Goal: Transaction & Acquisition: Purchase product/service

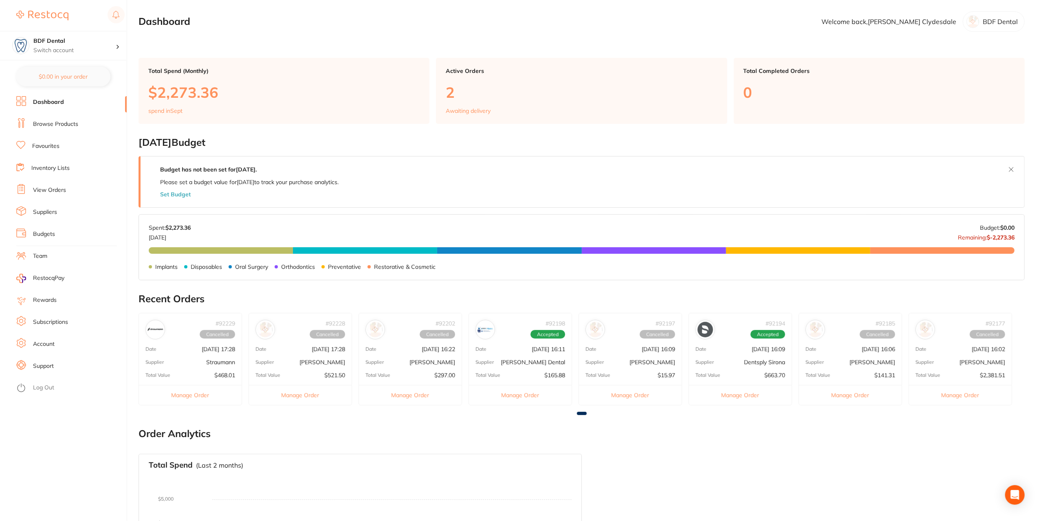
click at [43, 148] on link "Favourites" at bounding box center [45, 146] width 27 height 8
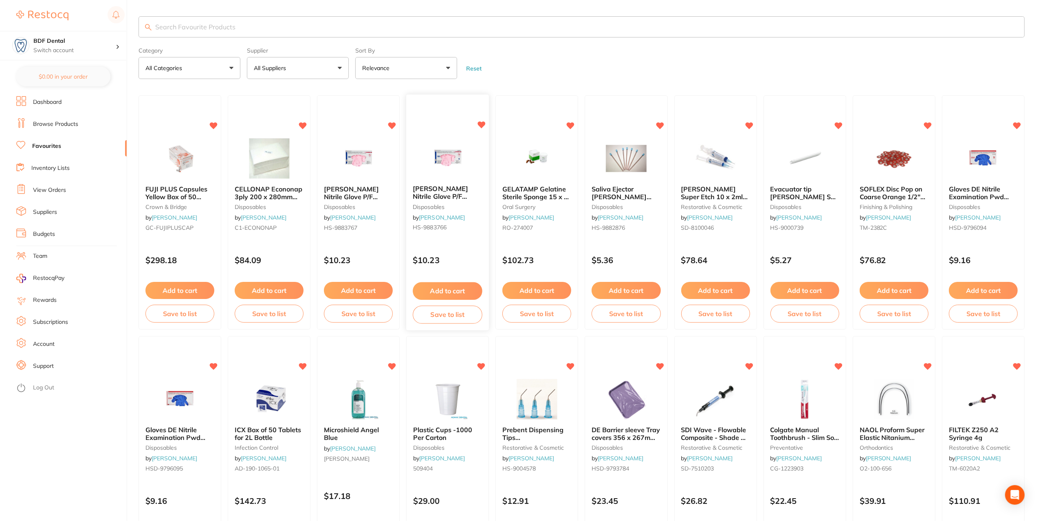
click at [481, 128] on icon at bounding box center [481, 125] width 8 height 8
click at [395, 124] on icon at bounding box center [393, 125] width 8 height 7
click at [481, 365] on icon at bounding box center [482, 365] width 8 height 7
click at [748, 362] on icon at bounding box center [749, 365] width 8 height 7
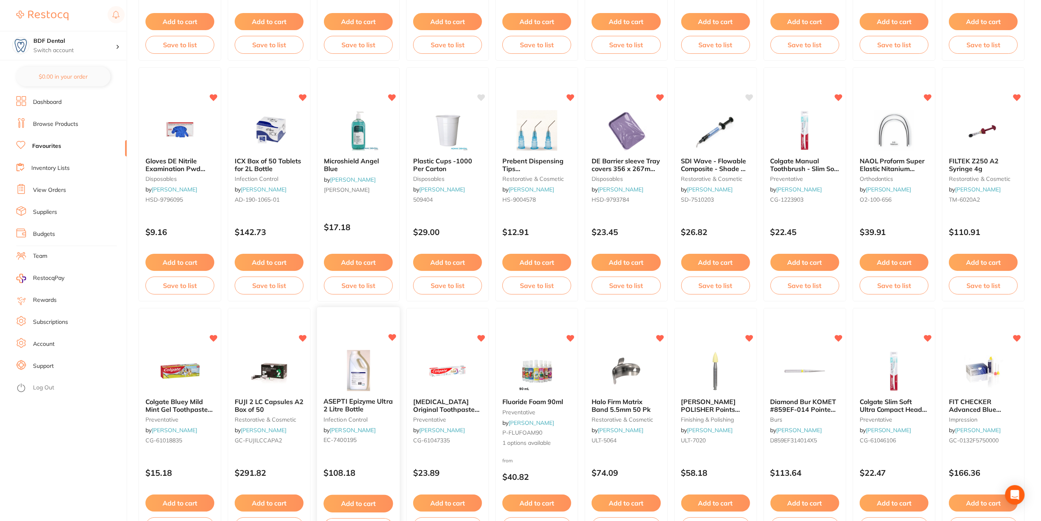
scroll to position [285, 0]
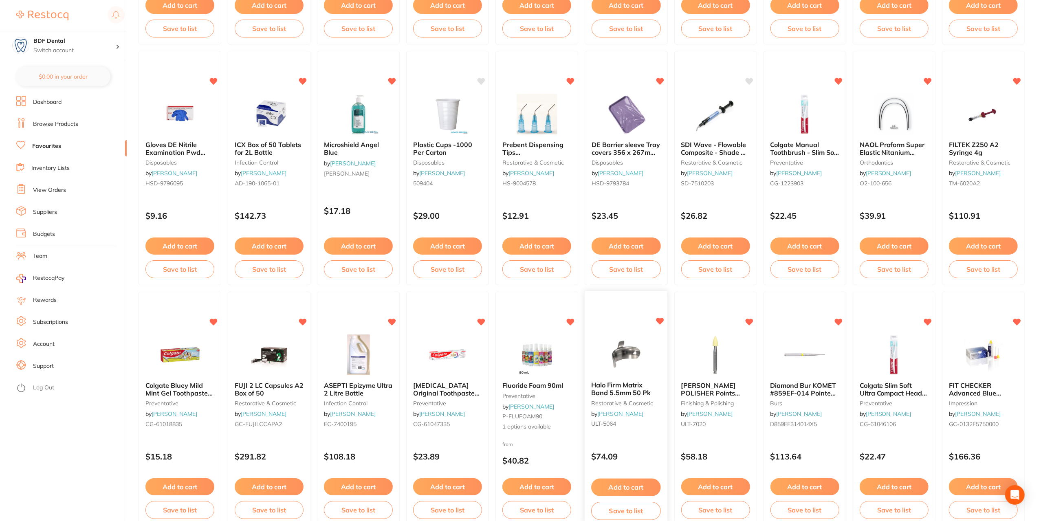
click at [660, 320] on icon at bounding box center [660, 321] width 8 height 7
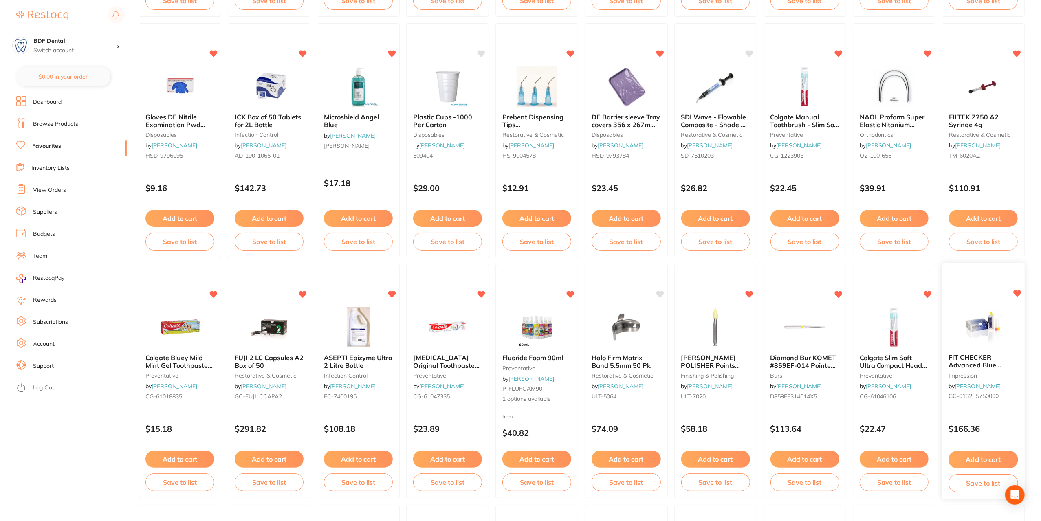
scroll to position [326, 0]
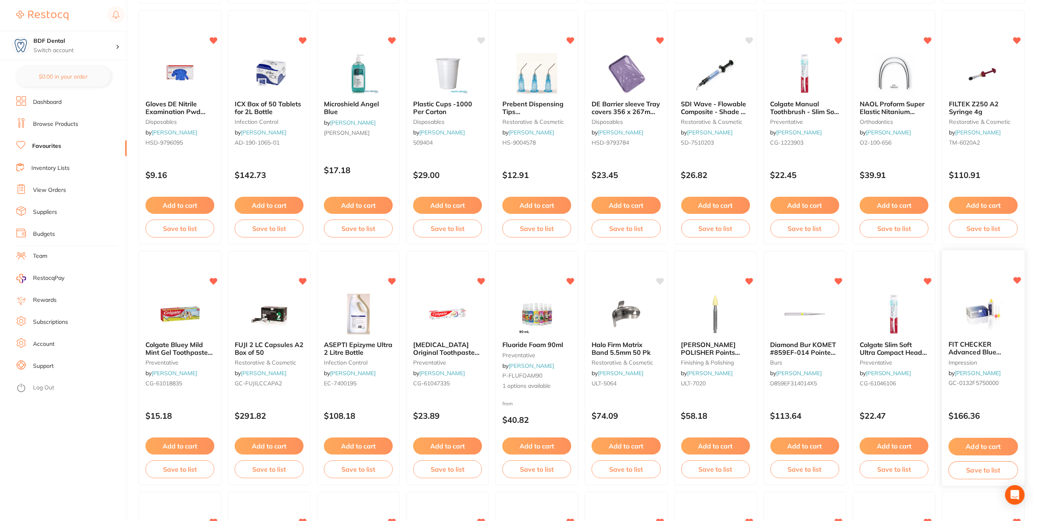
click at [982, 346] on span "FIT CHECKER Advanced Blue Cartridges 56g x2 & 6 Mix Tips" at bounding box center [982, 355] width 68 height 31
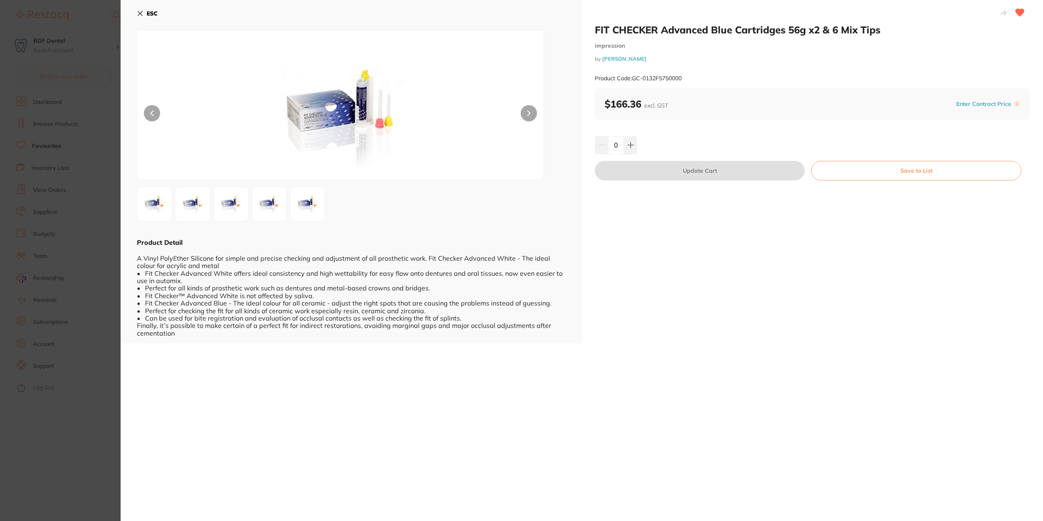
click at [140, 12] on icon at bounding box center [140, 13] width 7 height 7
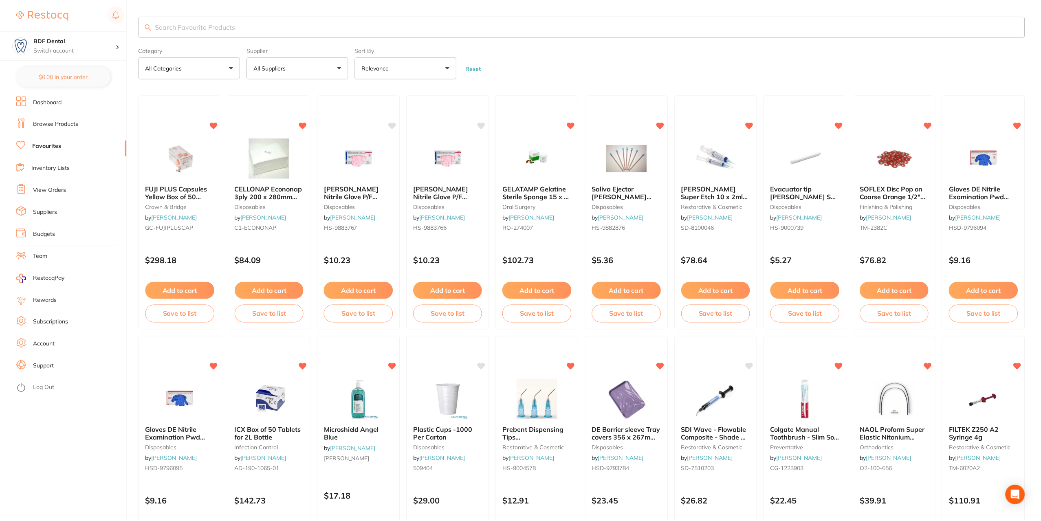
scroll to position [326, 0]
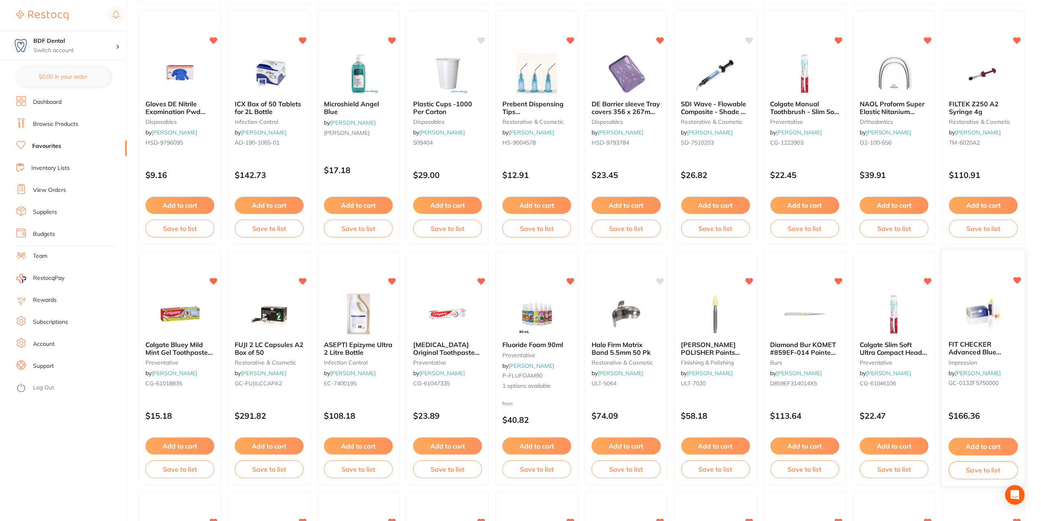
click at [1021, 279] on icon at bounding box center [1017, 281] width 8 height 8
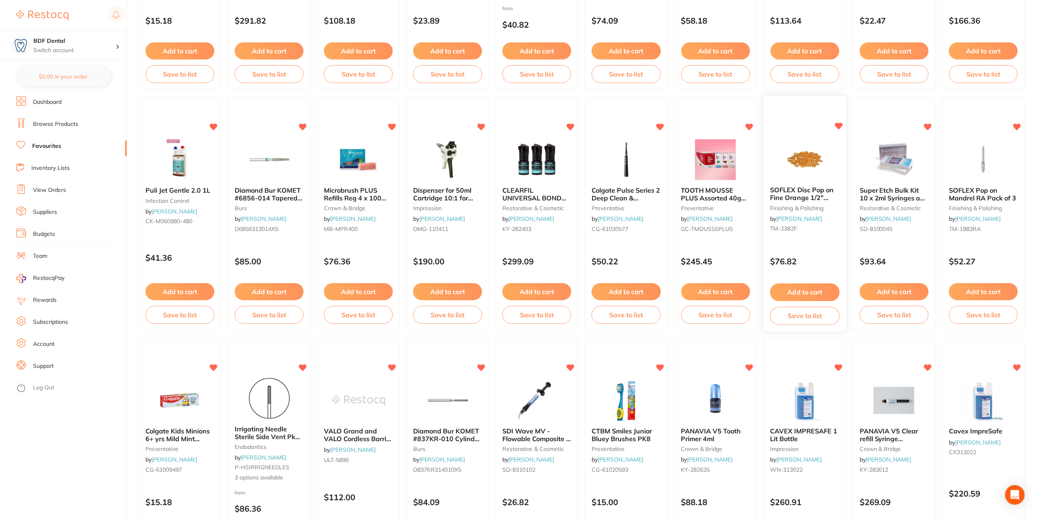
scroll to position [733, 0]
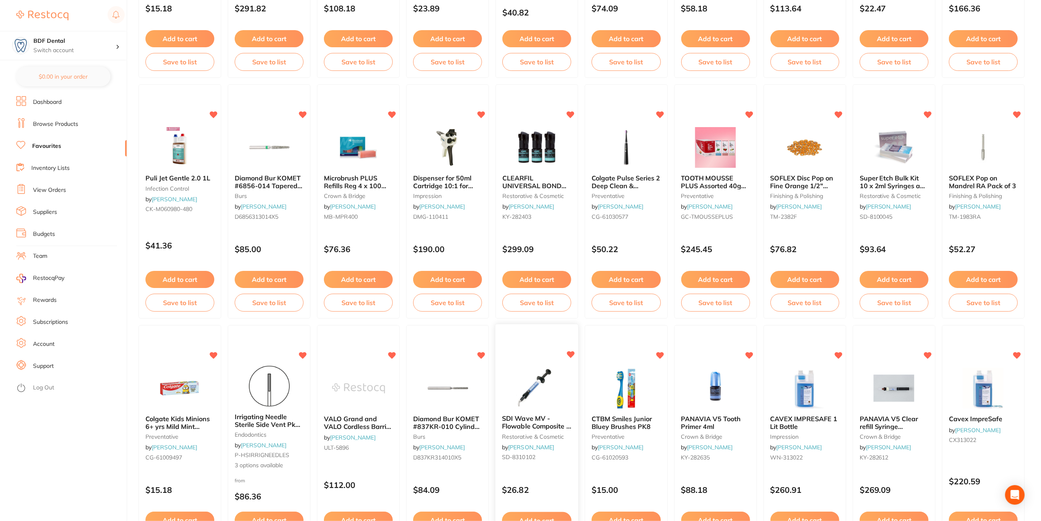
click at [572, 353] on icon at bounding box center [571, 354] width 8 height 7
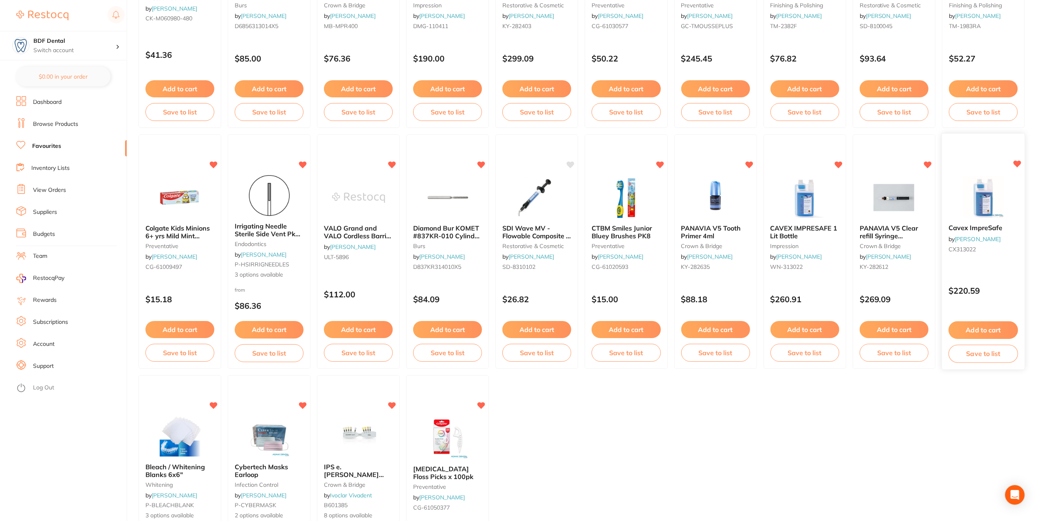
scroll to position [937, 0]
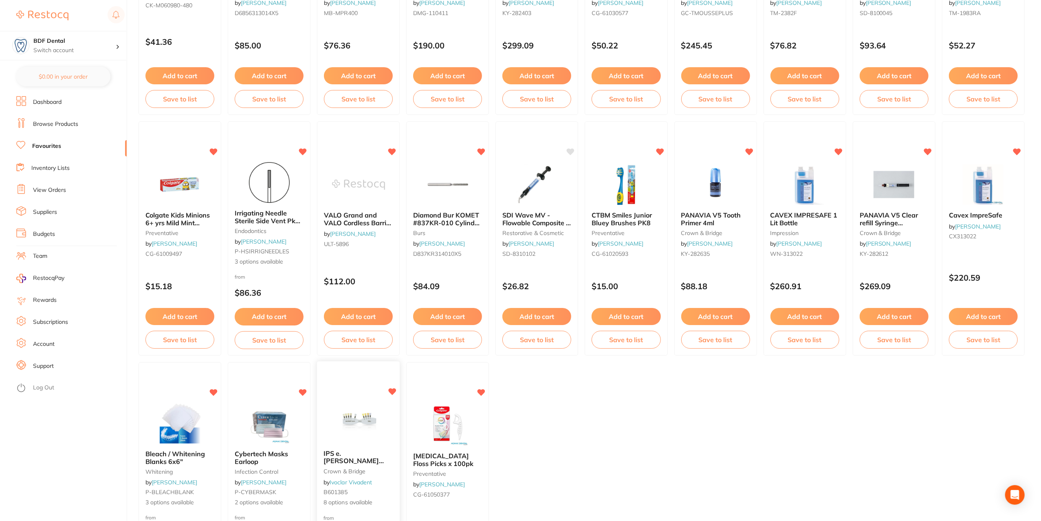
click at [393, 391] on icon at bounding box center [393, 392] width 8 height 7
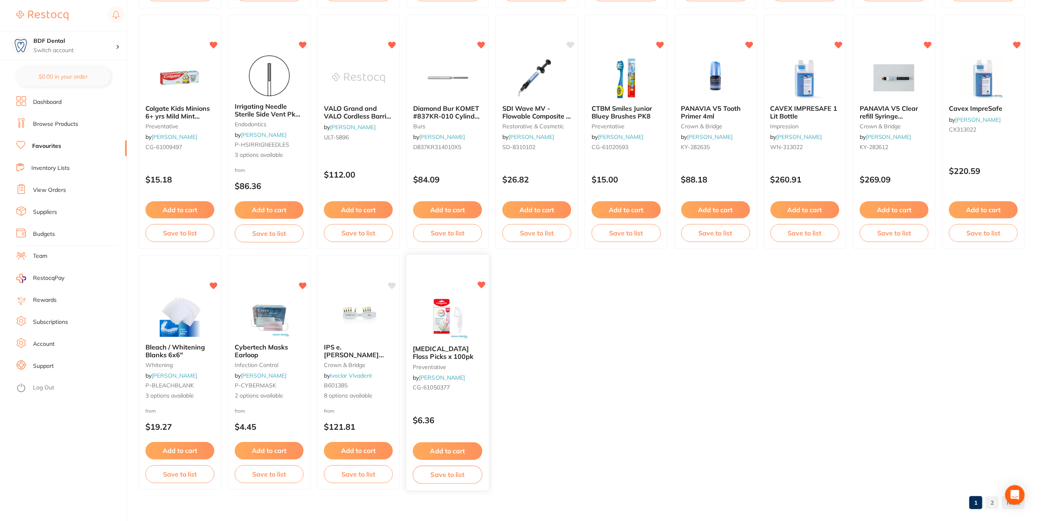
scroll to position [1054, 0]
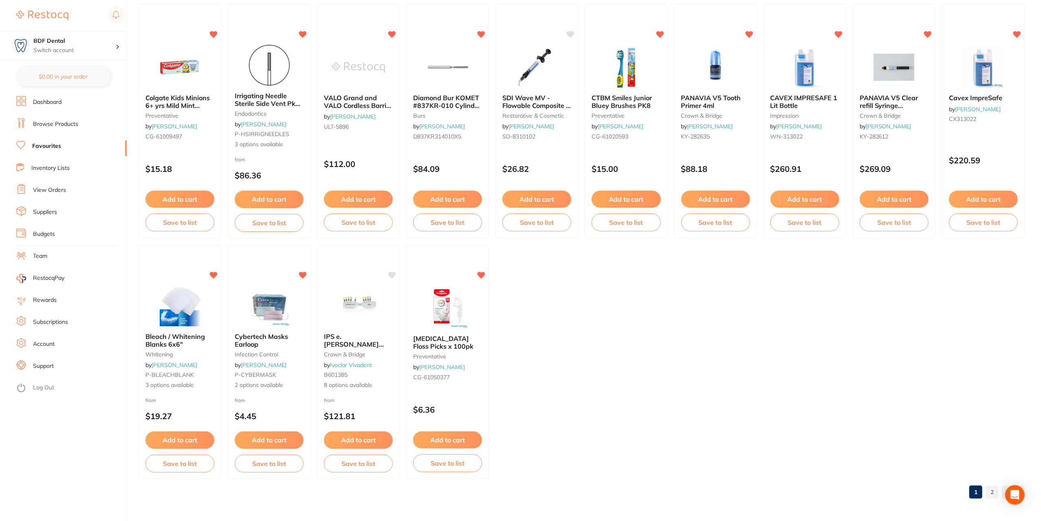
click at [55, 190] on link "View Orders" at bounding box center [49, 190] width 33 height 8
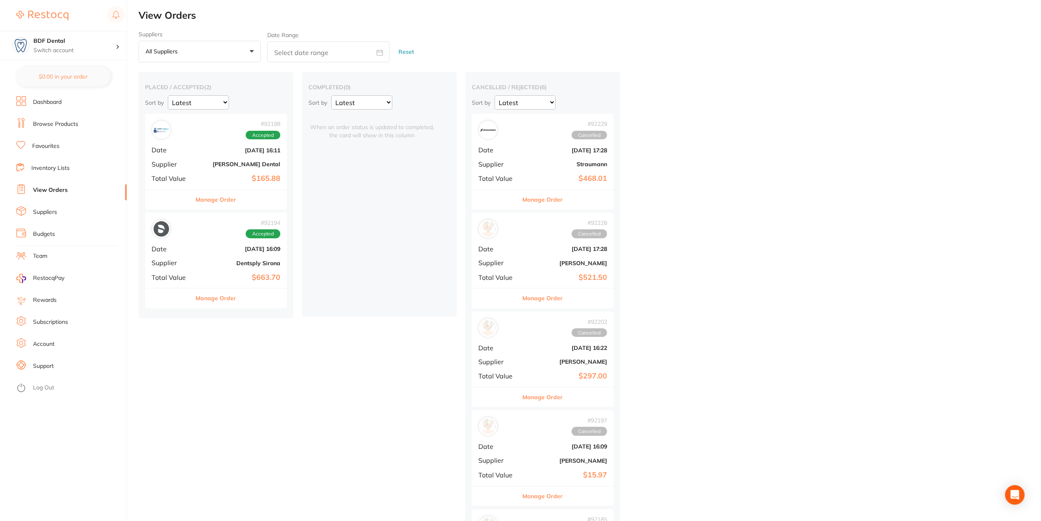
click at [34, 210] on link "Suppliers" at bounding box center [45, 212] width 24 height 8
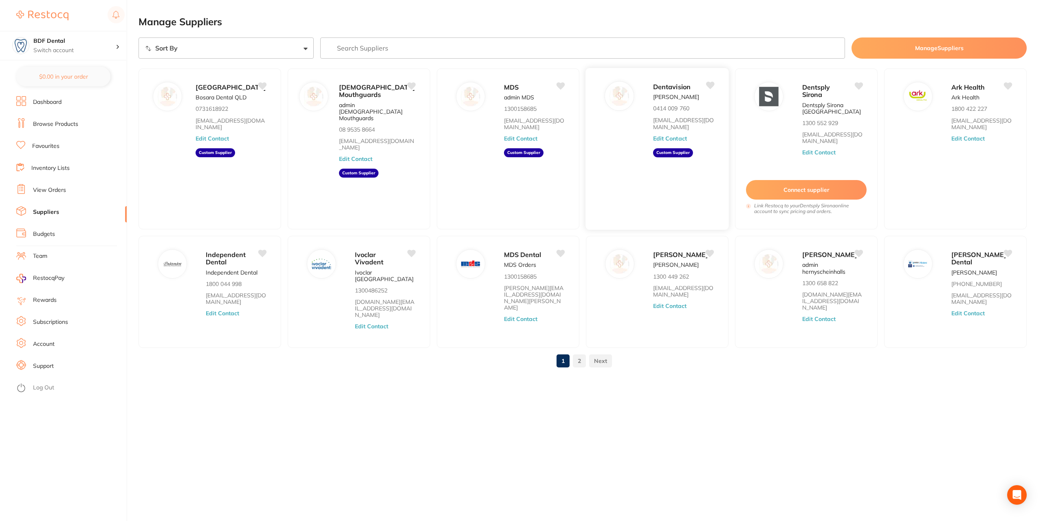
click at [649, 183] on div "Dentavision David Quinn 0414 009 760 yourdentalsupplier@gmail.com Edit Contact …" at bounding box center [657, 149] width 144 height 163
click at [69, 125] on link "Browse Products" at bounding box center [55, 124] width 45 height 8
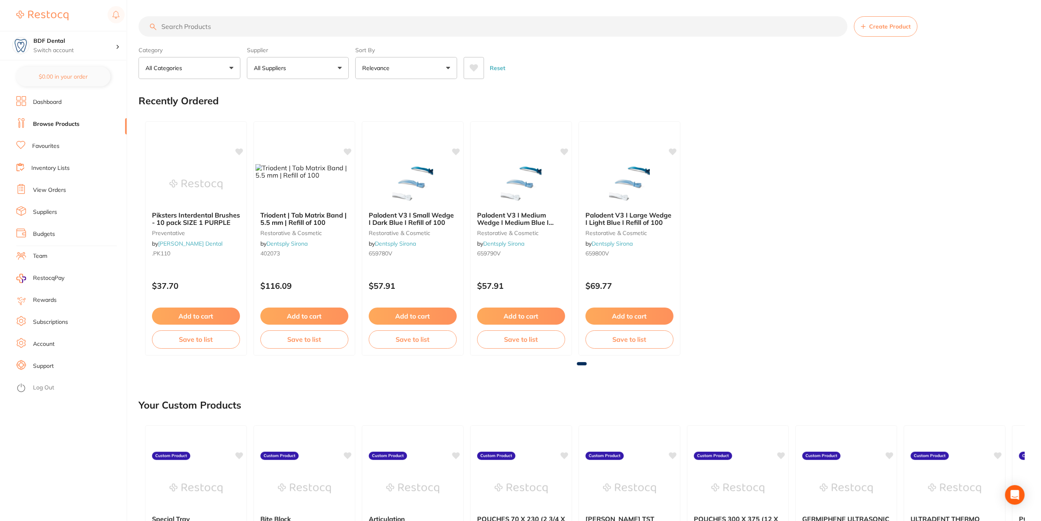
click at [296, 64] on button "All Suppliers" at bounding box center [298, 68] width 102 height 22
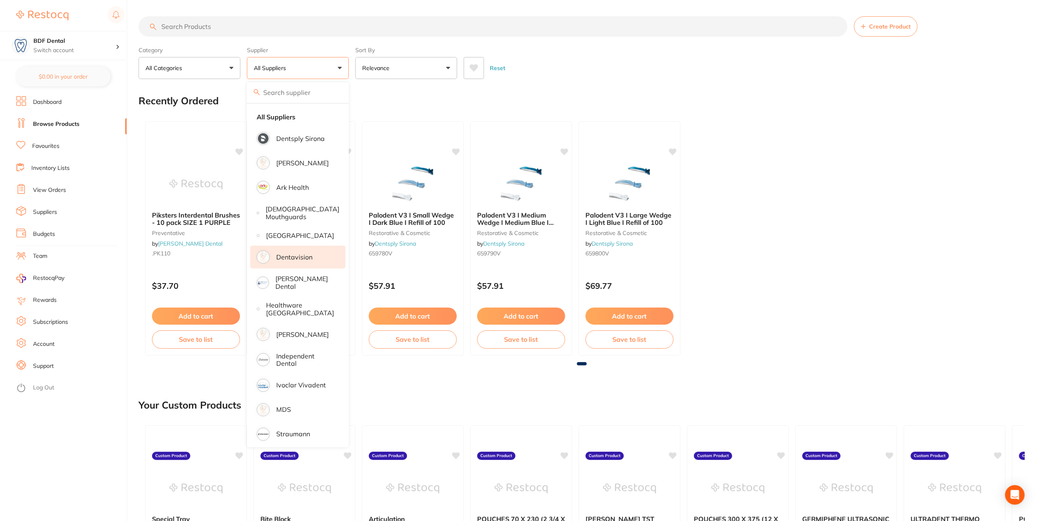
click at [295, 261] on p "Dentavision" at bounding box center [294, 256] width 36 height 7
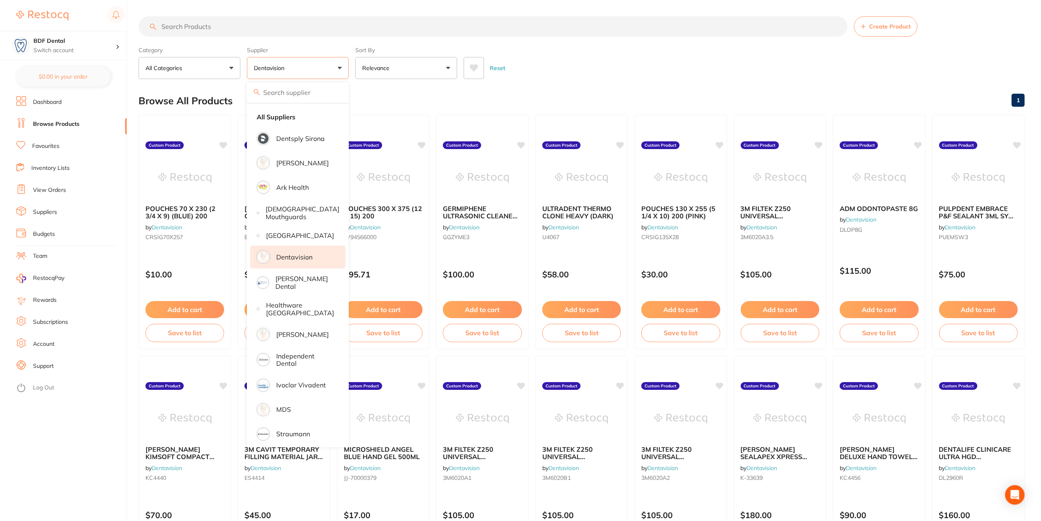
click at [537, 77] on div "Reset" at bounding box center [740, 65] width 554 height 29
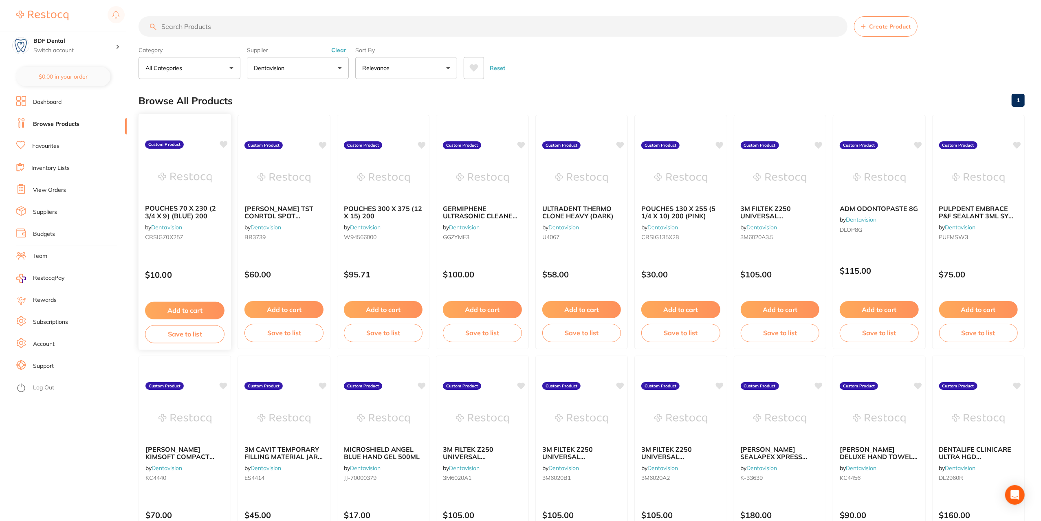
click at [220, 145] on icon at bounding box center [224, 145] width 8 height 8
click at [328, 145] on div "BROWNE TST CONRTOL SPOT INDICATORS + BOOK (300) by Dentavision BR3739 Custom Pr…" at bounding box center [284, 232] width 94 height 237
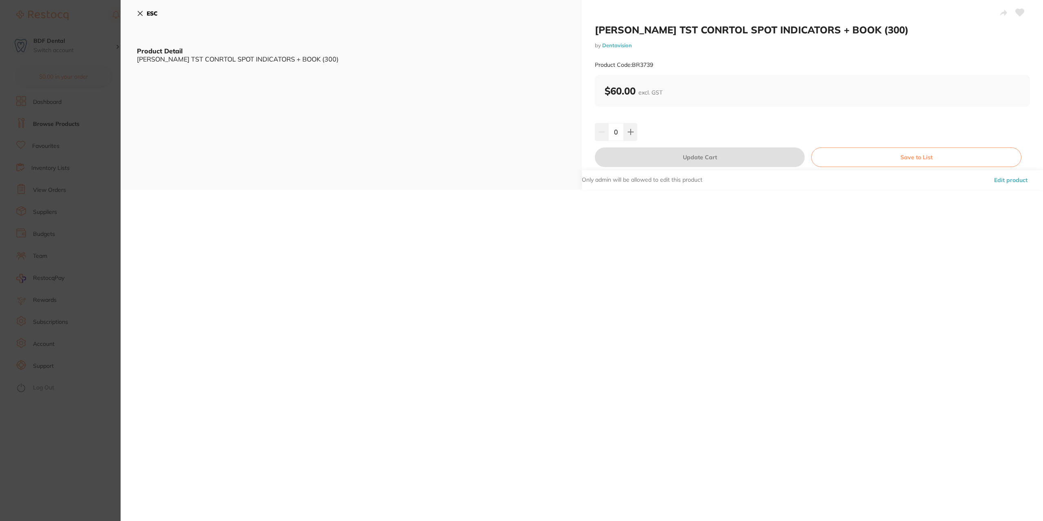
click at [113, 134] on section "BROWNE TST CONRTOL SPOT INDICATORS + BOOK (300) by Dentavision Product Code: BR…" at bounding box center [521, 260] width 1043 height 521
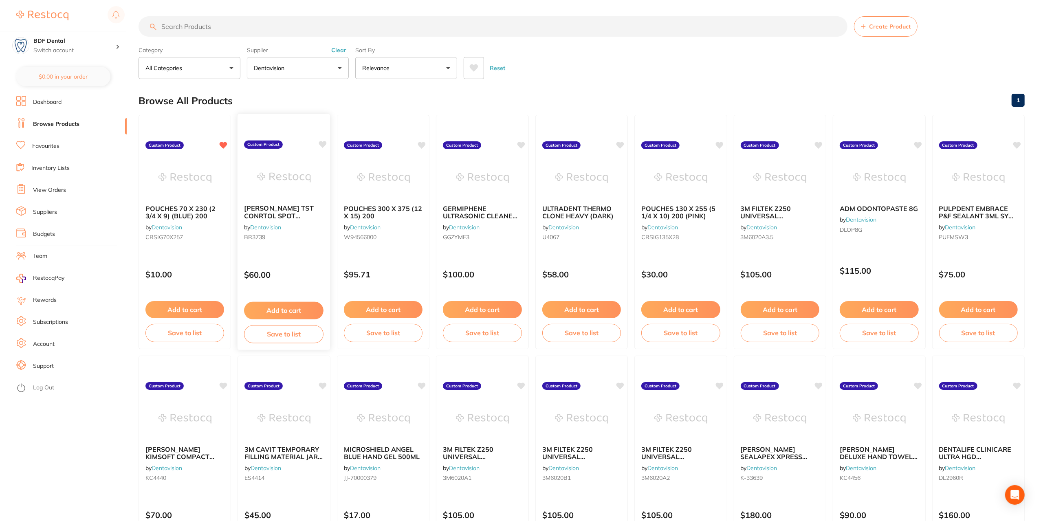
click at [321, 148] on icon at bounding box center [323, 145] width 8 height 8
click at [419, 143] on icon at bounding box center [422, 144] width 8 height 7
click at [719, 144] on icon at bounding box center [720, 144] width 8 height 7
click at [816, 143] on icon at bounding box center [819, 144] width 8 height 7
click at [916, 143] on icon at bounding box center [918, 144] width 8 height 7
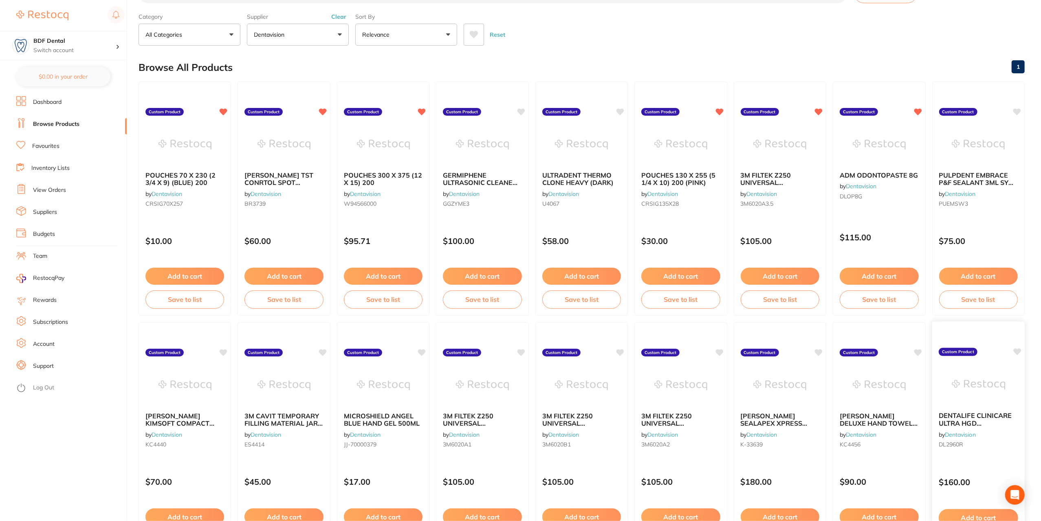
scroll to position [41, 0]
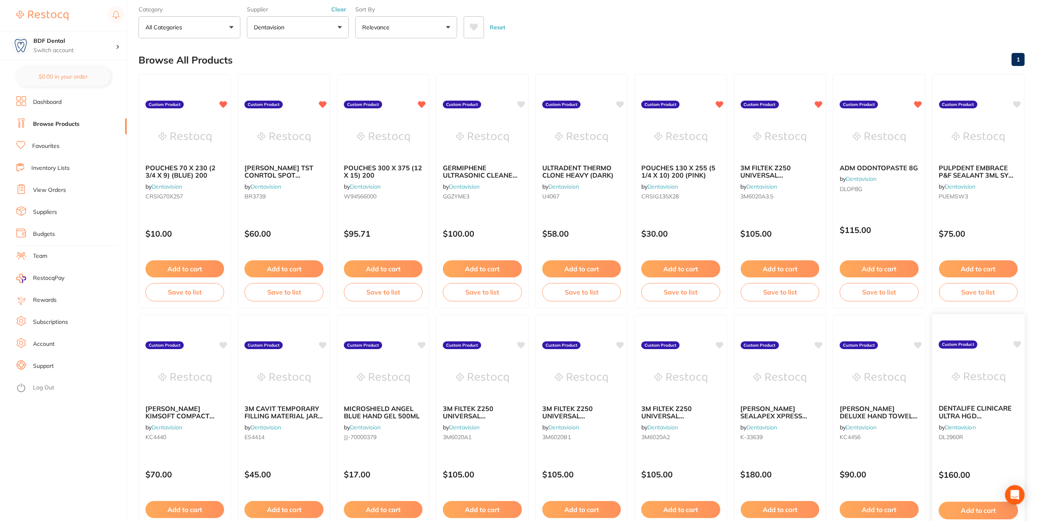
click at [1016, 340] on icon at bounding box center [1017, 344] width 8 height 8
click at [720, 343] on icon at bounding box center [720, 344] width 8 height 7
click at [622, 345] on icon at bounding box center [621, 344] width 8 height 7
click at [524, 344] on icon at bounding box center [521, 344] width 8 height 7
click at [424, 343] on icon at bounding box center [422, 344] width 8 height 7
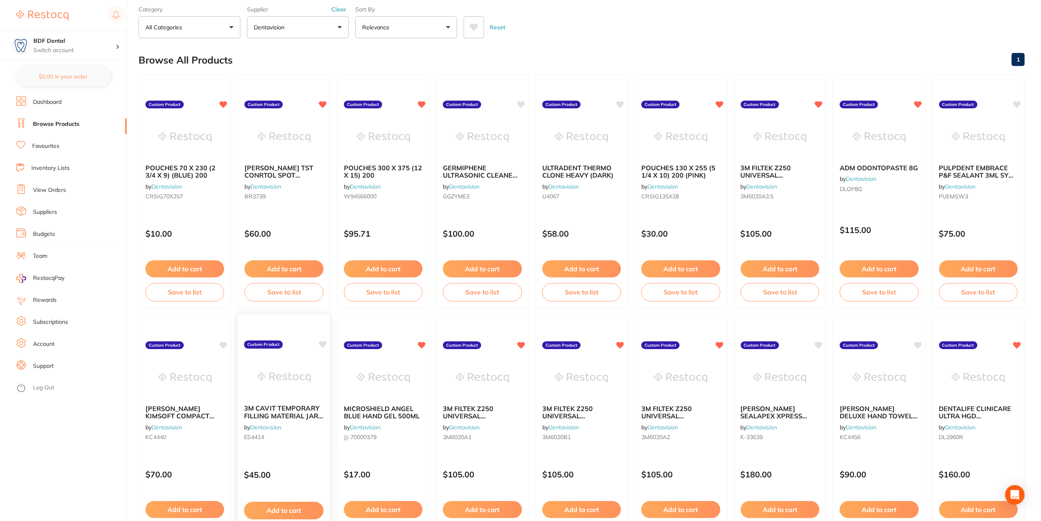
click at [322, 344] on icon at bounding box center [323, 344] width 8 height 7
click at [226, 344] on icon at bounding box center [224, 344] width 8 height 7
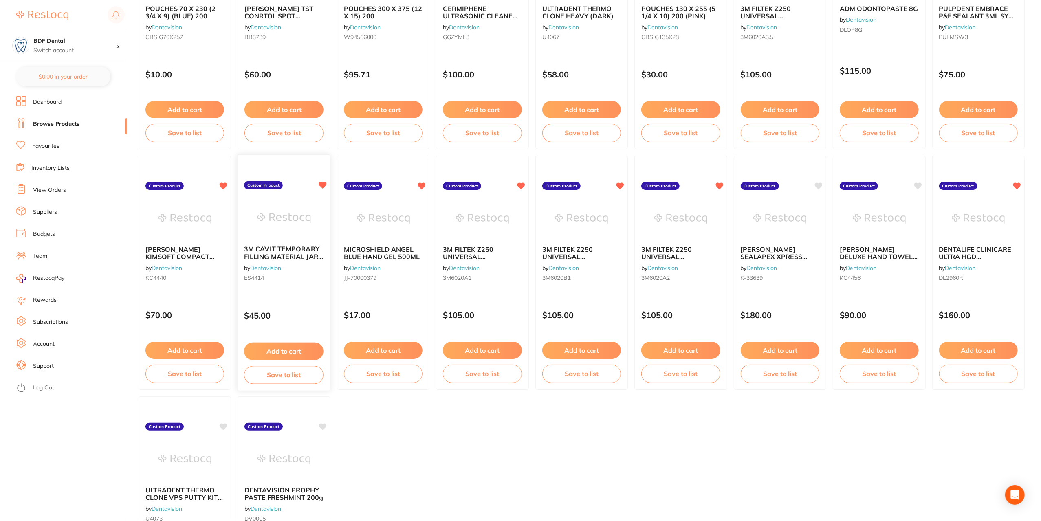
scroll to position [244, 0]
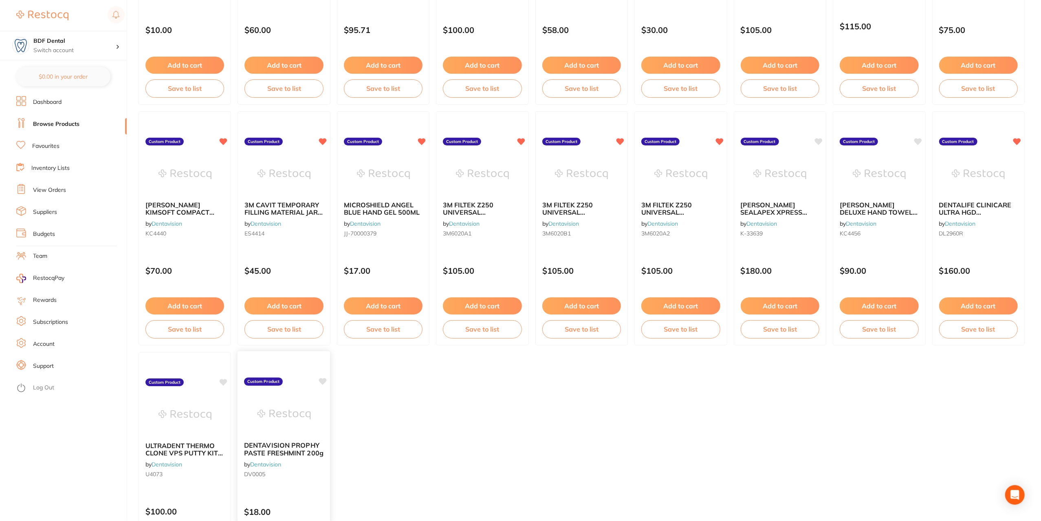
click at [323, 381] on icon at bounding box center [323, 381] width 8 height 7
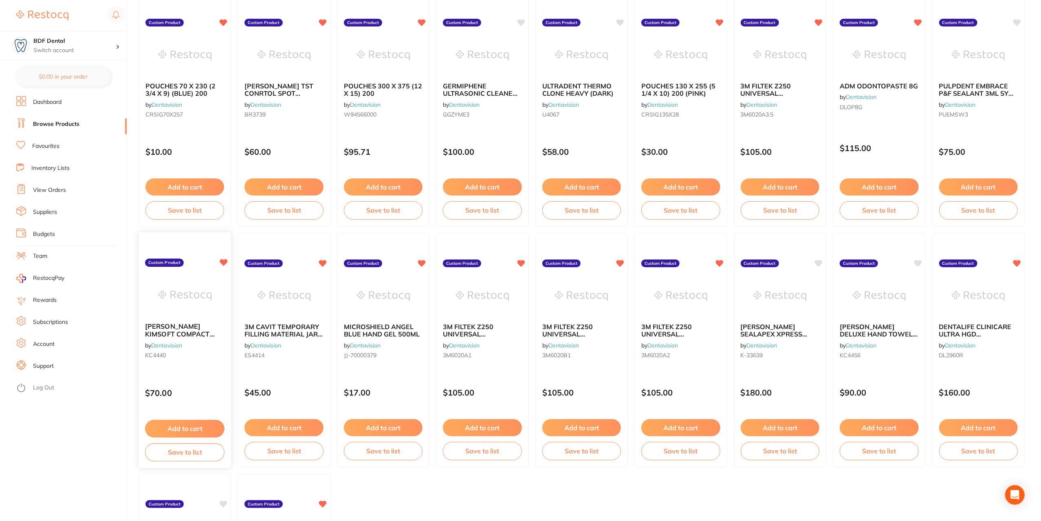
scroll to position [122, 0]
click at [1017, 498] on icon "Open Intercom Messenger" at bounding box center [1014, 495] width 9 height 11
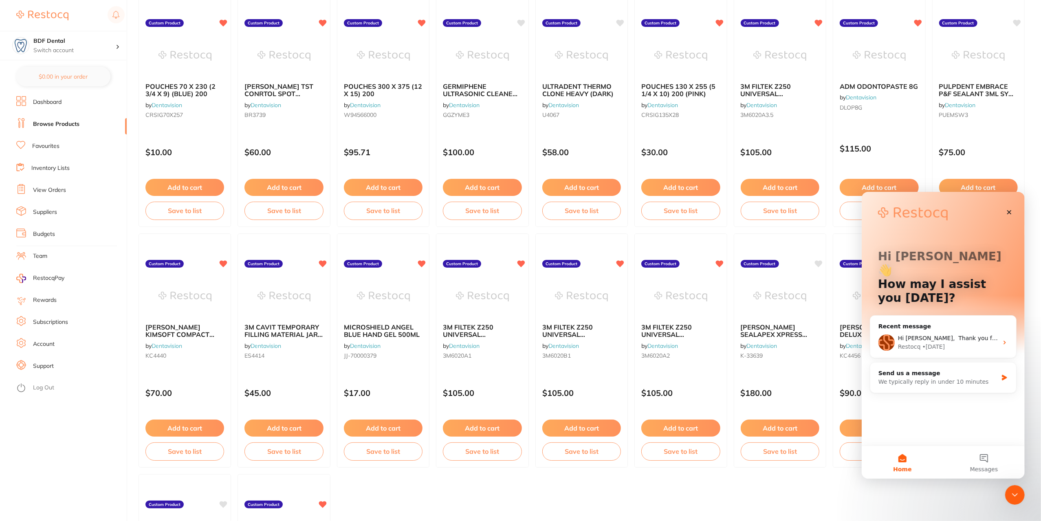
scroll to position [0, 0]
click at [946, 342] on div "Restocq • 2d ago" at bounding box center [947, 346] width 100 height 9
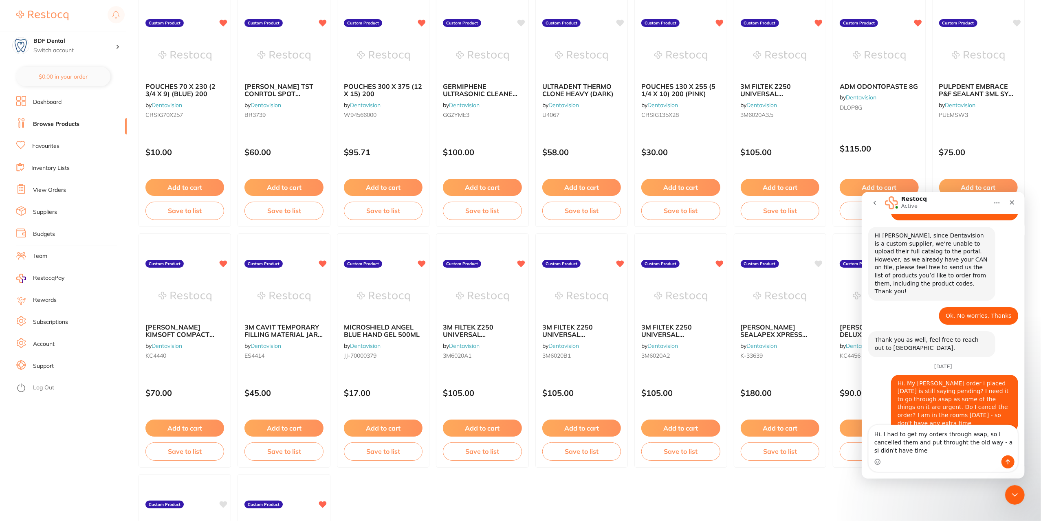
scroll to position [1194, 0]
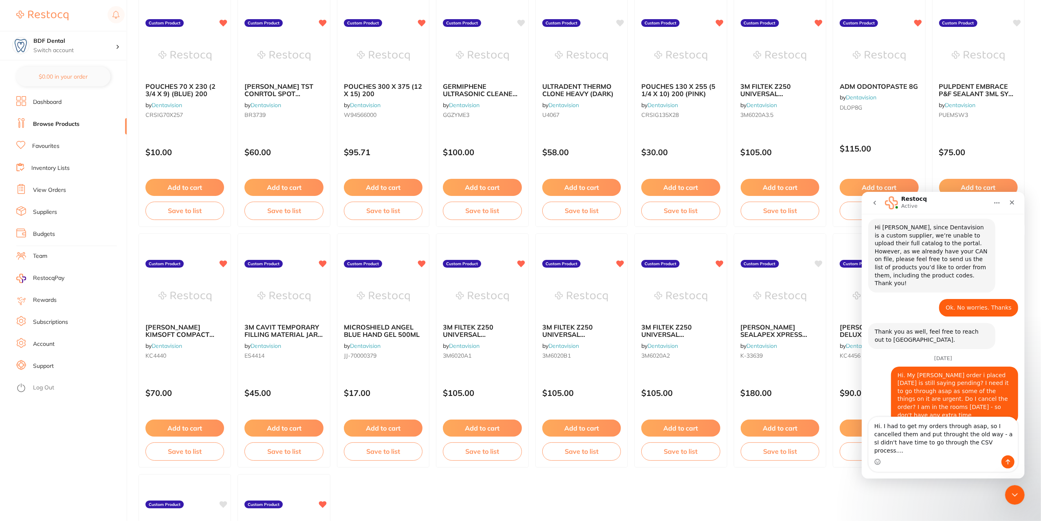
click at [889, 444] on textarea "Hi. I had to get my orders through asap, so I cancelled them and put throught t…" at bounding box center [942, 436] width 149 height 38
click at [964, 441] on textarea "Hi. I had to get my orders through asap, so I cancelled the pending ones, and p…" at bounding box center [942, 436] width 149 height 38
click at [1008, 444] on textarea "Hi. I had to get my orders through asap, so I cancelled the pending ones, and p…" at bounding box center [942, 436] width 149 height 38
click at [1002, 449] on textarea "Hi. I had to get my orders through asap, so I cancelled the pending ones, and p…" at bounding box center [942, 436] width 149 height 38
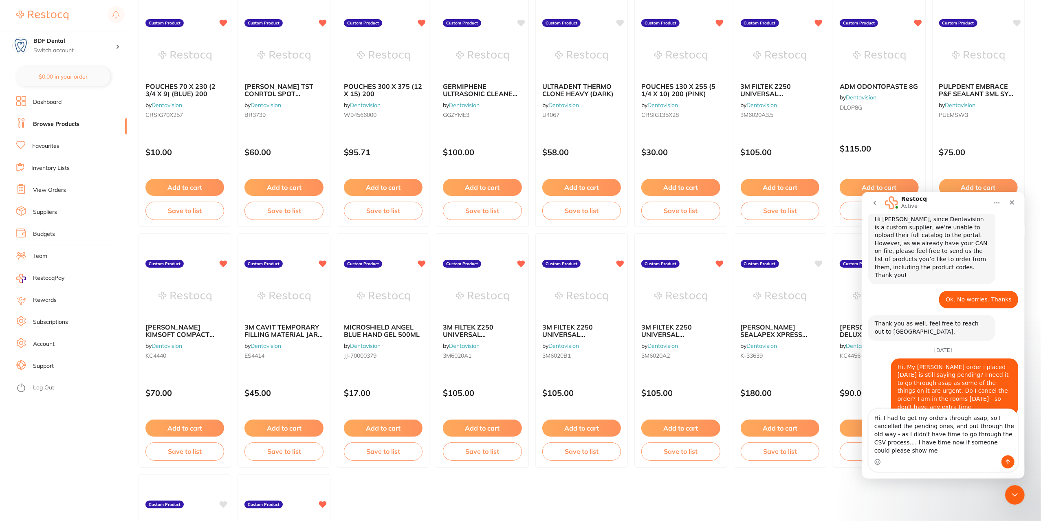
click at [893, 427] on textarea "Hi. I had to get my orders through asap, so I cancelled the pending ones, and p…" at bounding box center [942, 431] width 149 height 46
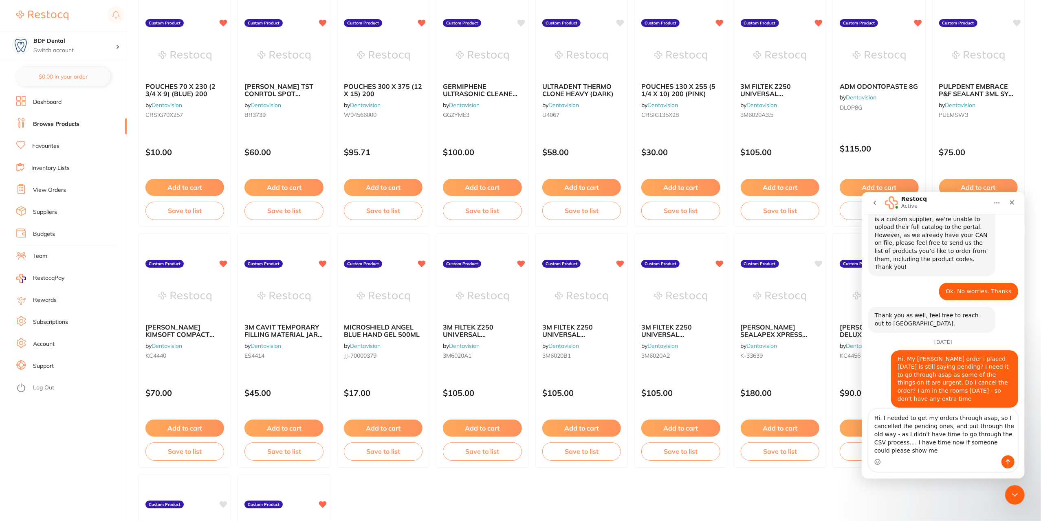
click at [994, 415] on textarea "Hi. I needed to get my orders through asap, so I cancelled the pending ones, an…" at bounding box center [942, 431] width 149 height 46
type textarea "Hi. I needed to get my orders through asap, so was forced to cancel the pending…"
click at [1010, 461] on icon "Send a message…" at bounding box center [1007, 461] width 7 height 7
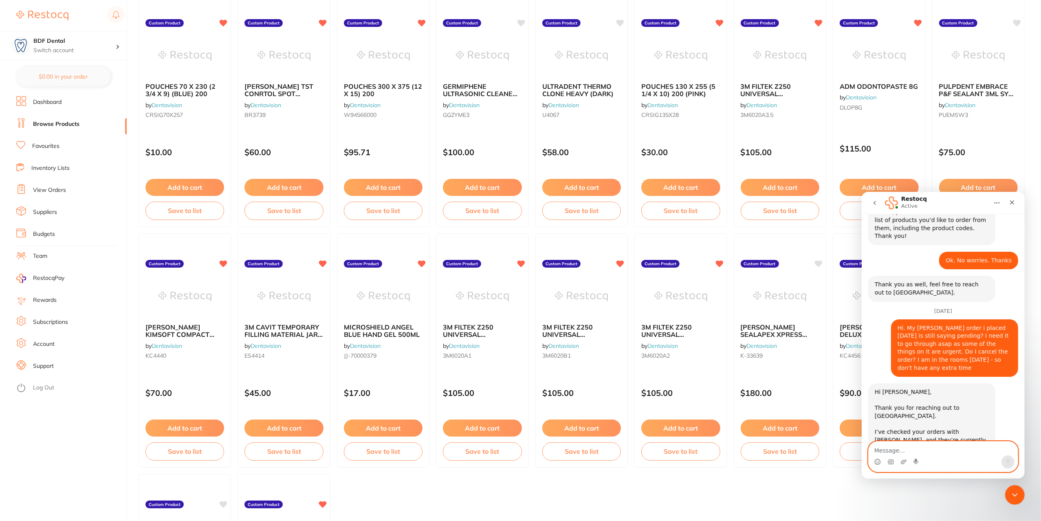
scroll to position [1252, 0]
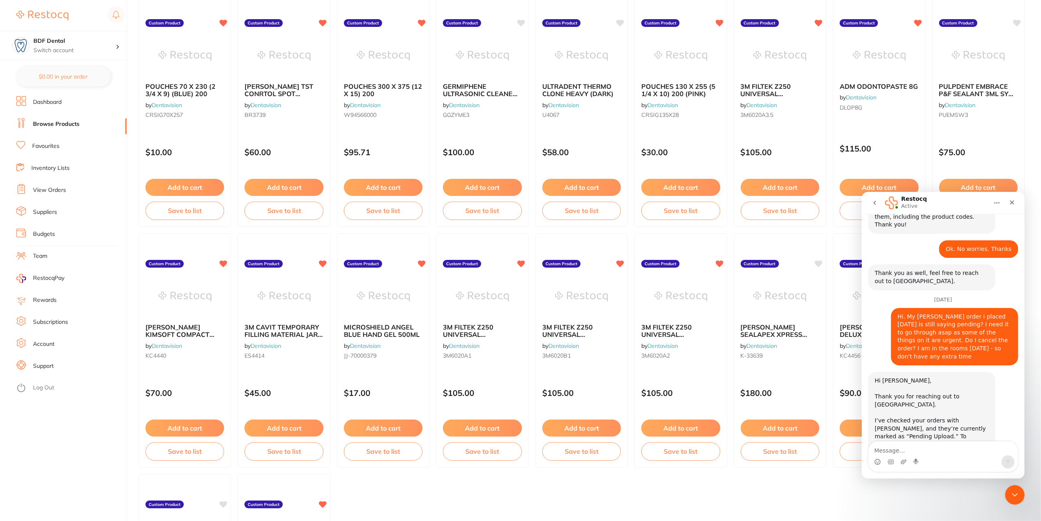
click at [63, 167] on link "Inventory Lists" at bounding box center [50, 168] width 38 height 8
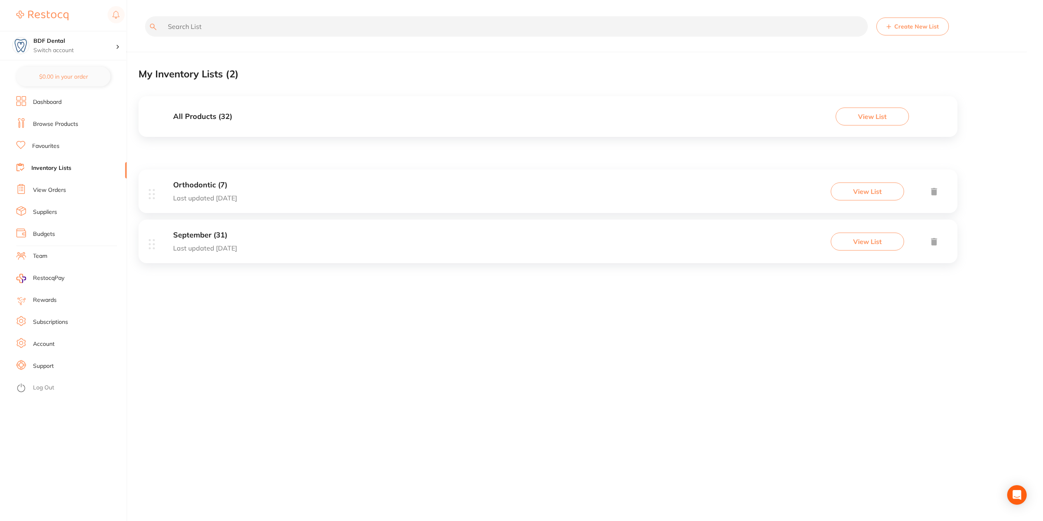
click at [225, 115] on h3 "All Products ( 32 )" at bounding box center [202, 116] width 59 height 9
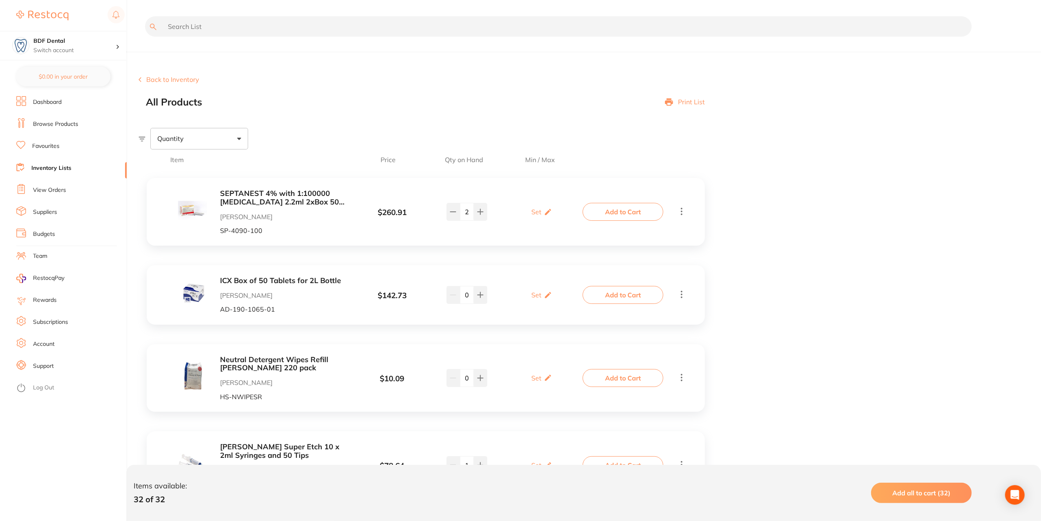
click at [225, 29] on input "text" at bounding box center [558, 26] width 826 height 20
click at [47, 99] on link "Dashboard" at bounding box center [47, 102] width 29 height 8
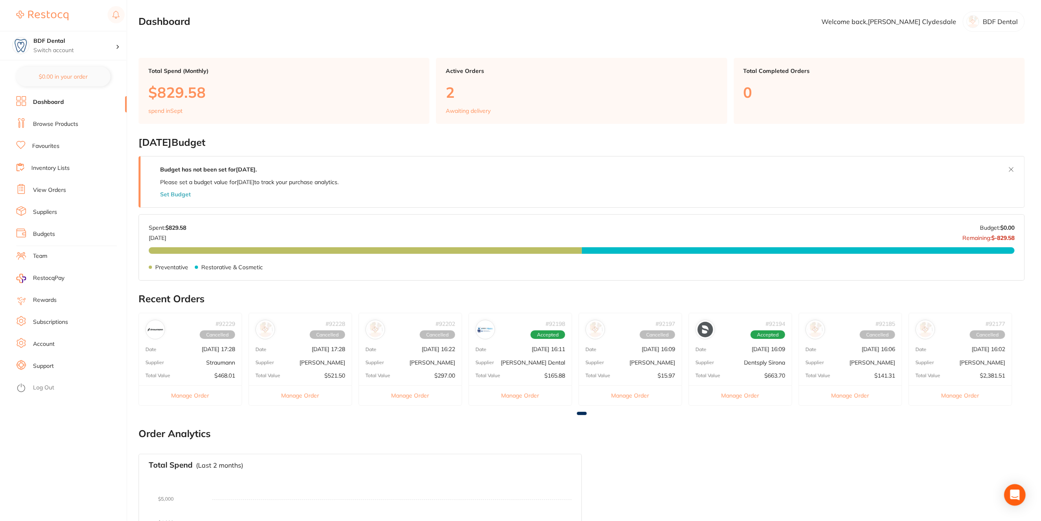
click at [1017, 497] on icon "Open Intercom Messenger" at bounding box center [1014, 495] width 9 height 11
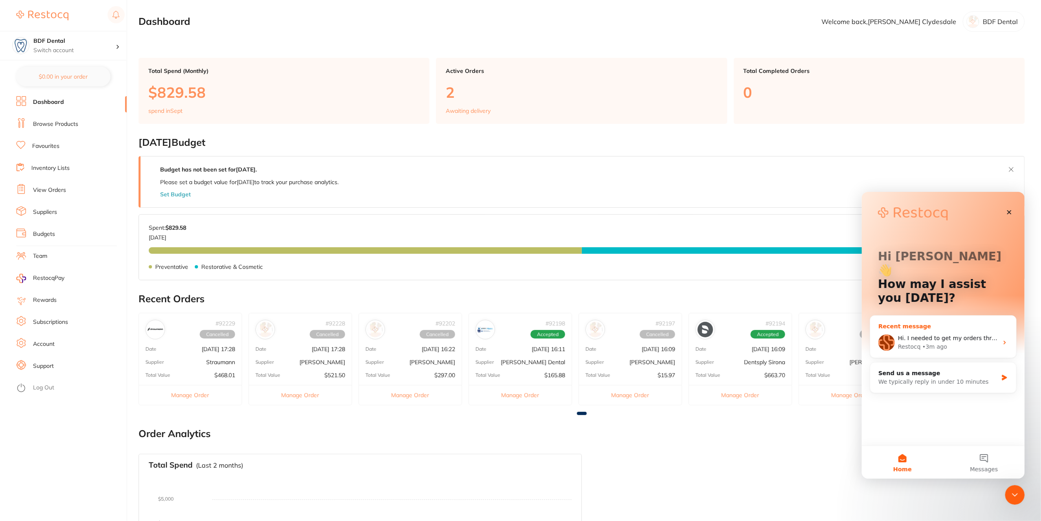
click at [944, 342] on div "Restocq • 3m ago" at bounding box center [947, 346] width 100 height 9
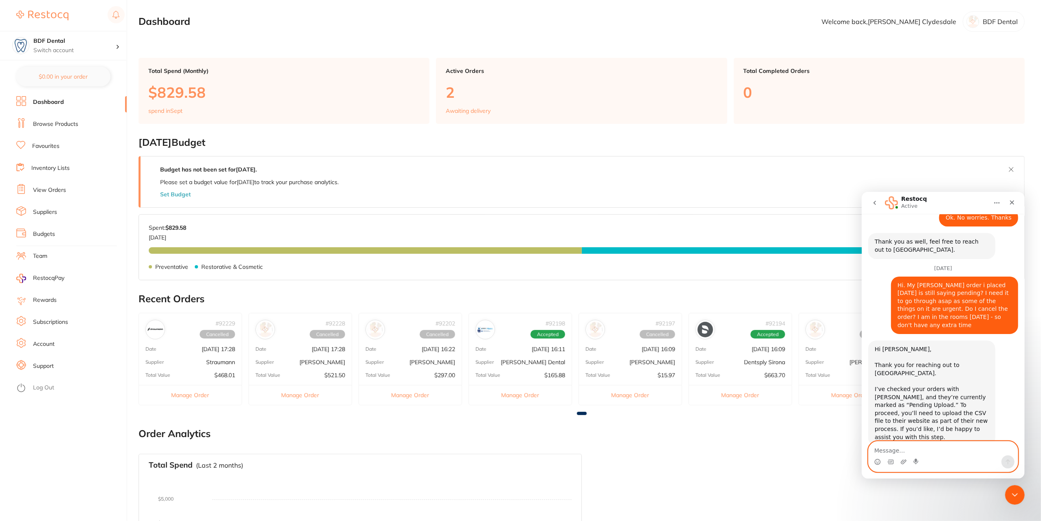
scroll to position [1301, 0]
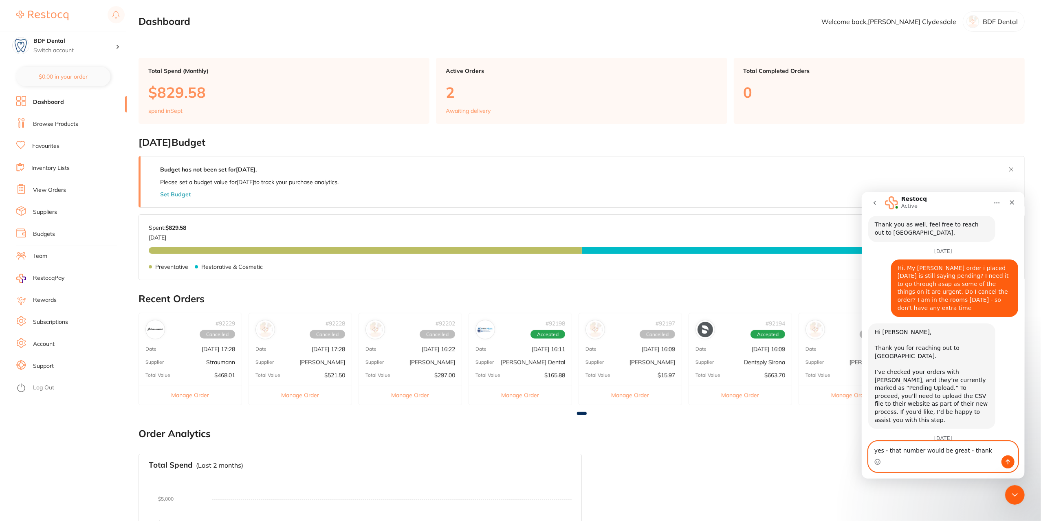
type textarea "yes - that number would be great - thanks"
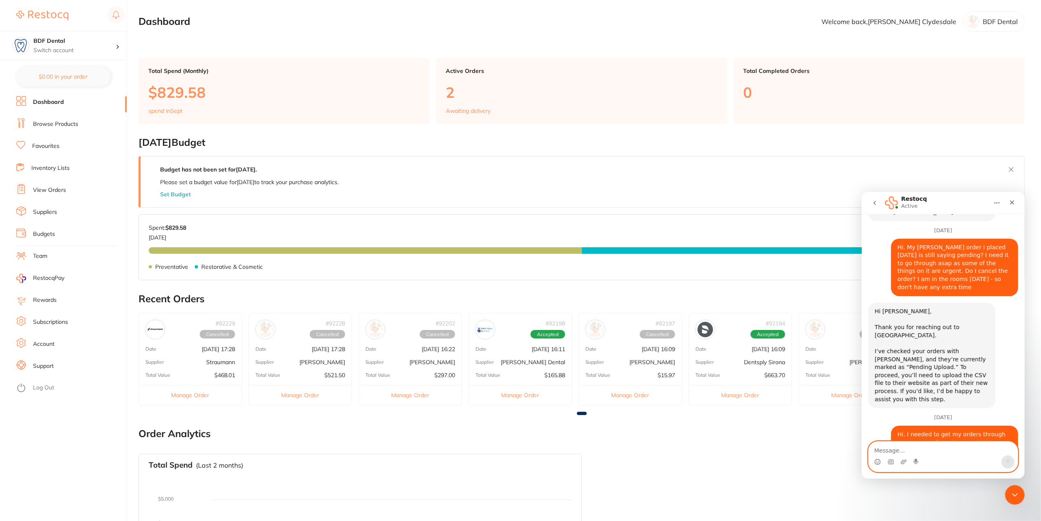
scroll to position [1325, 0]
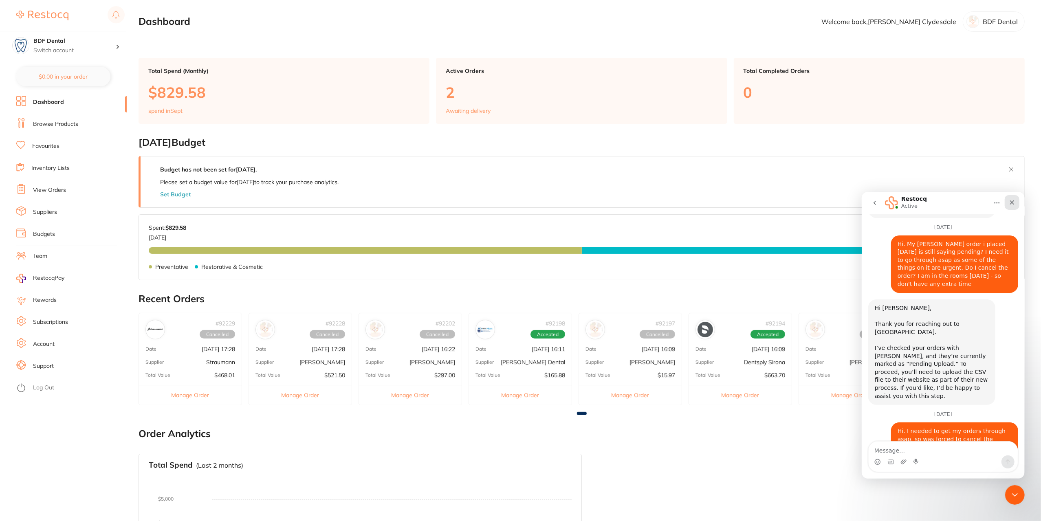
click at [1014, 199] on icon "Close" at bounding box center [1011, 202] width 7 height 7
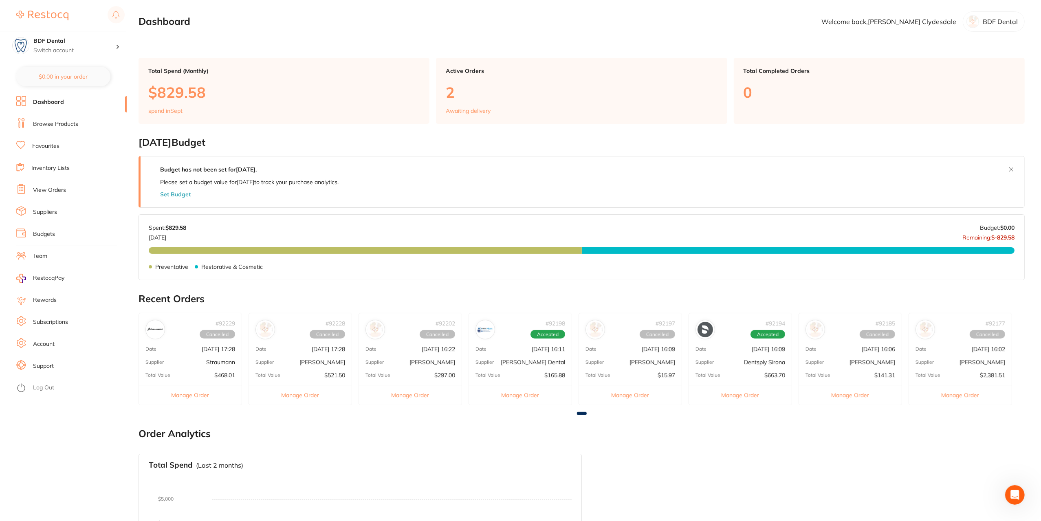
click at [990, 359] on p "[PERSON_NAME]" at bounding box center [982, 362] width 46 height 7
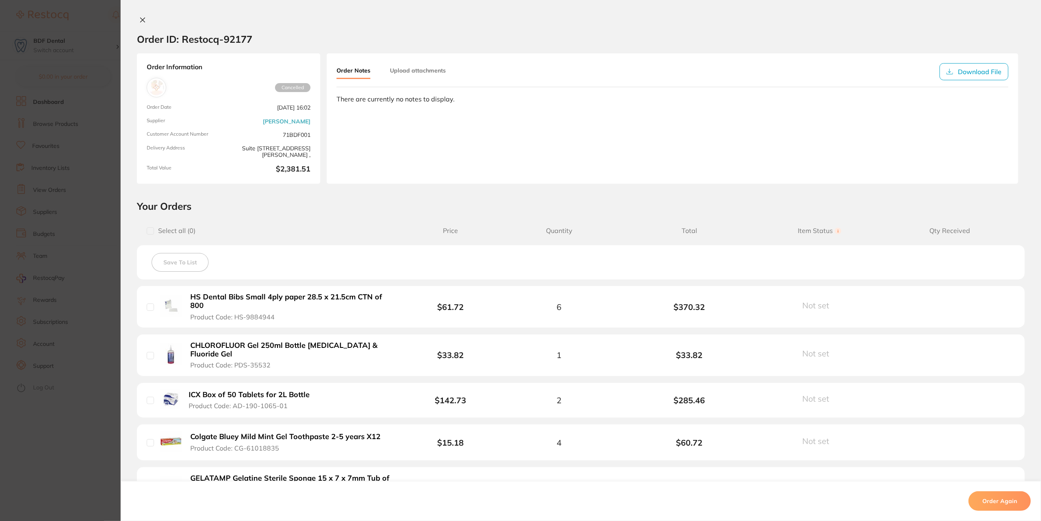
click at [102, 121] on section "Order ID: Restocq- 92177 Order Information Cancelled Order Date Sept 1 2025, 16…" at bounding box center [520, 260] width 1041 height 521
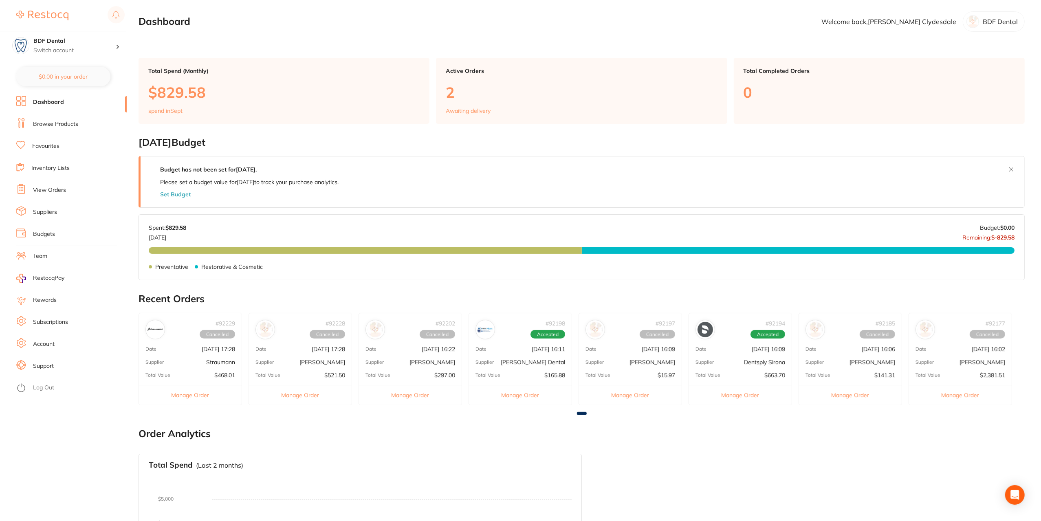
click at [54, 167] on link "Inventory Lists" at bounding box center [50, 168] width 38 height 8
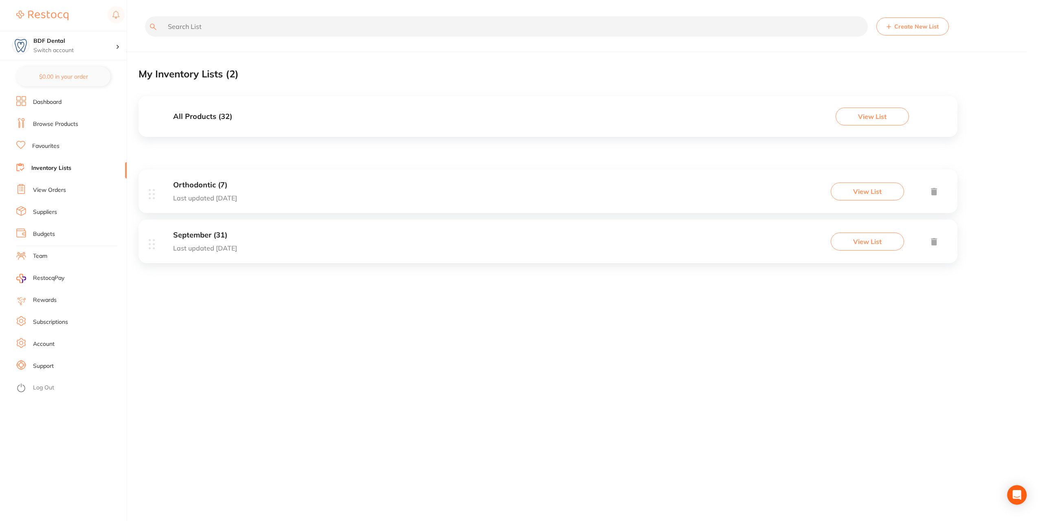
click at [229, 246] on p "Last updated 7 days ago" at bounding box center [205, 247] width 64 height 7
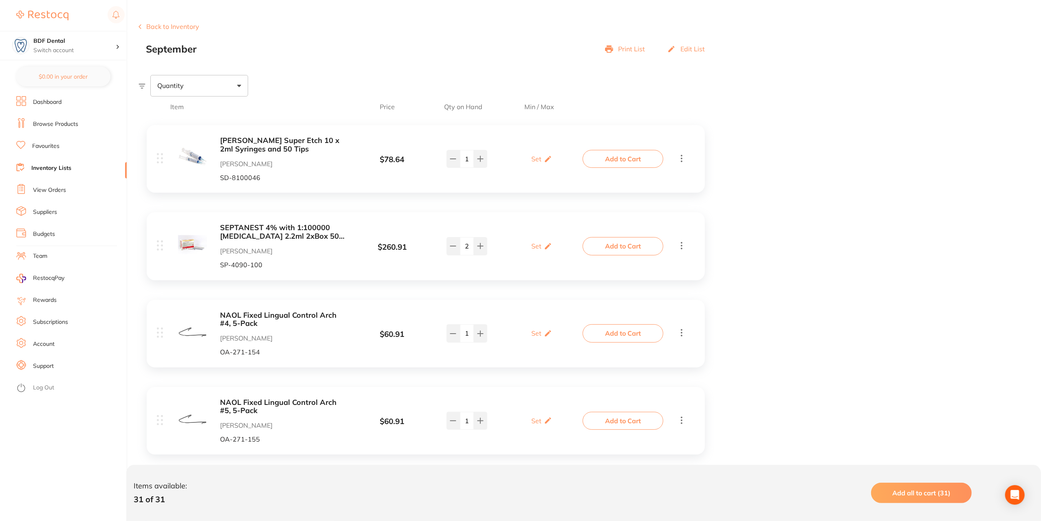
scroll to position [122, 0]
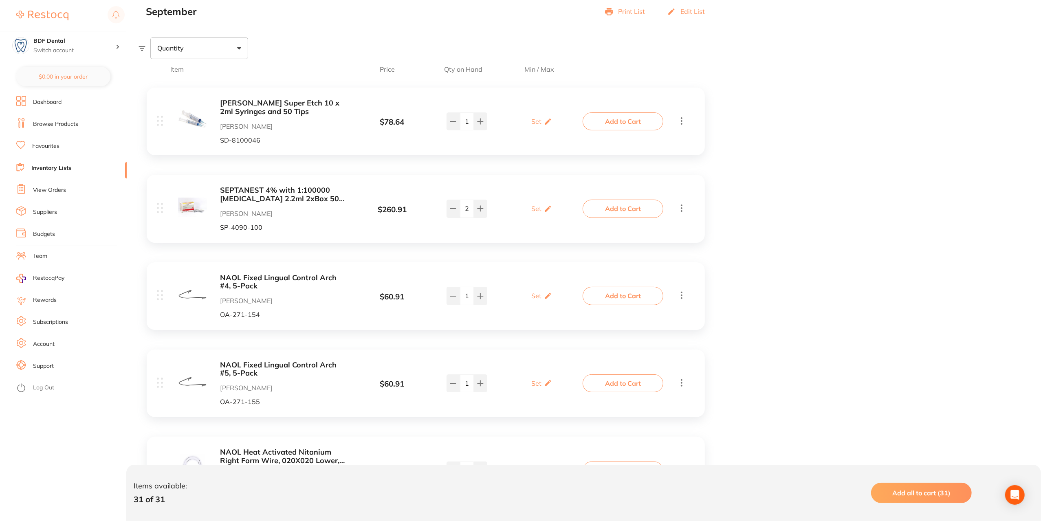
click at [681, 292] on icon at bounding box center [682, 295] width 2 height 7
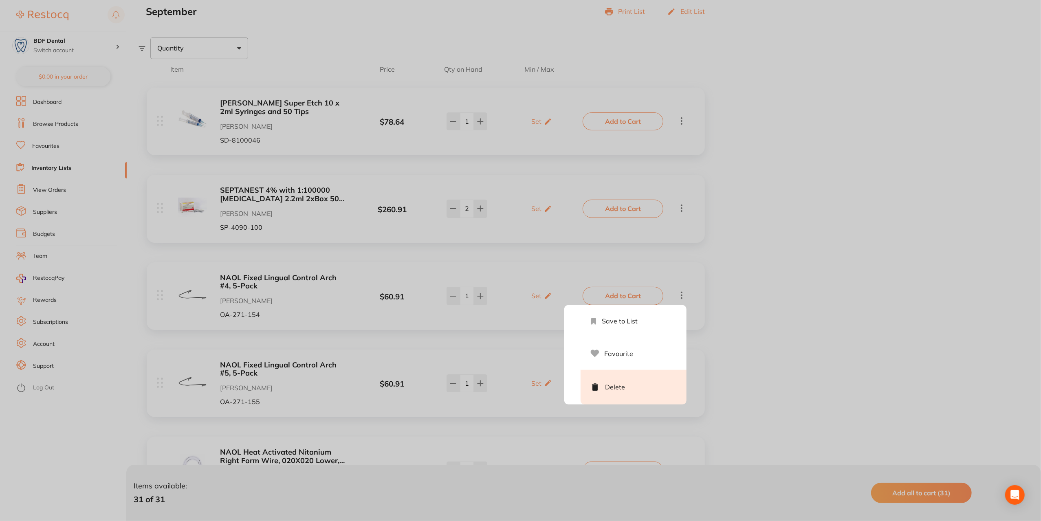
click at [616, 386] on li "Delete" at bounding box center [633, 387] width 106 height 35
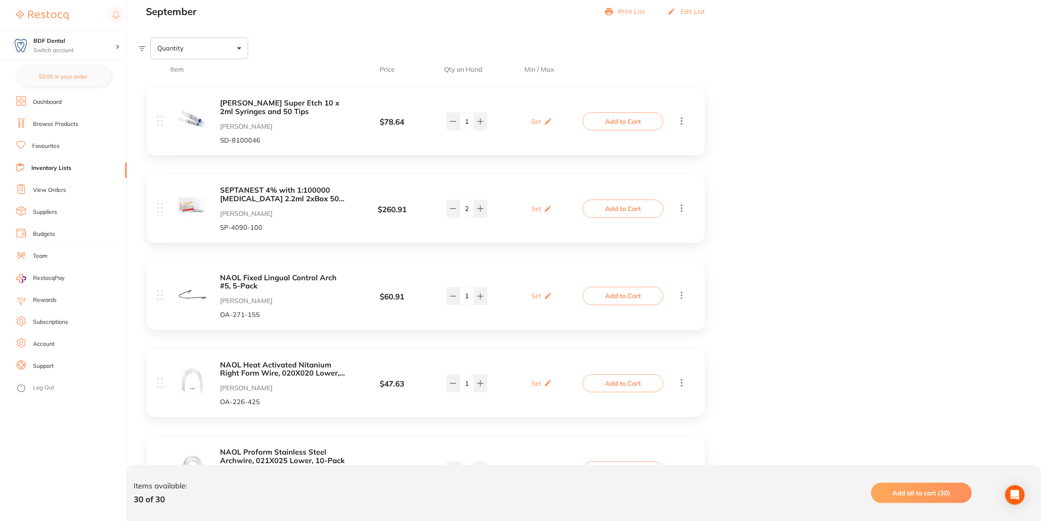
click at [682, 291] on icon at bounding box center [681, 295] width 10 height 10
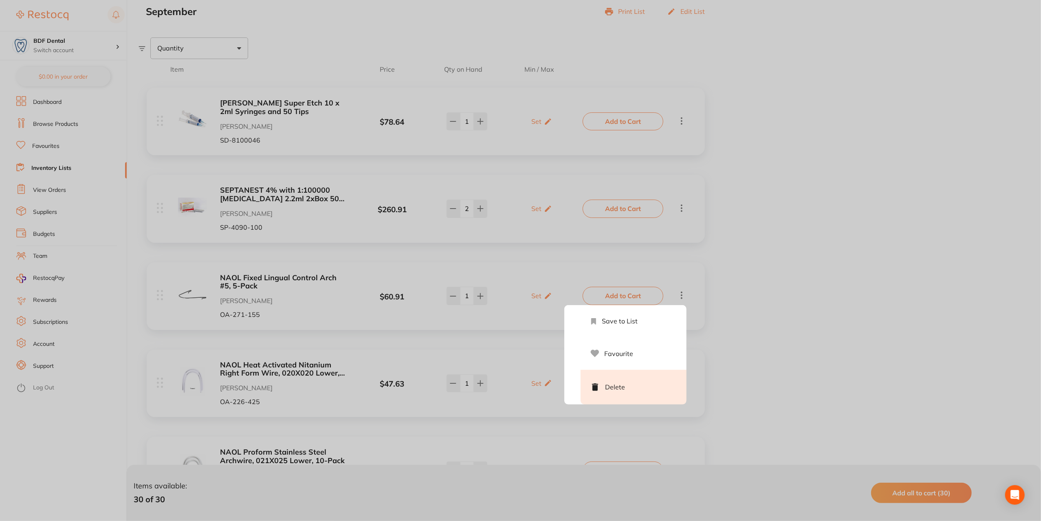
click at [618, 385] on li "Delete" at bounding box center [633, 387] width 106 height 35
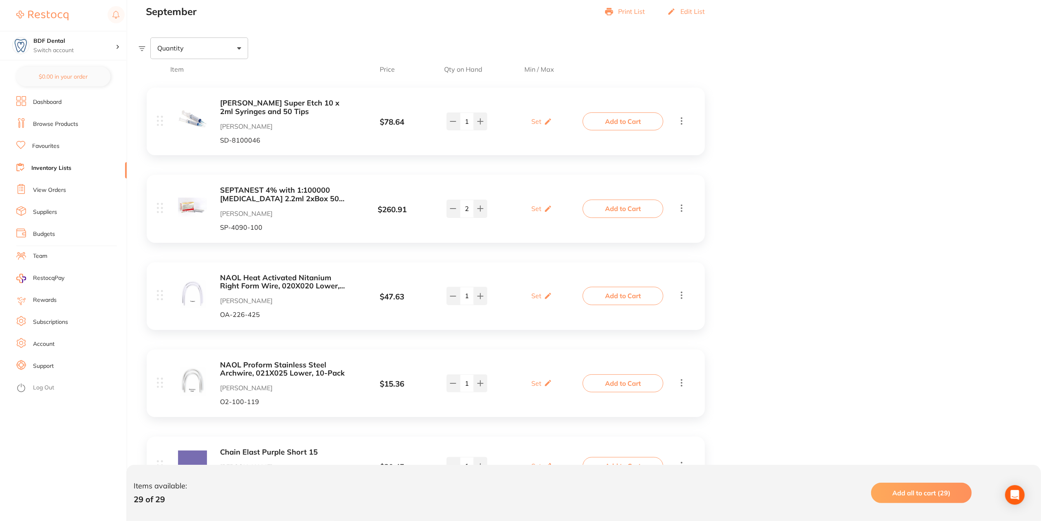
click at [681, 294] on icon at bounding box center [682, 295] width 2 height 7
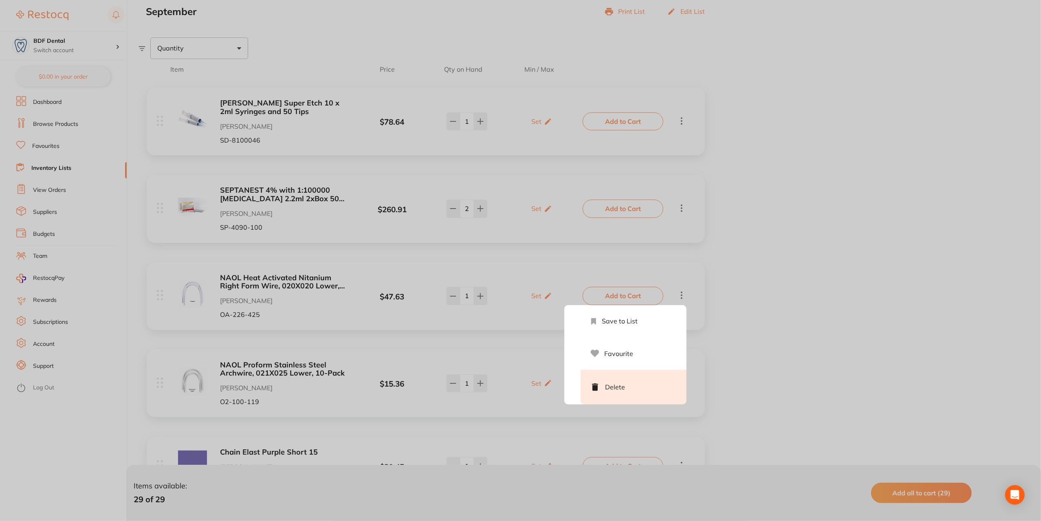
click at [626, 382] on li "Delete" at bounding box center [633, 387] width 106 height 35
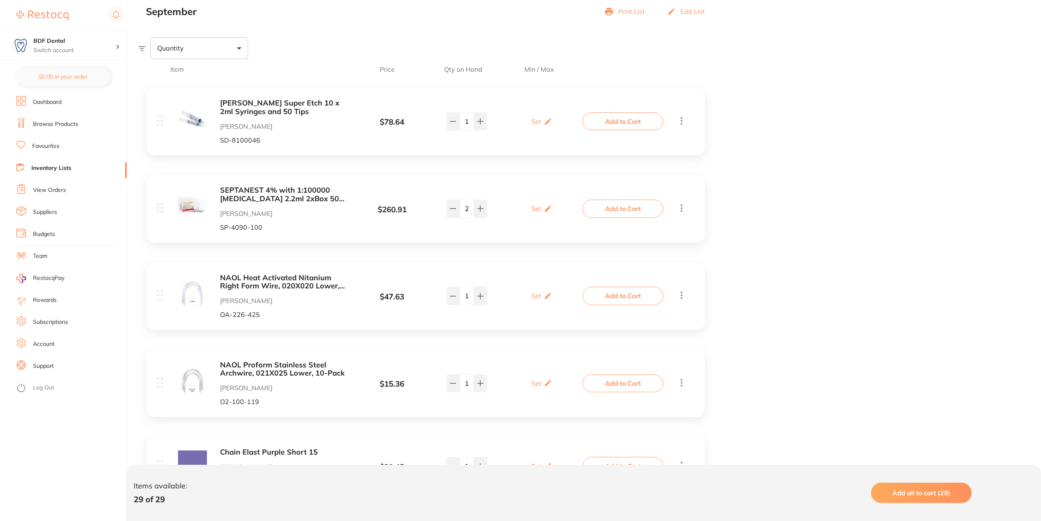
click at [681, 296] on icon at bounding box center [681, 295] width 10 height 10
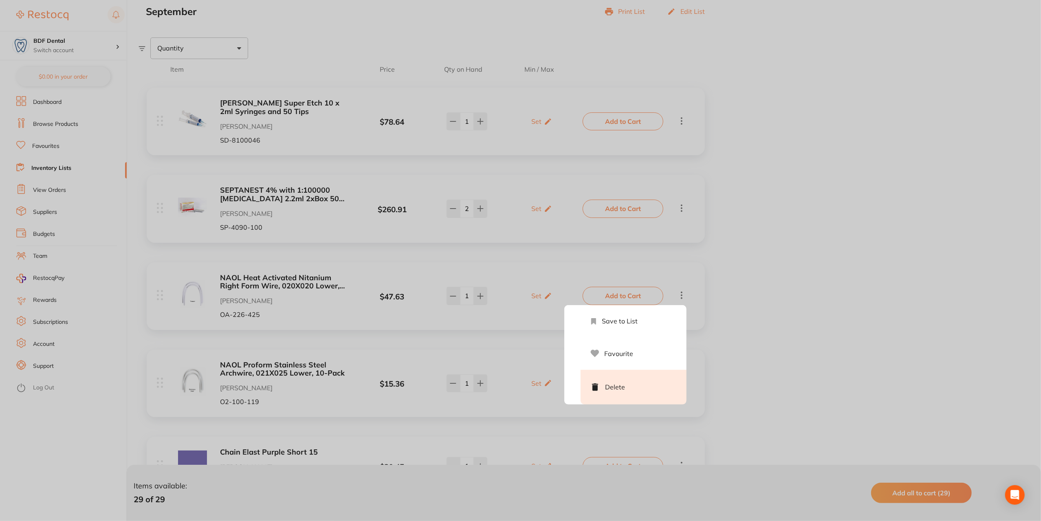
click at [644, 387] on li "Delete" at bounding box center [633, 387] width 106 height 35
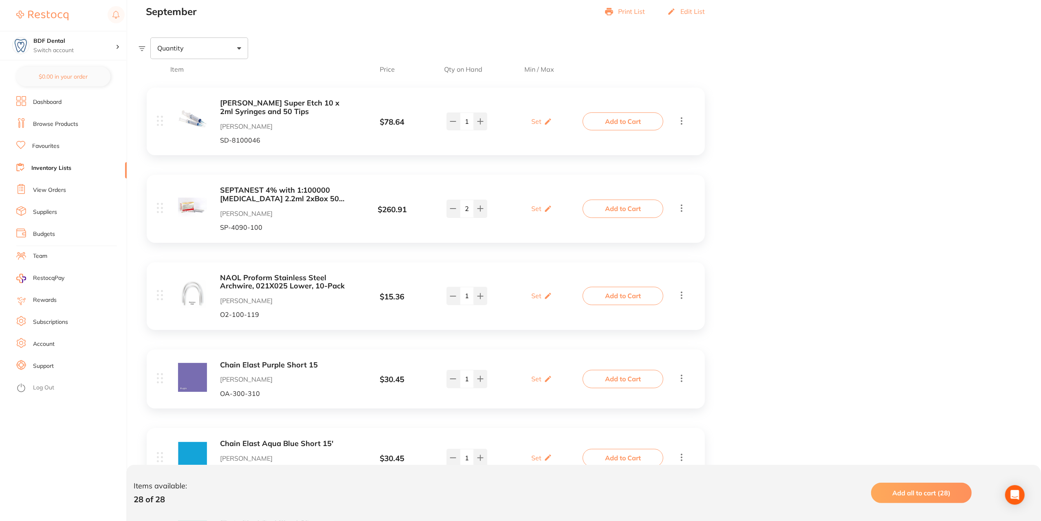
click at [677, 292] on icon at bounding box center [681, 295] width 10 height 10
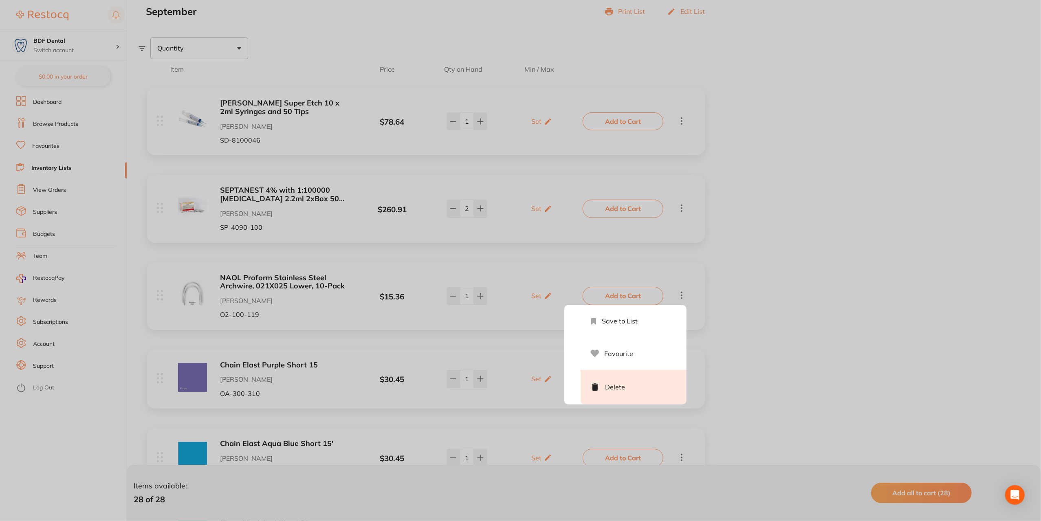
click at [652, 390] on li "Delete" at bounding box center [633, 387] width 106 height 35
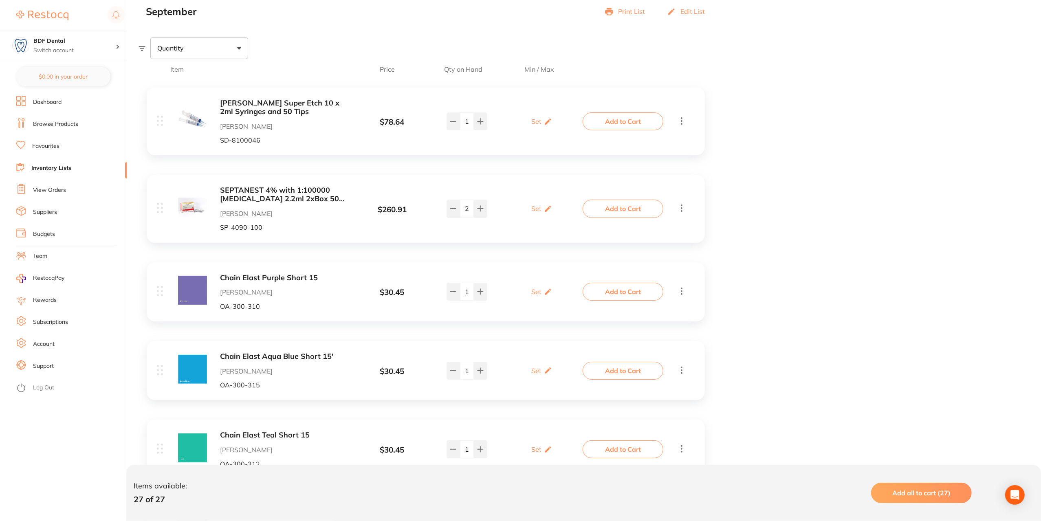
click at [57, 169] on link "Inventory Lists" at bounding box center [51, 168] width 40 height 8
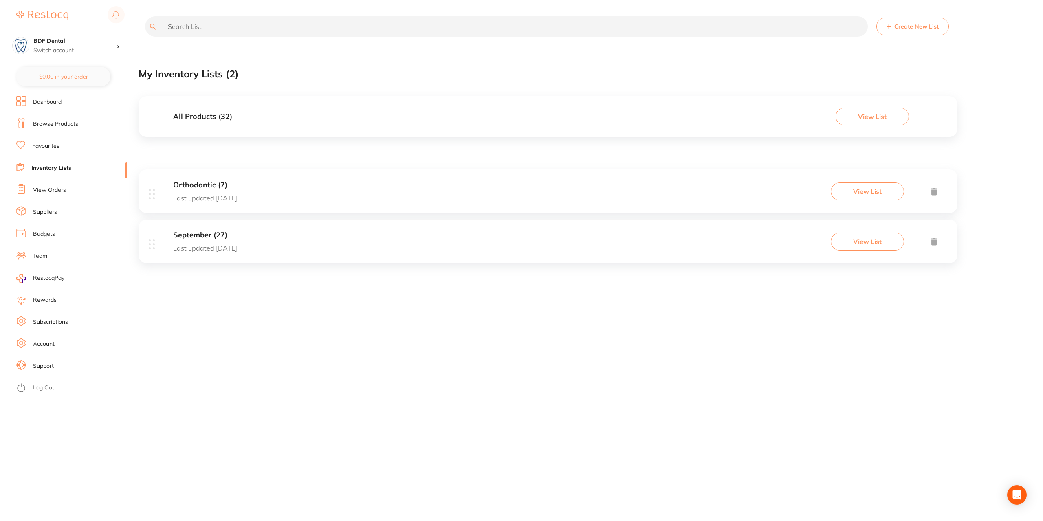
click at [237, 195] on p "Last updated [DATE]" at bounding box center [205, 197] width 64 height 7
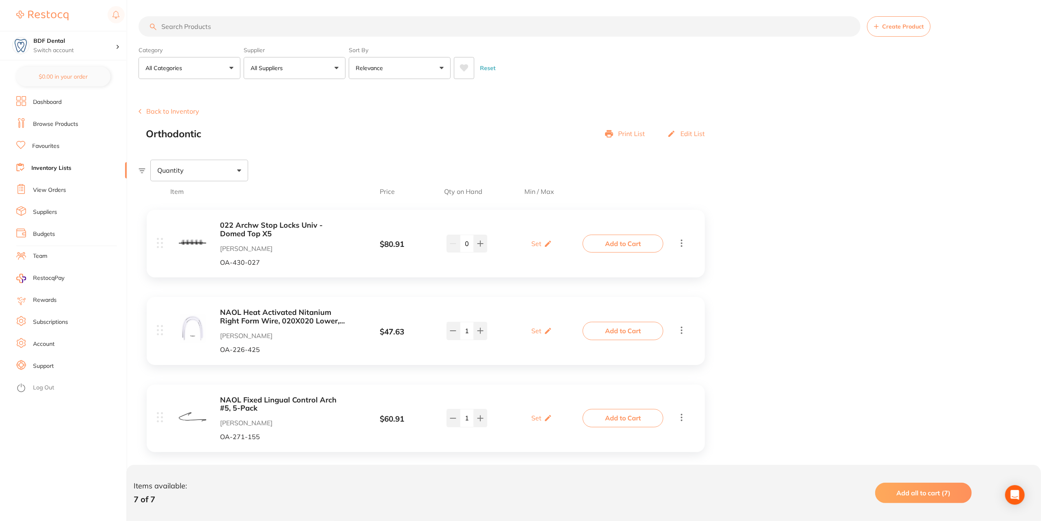
click at [45, 166] on link "Inventory Lists" at bounding box center [51, 168] width 40 height 8
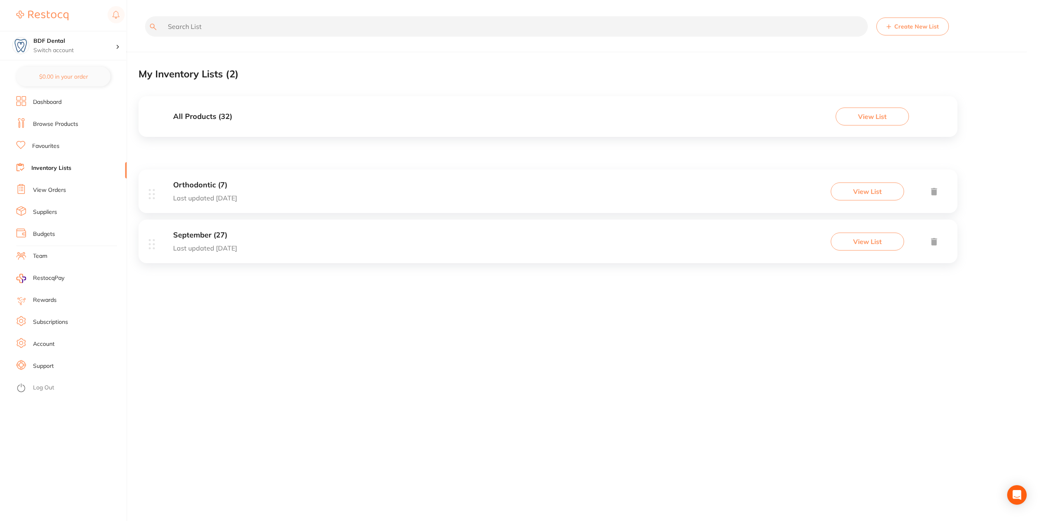
click at [909, 28] on button "Create New List" at bounding box center [912, 27] width 72 height 18
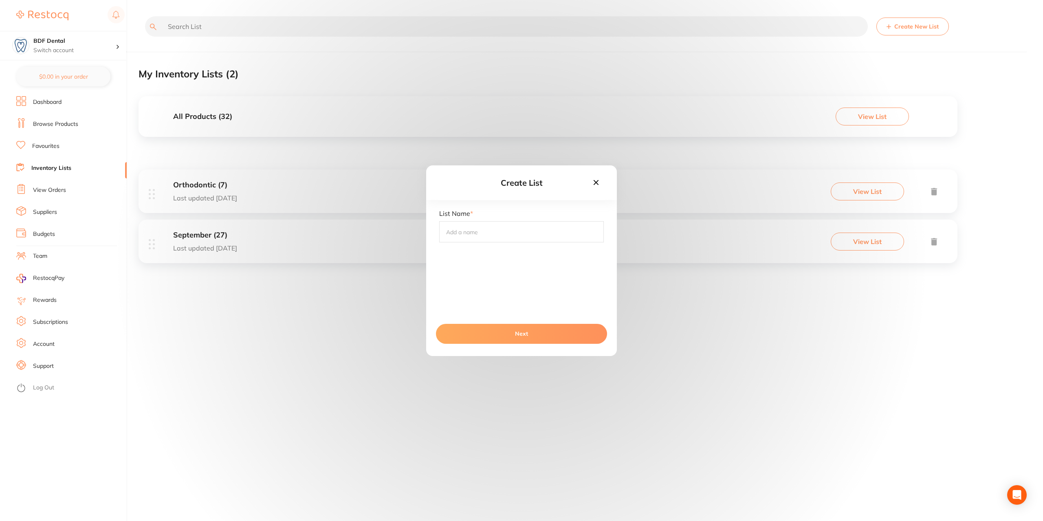
click at [477, 233] on input "text" at bounding box center [521, 231] width 165 height 21
type input "Restorative"
click at [562, 335] on button "Next" at bounding box center [521, 334] width 171 height 20
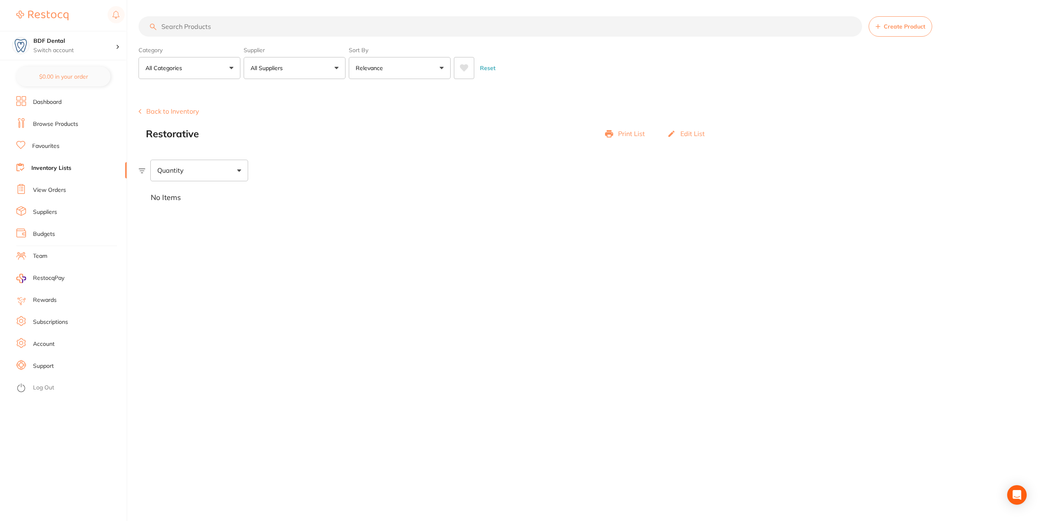
click at [47, 169] on link "Inventory Lists" at bounding box center [51, 168] width 40 height 8
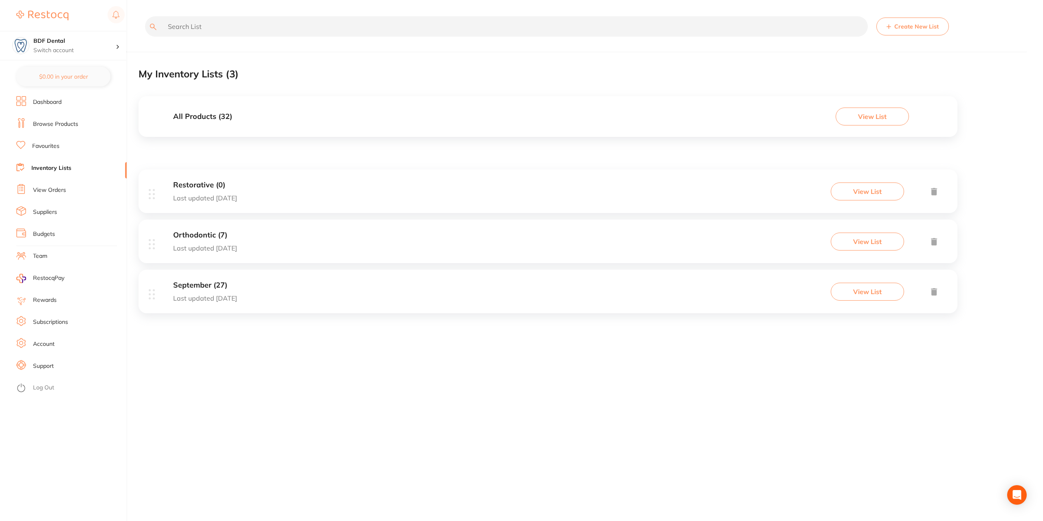
click at [217, 296] on p "Last updated [DATE]" at bounding box center [205, 297] width 64 height 7
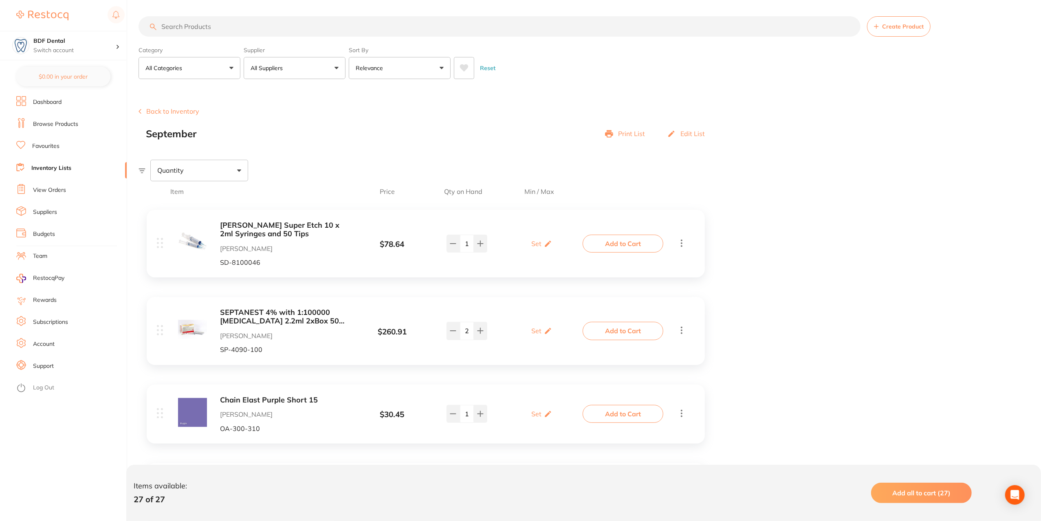
click at [683, 244] on icon at bounding box center [681, 243] width 10 height 10
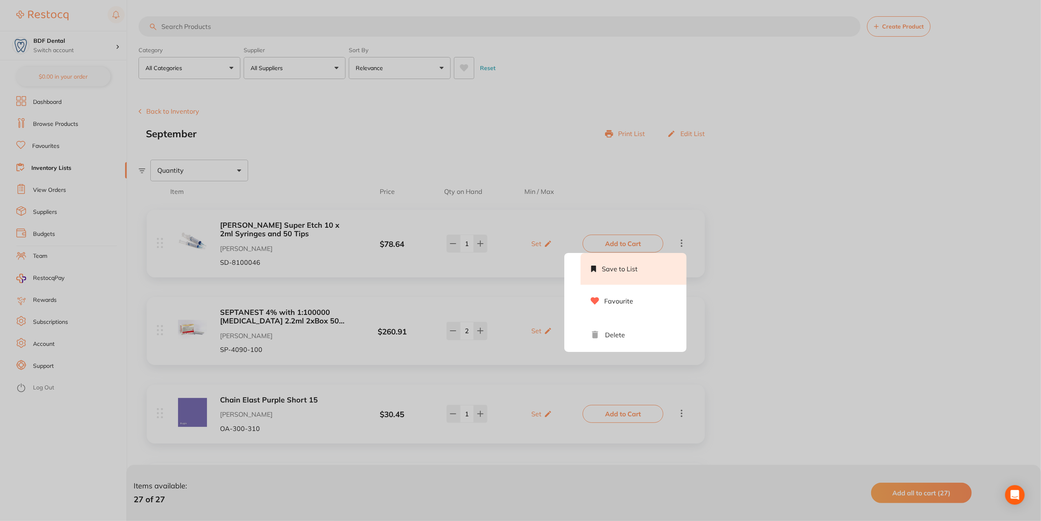
click at [638, 264] on li "Save to List" at bounding box center [633, 269] width 106 height 32
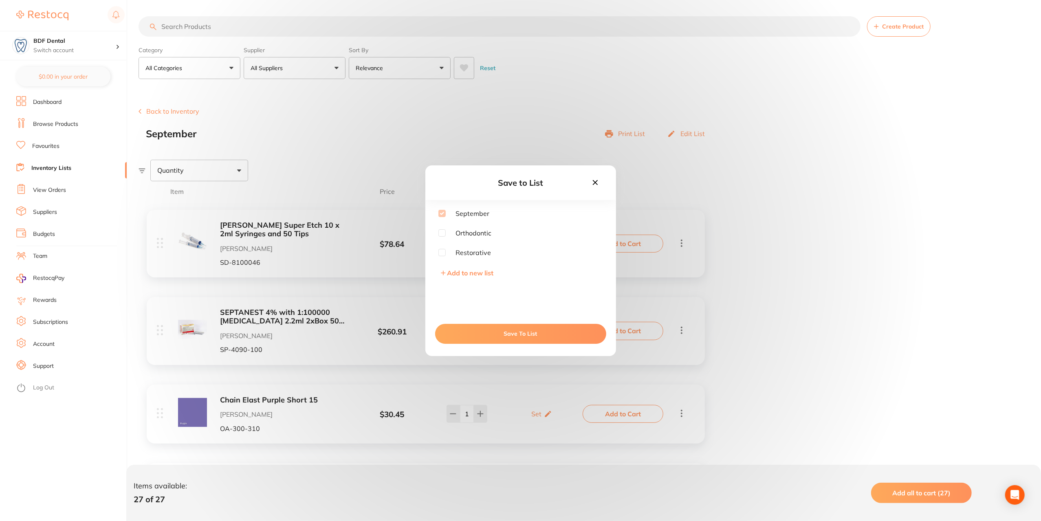
click at [443, 254] on input "checkbox" at bounding box center [441, 252] width 7 height 7
checkbox input "true"
click at [503, 335] on button "Save To List" at bounding box center [520, 334] width 171 height 20
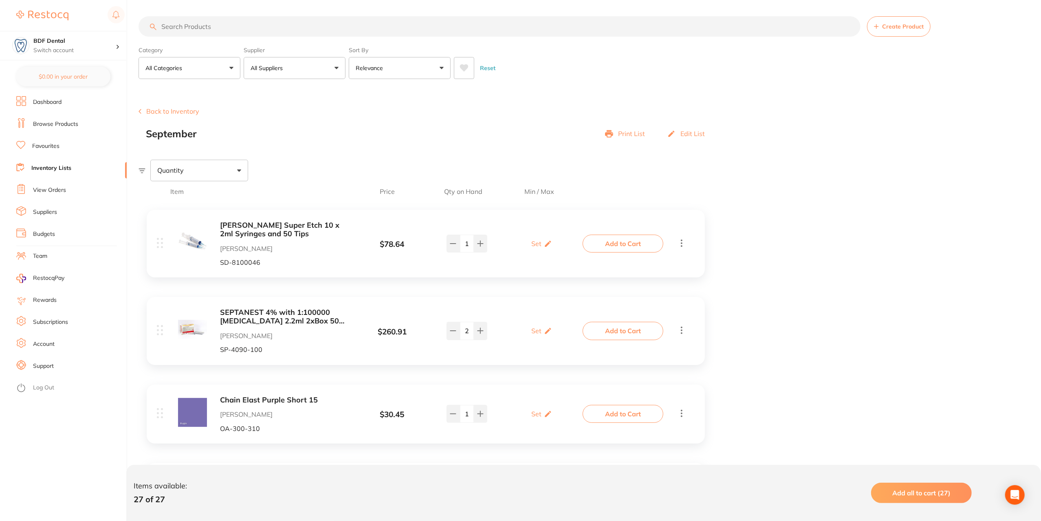
click at [58, 170] on link "Inventory Lists" at bounding box center [51, 168] width 40 height 8
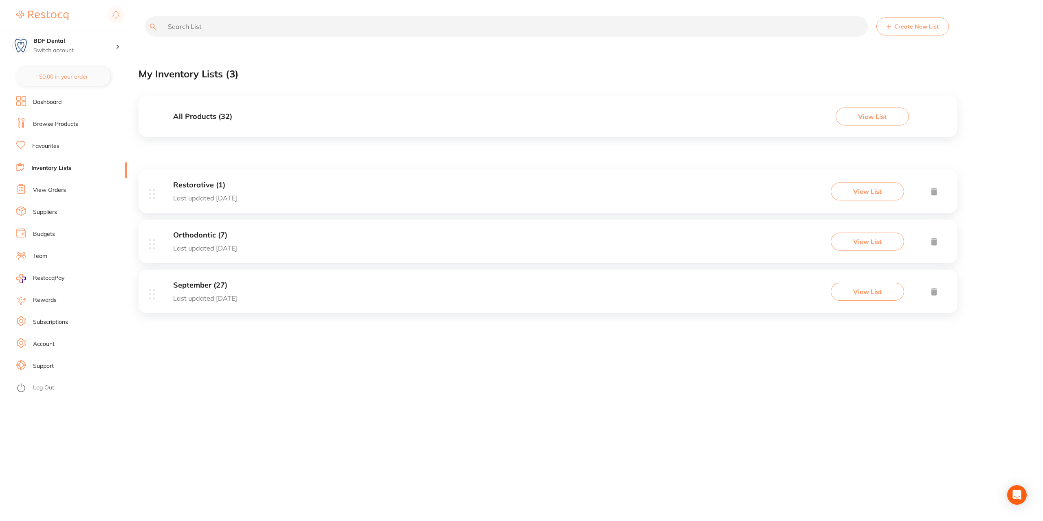
click at [206, 115] on h3 "All Products ( 32 )" at bounding box center [202, 116] width 59 height 9
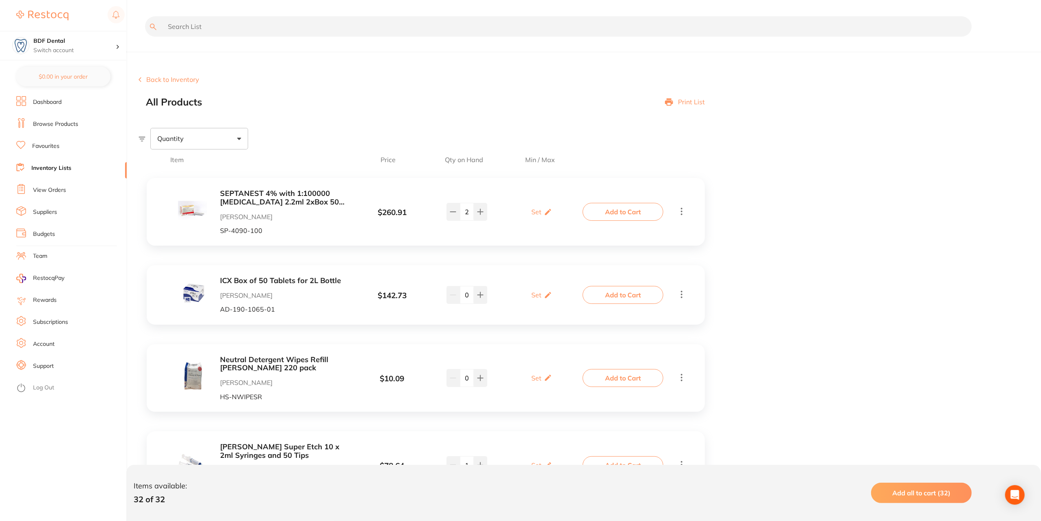
click at [57, 169] on link "Inventory Lists" at bounding box center [51, 168] width 40 height 8
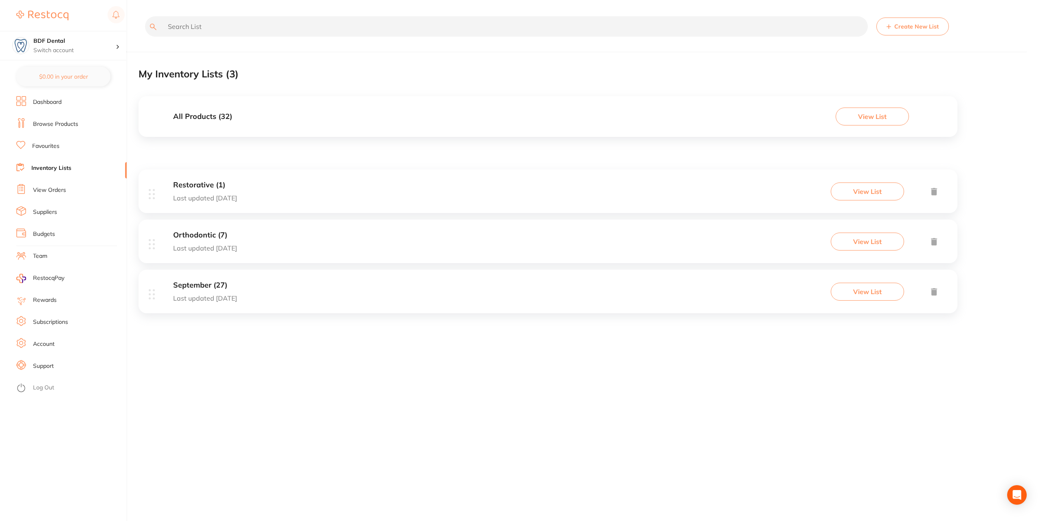
click at [233, 300] on p "Last updated [DATE]" at bounding box center [205, 297] width 64 height 7
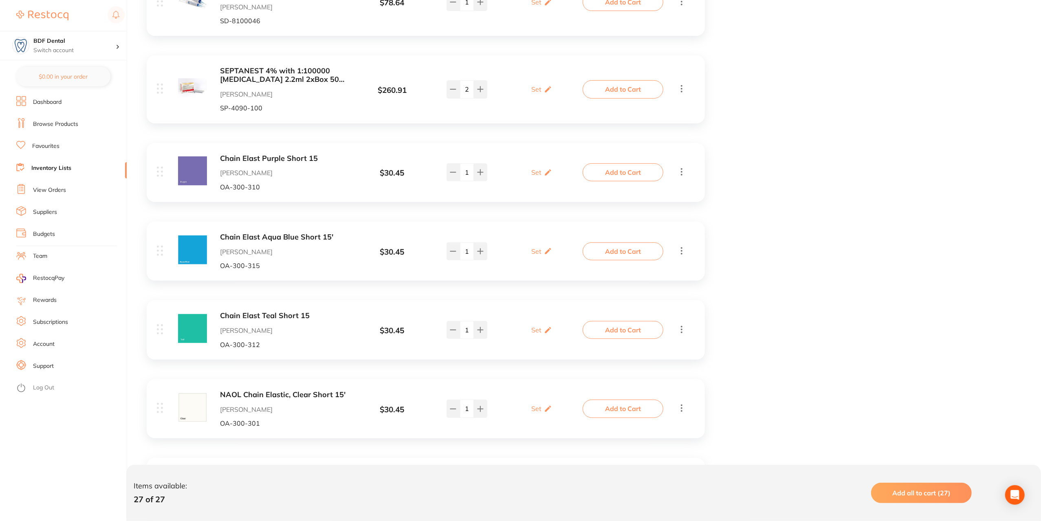
scroll to position [285, 0]
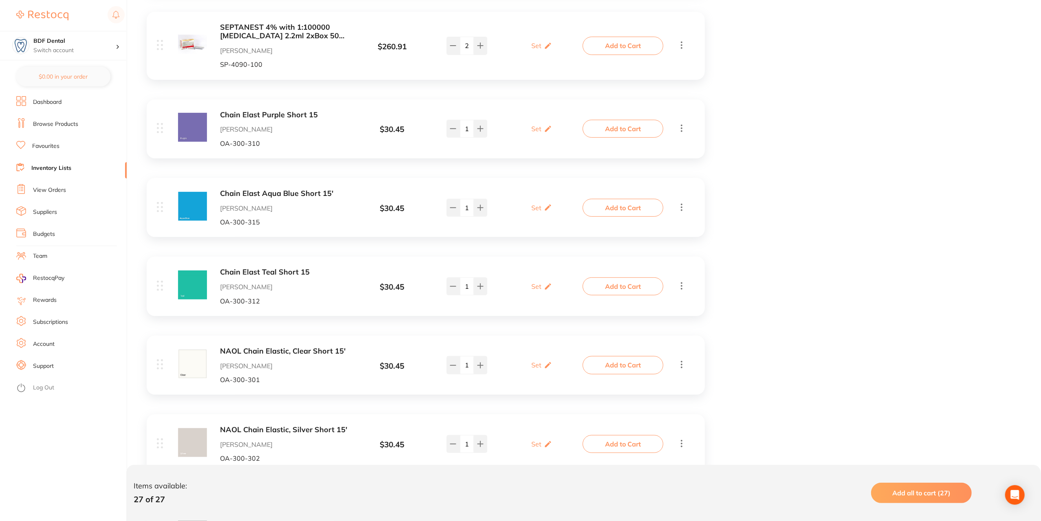
click at [56, 167] on link "Inventory Lists" at bounding box center [51, 168] width 40 height 8
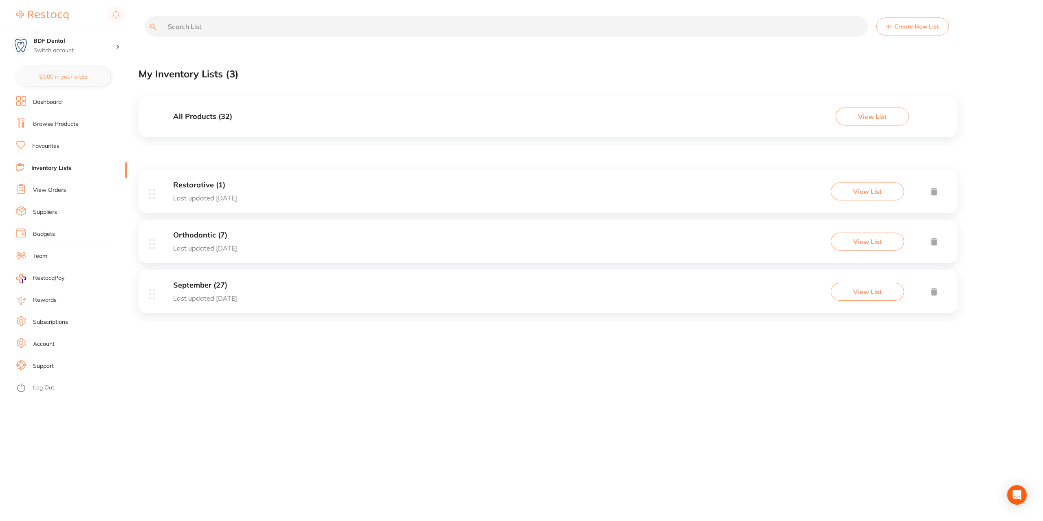
click at [207, 235] on h3 "Orthodontic (7)" at bounding box center [205, 235] width 64 height 9
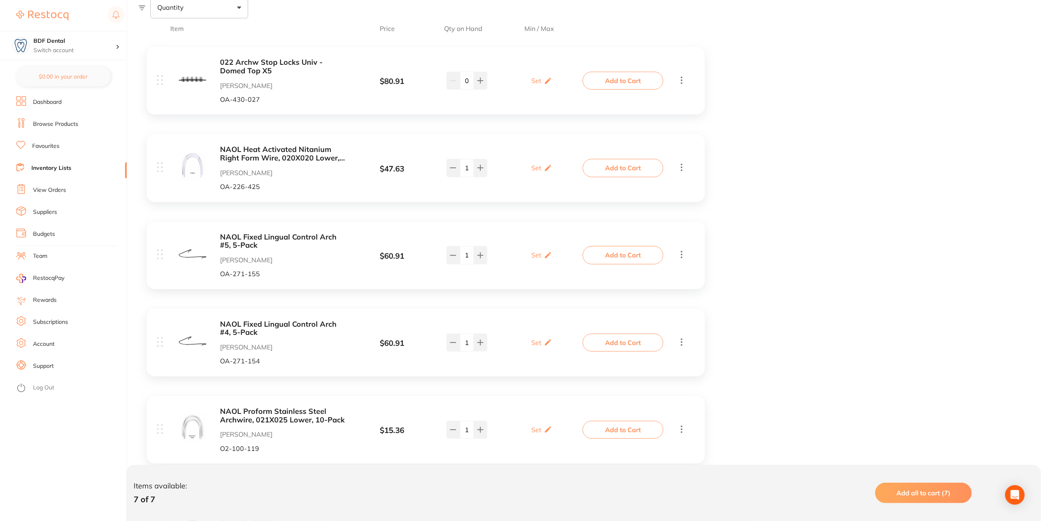
scroll to position [359, 0]
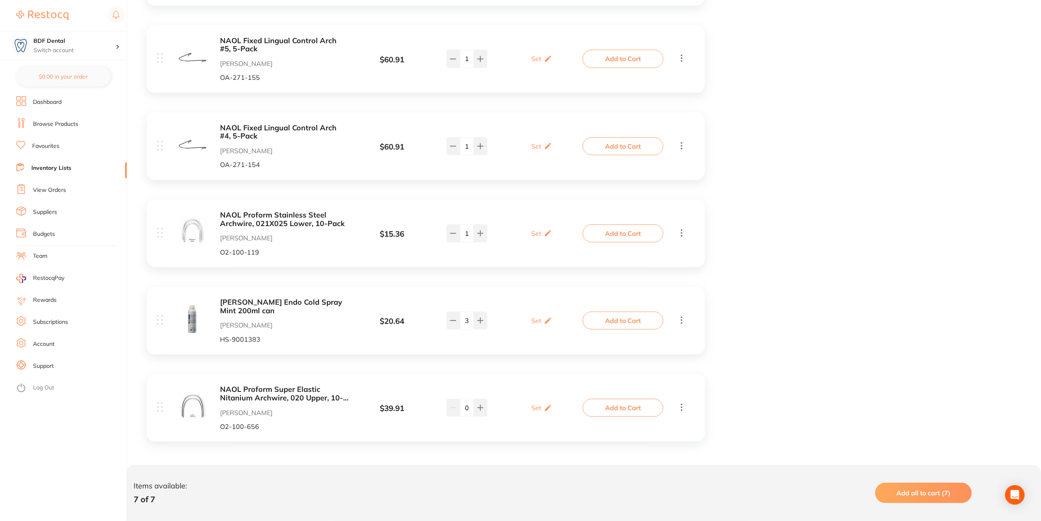
click at [53, 189] on link "View Orders" at bounding box center [49, 190] width 33 height 8
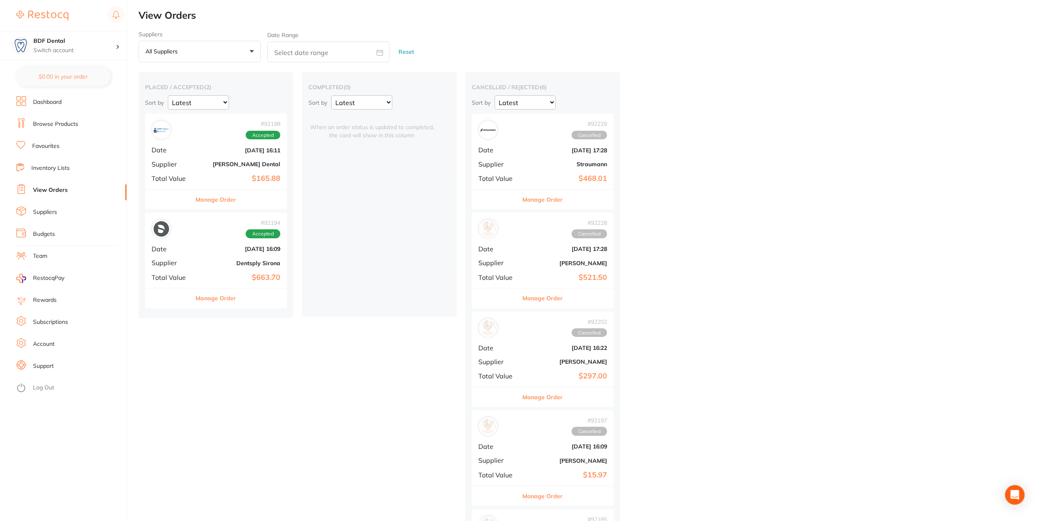
click at [51, 168] on link "Inventory Lists" at bounding box center [50, 168] width 38 height 8
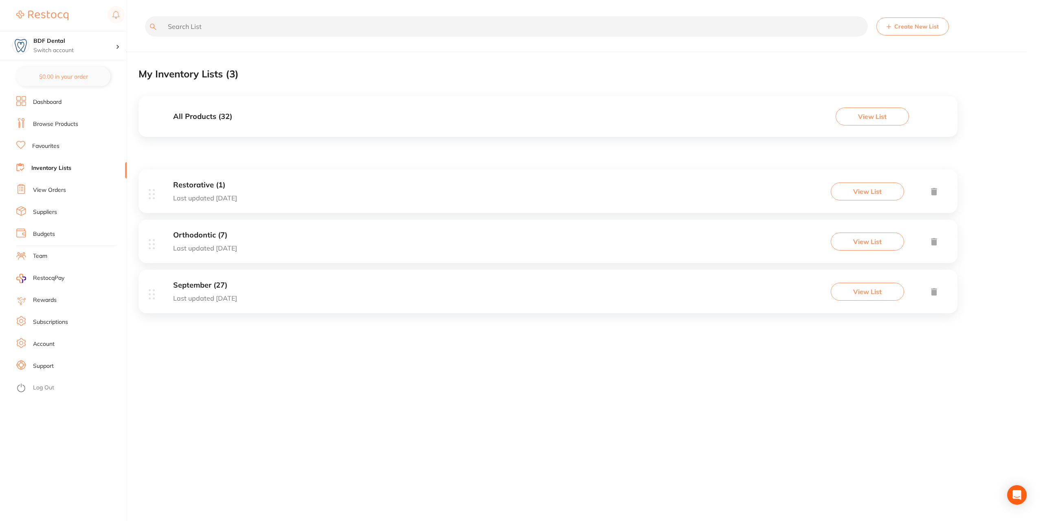
click at [197, 285] on h3 "September (27)" at bounding box center [205, 285] width 64 height 9
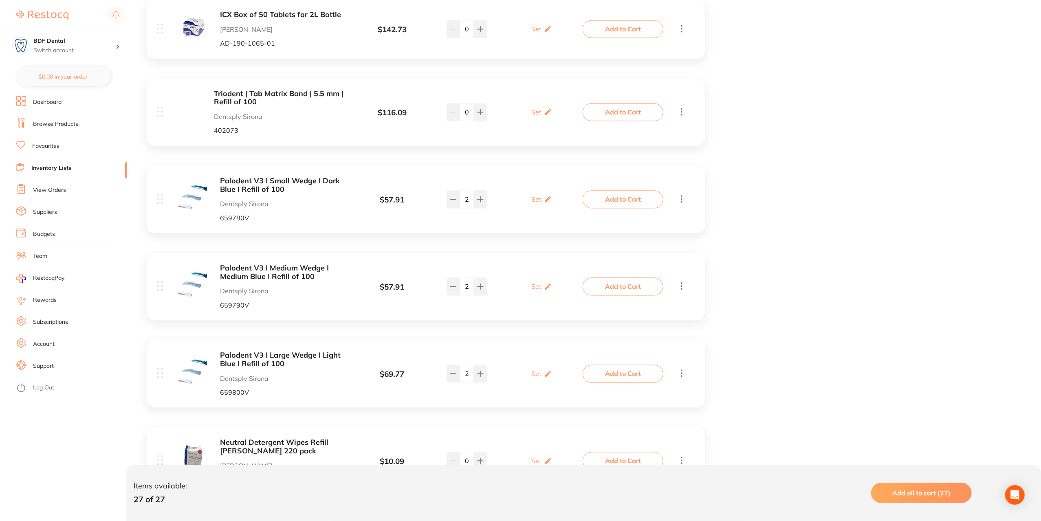
scroll to position [1466, 0]
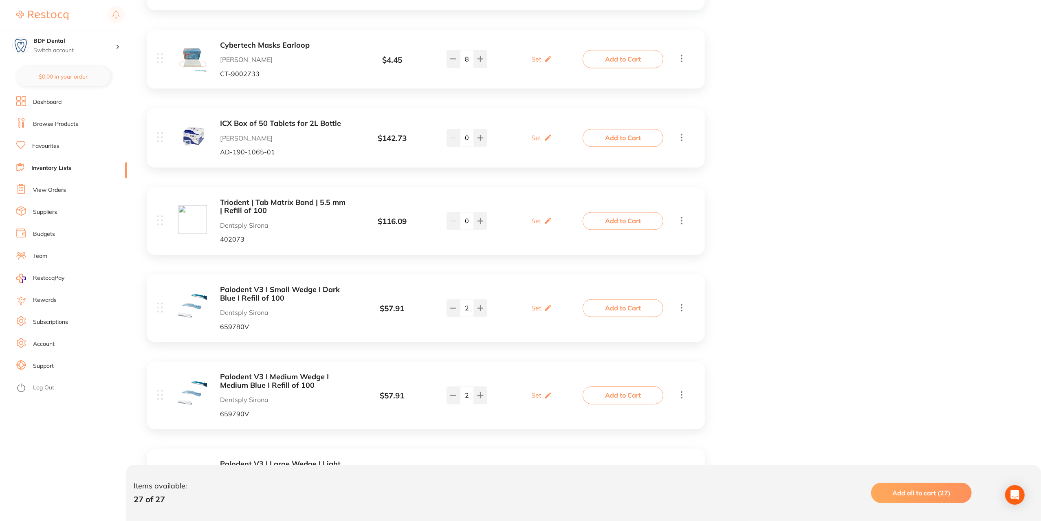
click at [58, 167] on link "Inventory Lists" at bounding box center [51, 168] width 40 height 8
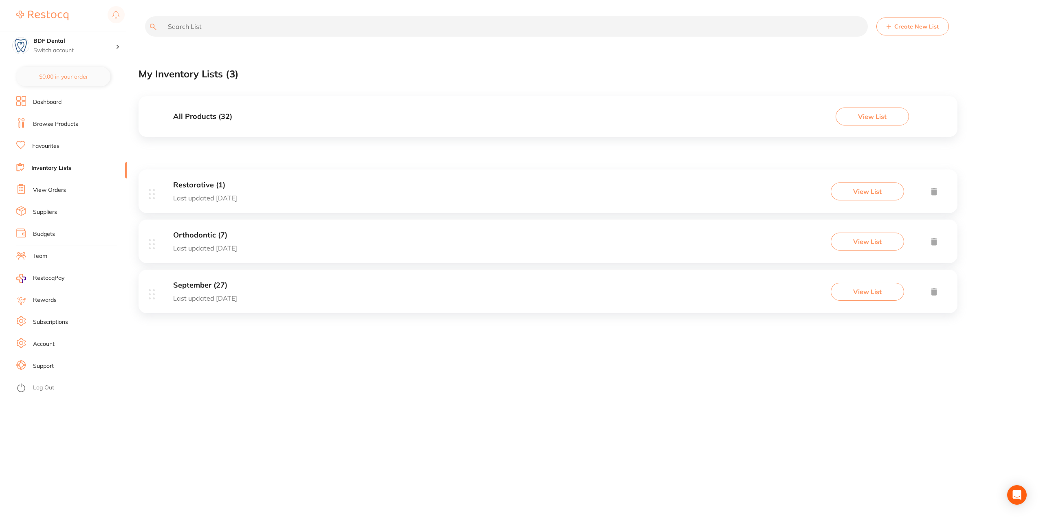
click at [933, 190] on icon at bounding box center [934, 191] width 6 height 7
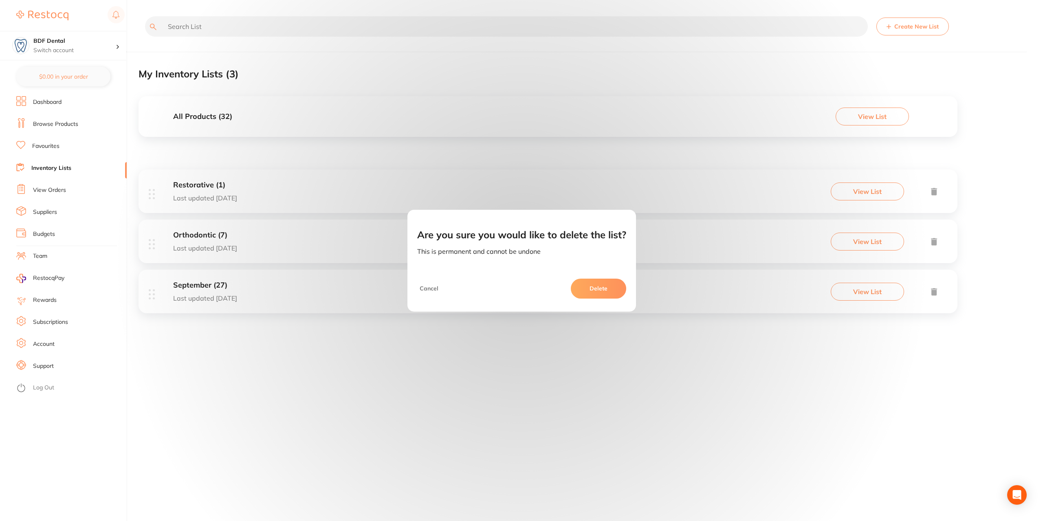
click at [608, 293] on button "Delete" at bounding box center [598, 289] width 55 height 20
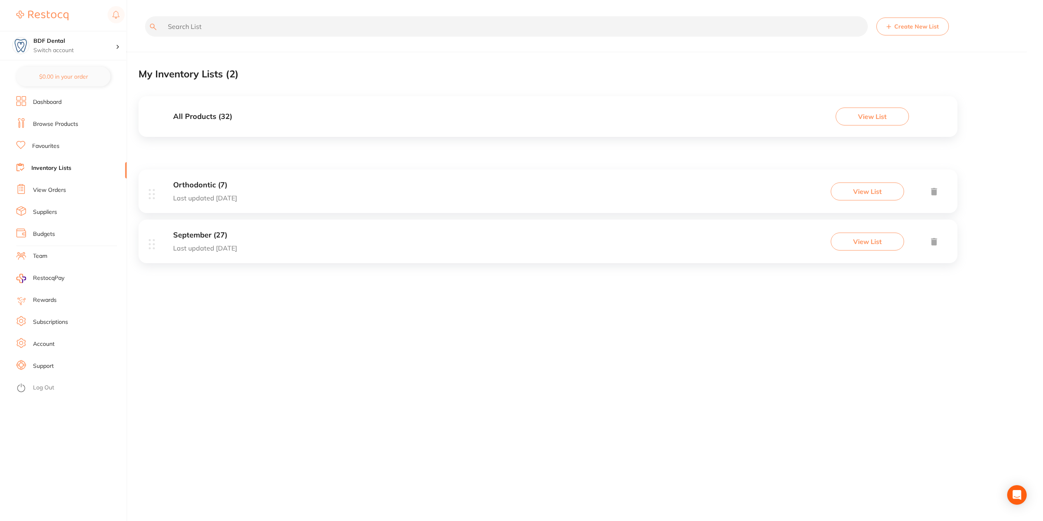
click at [898, 26] on button "Create New List" at bounding box center [912, 27] width 72 height 18
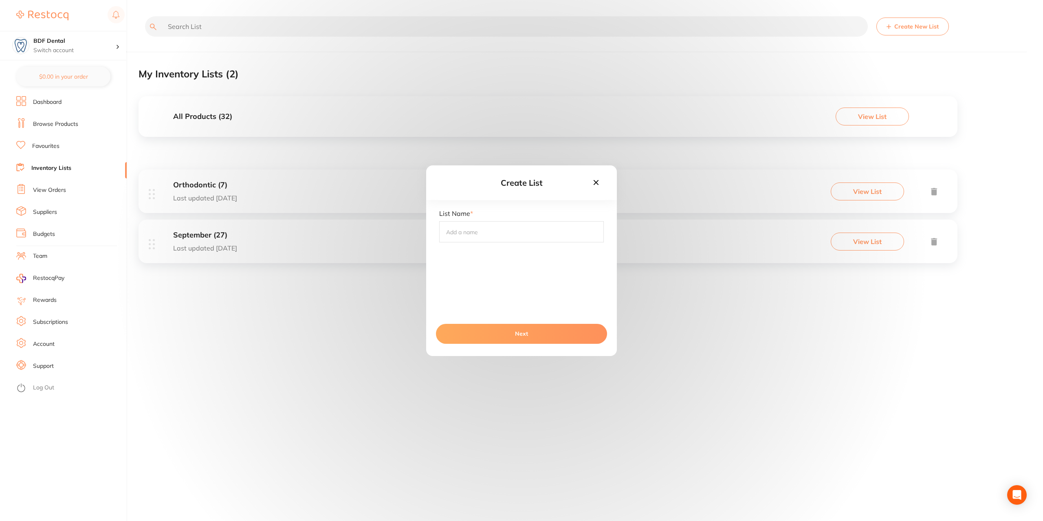
click at [494, 236] on input "text" at bounding box center [521, 231] width 165 height 21
type input "October"
click at [529, 336] on button "Next" at bounding box center [521, 334] width 171 height 20
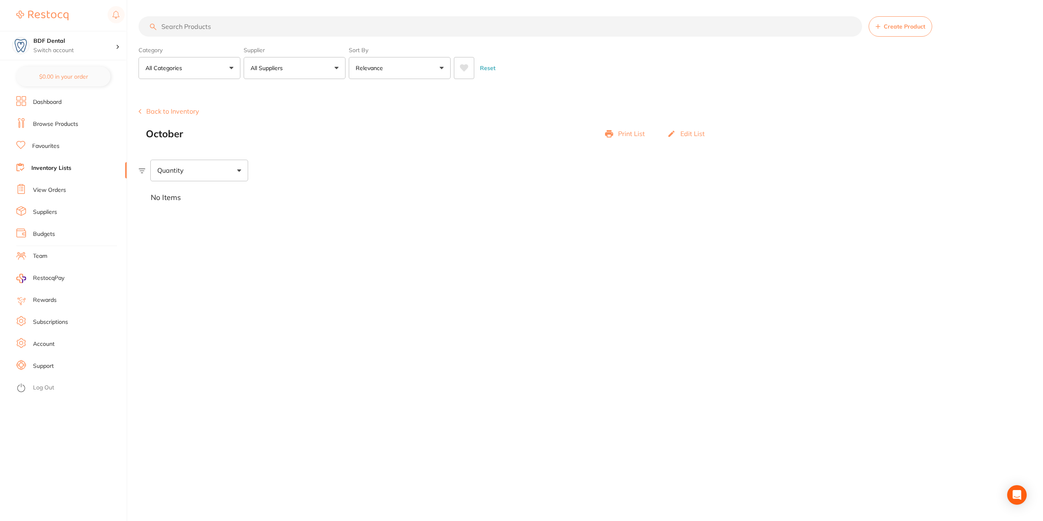
click at [188, 135] on div "October Print List Edit List" at bounding box center [429, 133] width 567 height 11
drag, startPoint x: 178, startPoint y: 133, endPoint x: 200, endPoint y: 135, distance: 22.1
click at [180, 133] on h2 "October" at bounding box center [164, 133] width 37 height 11
click at [701, 136] on p "Edit List" at bounding box center [692, 133] width 24 height 7
click at [204, 176] on input at bounding box center [220, 173] width 165 height 17
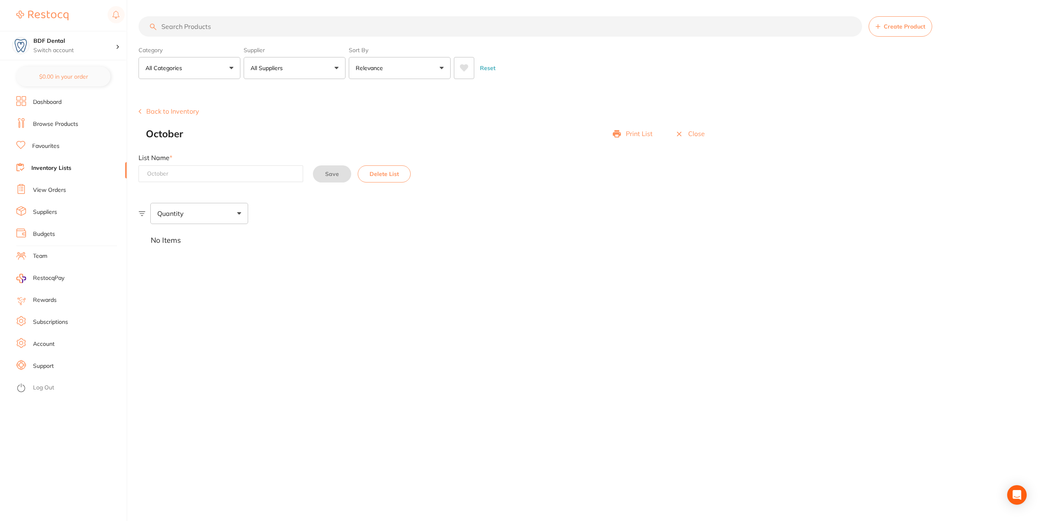
click at [204, 176] on input at bounding box center [220, 173] width 165 height 17
type input "[DATE]"
click at [330, 176] on button "Save" at bounding box center [332, 173] width 38 height 17
click at [54, 169] on link "Inventory Lists" at bounding box center [51, 168] width 40 height 8
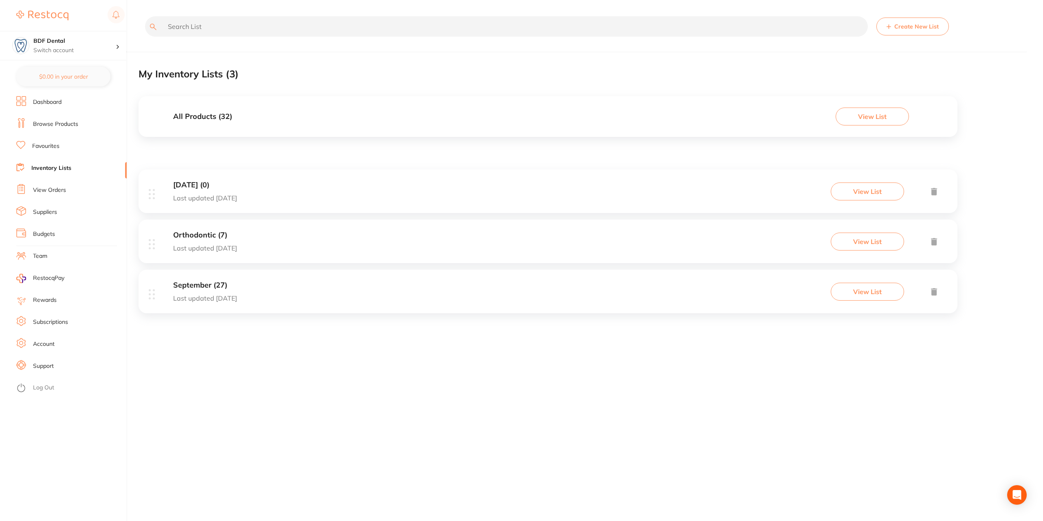
click at [222, 285] on h3 "September (27)" at bounding box center [205, 285] width 64 height 9
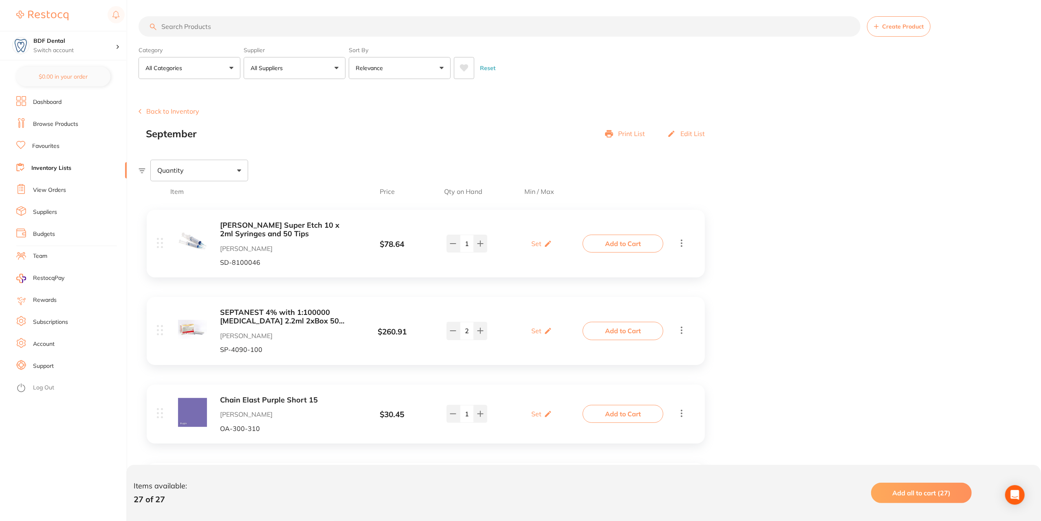
click at [690, 133] on p "Edit List" at bounding box center [692, 133] width 24 height 7
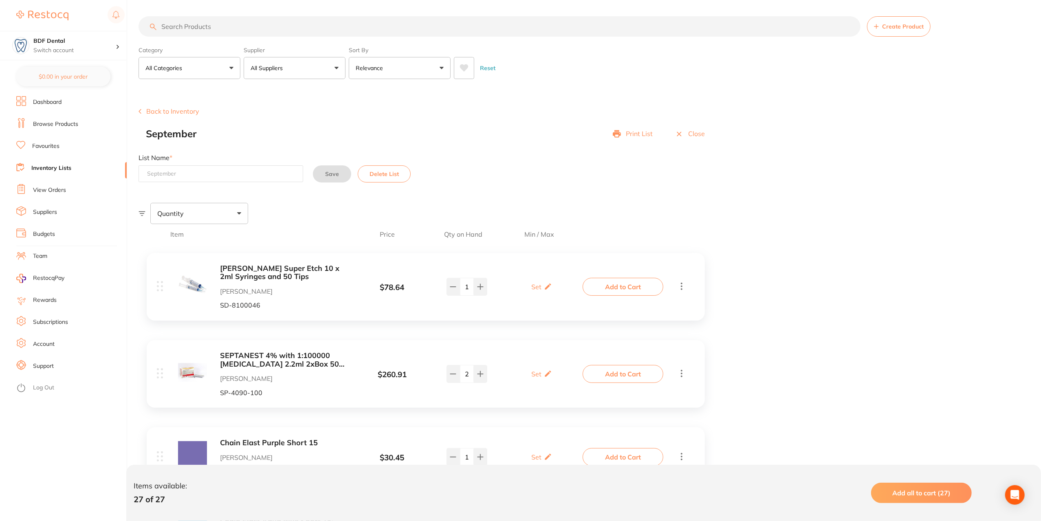
click at [224, 174] on input at bounding box center [220, 173] width 165 height 17
type input "[DATE]"
click at [335, 176] on button "Save" at bounding box center [332, 173] width 38 height 17
click at [46, 169] on link "Inventory Lists" at bounding box center [51, 168] width 40 height 8
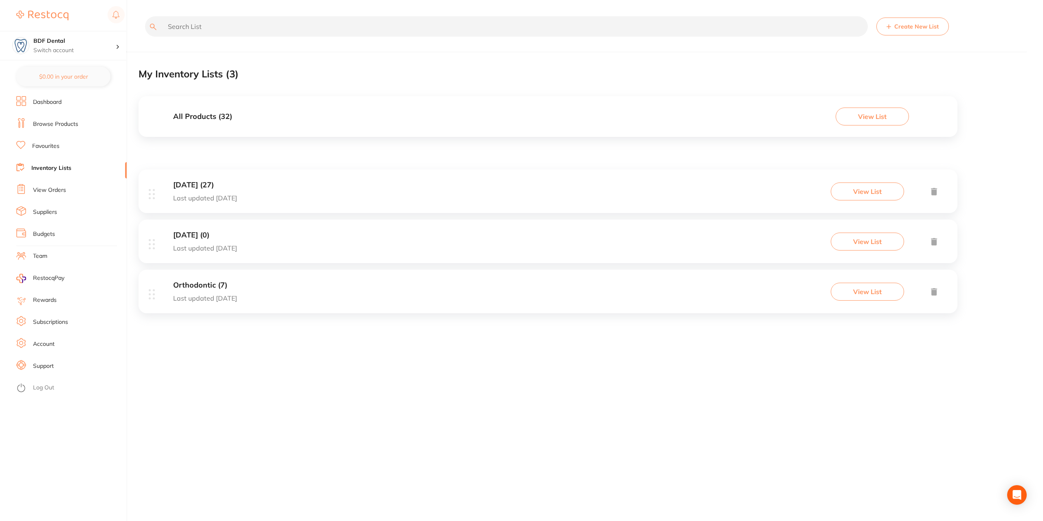
click at [212, 288] on h3 "Orthodontic (7)" at bounding box center [205, 285] width 64 height 9
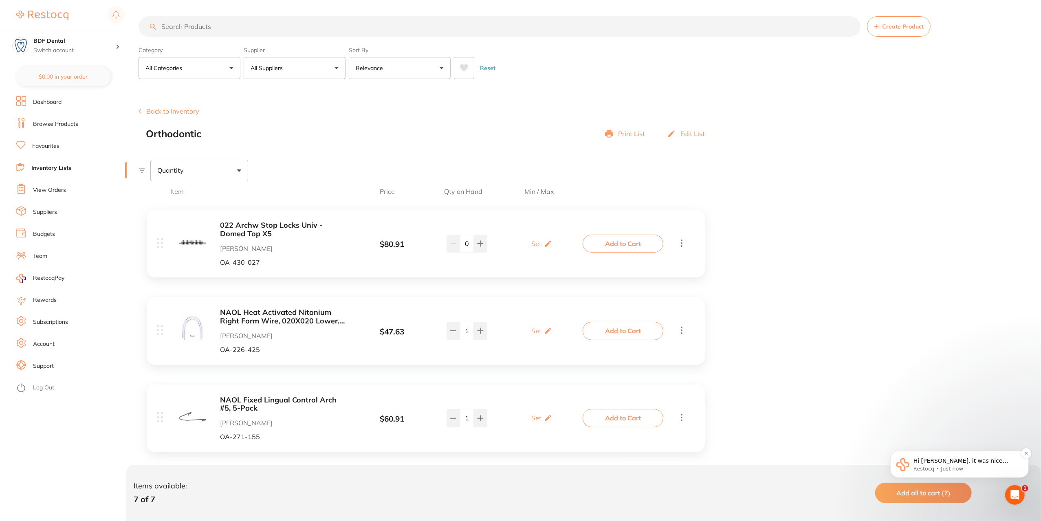
drag, startPoint x: 1876, startPoint y: 434, endPoint x: 1002, endPoint y: 461, distance: 874.4
click at [1002, 465] on p "Hi [PERSON_NAME], it was nice catching up with you! Feel free to reach out to u…" at bounding box center [965, 461] width 105 height 8
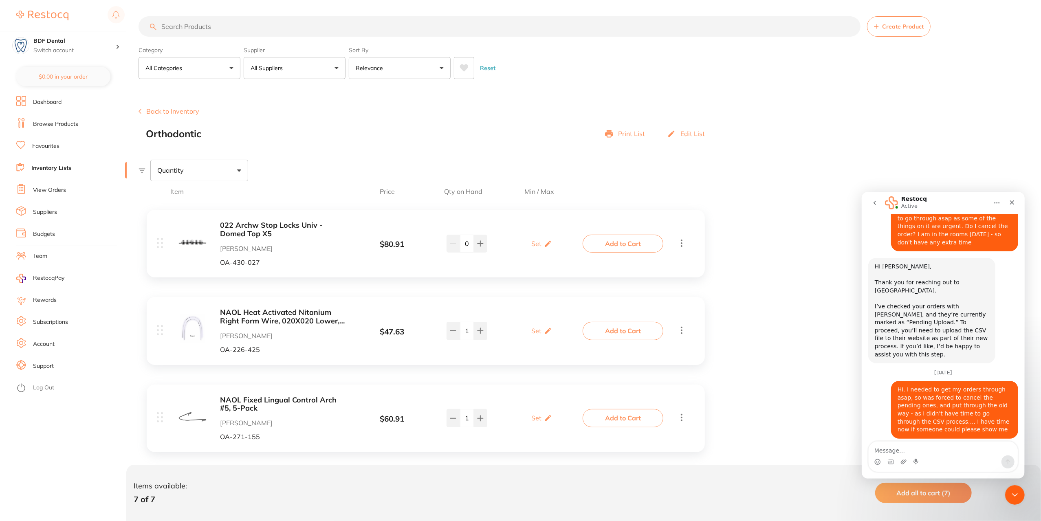
scroll to position [1371, 0]
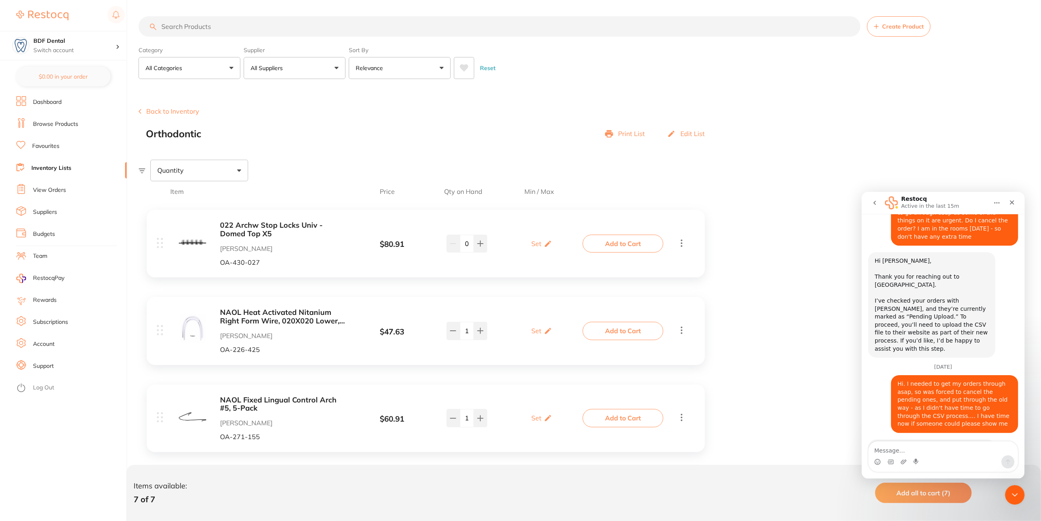
click at [998, 199] on icon "Home" at bounding box center [996, 202] width 7 height 7
click at [998, 199] on button "Home" at bounding box center [995, 202] width 15 height 15
click at [1014, 202] on icon "Close" at bounding box center [1011, 202] width 7 height 7
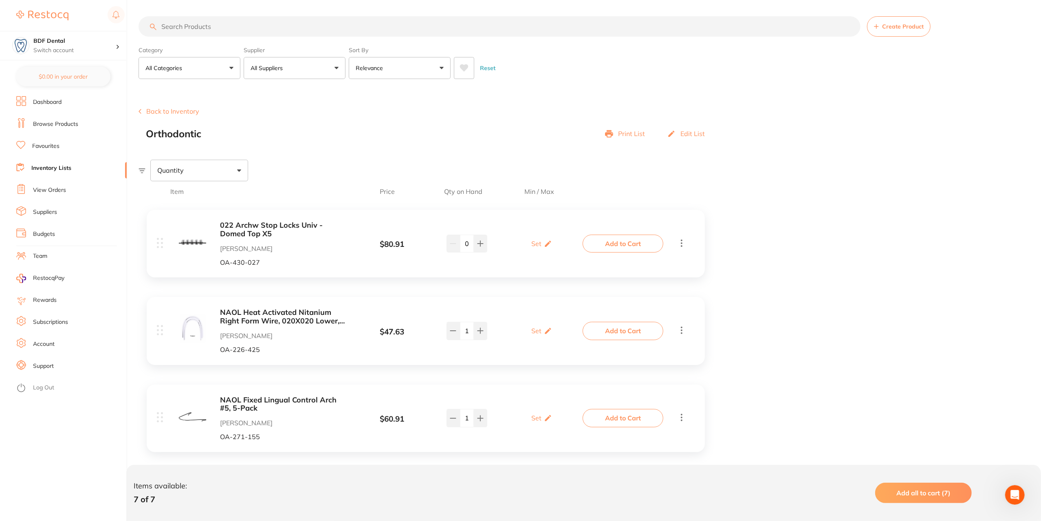
scroll to position [1357, 0]
click at [57, 125] on link "Browse Products" at bounding box center [55, 124] width 45 height 8
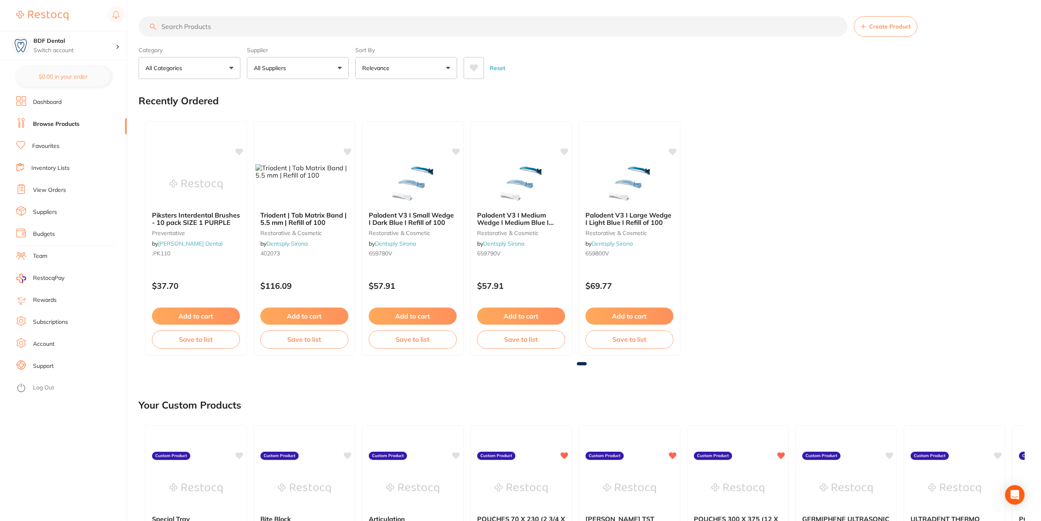
click at [243, 31] on input "search" at bounding box center [492, 26] width 709 height 20
click at [263, 24] on input "search" at bounding box center [492, 26] width 709 height 20
type input "etch"
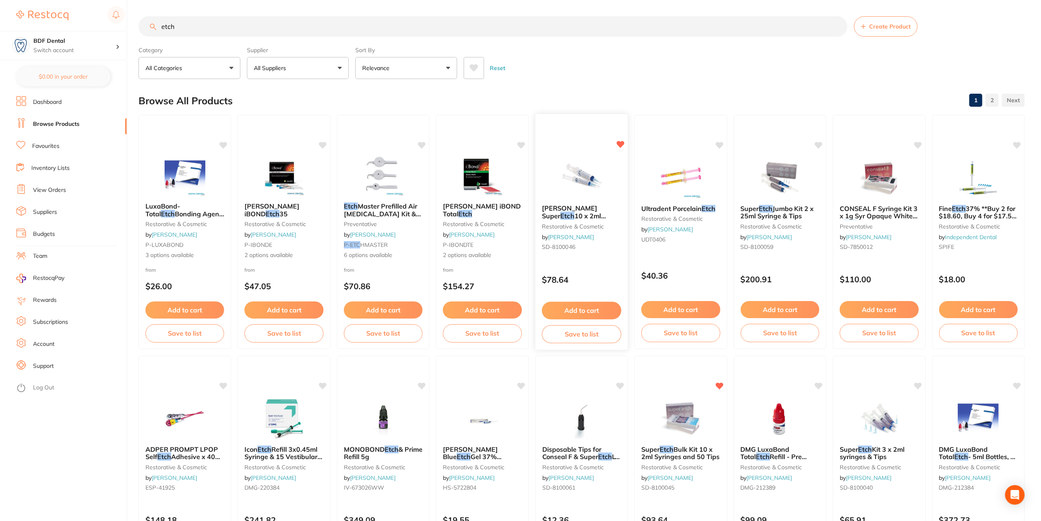
click at [597, 311] on button "Add to cart" at bounding box center [581, 311] width 79 height 18
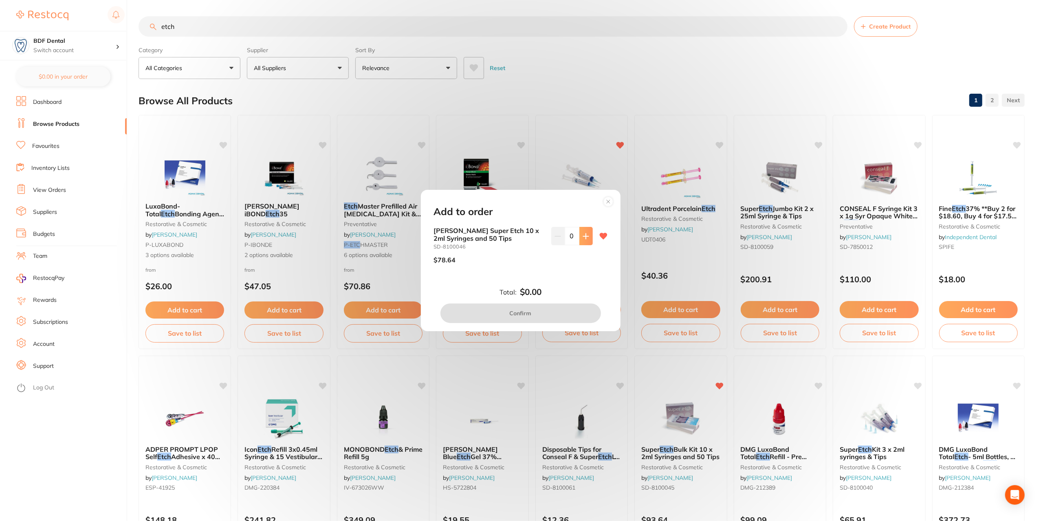
click at [582, 233] on icon at bounding box center [585, 236] width 7 height 7
click at [586, 239] on icon at bounding box center [585, 236] width 7 height 7
type input "2"
click at [525, 315] on button "Confirm" at bounding box center [520, 313] width 160 height 20
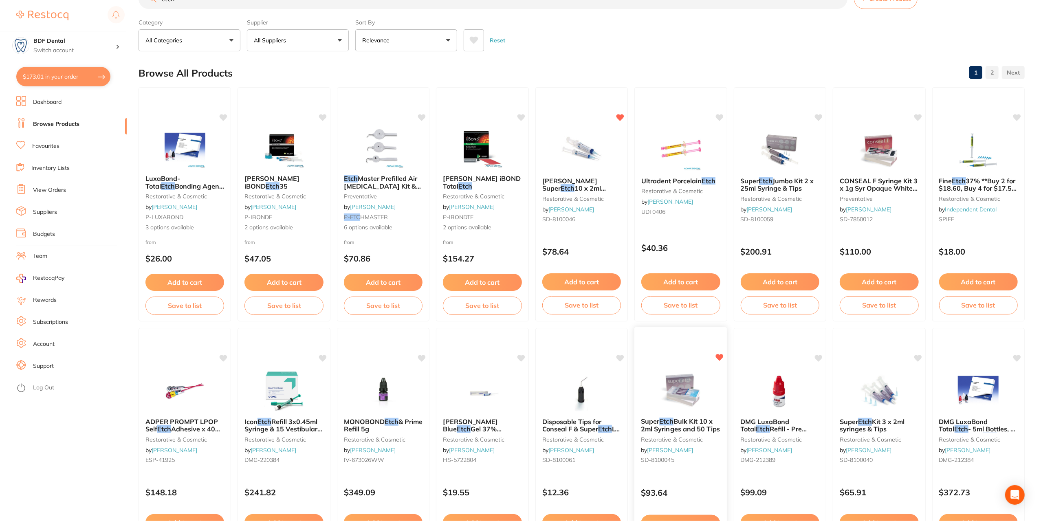
scroll to position [41, 0]
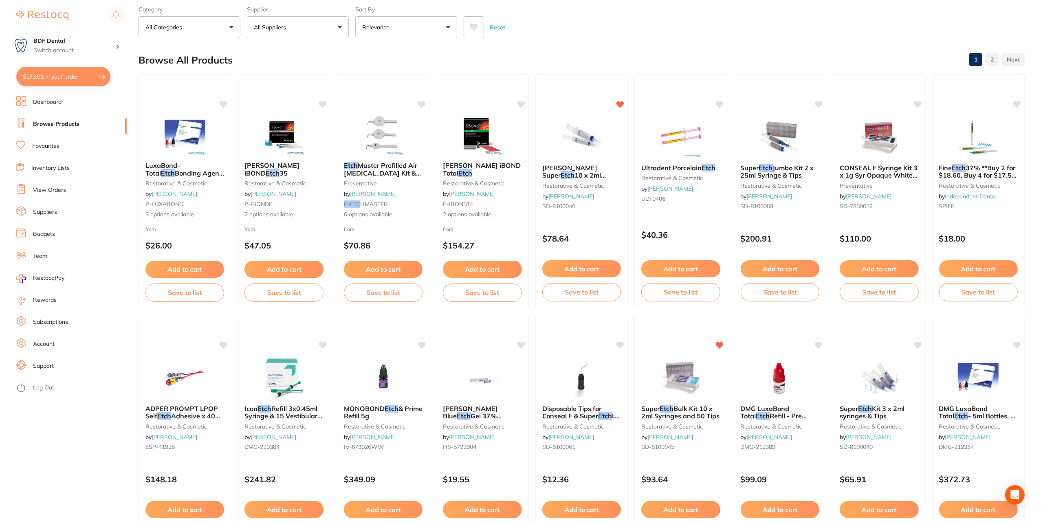
click at [48, 74] on button "$173.01 in your order" at bounding box center [63, 77] width 94 height 20
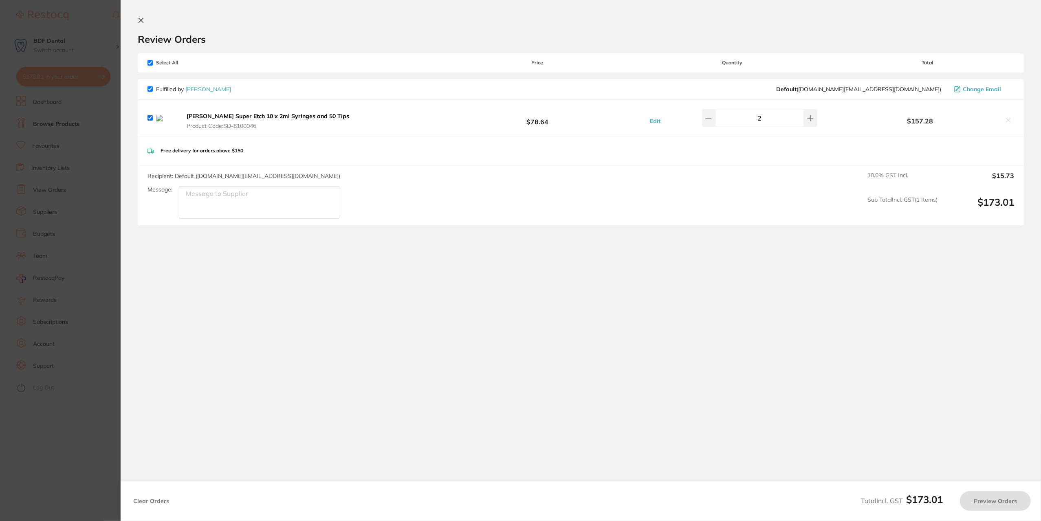
checkbox input "true"
click at [1008, 119] on icon at bounding box center [1010, 120] width 7 height 7
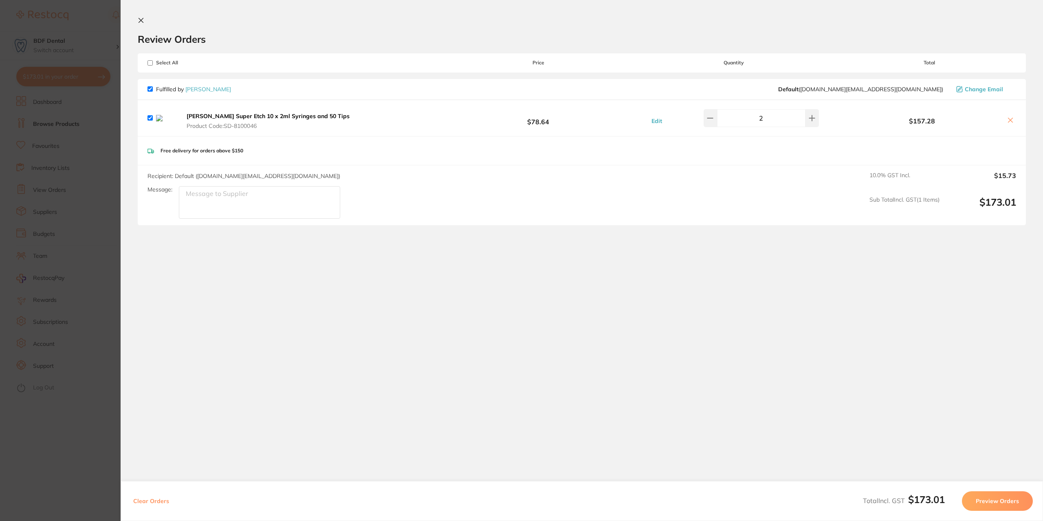
checkbox input "false"
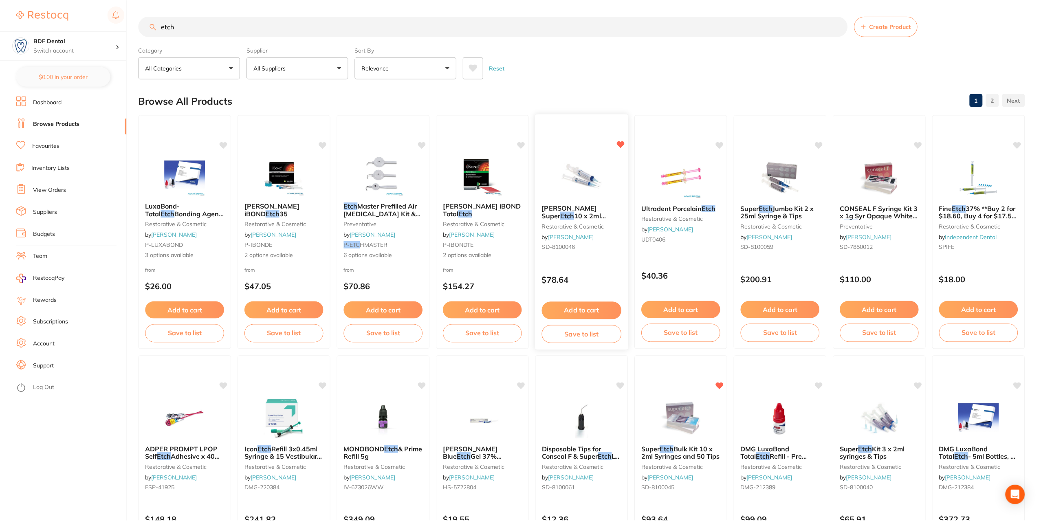
scroll to position [41, 0]
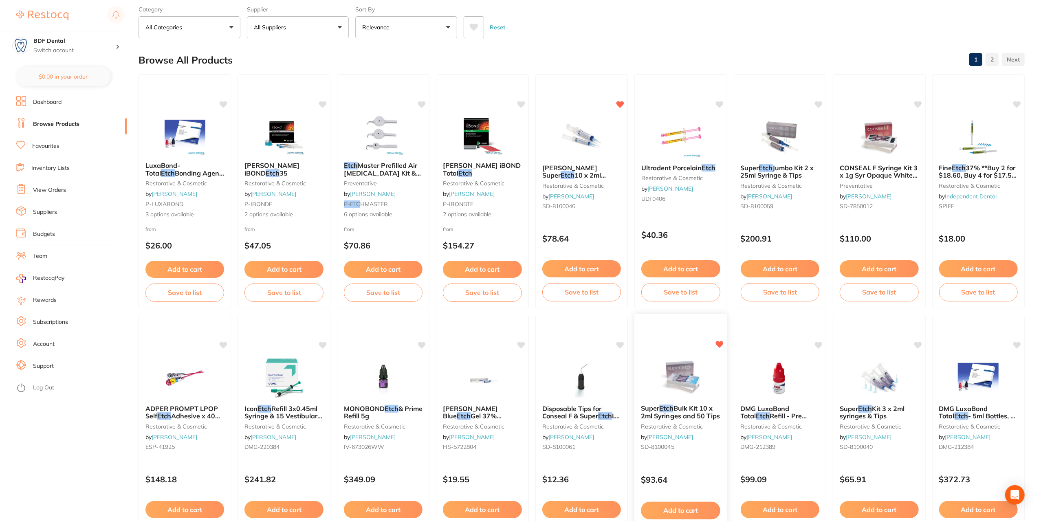
click at [684, 508] on button "Add to cart" at bounding box center [680, 511] width 79 height 18
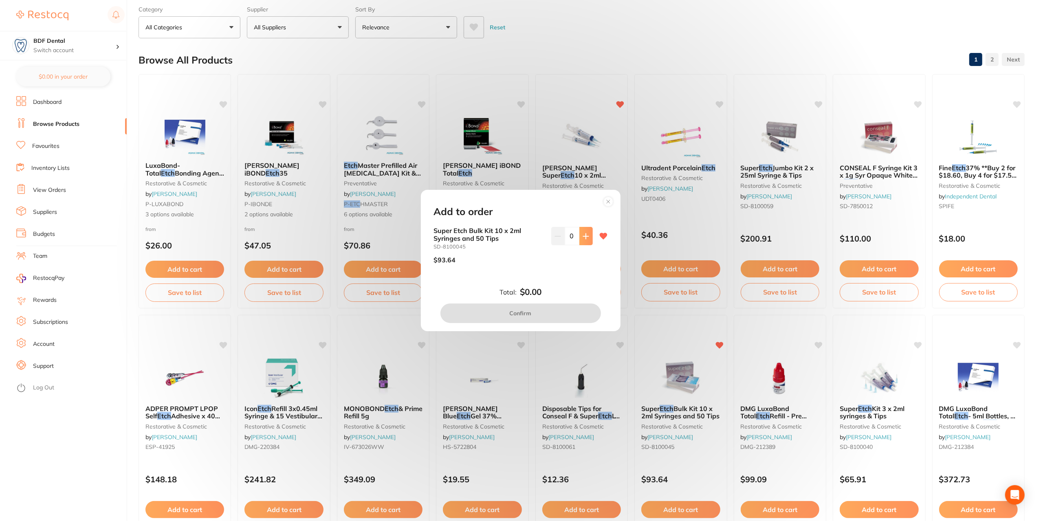
click at [584, 240] on button at bounding box center [585, 236] width 13 height 18
click at [587, 236] on button at bounding box center [585, 236] width 13 height 18
type input "2"
click at [558, 318] on button "Confirm" at bounding box center [520, 313] width 160 height 20
checkbox input "true"
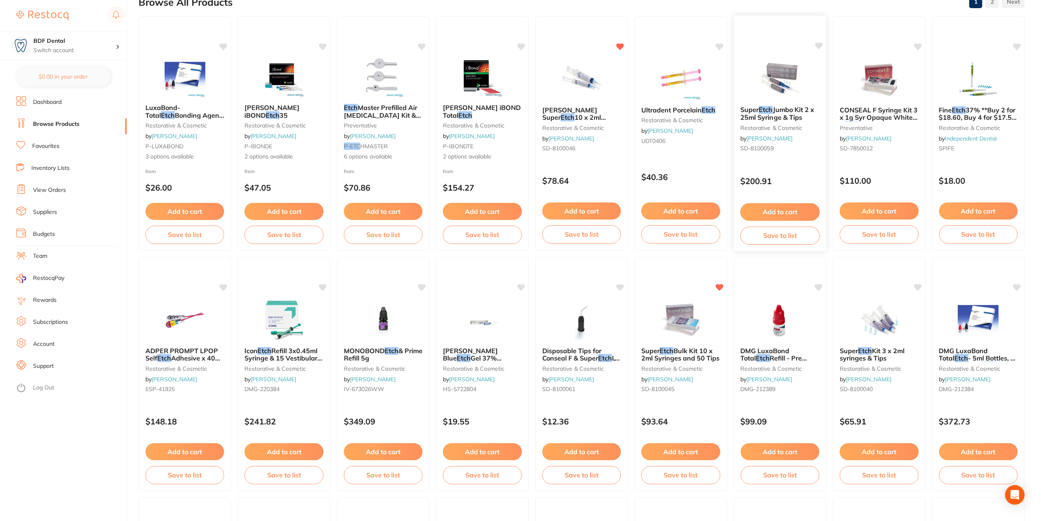
scroll to position [0, 0]
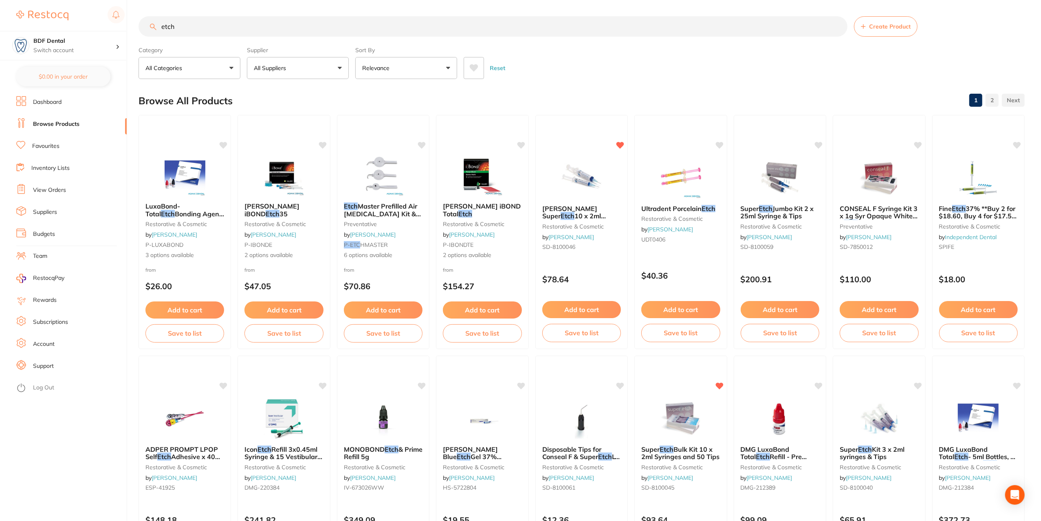
click at [198, 76] on button "All Categories" at bounding box center [189, 68] width 102 height 22
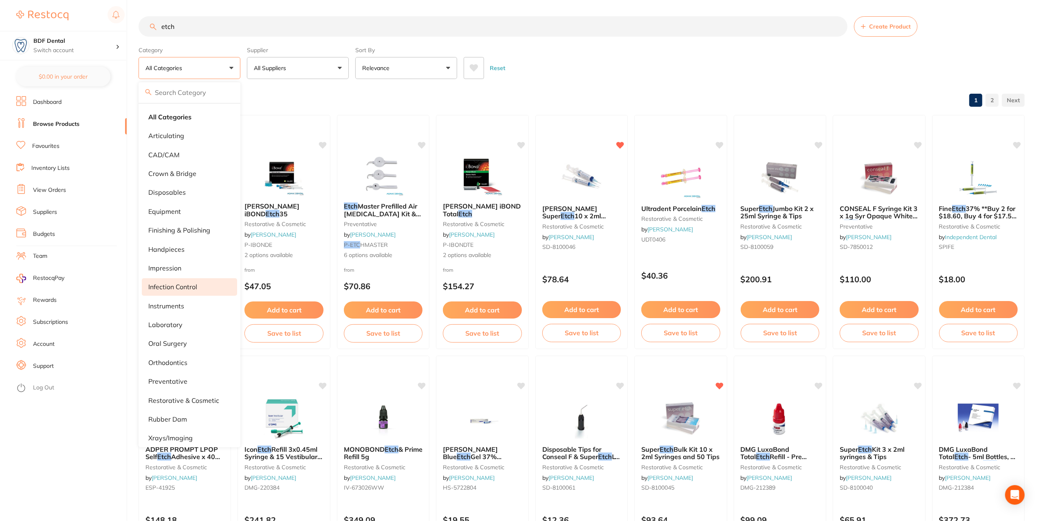
click at [198, 282] on li "infection control" at bounding box center [189, 286] width 95 height 17
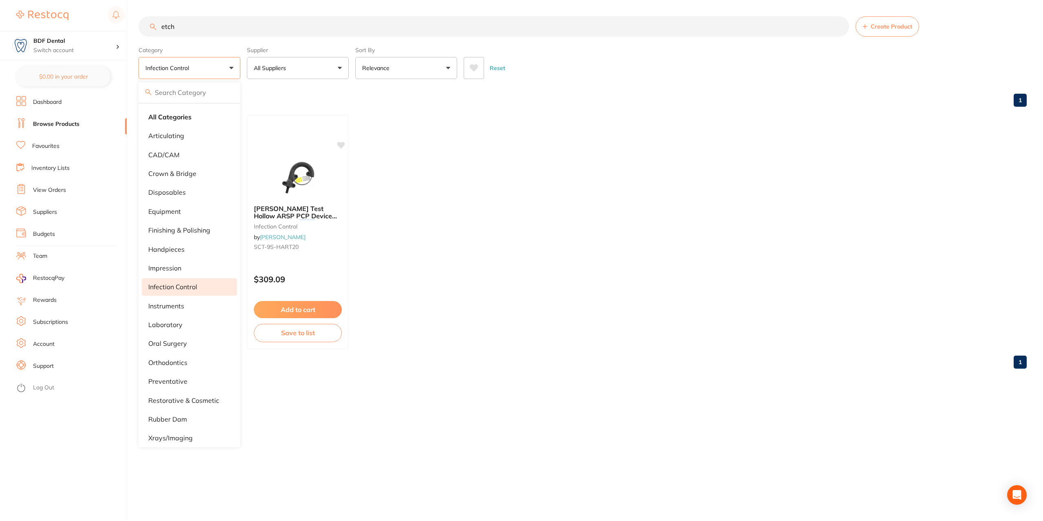
click at [299, 75] on button "All Suppliers" at bounding box center [298, 68] width 102 height 22
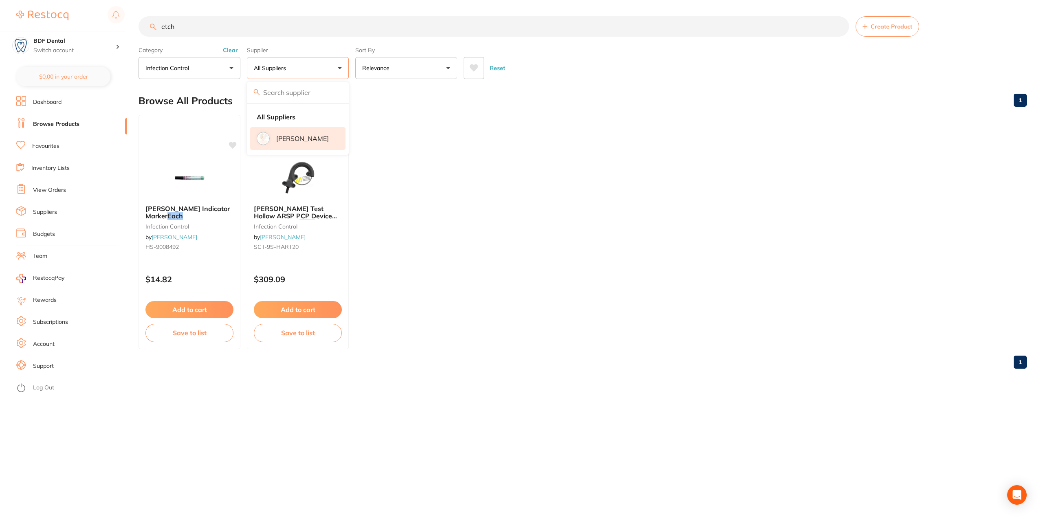
click at [301, 139] on p "[PERSON_NAME]" at bounding box center [302, 138] width 53 height 7
drag, startPoint x: 196, startPoint y: 26, endPoint x: 184, endPoint y: 35, distance: 15.4
click at [195, 27] on input "etch" at bounding box center [493, 26] width 710 height 20
drag, startPoint x: 195, startPoint y: 25, endPoint x: 141, endPoint y: 27, distance: 54.6
click at [141, 27] on input "etch" at bounding box center [493, 26] width 710 height 20
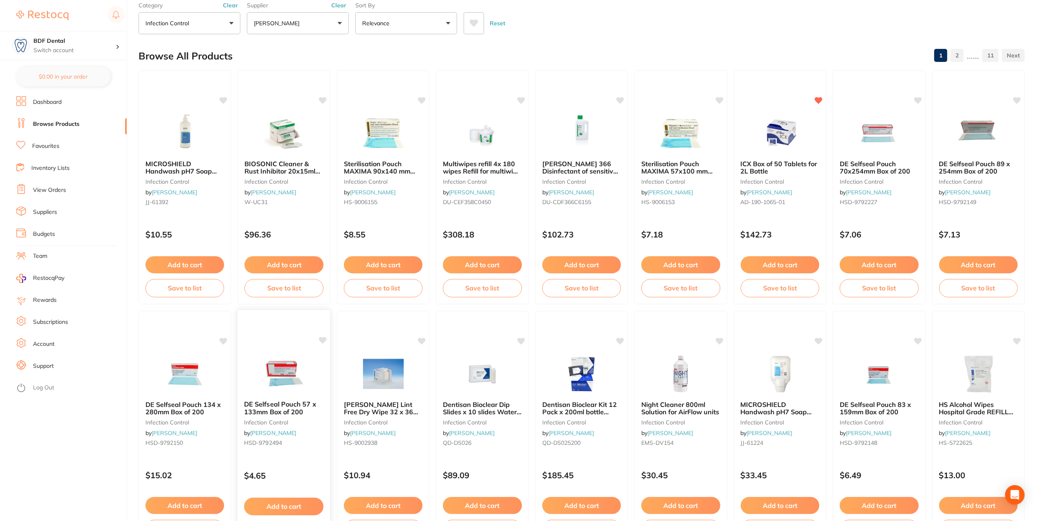
scroll to position [41, 0]
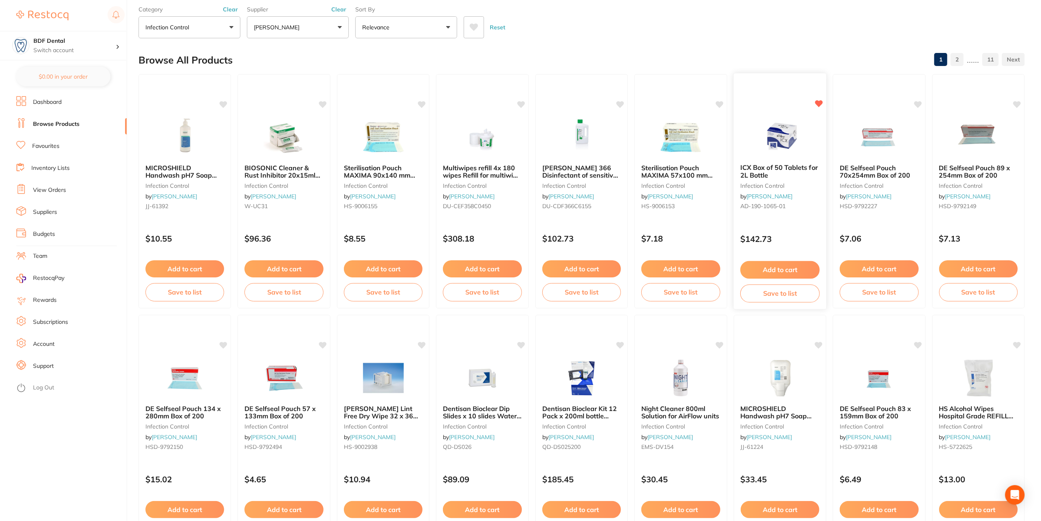
click at [781, 270] on button "Add to cart" at bounding box center [779, 270] width 79 height 18
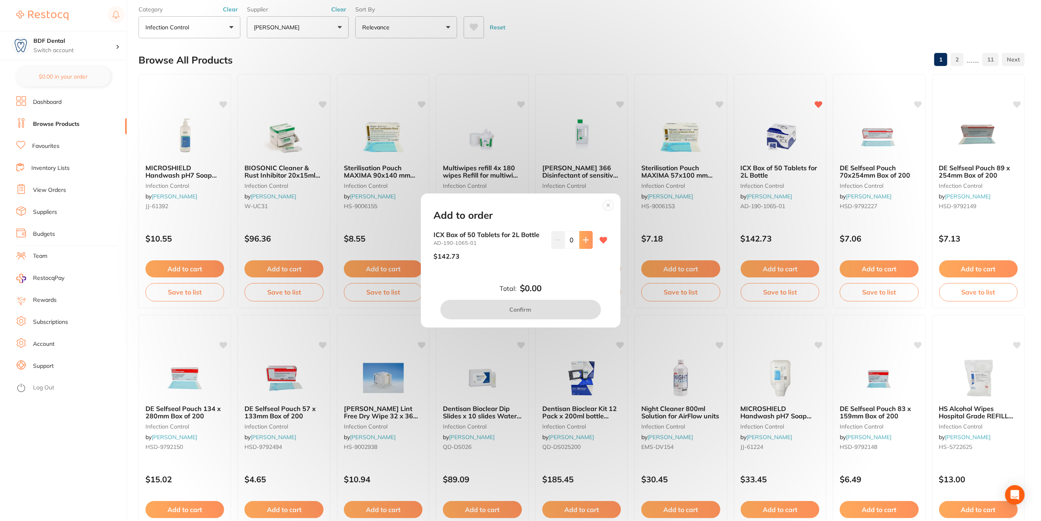
click at [586, 238] on icon at bounding box center [585, 240] width 7 height 7
type input "1"
click at [551, 308] on button "Confirm" at bounding box center [520, 310] width 160 height 20
checkbox input "false"
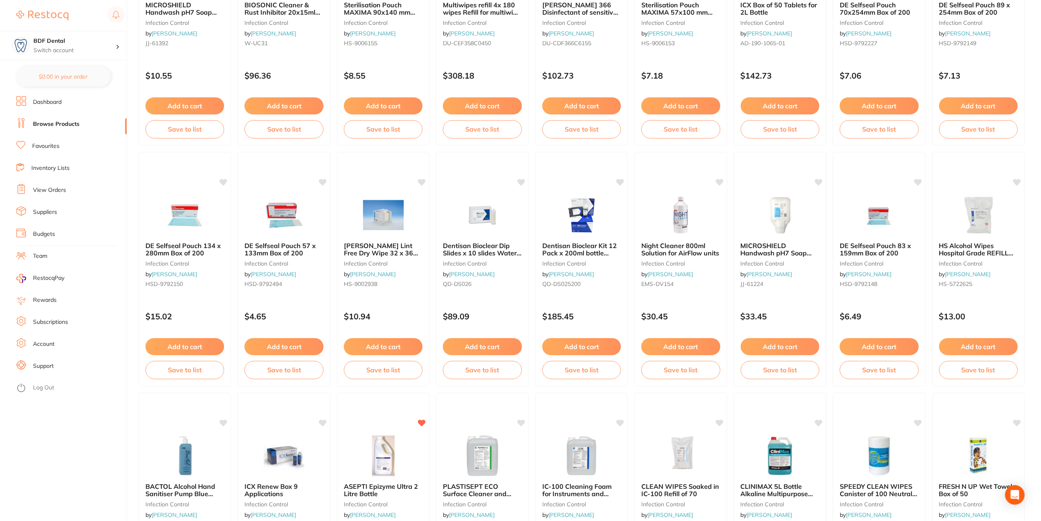
scroll to position [81, 0]
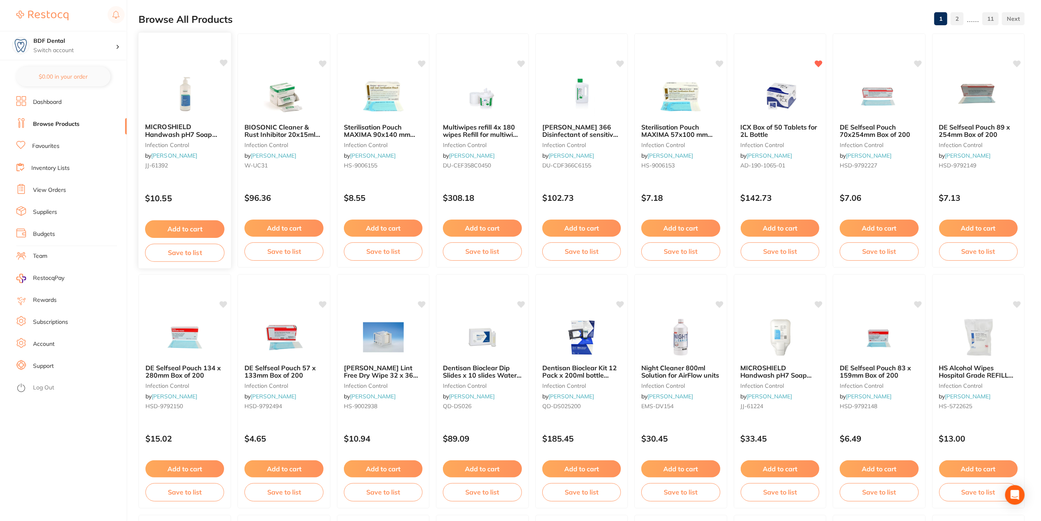
click at [194, 229] on button "Add to cart" at bounding box center [184, 229] width 79 height 18
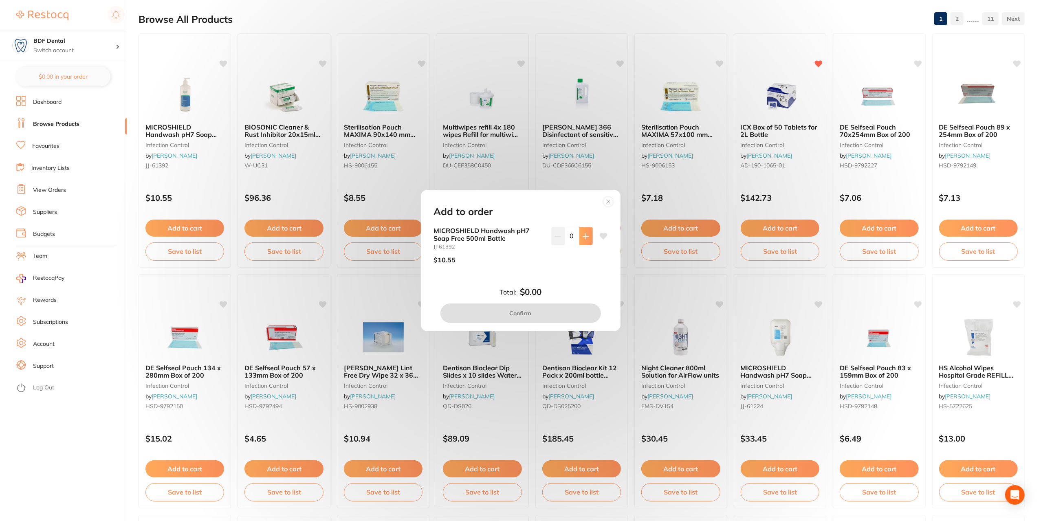
click at [586, 236] on icon at bounding box center [585, 236] width 7 height 7
type input "4"
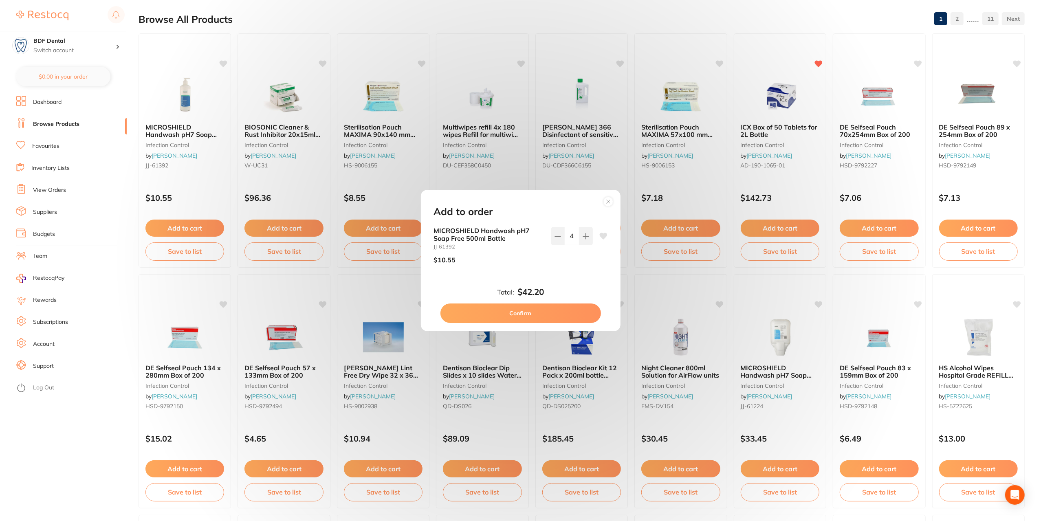
click at [529, 314] on button "Confirm" at bounding box center [520, 313] width 160 height 20
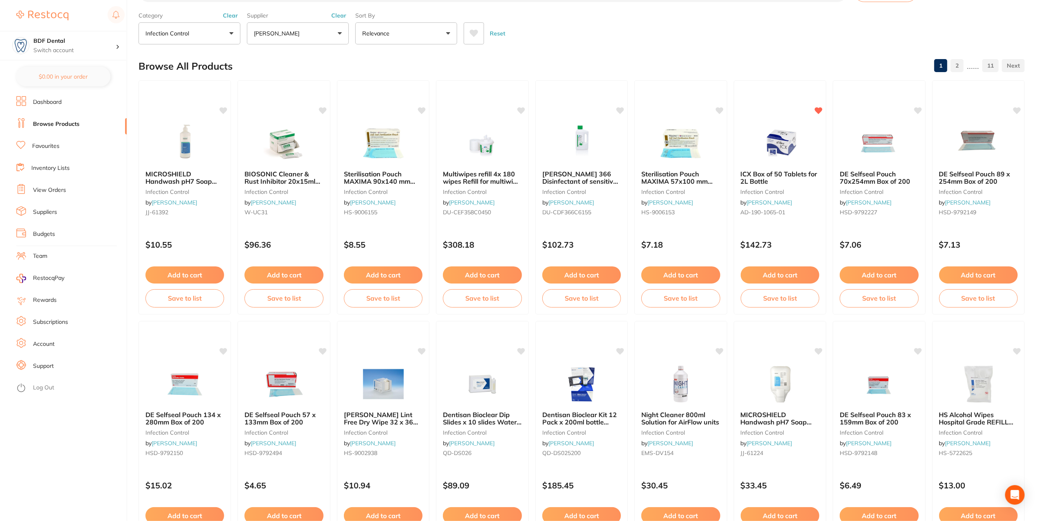
scroll to position [0, 0]
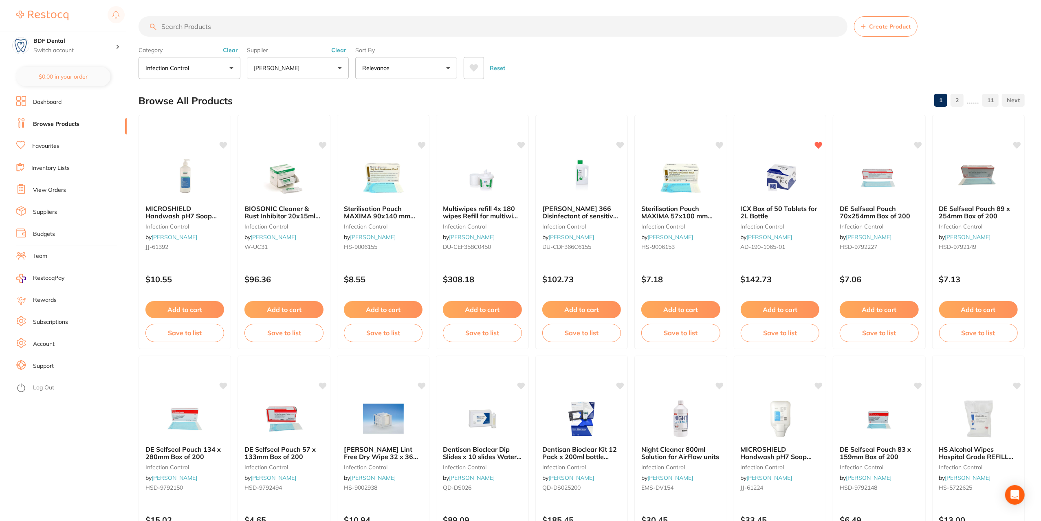
click at [222, 67] on button "infection control" at bounding box center [189, 68] width 102 height 22
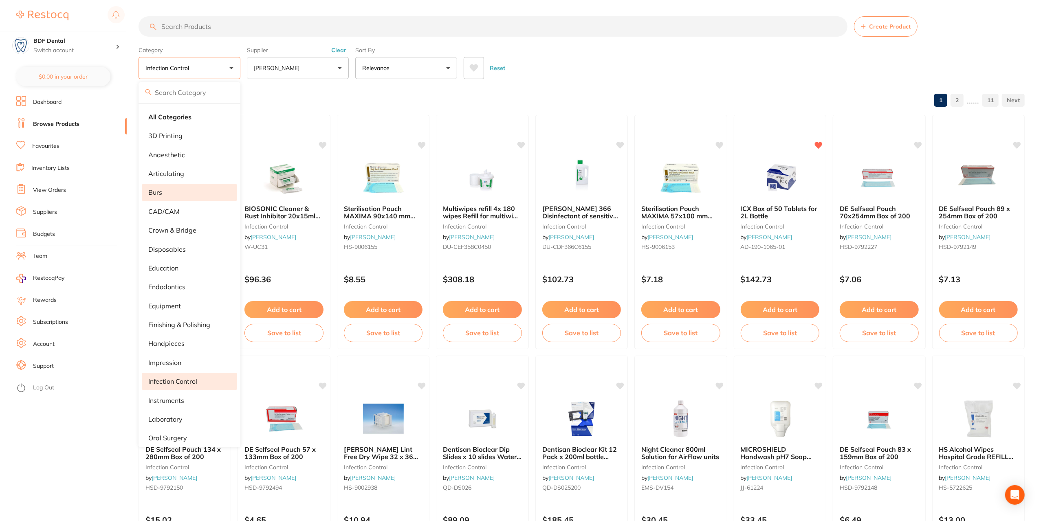
click at [163, 191] on li "burs" at bounding box center [189, 192] width 95 height 17
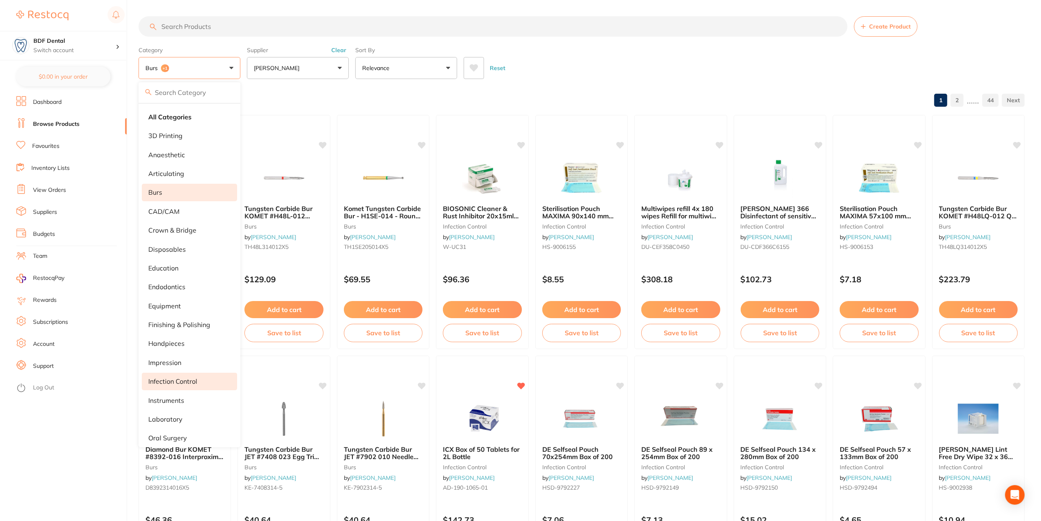
click at [236, 21] on input "search" at bounding box center [492, 26] width 709 height 20
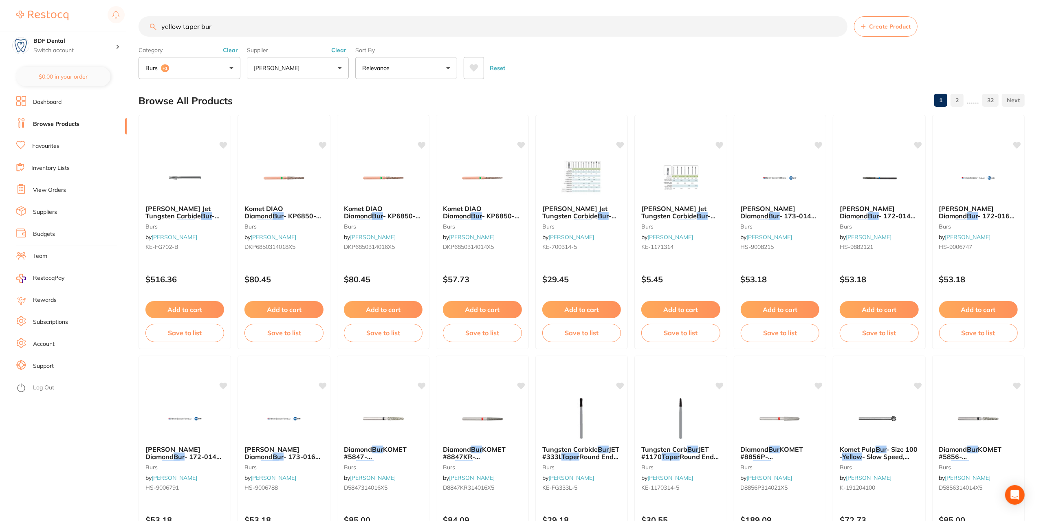
drag, startPoint x: 197, startPoint y: 25, endPoint x: 184, endPoint y: 29, distance: 13.5
click at [184, 29] on input "yellow taper bur" at bounding box center [492, 26] width 709 height 20
drag, startPoint x: 199, startPoint y: 26, endPoint x: 182, endPoint y: 31, distance: 17.0
click at [182, 31] on input "yellow taper bur" at bounding box center [492, 26] width 709 height 20
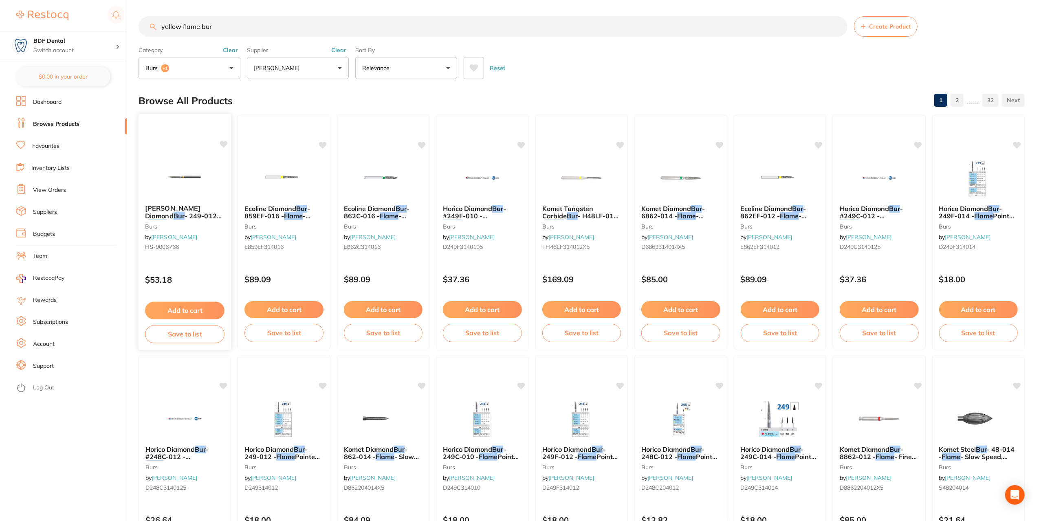
type input "yellow flame bur"
click at [200, 168] on img at bounding box center [184, 177] width 53 height 41
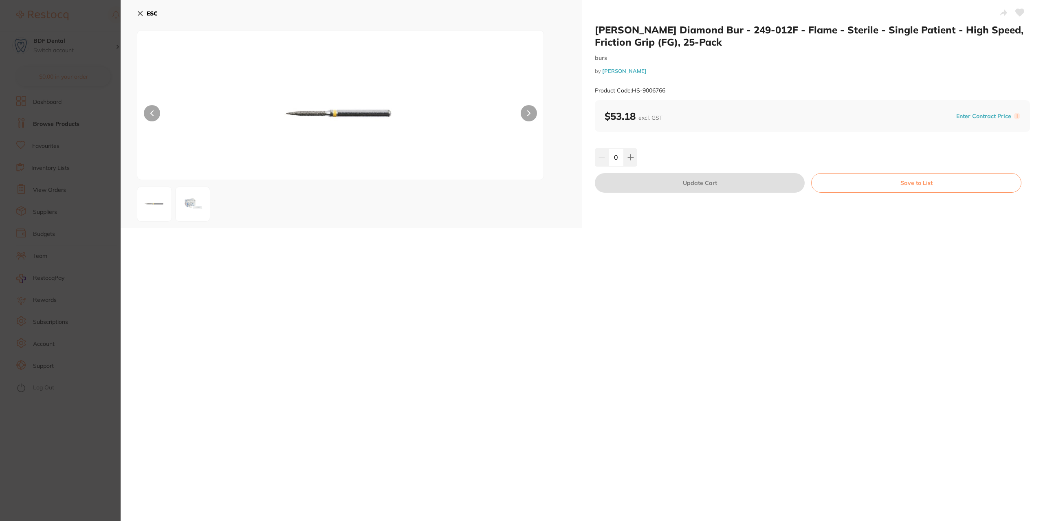
click at [139, 12] on icon at bounding box center [140, 13] width 4 height 4
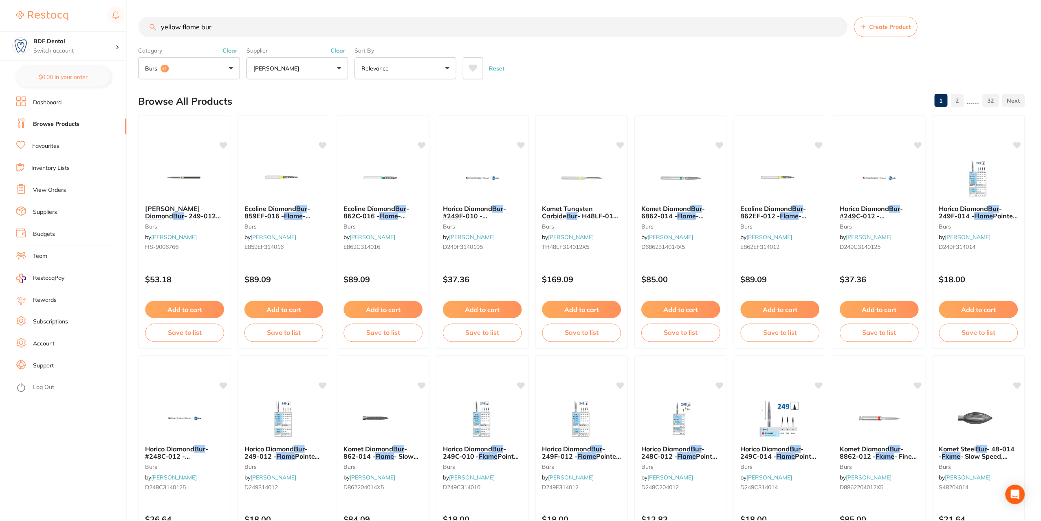
scroll to position [4, 0]
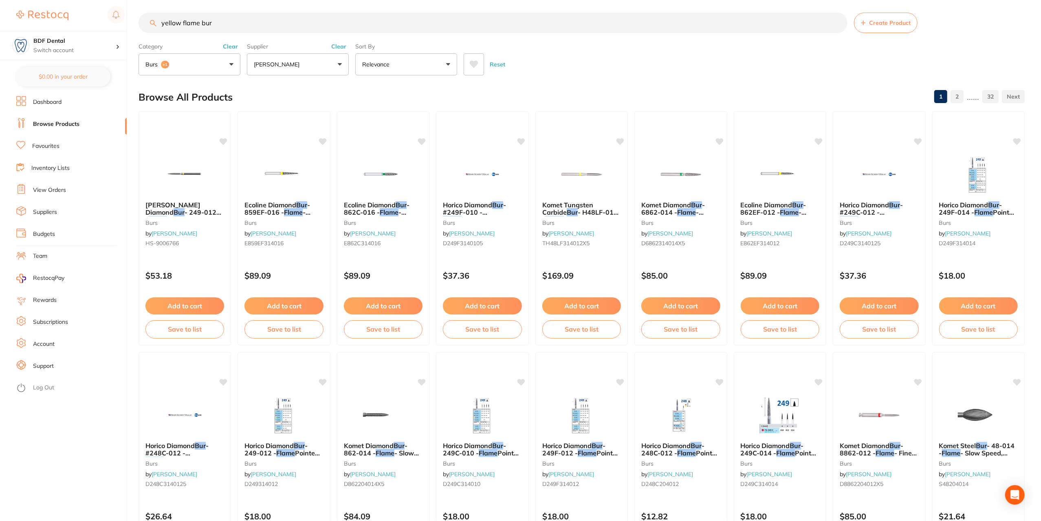
drag, startPoint x: 265, startPoint y: 202, endPoint x: 425, endPoint y: 203, distance: 160.1
click at [265, 202] on span "Ecoline Diamond" at bounding box center [270, 205] width 52 height 8
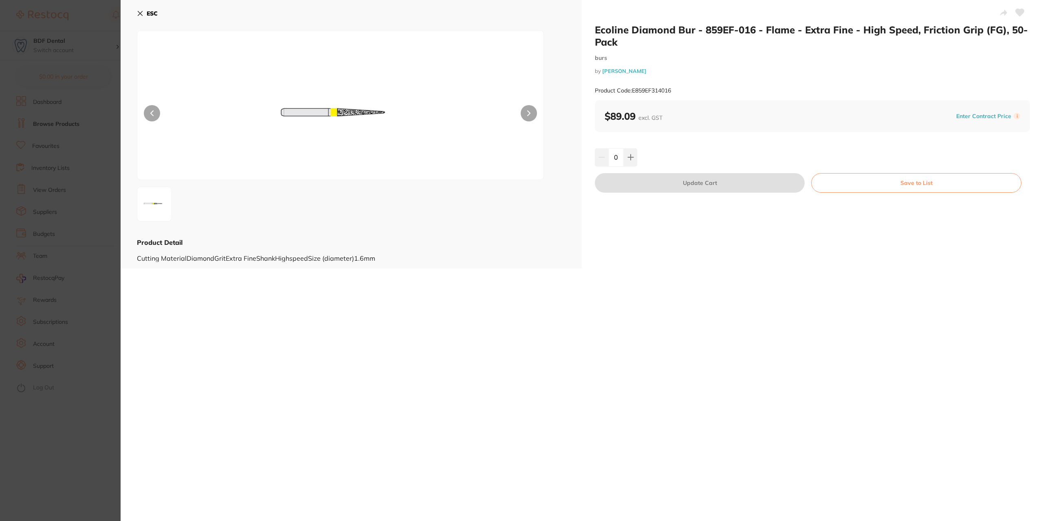
click at [144, 13] on button "ESC" at bounding box center [147, 14] width 21 height 14
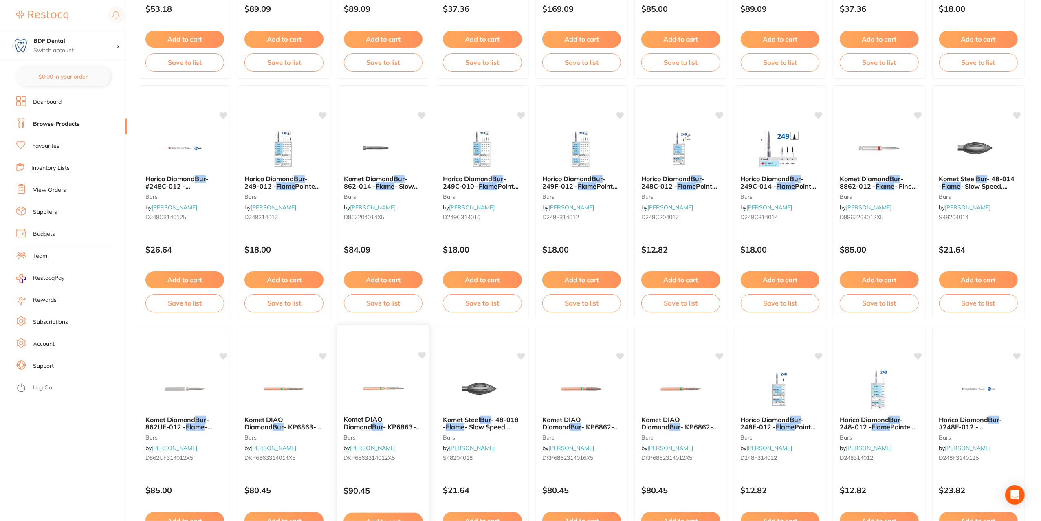
scroll to position [289, 0]
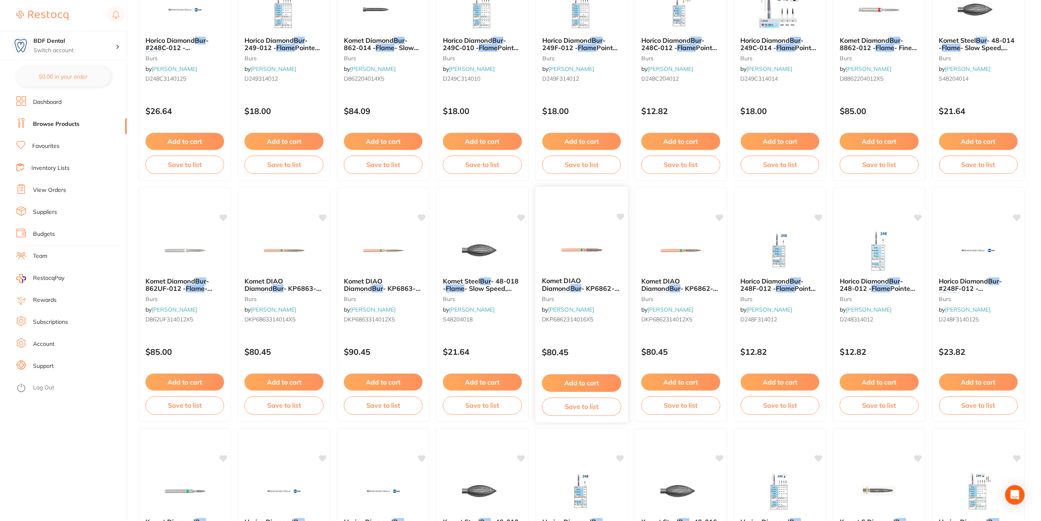
scroll to position [411, 0]
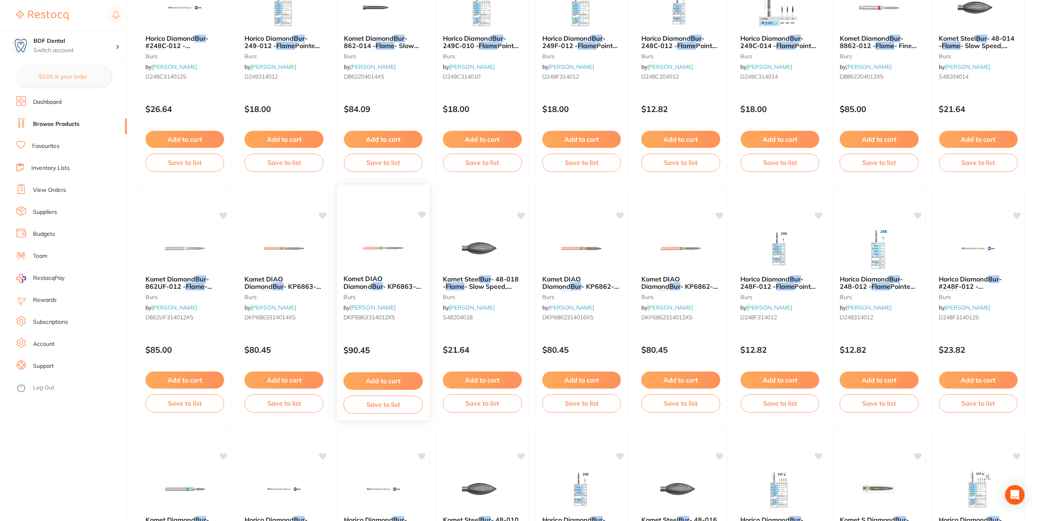
click at [383, 282] on span "- KP6863-012 -" at bounding box center [381, 290] width 77 height 16
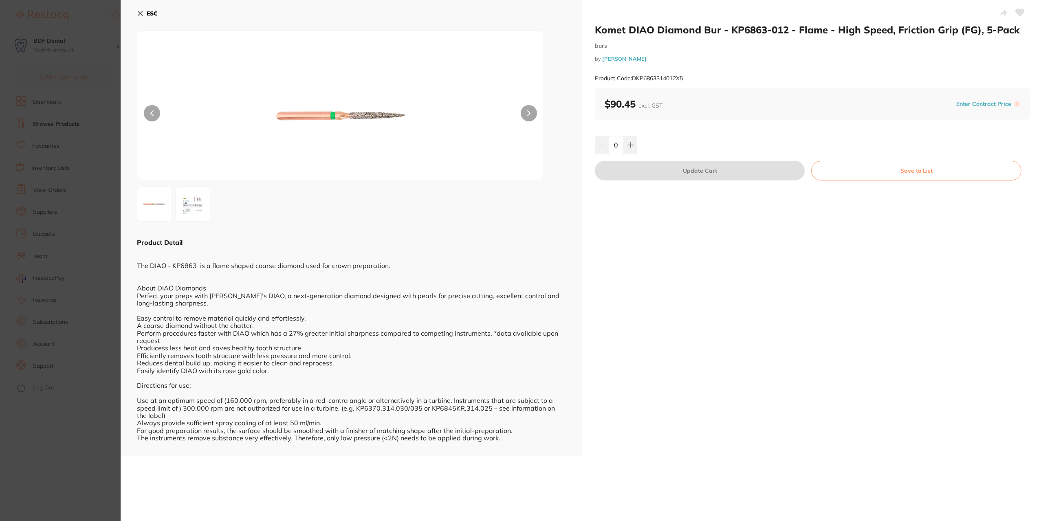
click at [147, 13] on b "ESC" at bounding box center [152, 13] width 11 height 7
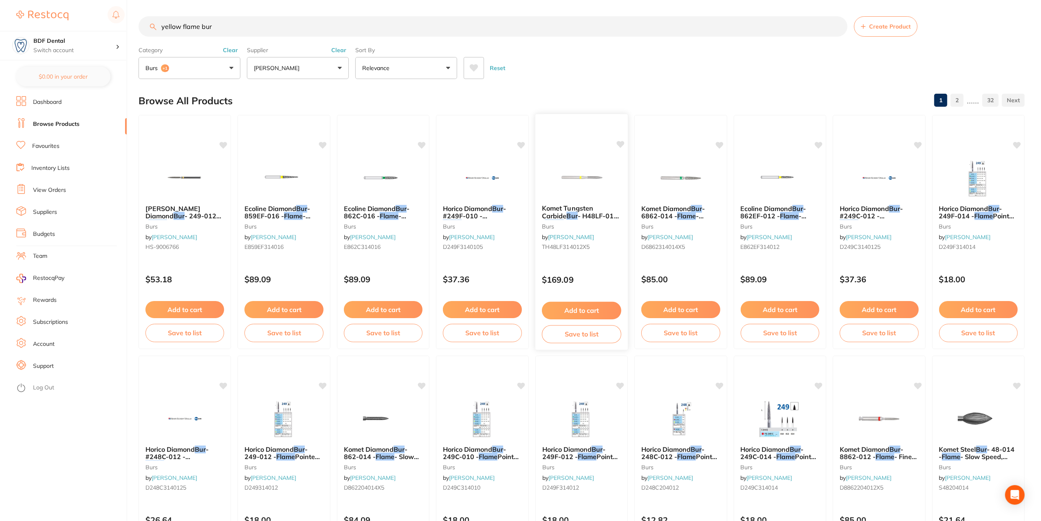
click at [568, 213] on span "- H48LF-012 -" at bounding box center [580, 220] width 77 height 16
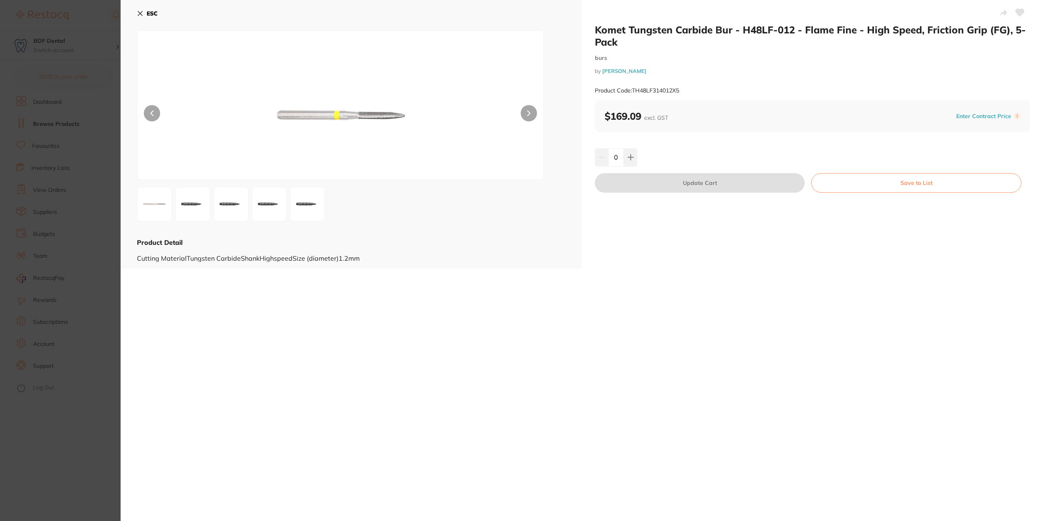
click at [141, 15] on icon at bounding box center [140, 13] width 7 height 7
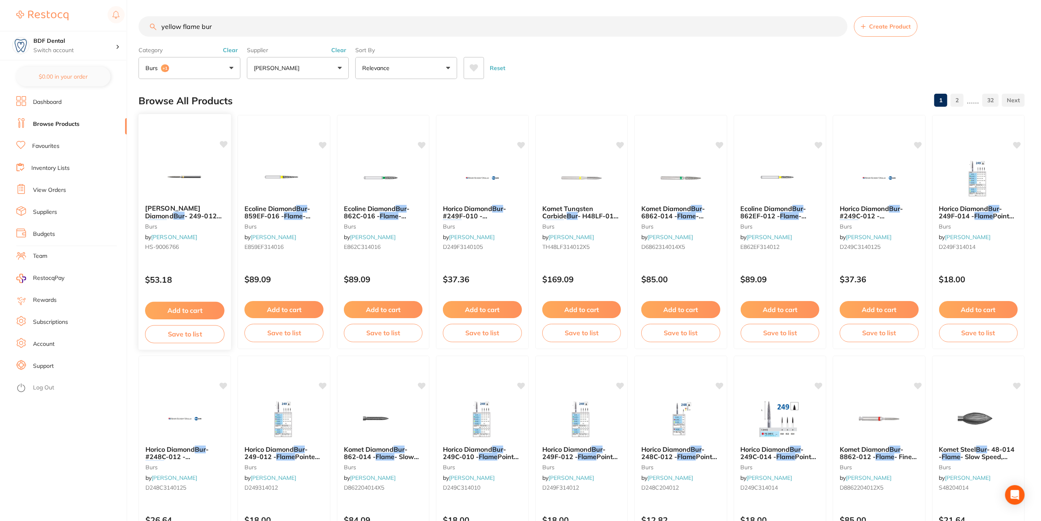
click at [174, 210] on span "[PERSON_NAME] Diamond" at bounding box center [172, 212] width 55 height 16
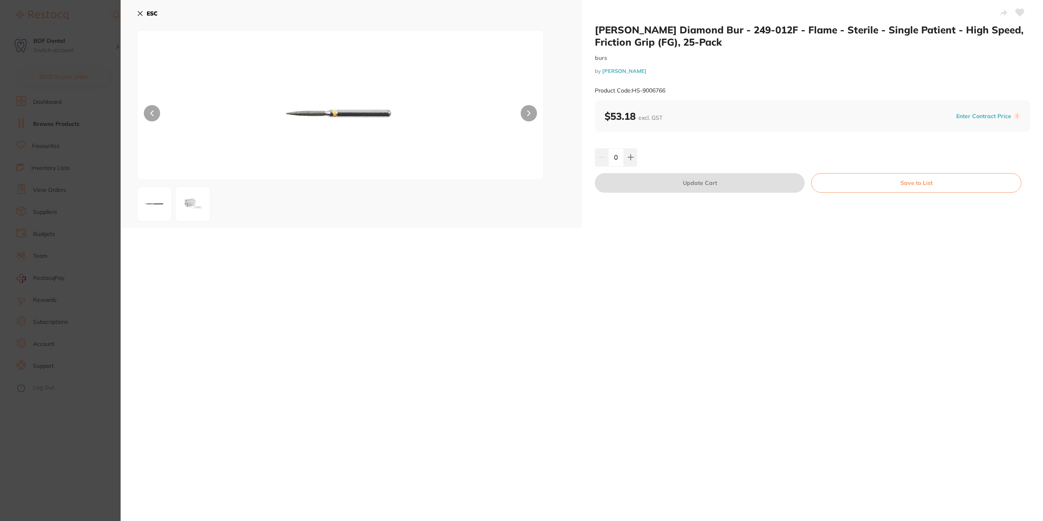
click at [136, 13] on div "ESC" at bounding box center [351, 114] width 461 height 228
click at [139, 13] on icon at bounding box center [140, 13] width 4 height 4
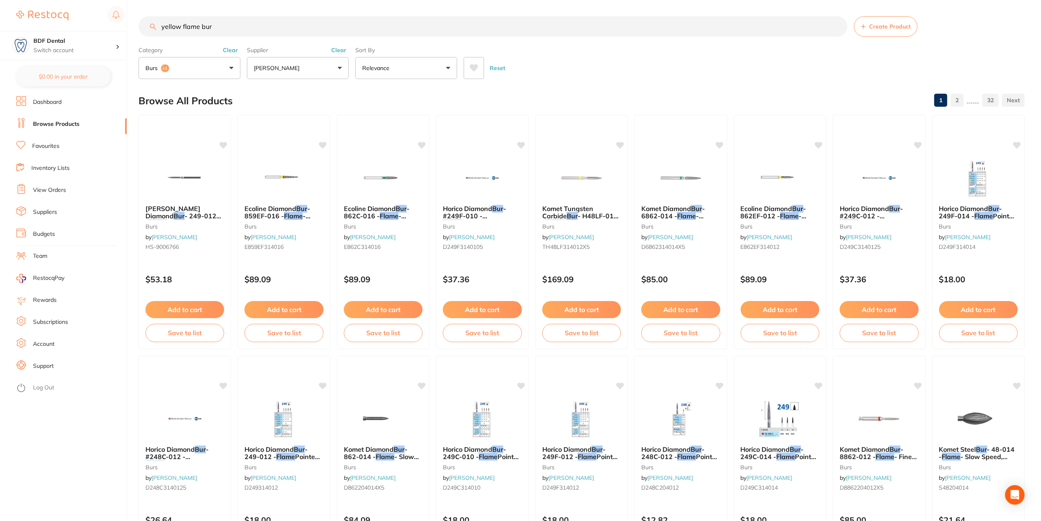
click at [232, 67] on button "burs +1" at bounding box center [189, 68] width 102 height 22
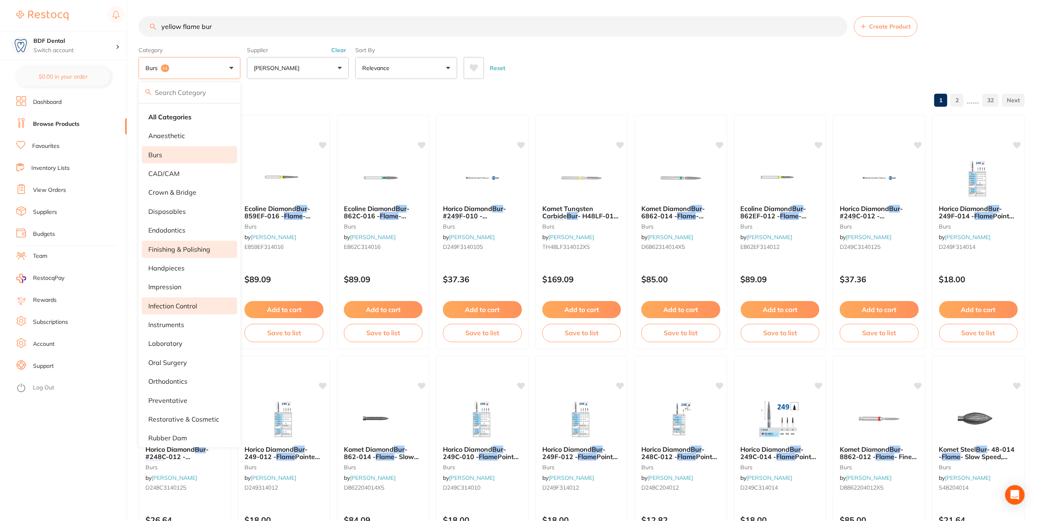
click at [168, 249] on p "finishing & polishing" at bounding box center [179, 249] width 62 height 7
click at [206, 68] on button "burs +2" at bounding box center [189, 68] width 102 height 22
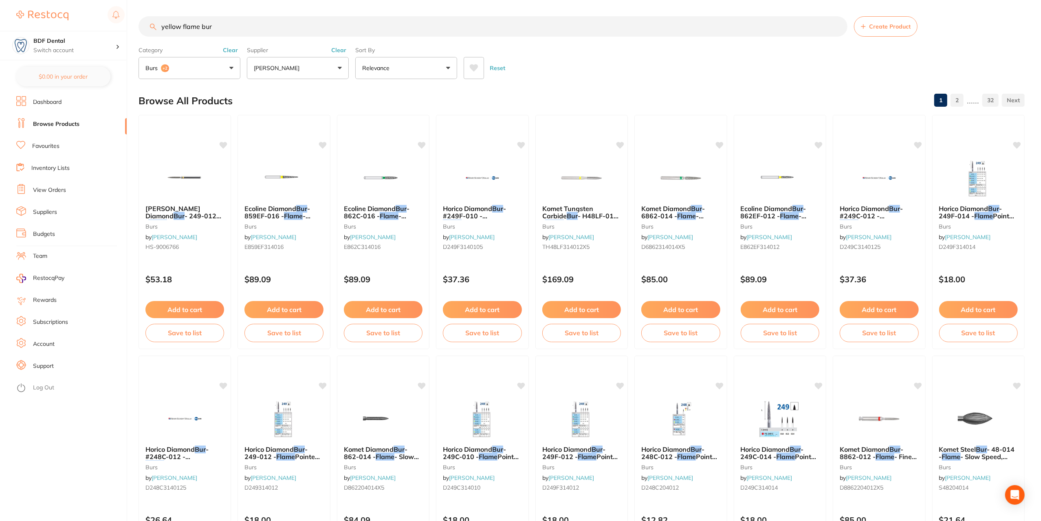
click at [232, 71] on button "burs +2" at bounding box center [189, 68] width 102 height 22
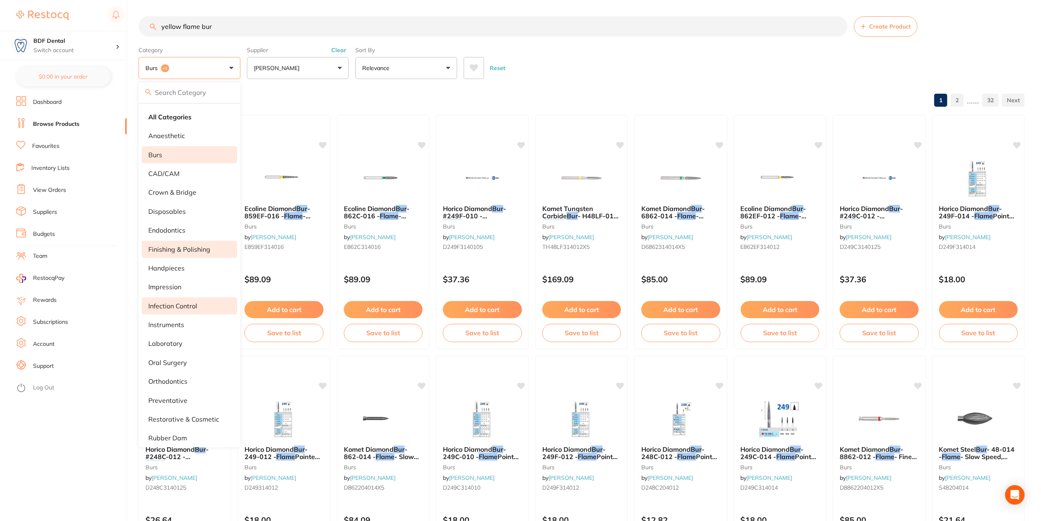
click at [169, 150] on li "burs" at bounding box center [189, 154] width 95 height 17
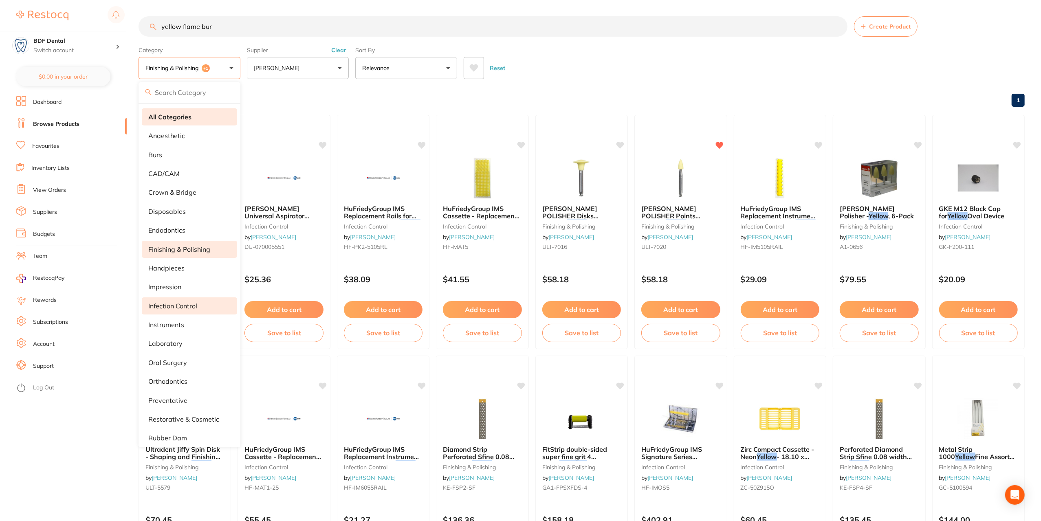
click at [177, 115] on strong "All Categories" at bounding box center [169, 116] width 43 height 7
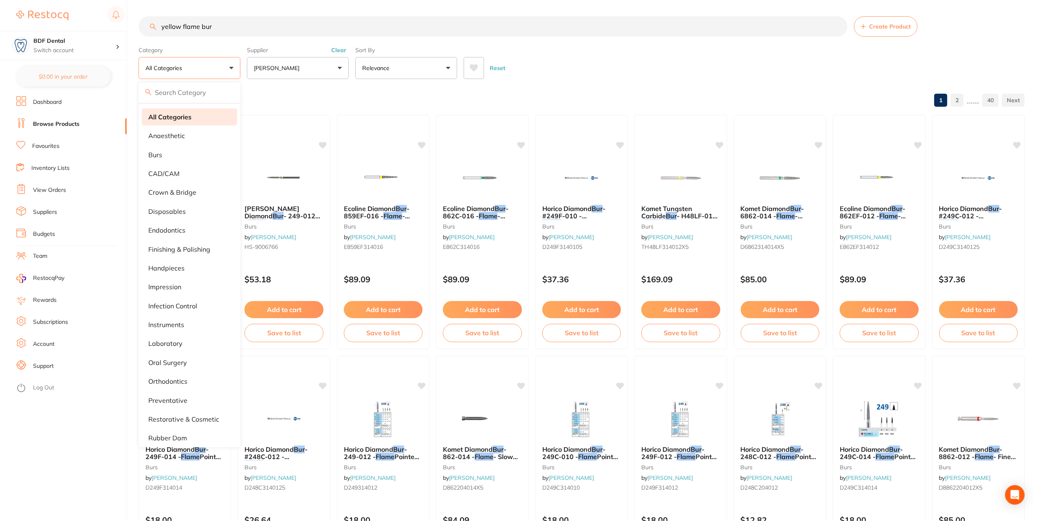
click at [184, 116] on strong "All Categories" at bounding box center [169, 116] width 43 height 7
drag, startPoint x: 232, startPoint y: 25, endPoint x: 134, endPoint y: 33, distance: 98.5
click at [134, 33] on div "$0.00 BDF Dental Switch account BDF Dental $0.00 in your order Dashboard Browse…" at bounding box center [520, 260] width 1041 height 521
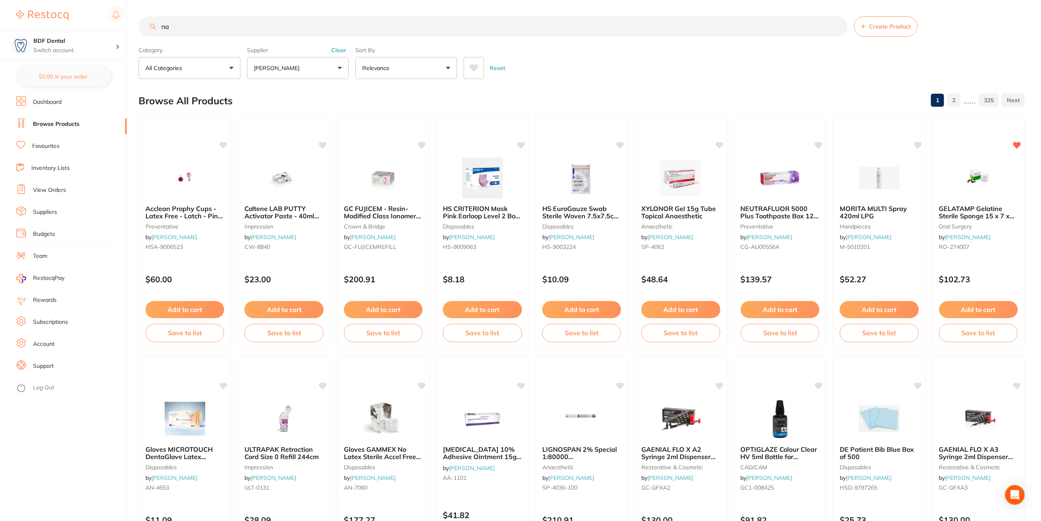
type input "n"
type input "masks"
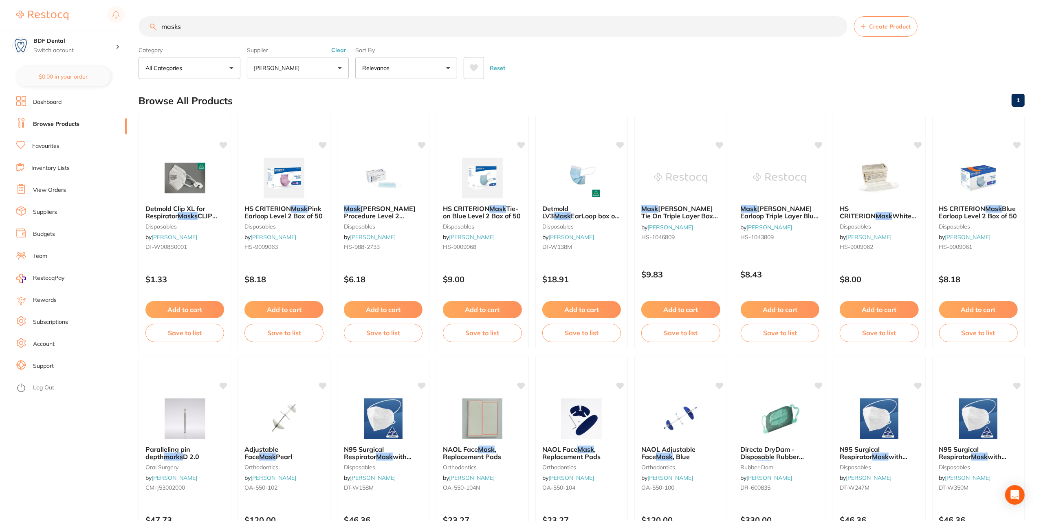
drag, startPoint x: 783, startPoint y: 214, endPoint x: 799, endPoint y: 214, distance: 16.3
click at [783, 214] on span "HENRY SCHEIN Earloop Triple Layer Blue x 50" at bounding box center [779, 215] width 78 height 23
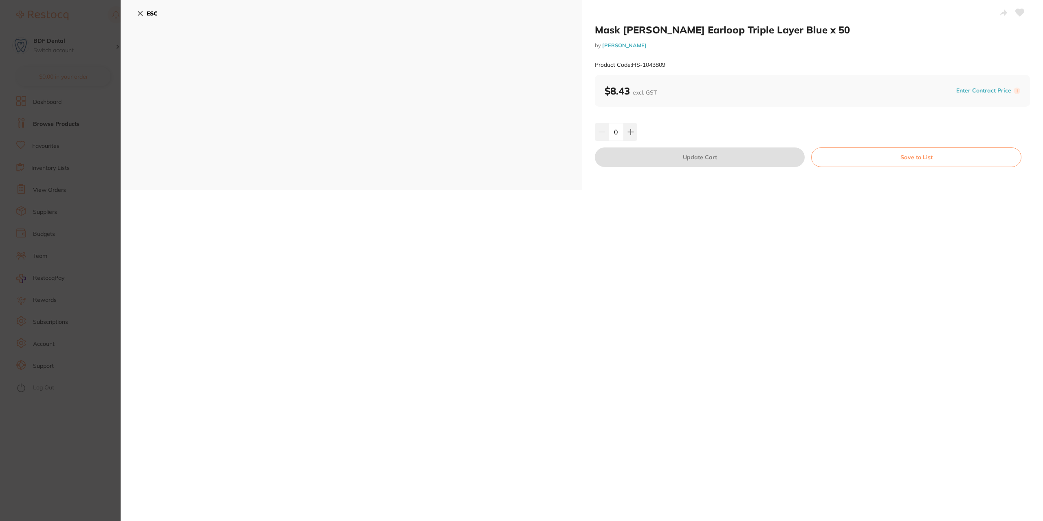
click at [138, 11] on icon at bounding box center [140, 13] width 7 height 7
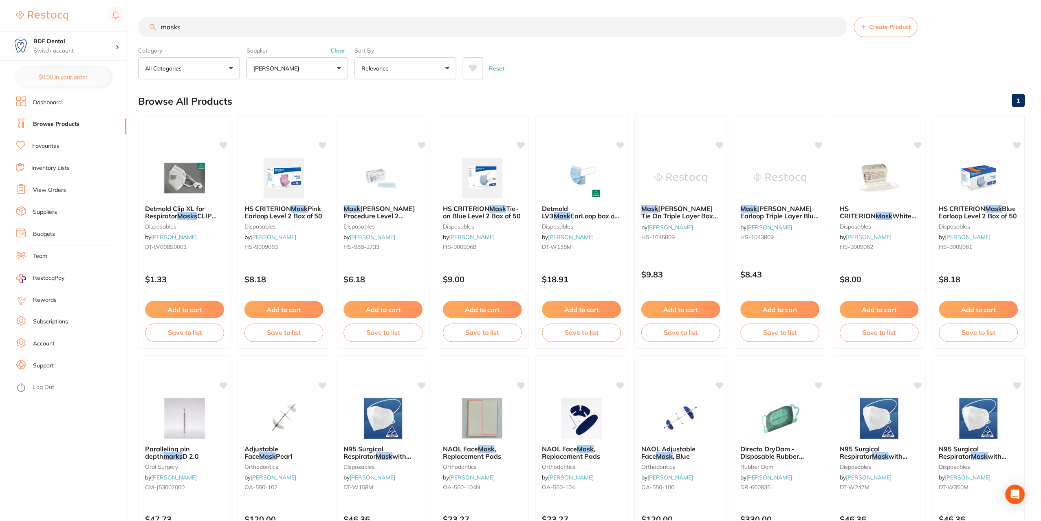
scroll to position [1, 0]
drag, startPoint x: 192, startPoint y: 26, endPoint x: 140, endPoint y: 33, distance: 52.2
click at [140, 33] on div "masks Create Product" at bounding box center [581, 25] width 886 height 20
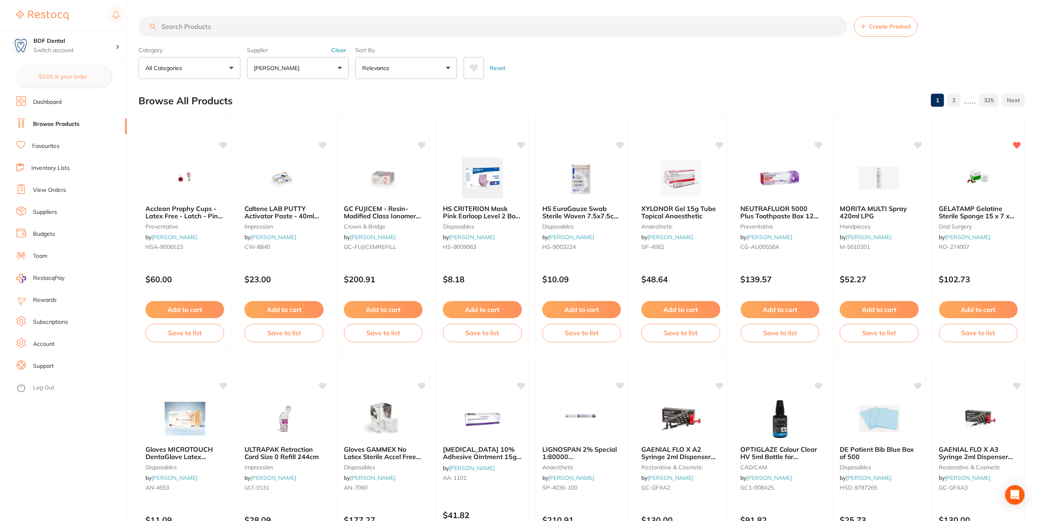
click at [210, 72] on button "All Categories" at bounding box center [189, 68] width 102 height 22
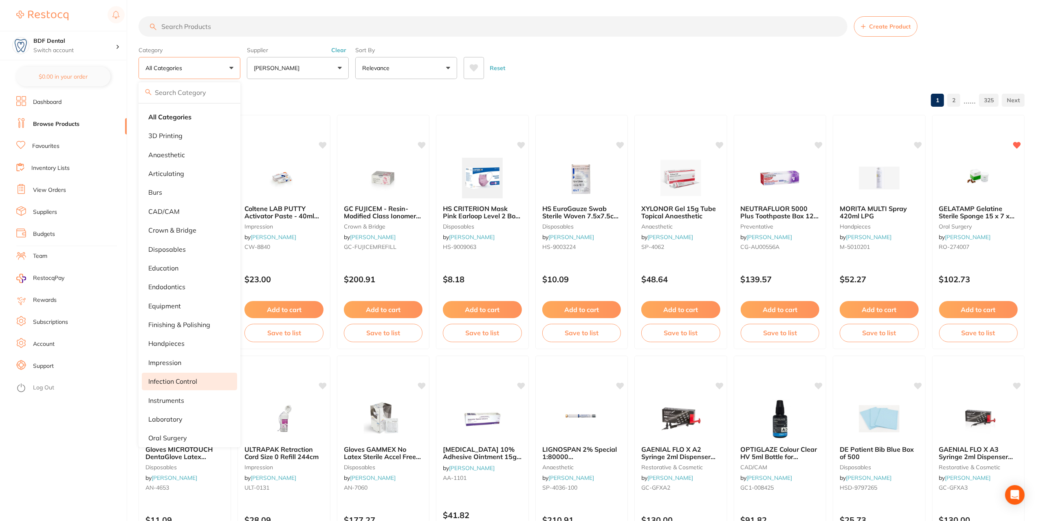
click at [173, 379] on p "infection control" at bounding box center [172, 381] width 49 height 7
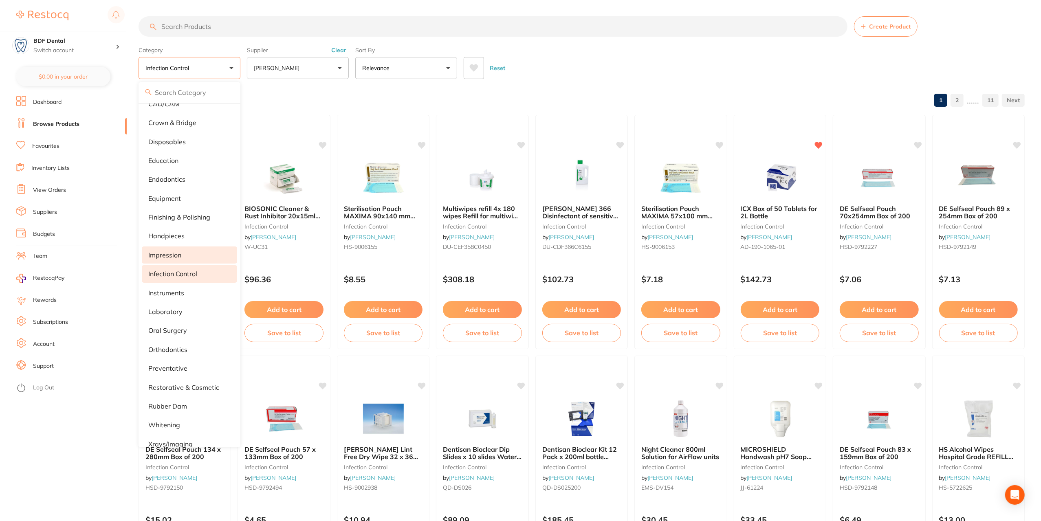
scroll to position [119, 0]
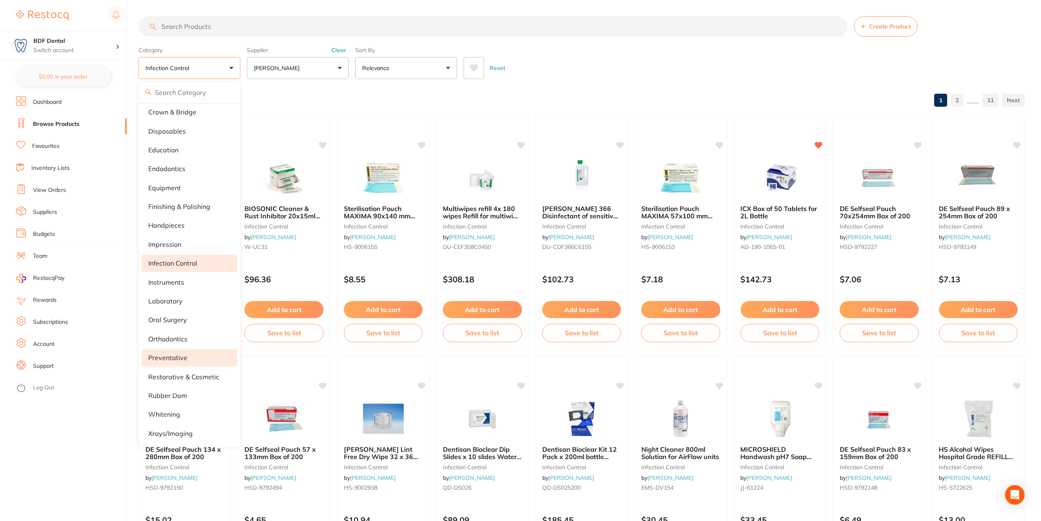
click at [174, 358] on p "preventative" at bounding box center [167, 357] width 39 height 7
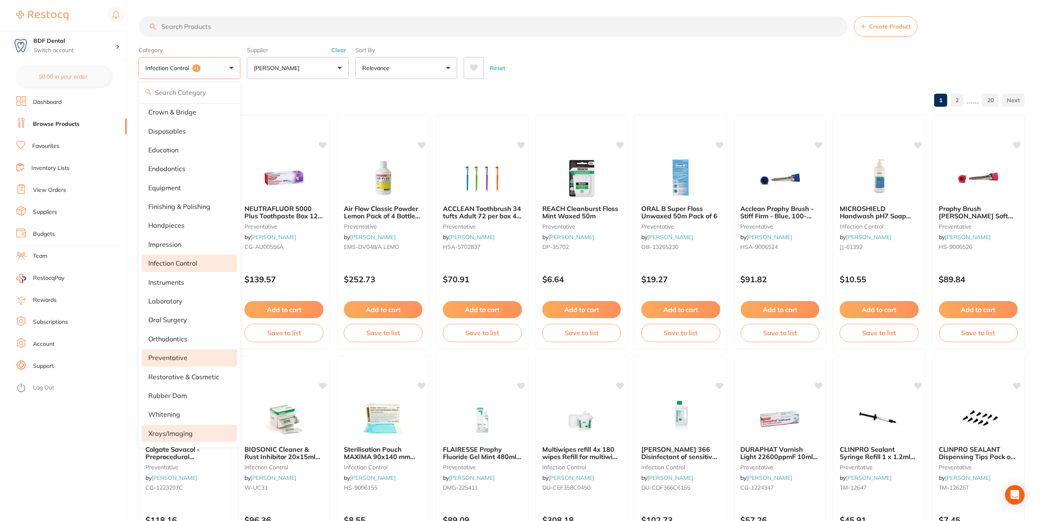
click at [194, 433] on li "xrays/imaging" at bounding box center [189, 433] width 95 height 17
click at [179, 257] on li "infection control" at bounding box center [189, 263] width 95 height 17
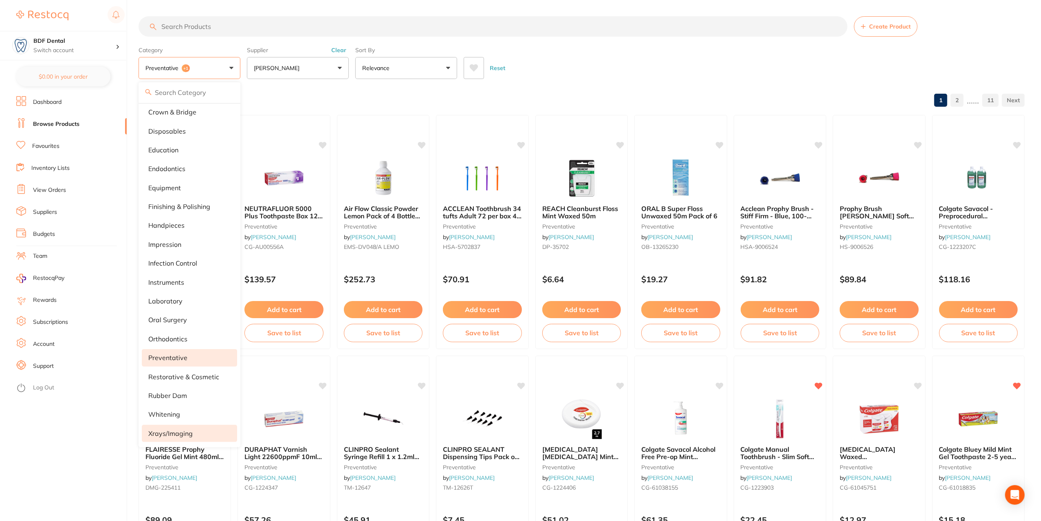
click at [193, 349] on li "preventative" at bounding box center [189, 357] width 95 height 17
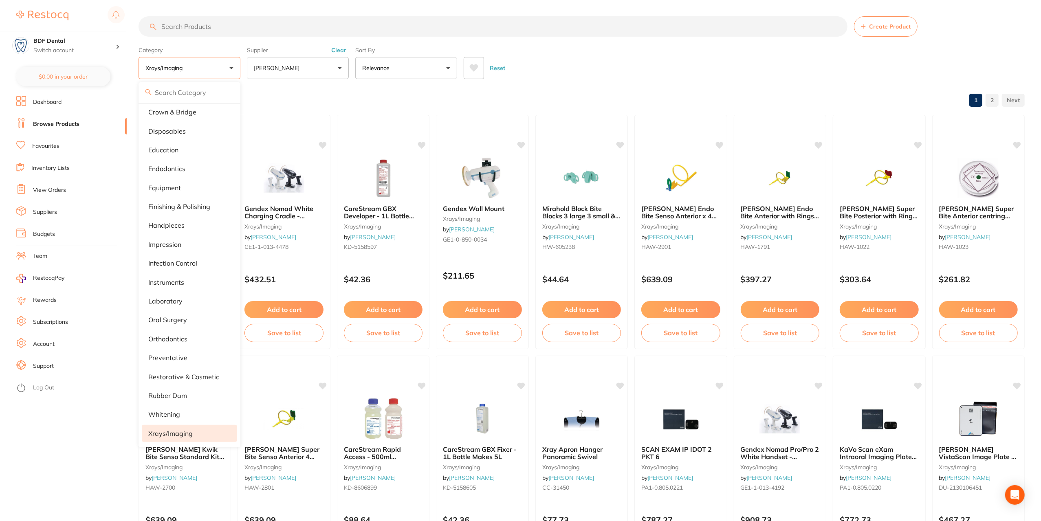
click at [178, 430] on p "xrays/imaging" at bounding box center [170, 433] width 44 height 7
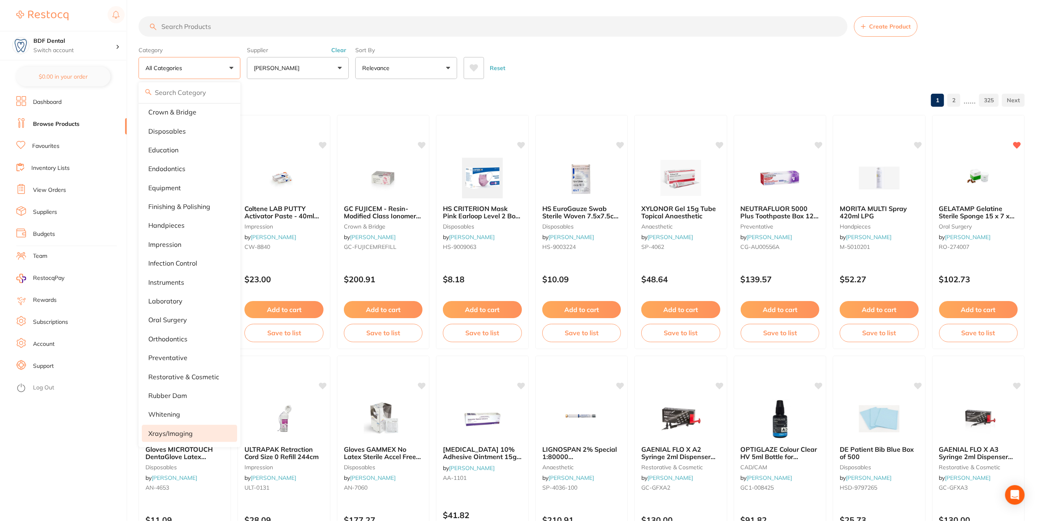
click at [177, 432] on p "xrays/imaging" at bounding box center [170, 433] width 44 height 7
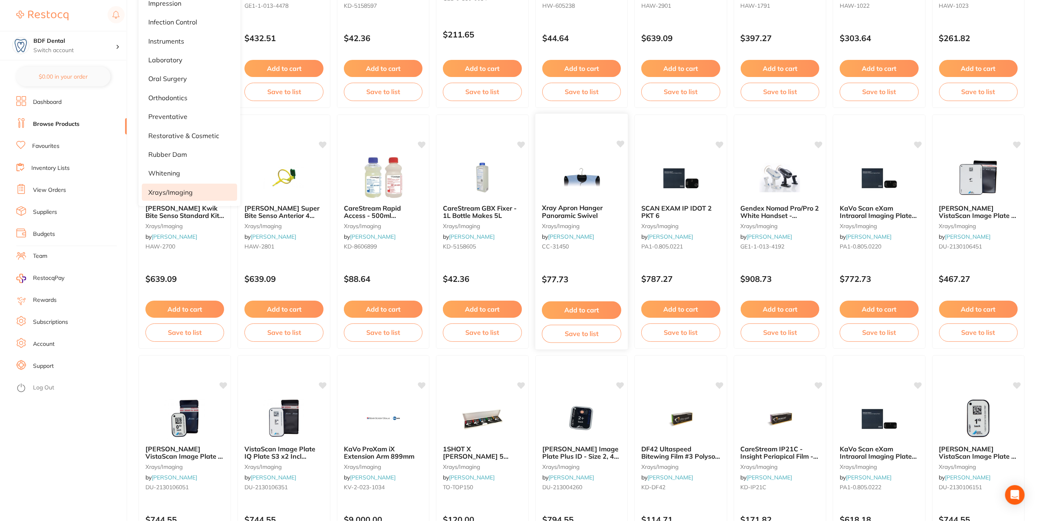
scroll to position [244, 0]
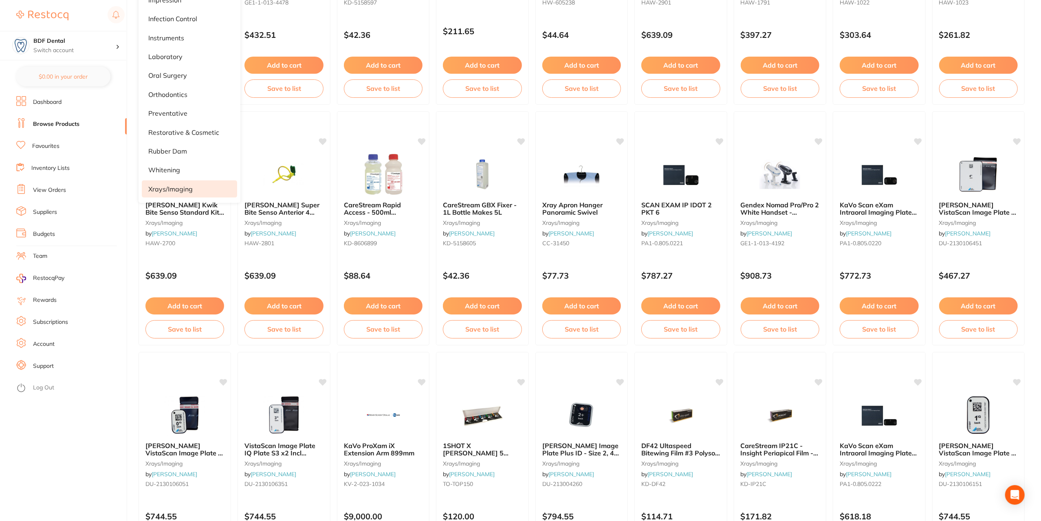
click at [195, 183] on li "xrays/imaging" at bounding box center [189, 188] width 95 height 17
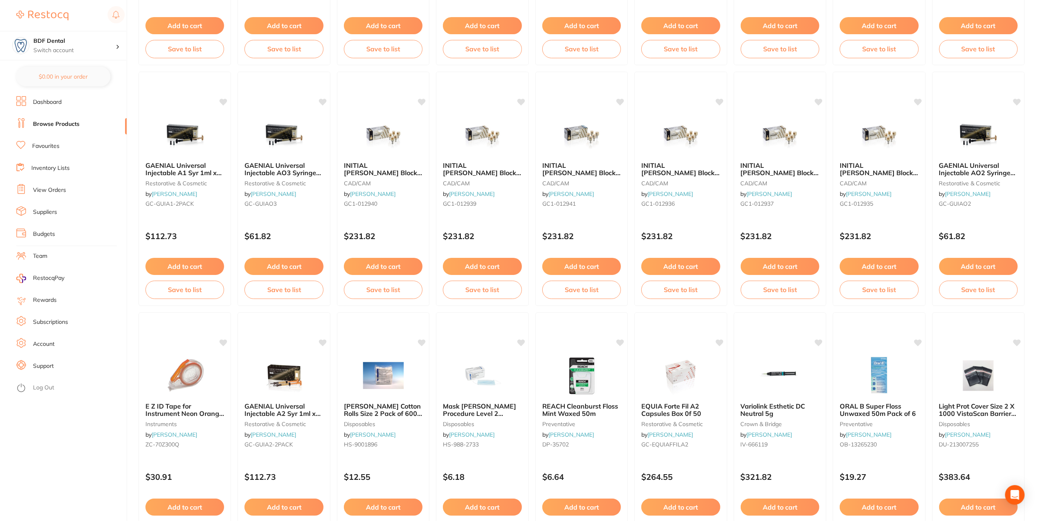
scroll to position [774, 0]
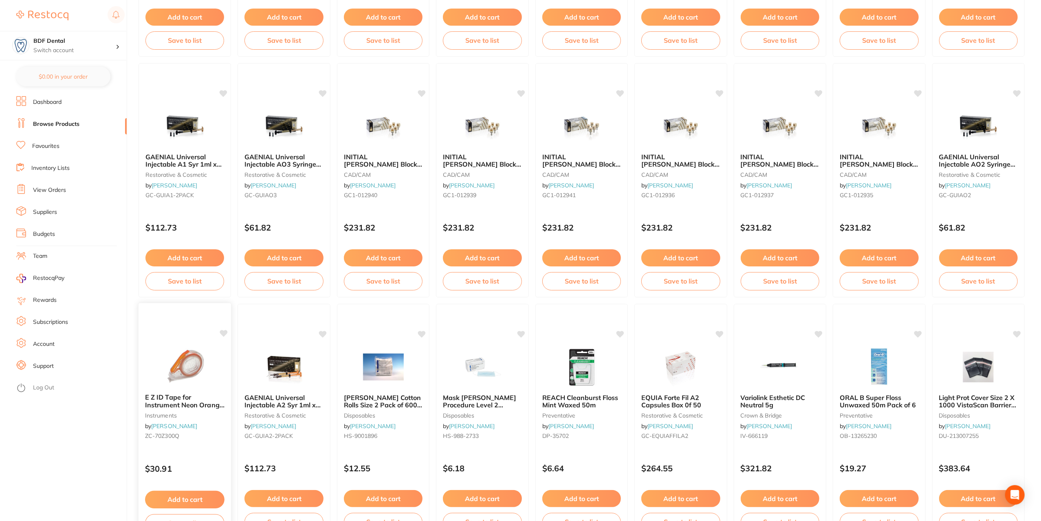
click at [180, 387] on img at bounding box center [184, 366] width 53 height 41
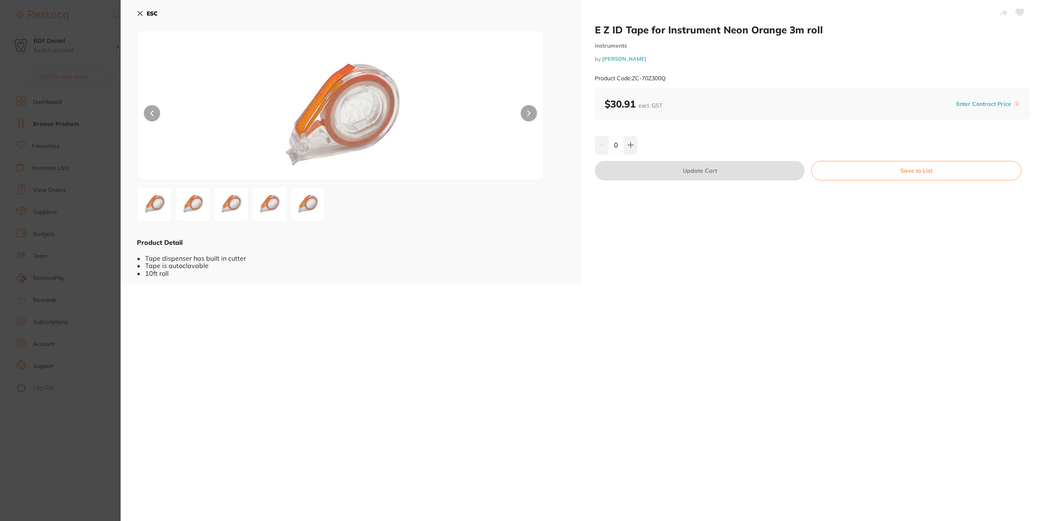
click at [89, 156] on section "E Z ID Tape for Instrument Neon Orange 3m roll instruments by Henry Schein Hala…" at bounding box center [521, 260] width 1043 height 521
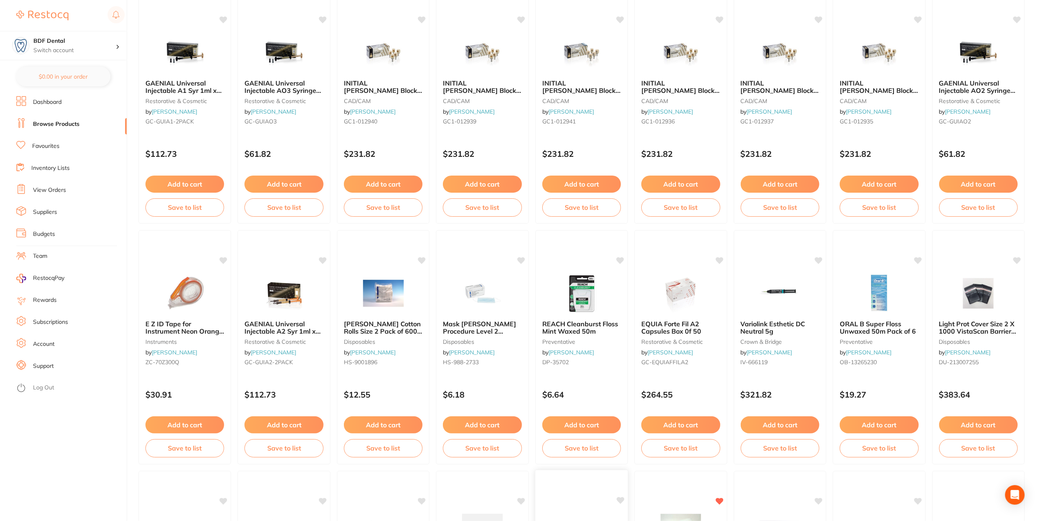
scroll to position [788, 0]
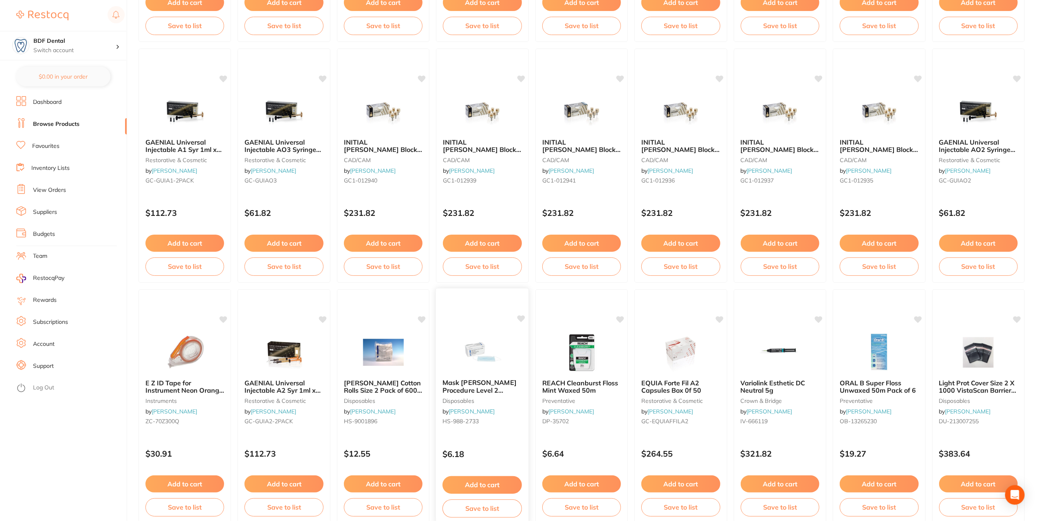
click at [495, 391] on span "Mask HENRY SCHEIN Procedure Level 2 Earloop Blue Box 50" at bounding box center [479, 389] width 74 height 23
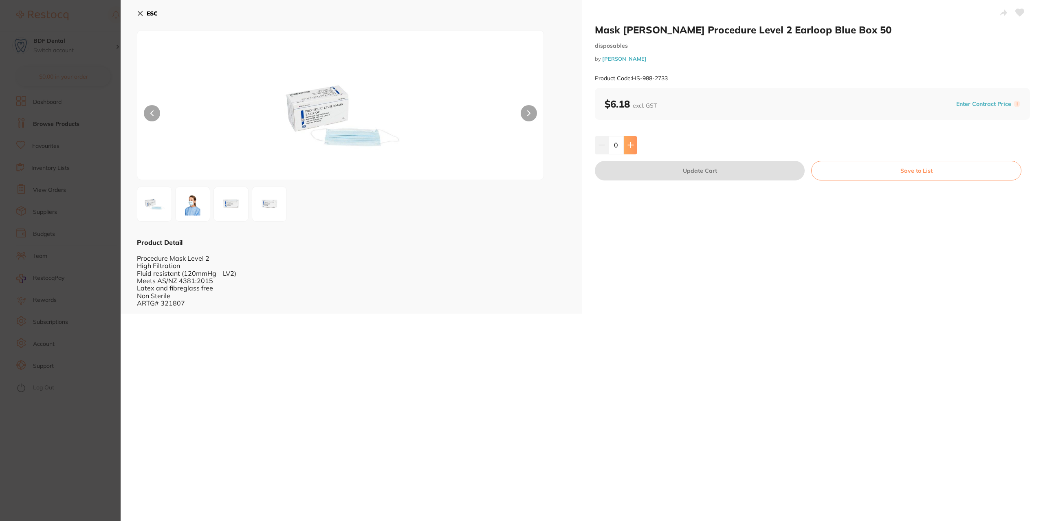
click at [633, 144] on button at bounding box center [630, 145] width 13 height 18
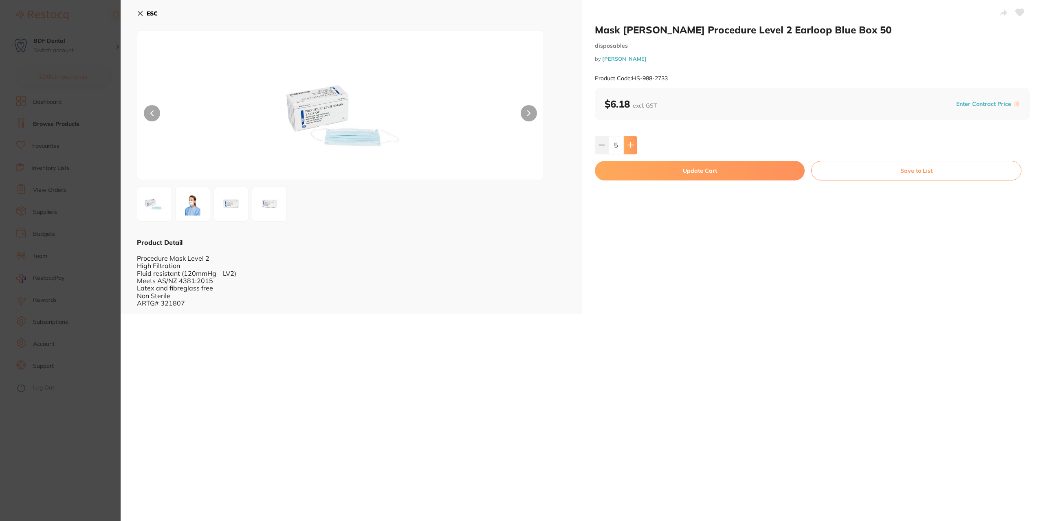
click at [633, 144] on button at bounding box center [630, 145] width 13 height 18
type input "6"
click at [714, 168] on button "Update Cart" at bounding box center [700, 171] width 210 height 20
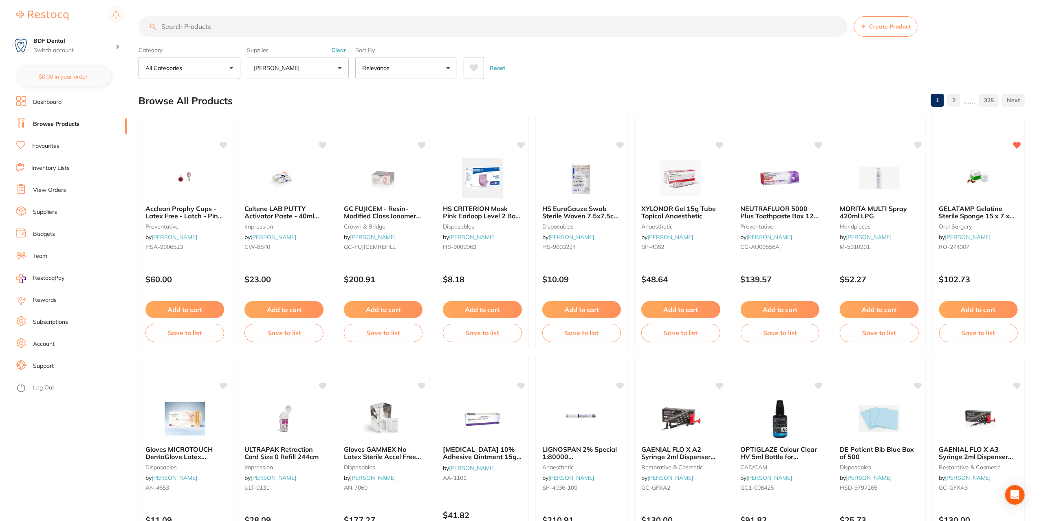
click at [54, 171] on link "Inventory Lists" at bounding box center [50, 168] width 38 height 8
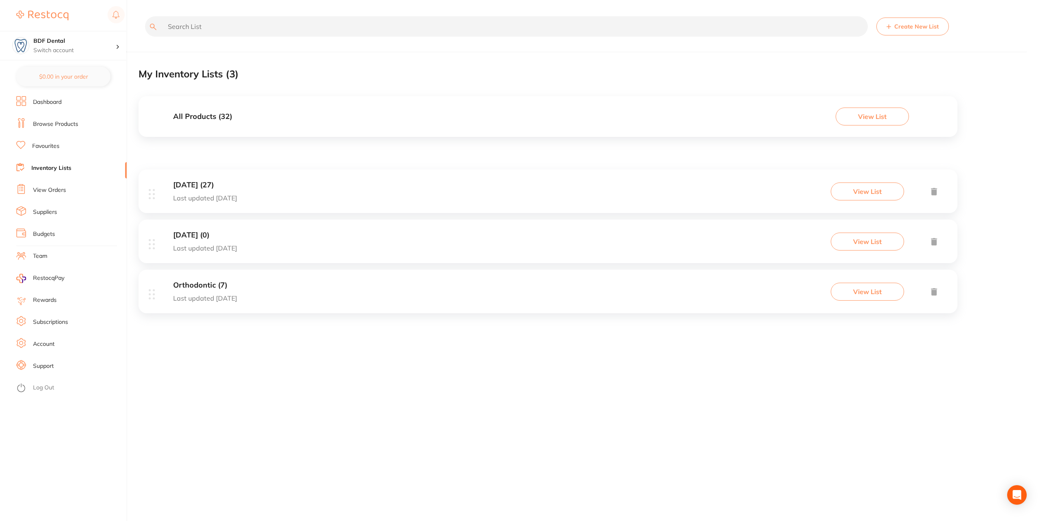
click at [55, 189] on link "View Orders" at bounding box center [49, 190] width 33 height 8
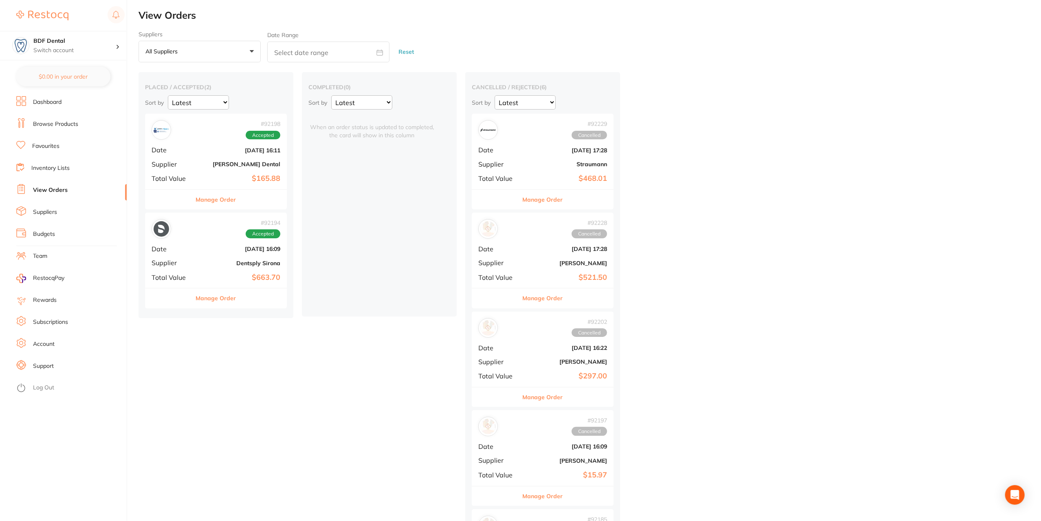
click at [53, 190] on link "View Orders" at bounding box center [50, 190] width 35 height 8
click at [51, 123] on link "Browse Products" at bounding box center [55, 124] width 45 height 8
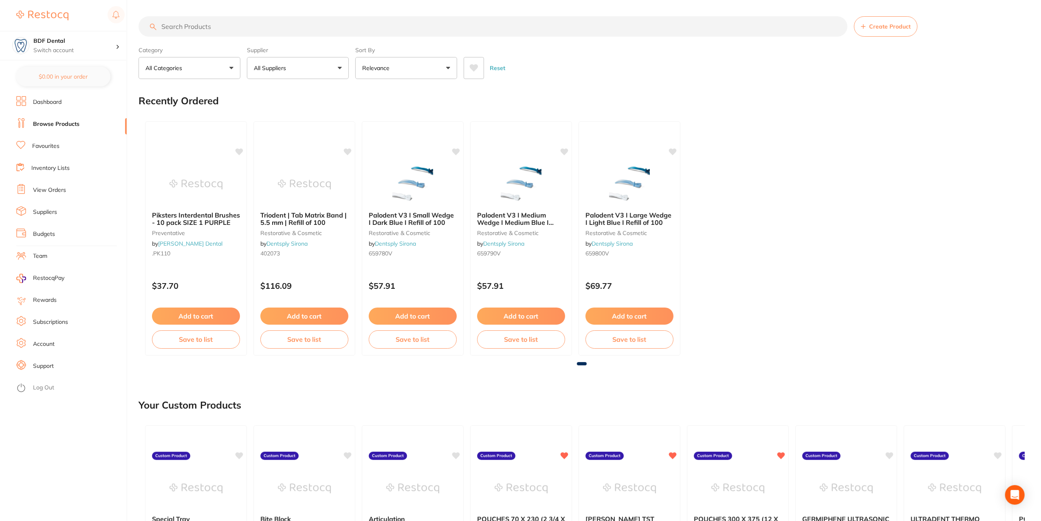
click at [186, 25] on input "search" at bounding box center [492, 26] width 709 height 20
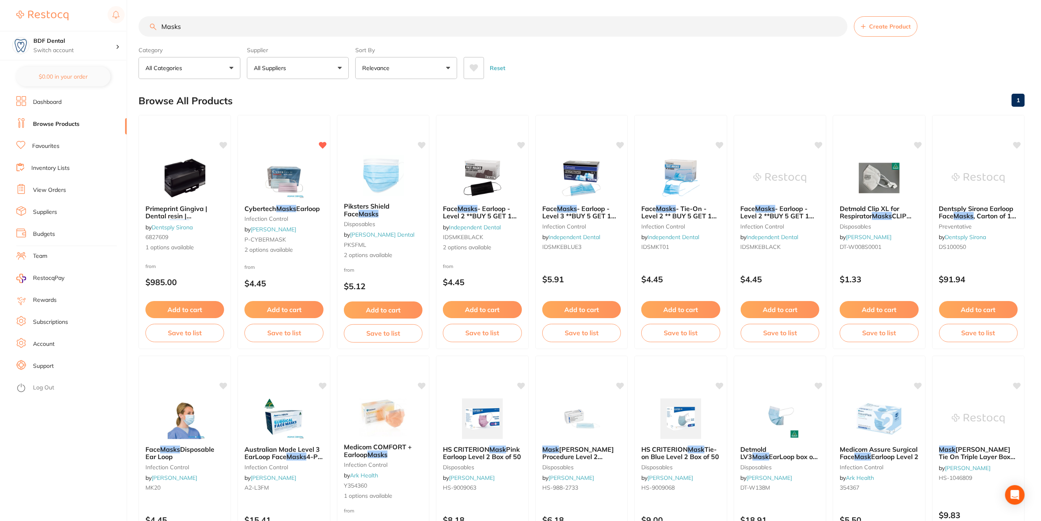
type input "Masks"
click at [305, 68] on button "All Suppliers" at bounding box center [298, 68] width 102 height 22
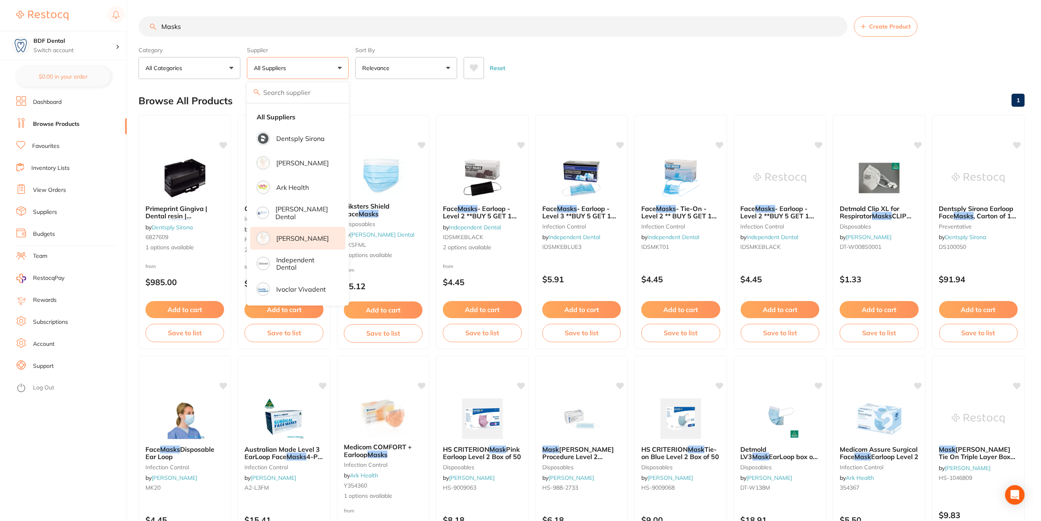
click at [300, 241] on p "[PERSON_NAME]" at bounding box center [302, 238] width 53 height 7
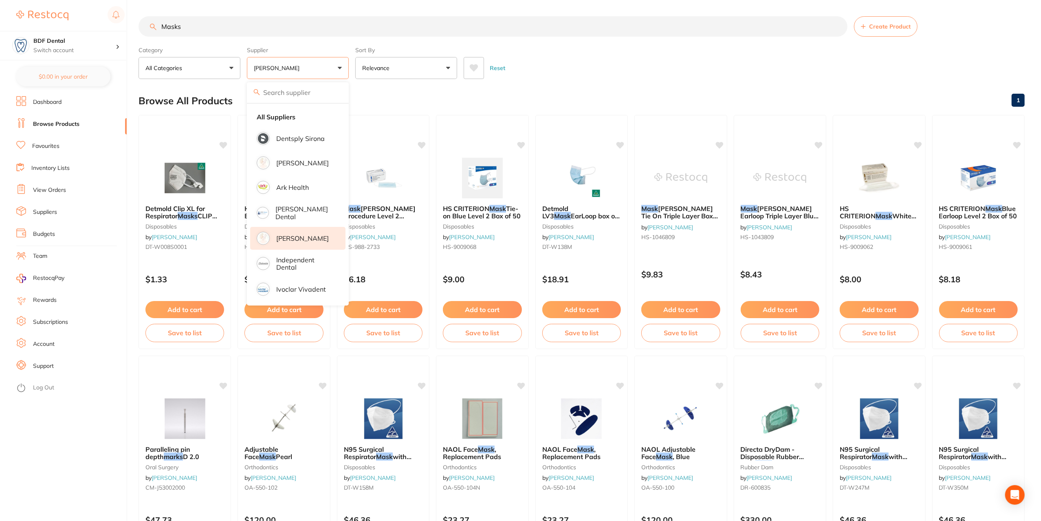
click at [317, 235] on p "[PERSON_NAME]" at bounding box center [302, 238] width 53 height 7
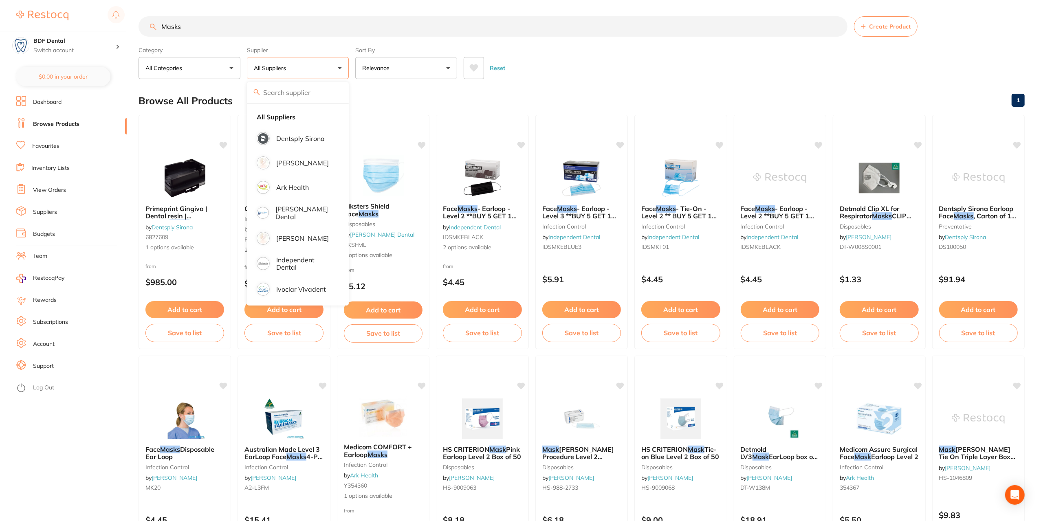
click at [461, 95] on div "Browse All Products 1" at bounding box center [581, 100] width 886 height 27
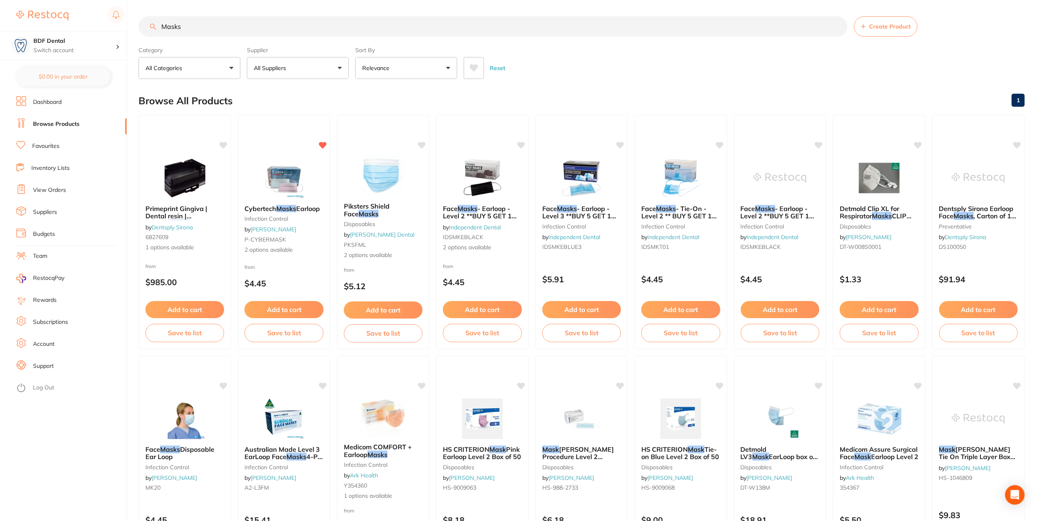
click at [265, 69] on p "All Suppliers" at bounding box center [271, 68] width 35 height 8
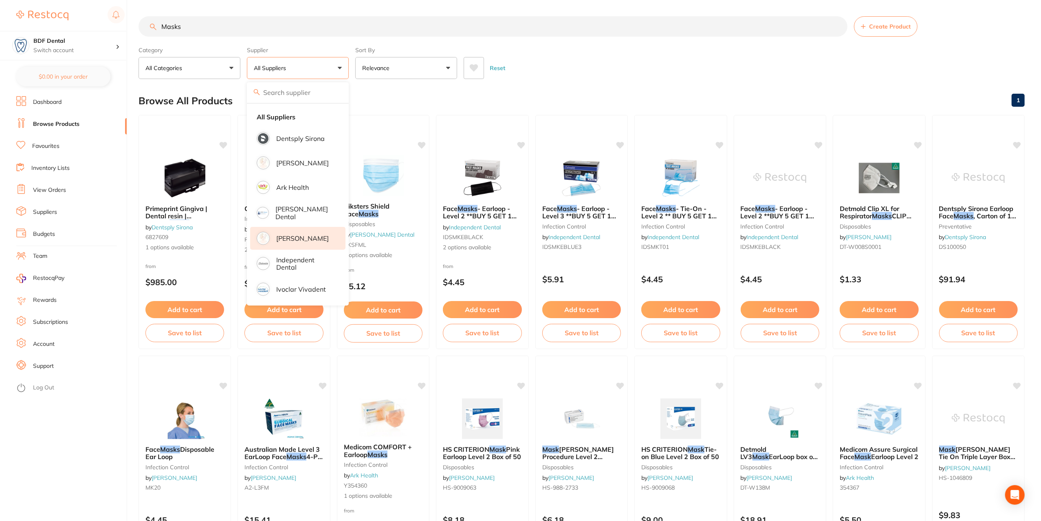
click at [295, 235] on p "[PERSON_NAME]" at bounding box center [302, 238] width 53 height 7
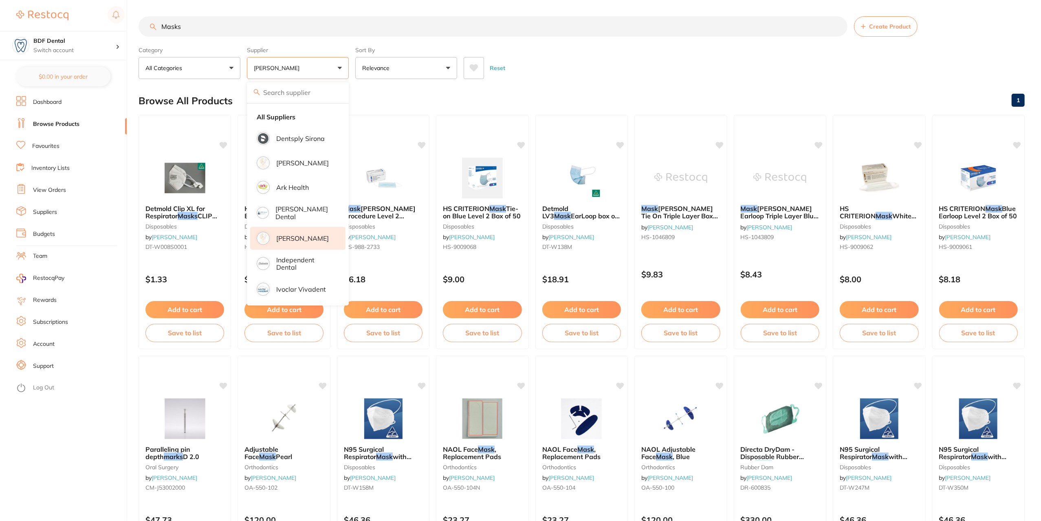
click at [572, 83] on main "Masks Create Product Category All Categories All Categories disposables endodon…" at bounding box center [589, 436] width 902 height 873
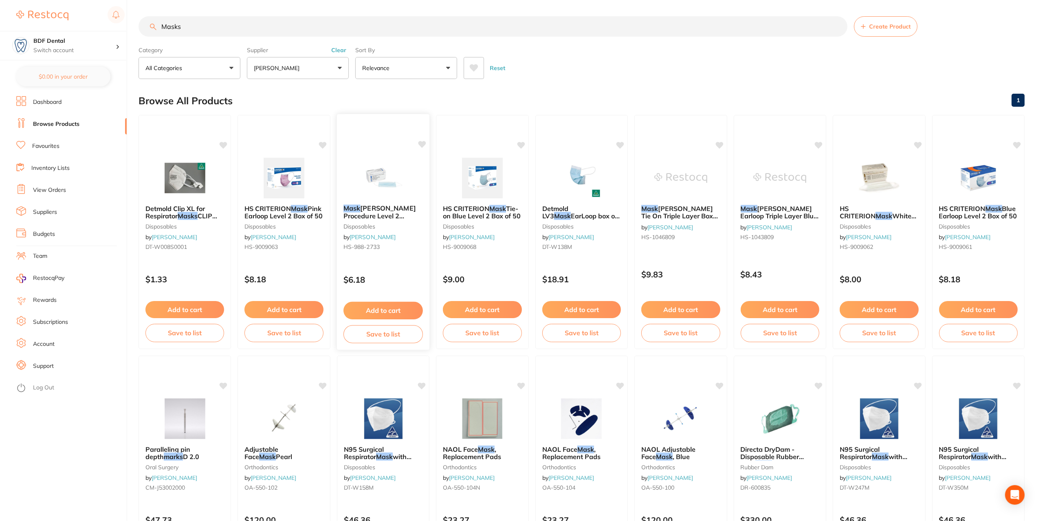
click at [388, 213] on span "HENRY SCHEIN Procedure Level 2 Earloop Blue Box 50" at bounding box center [379, 215] width 72 height 23
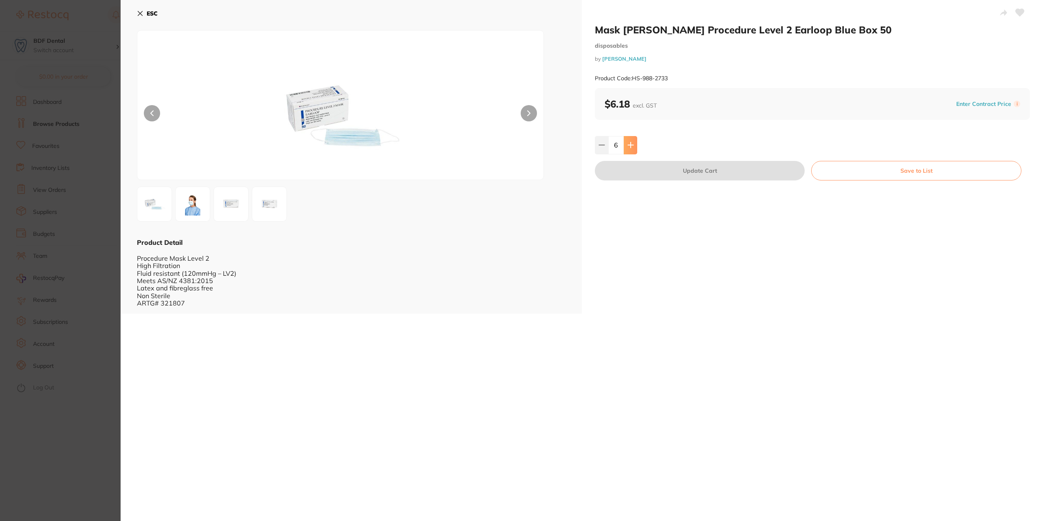
click at [628, 147] on icon at bounding box center [630, 145] width 7 height 7
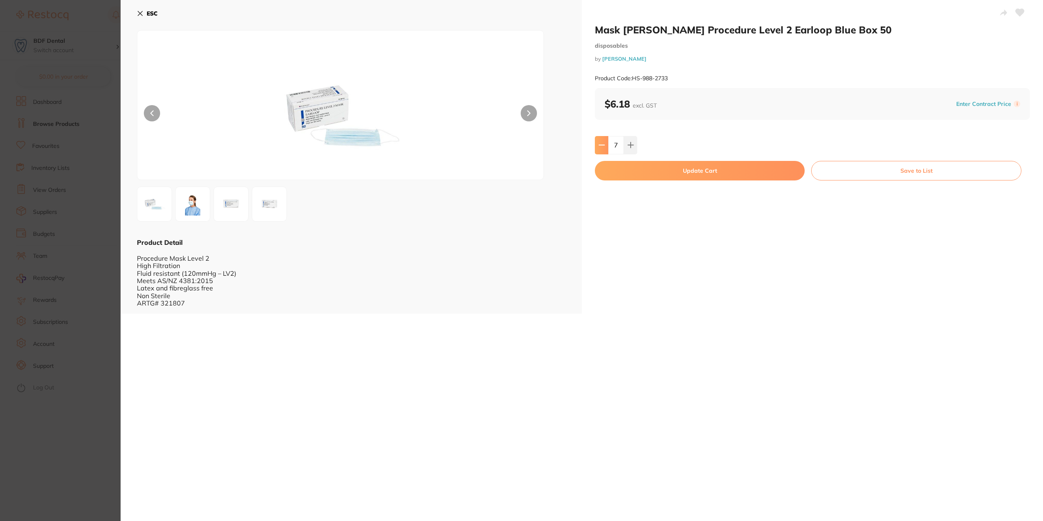
click at [599, 144] on icon at bounding box center [601, 145] width 7 height 7
type input "6"
click at [712, 171] on button "Update Cart" at bounding box center [700, 171] width 210 height 20
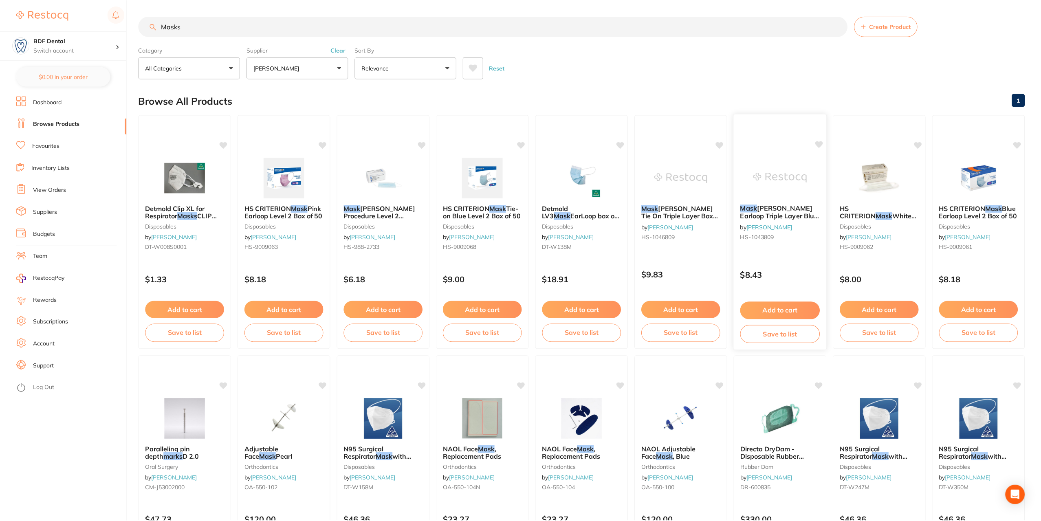
scroll to position [5, 0]
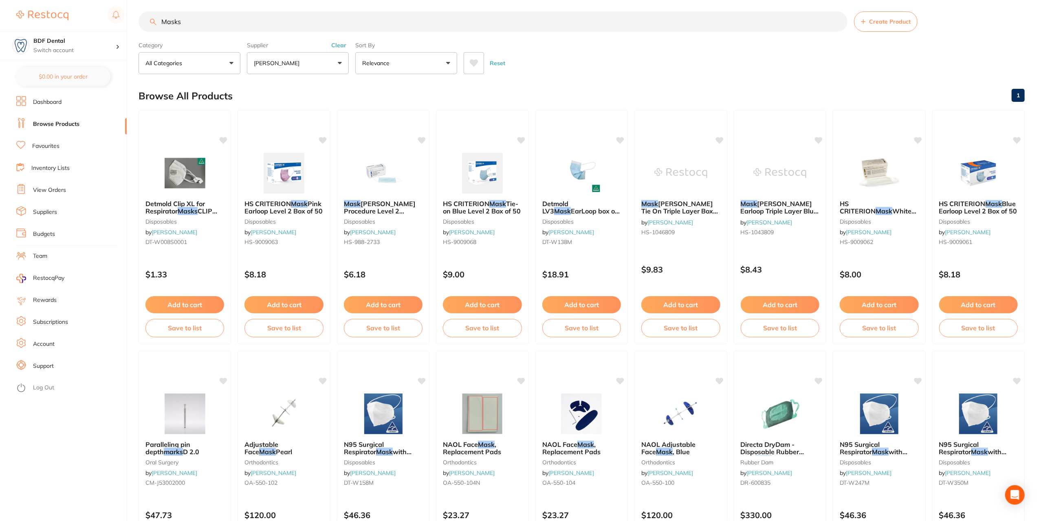
click at [1017, 93] on link "1" at bounding box center [1017, 95] width 13 height 16
click at [45, 192] on link "View Orders" at bounding box center [49, 190] width 33 height 8
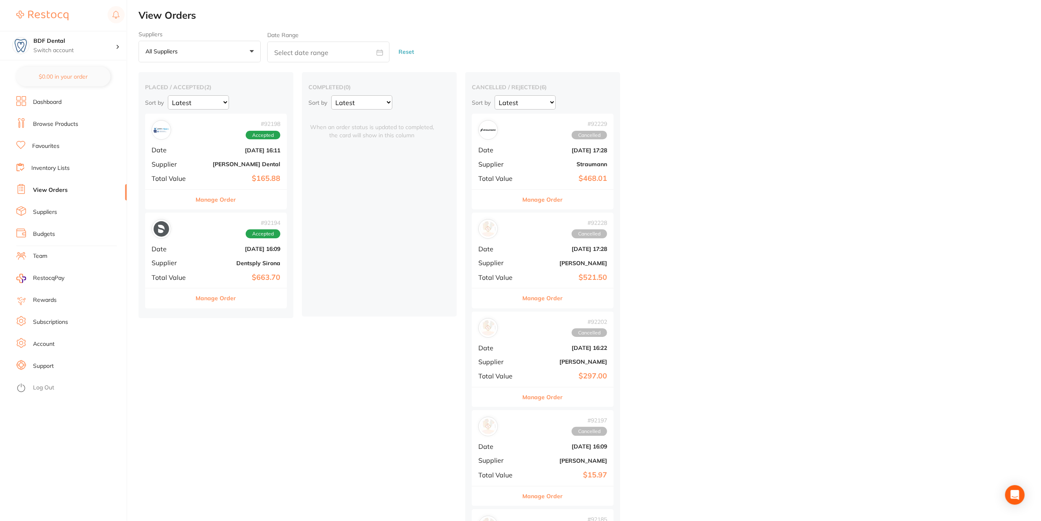
click at [39, 214] on link "Suppliers" at bounding box center [45, 212] width 24 height 8
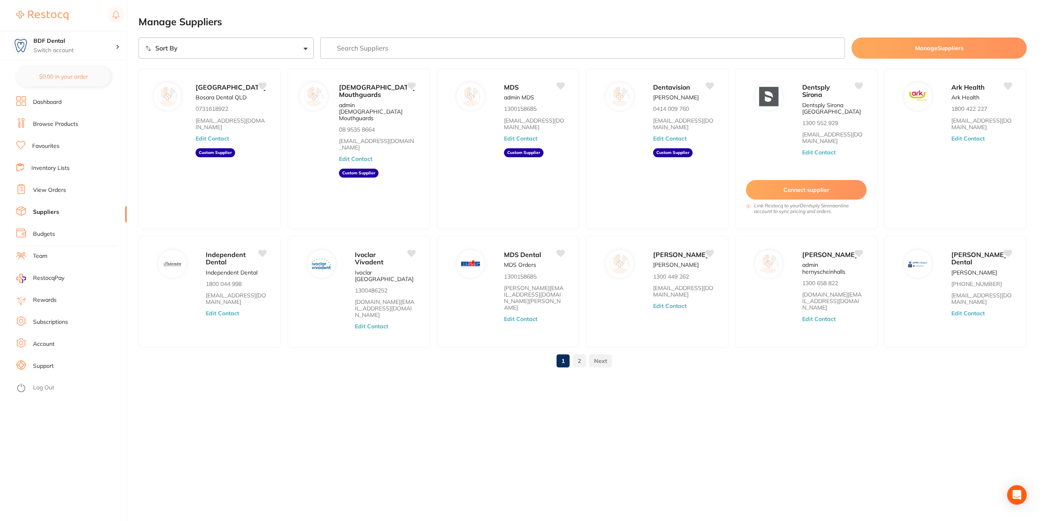
click at [53, 172] on link "Inventory Lists" at bounding box center [50, 168] width 38 height 8
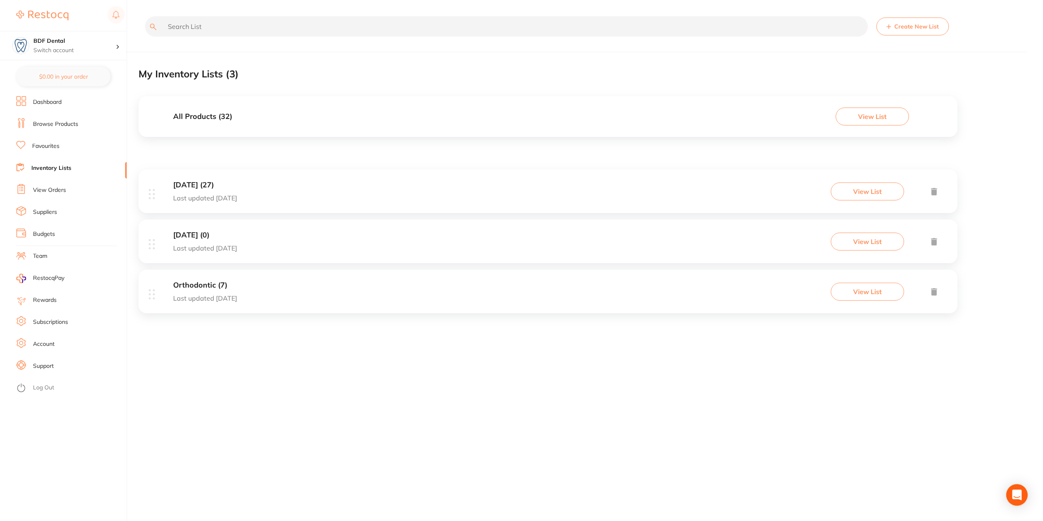
click at [1014, 492] on icon "Open Intercom Messenger" at bounding box center [1016, 495] width 9 height 11
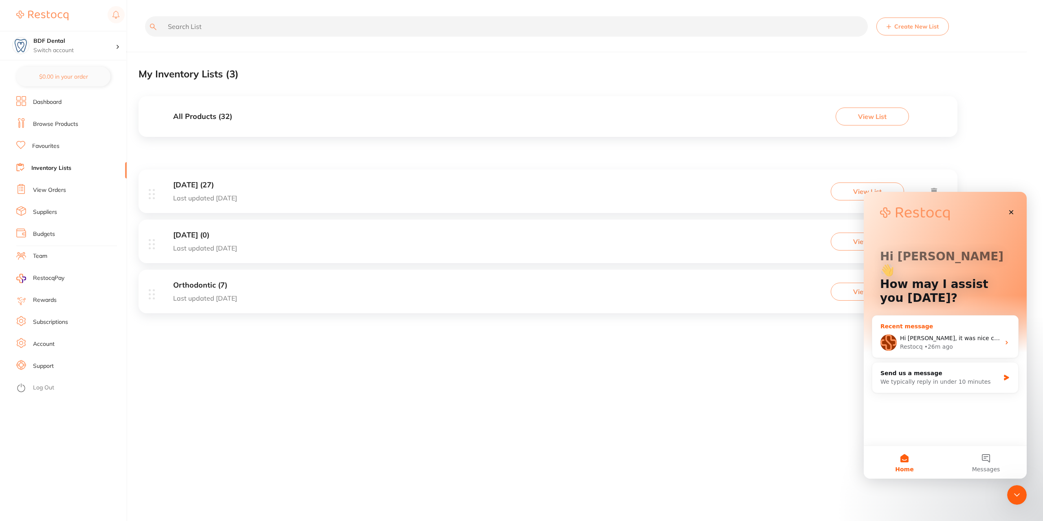
click at [936, 335] on span "Hi [PERSON_NAME], it was nice catching up with you! Feel free to reach out to u…" at bounding box center [1032, 338] width 265 height 7
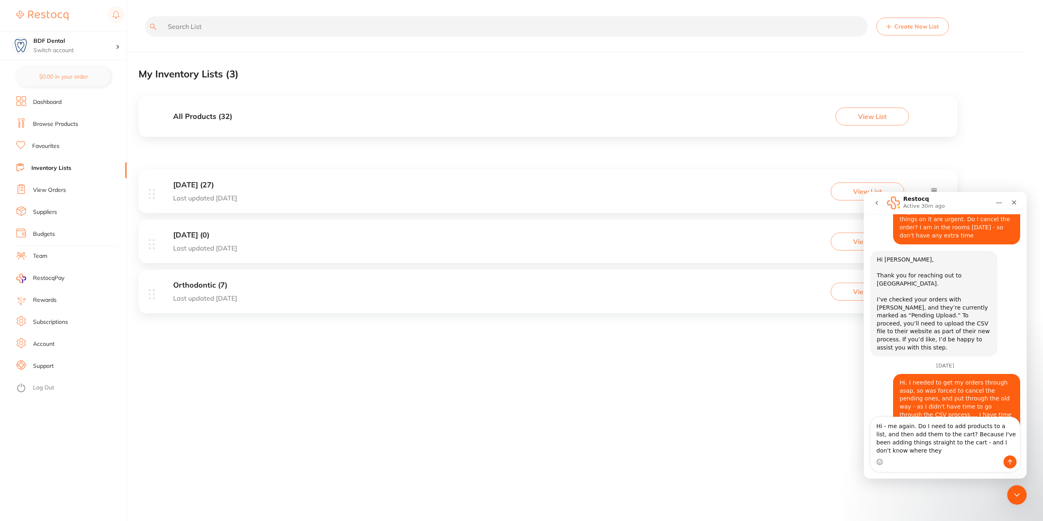
scroll to position [1381, 0]
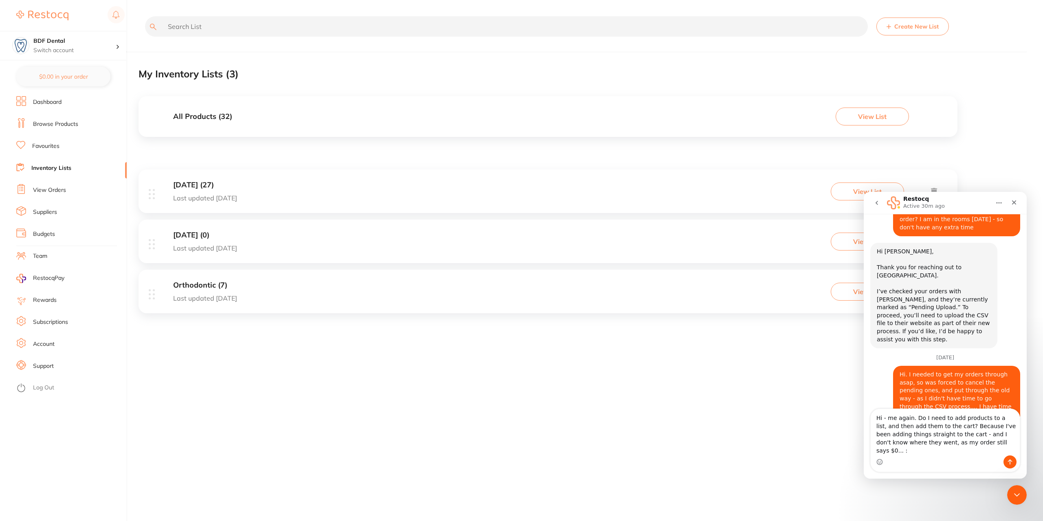
type textarea "Hi - me again. Do I need to add products to a list, and then add them to the ca…"
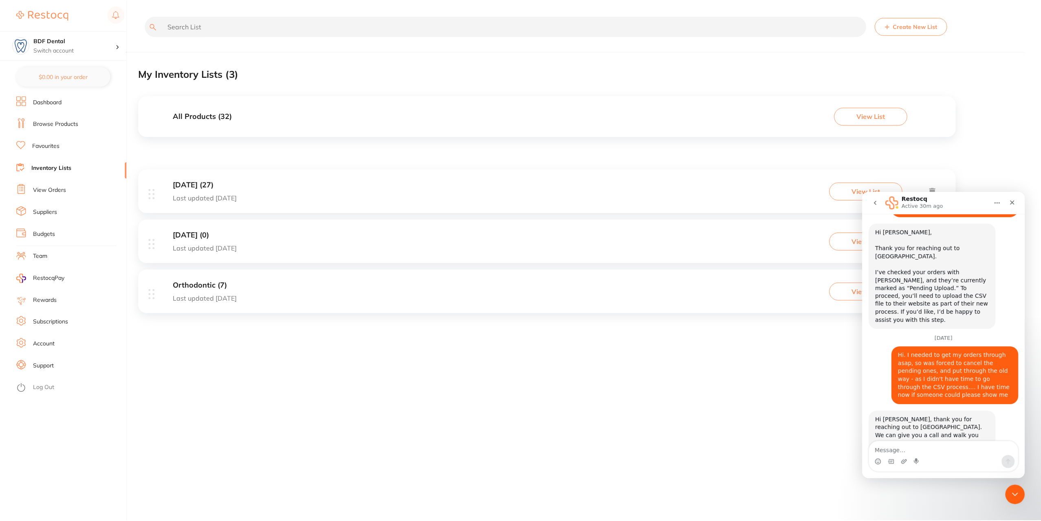
scroll to position [1413, 0]
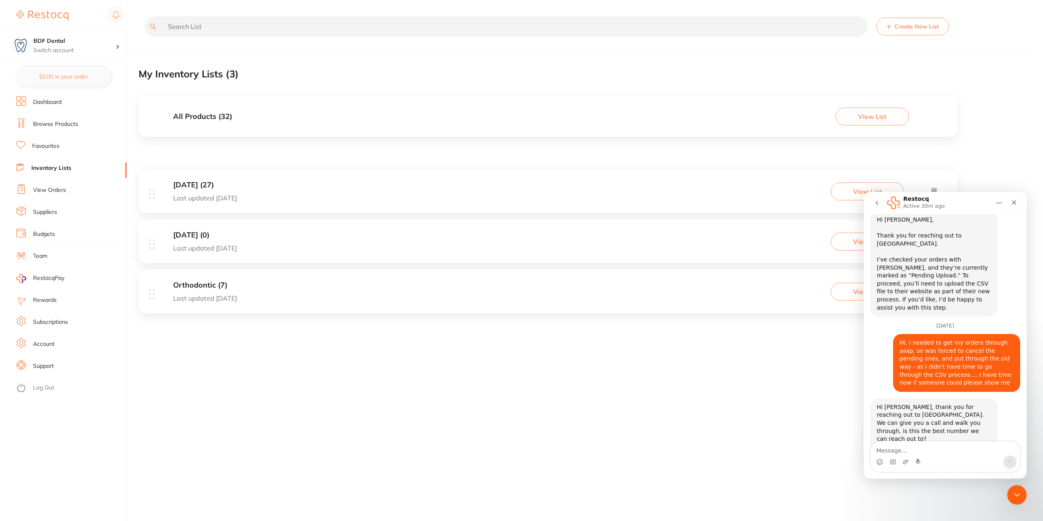
click at [72, 123] on link "Browse Products" at bounding box center [55, 124] width 45 height 8
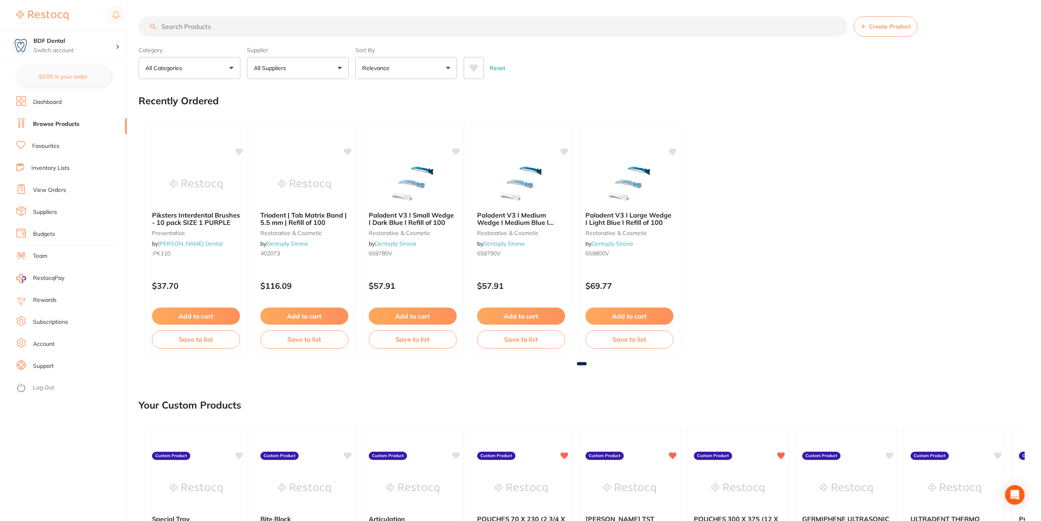
click at [204, 33] on input "search" at bounding box center [492, 26] width 709 height 20
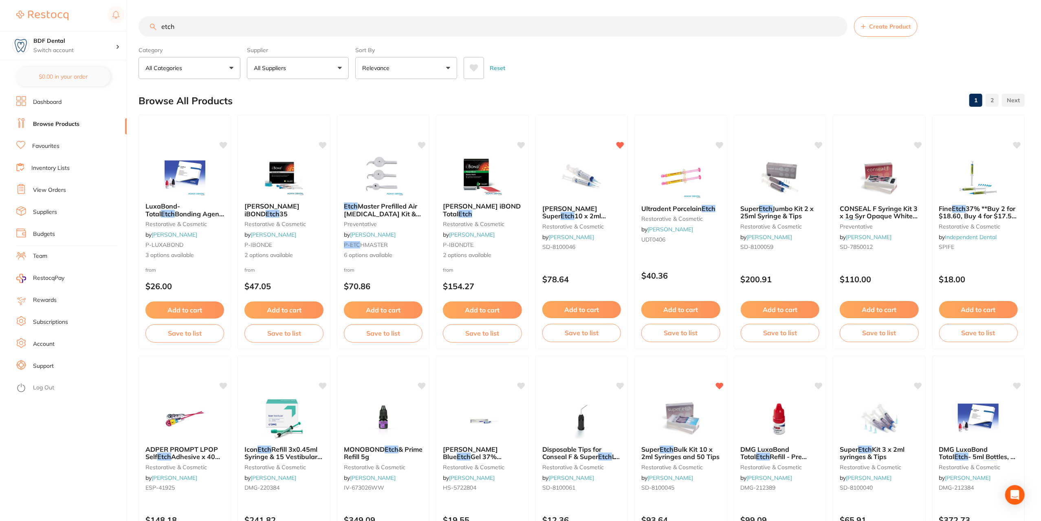
type input "etch"
click at [278, 64] on p "All Suppliers" at bounding box center [271, 68] width 35 height 8
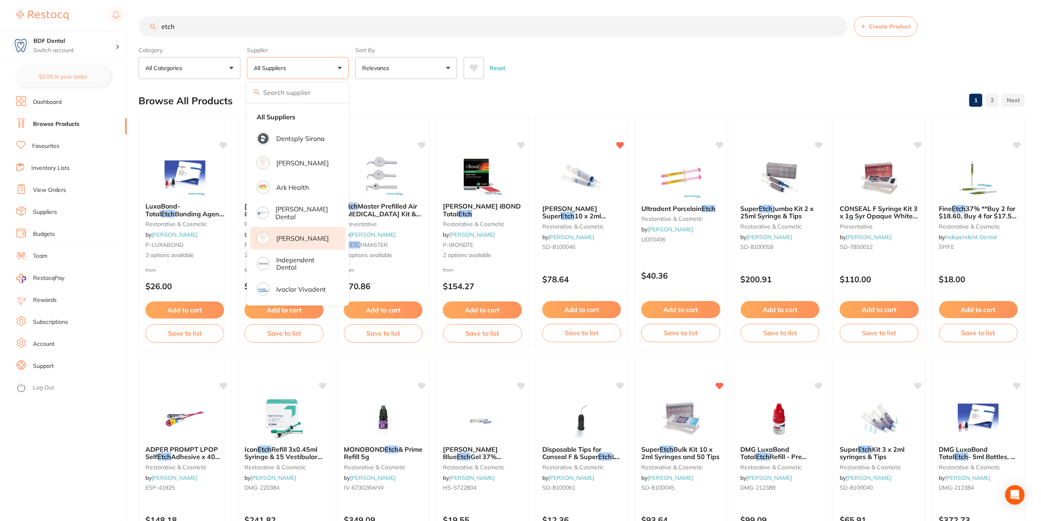
click at [299, 235] on p "[PERSON_NAME]" at bounding box center [302, 238] width 53 height 7
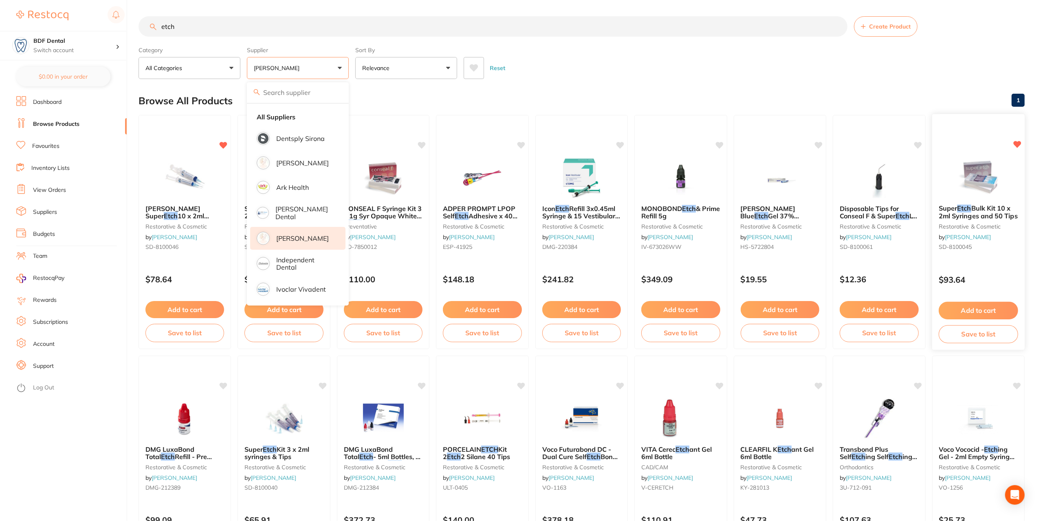
click at [980, 311] on button "Add to cart" at bounding box center [977, 311] width 79 height 18
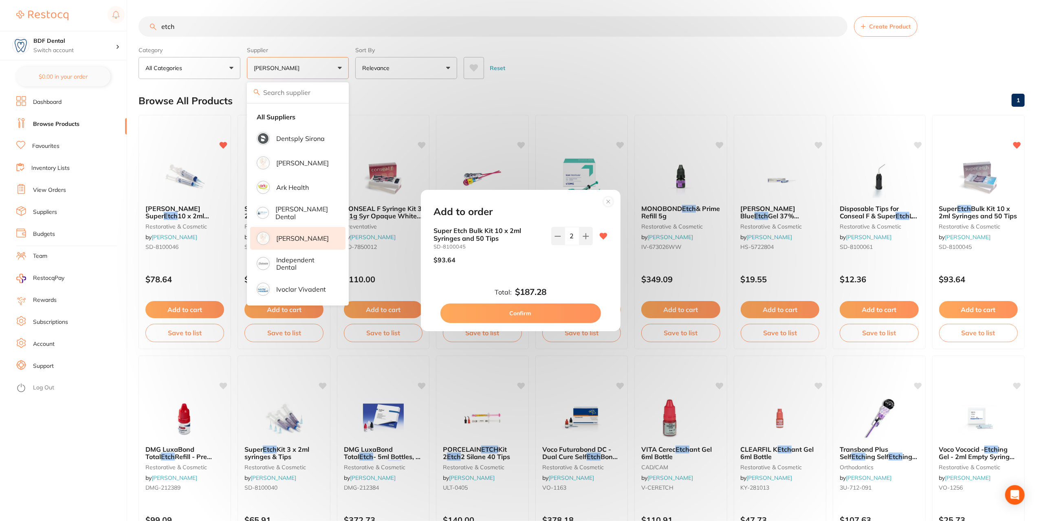
click at [544, 310] on button "Confirm" at bounding box center [520, 313] width 160 height 20
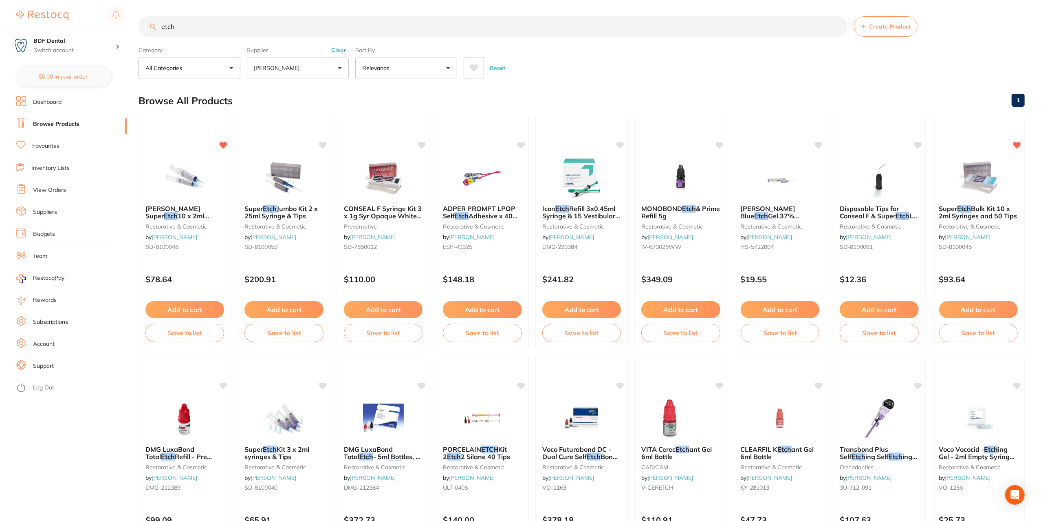
click at [46, 346] on link "Account" at bounding box center [44, 344] width 22 height 8
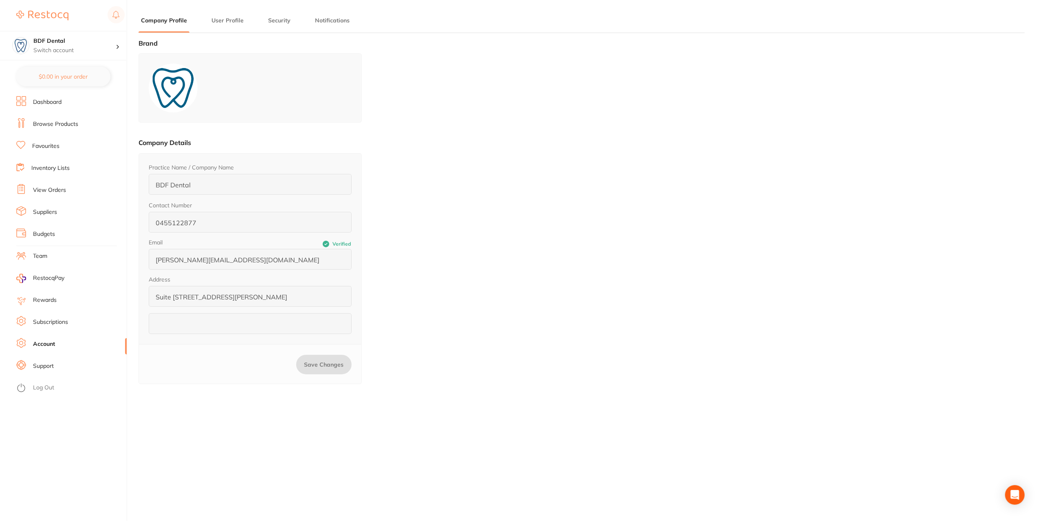
type input "[PERSON_NAME]"
type input "Clydesdale"
type input "0402133859"
type input "[EMAIL_ADDRESS][DOMAIN_NAME]"
click at [67, 63] on section "BDF Dental Switch account BDF Dental $0.00 in your order Dashboard Browse Produ…" at bounding box center [63, 260] width 127 height 521
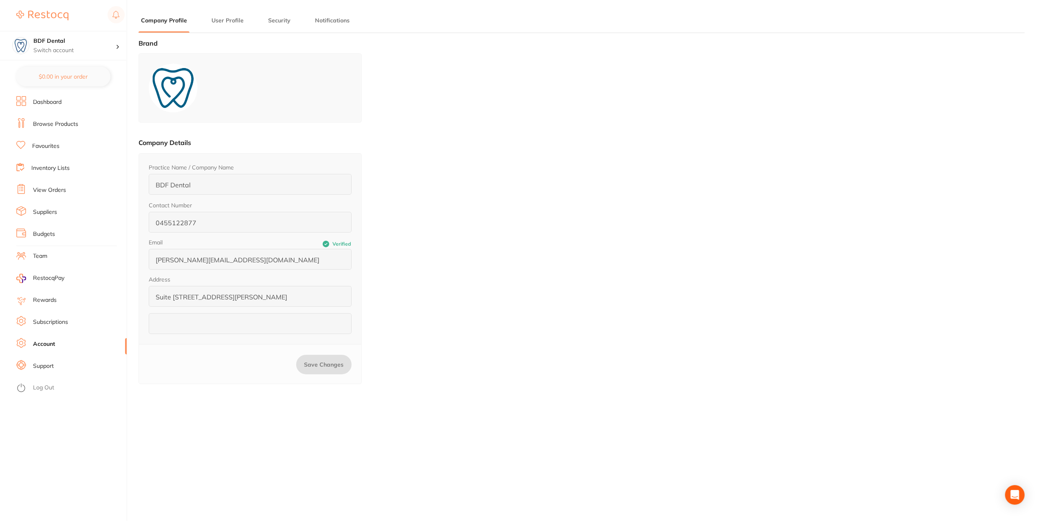
click at [59, 105] on link "Dashboard" at bounding box center [47, 102] width 29 height 8
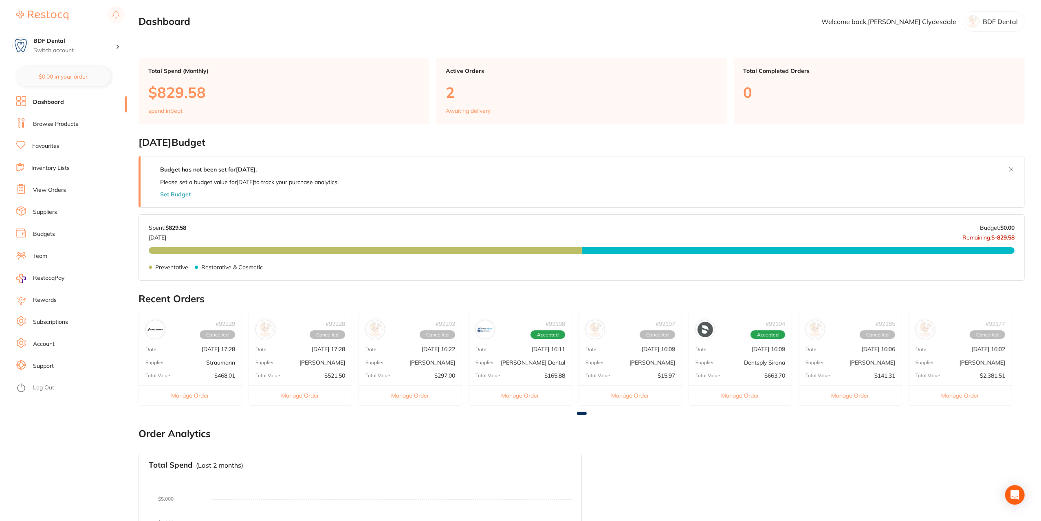
click at [48, 125] on link "Browse Products" at bounding box center [55, 124] width 45 height 8
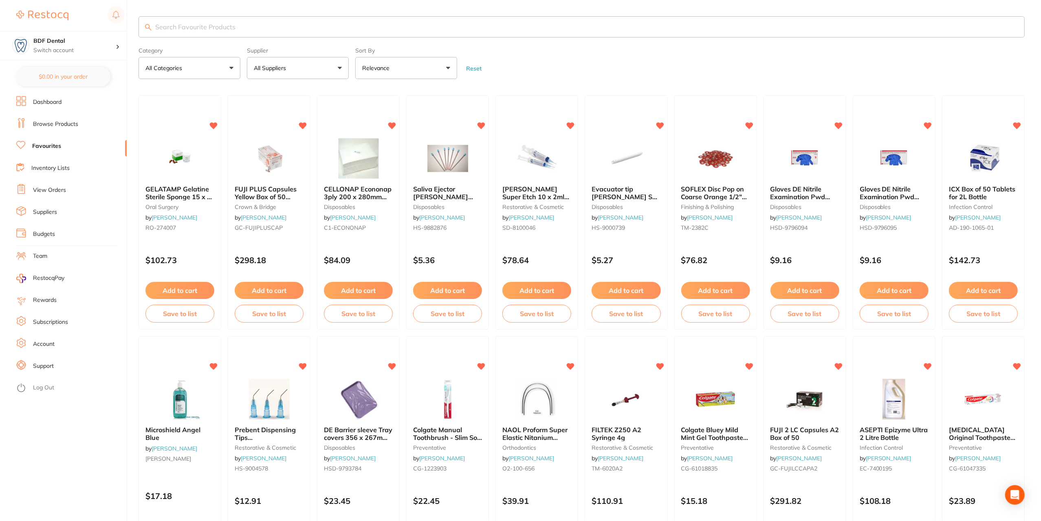
click at [56, 169] on link "Inventory Lists" at bounding box center [50, 168] width 38 height 8
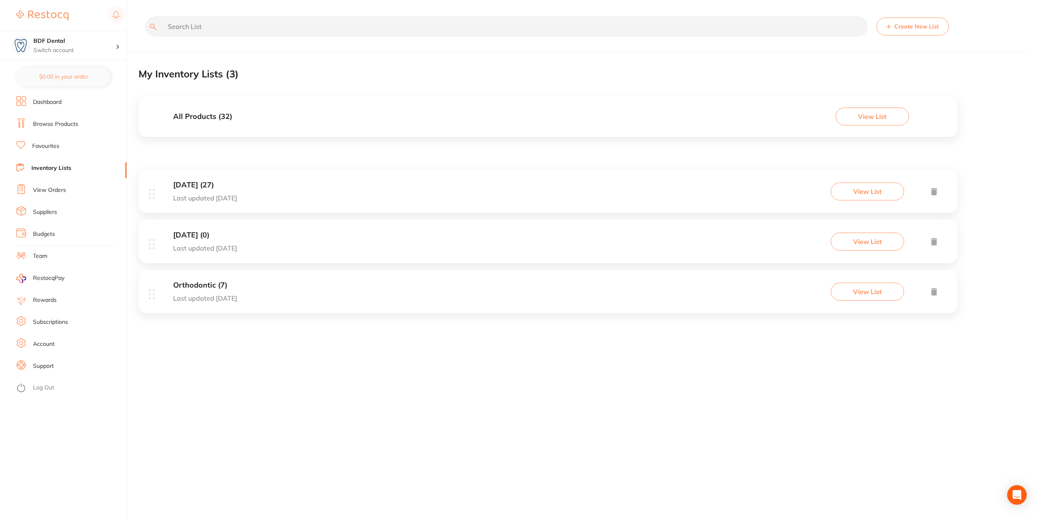
click at [53, 191] on link "View Orders" at bounding box center [49, 190] width 33 height 8
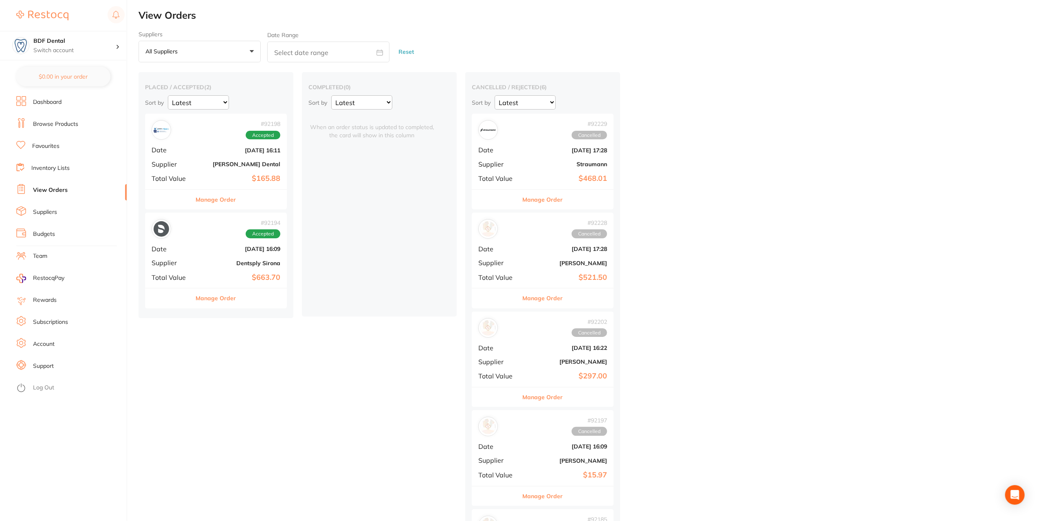
click at [55, 126] on link "Browse Products" at bounding box center [55, 124] width 45 height 8
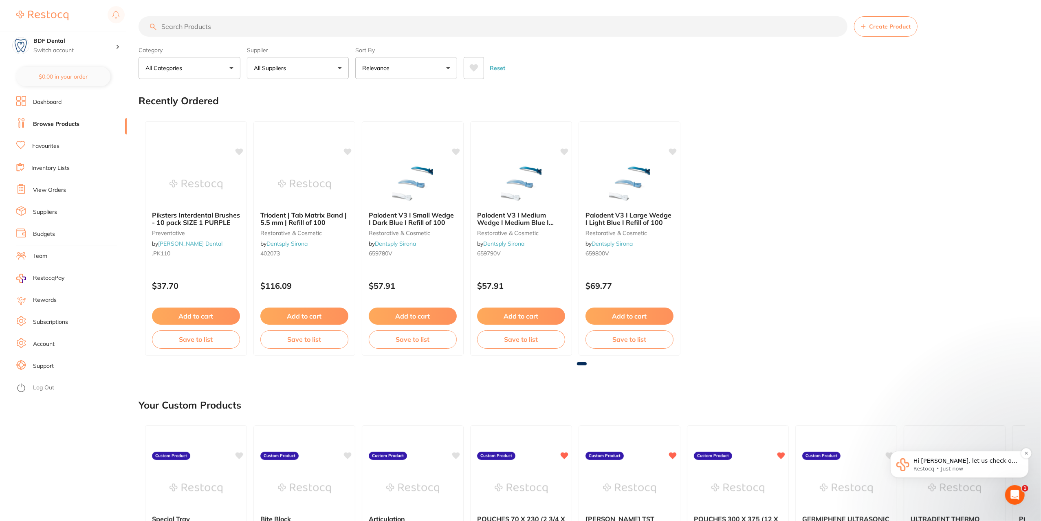
click at [968, 461] on p "Hi [PERSON_NAME], let us check on this quickly." at bounding box center [965, 461] width 105 height 8
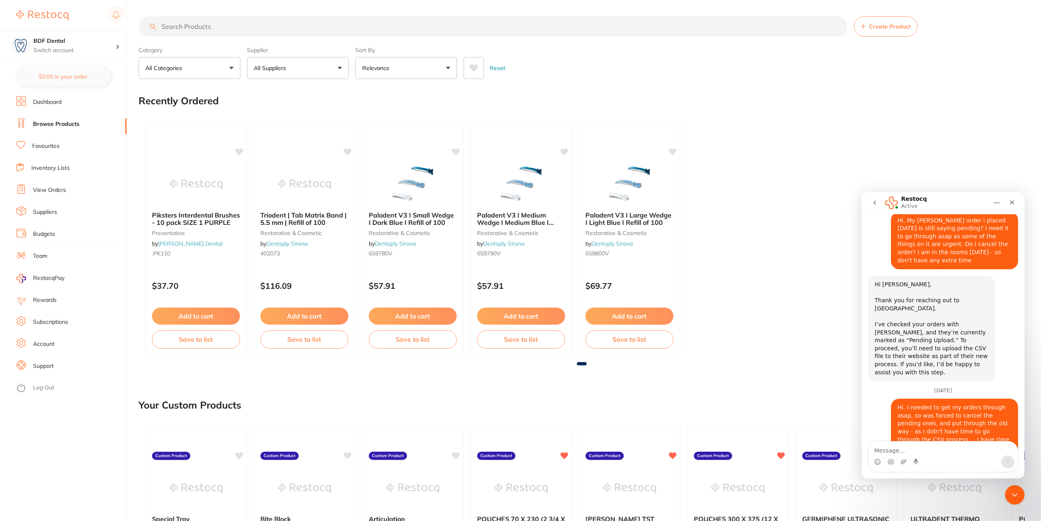
scroll to position [1451, 0]
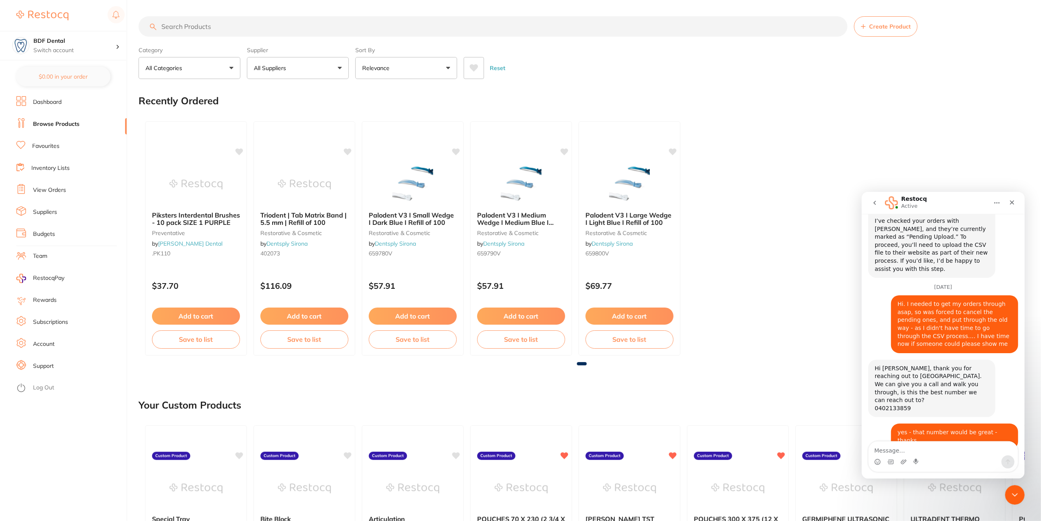
click at [229, 27] on input "search" at bounding box center [492, 26] width 709 height 20
type input "t"
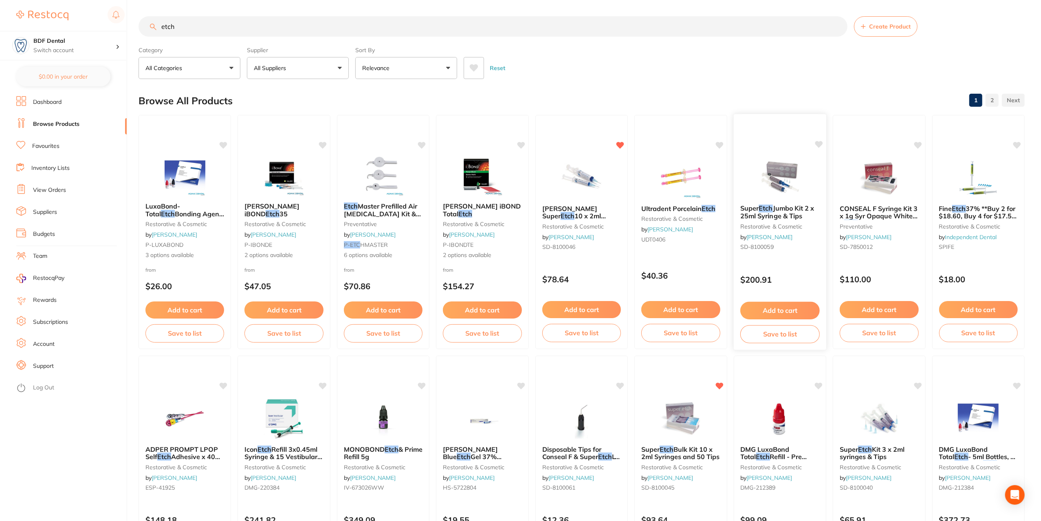
type input "etch"
click at [790, 310] on button "Add to cart" at bounding box center [779, 311] width 79 height 18
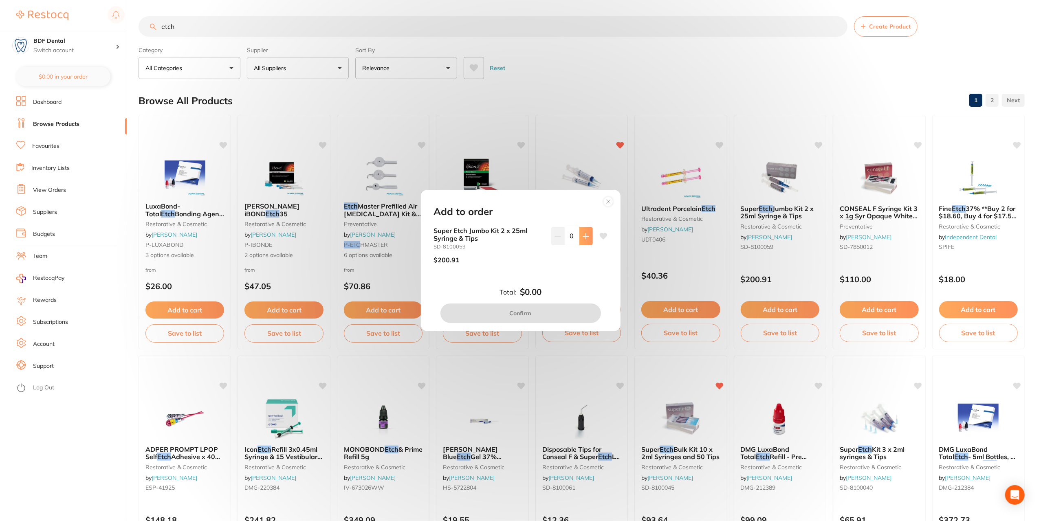
click at [582, 234] on icon at bounding box center [585, 236] width 7 height 7
click at [587, 235] on button at bounding box center [585, 236] width 13 height 18
type input "2"
click at [526, 311] on button "Confirm" at bounding box center [520, 313] width 160 height 20
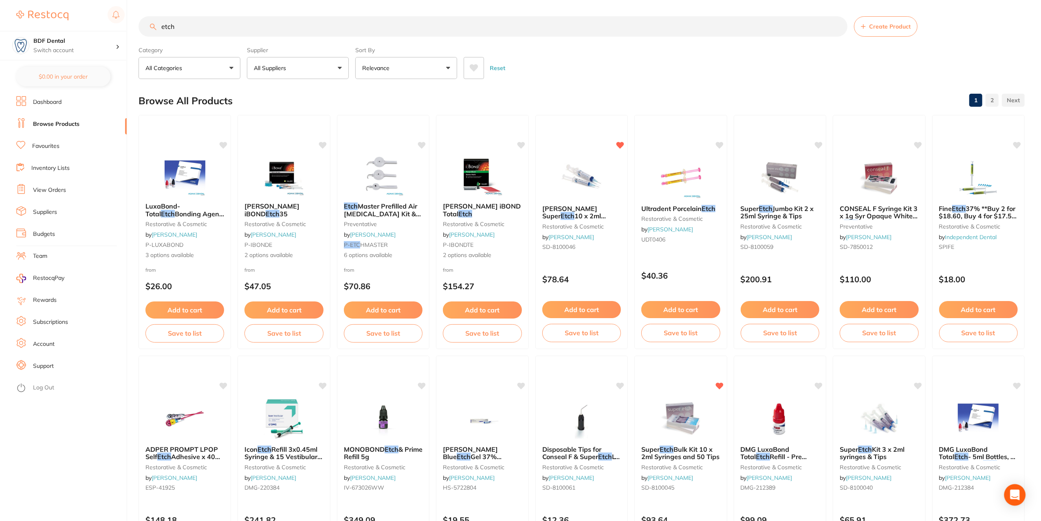
click at [1020, 496] on div "Open Intercom Messenger" at bounding box center [1015, 495] width 22 height 22
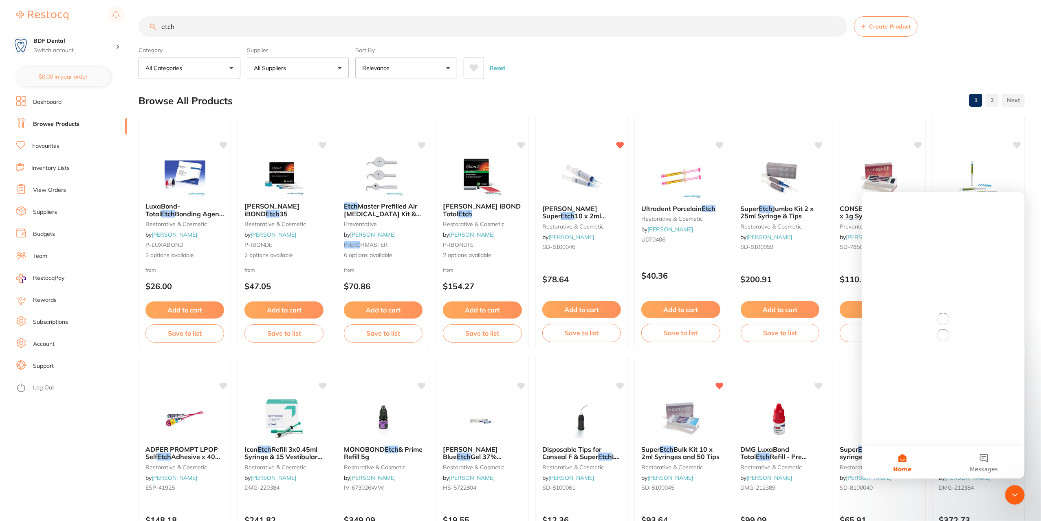
scroll to position [0, 0]
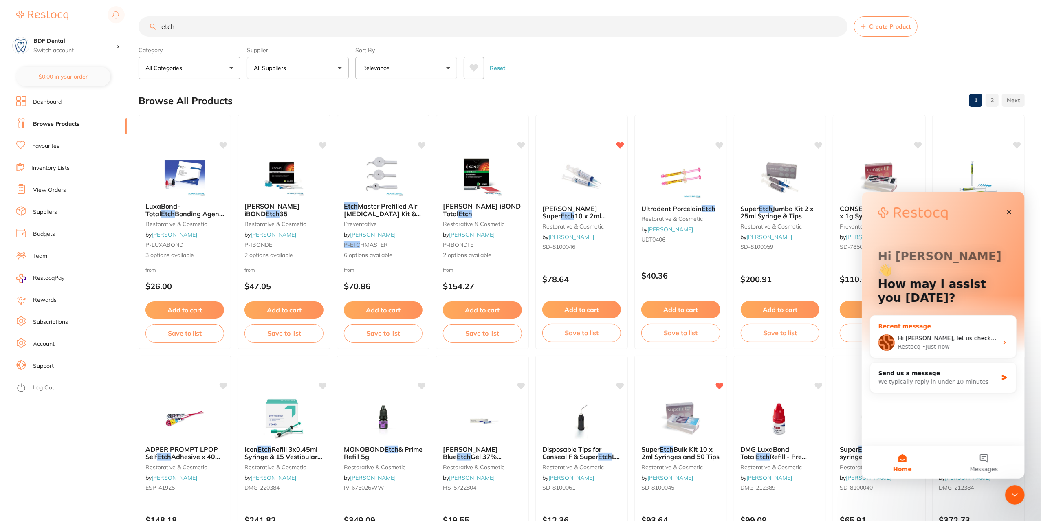
click at [951, 334] on span "Hi Elisha, let us check on this quickly." at bounding box center [965, 337] width 137 height 7
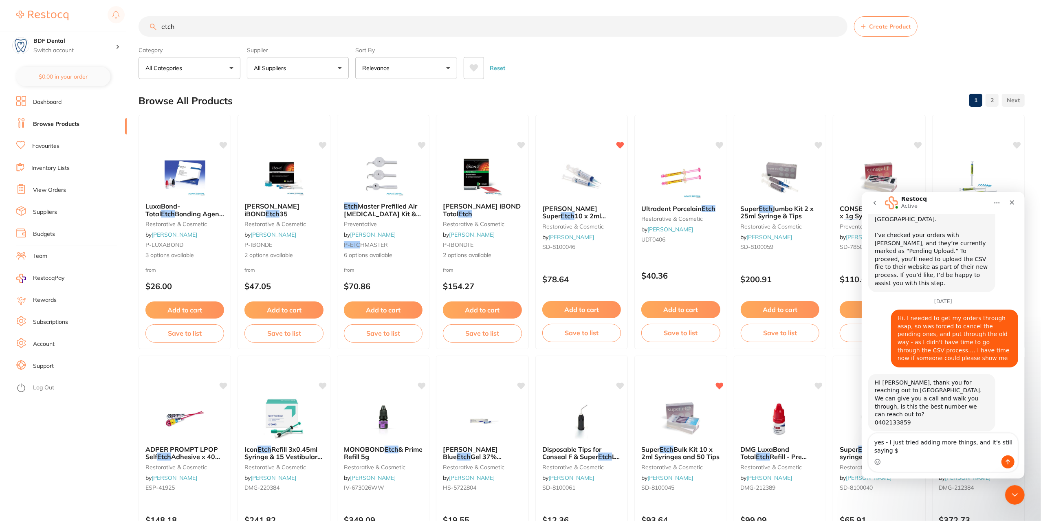
scroll to position [1446, 0]
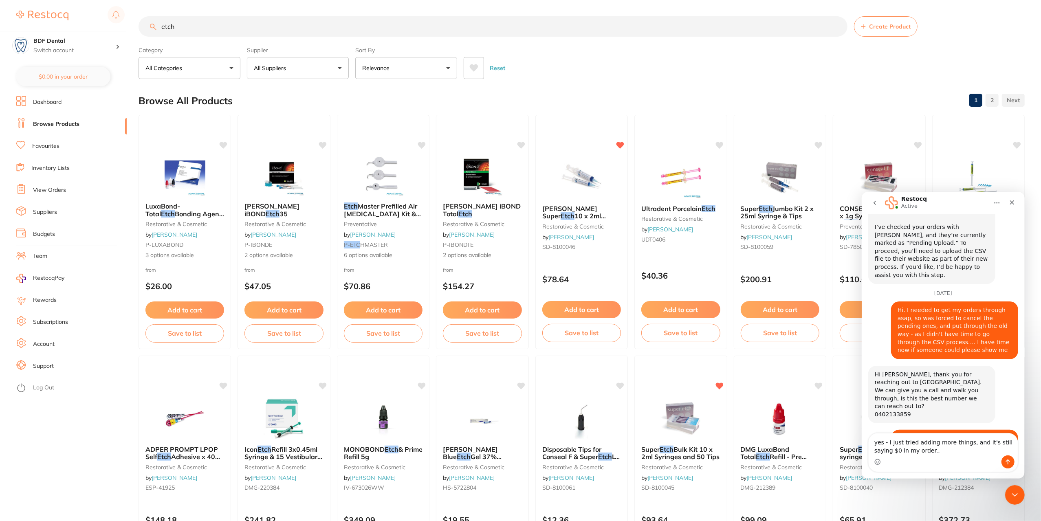
type textarea "yes - I just tried adding more things, and it's still saying $0 in my order..."
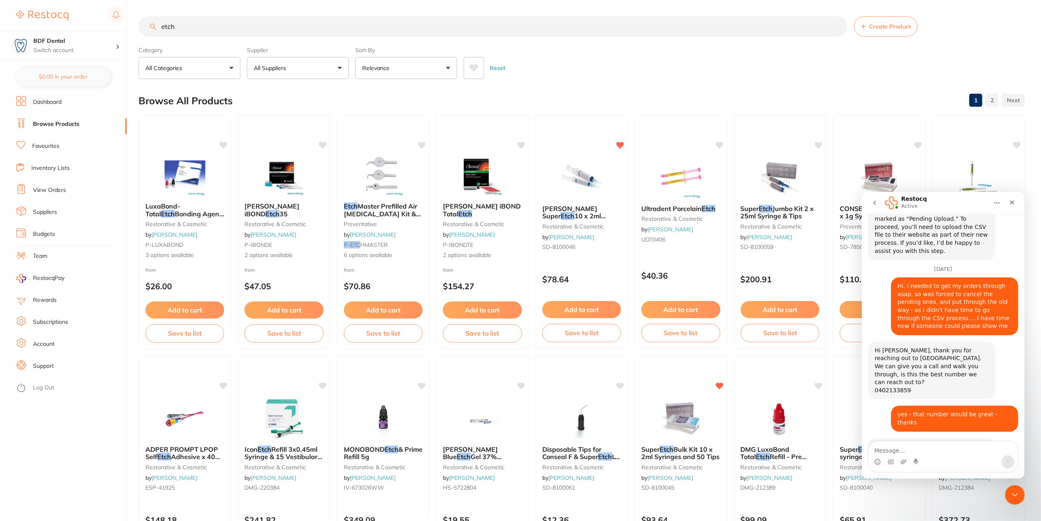
click at [42, 369] on link "Support" at bounding box center [43, 366] width 21 height 8
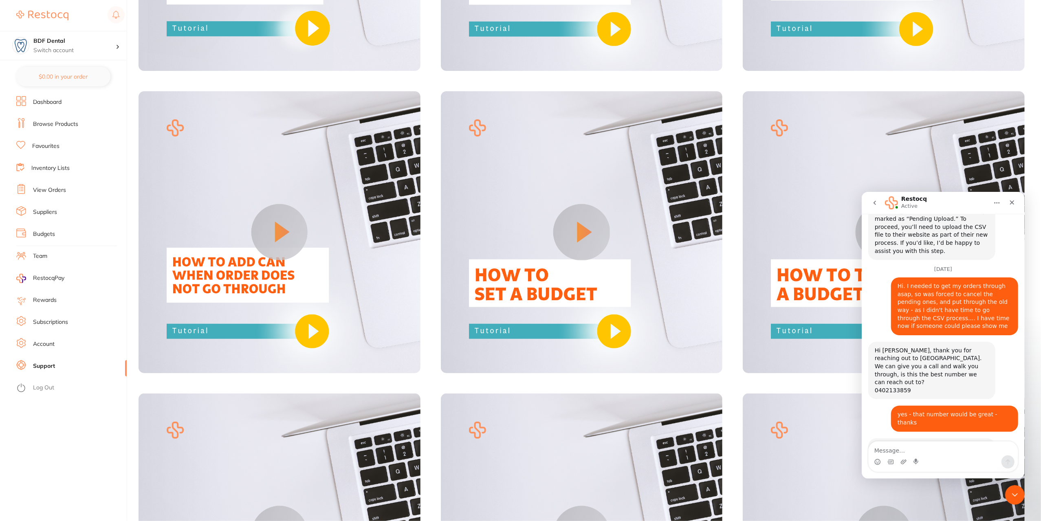
scroll to position [254, 0]
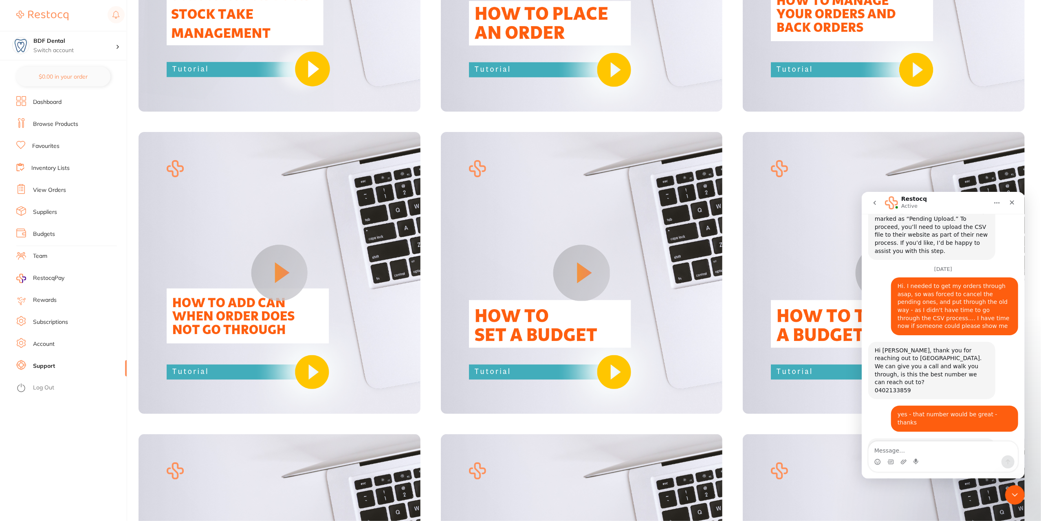
click at [266, 268] on button at bounding box center [279, 273] width 56 height 56
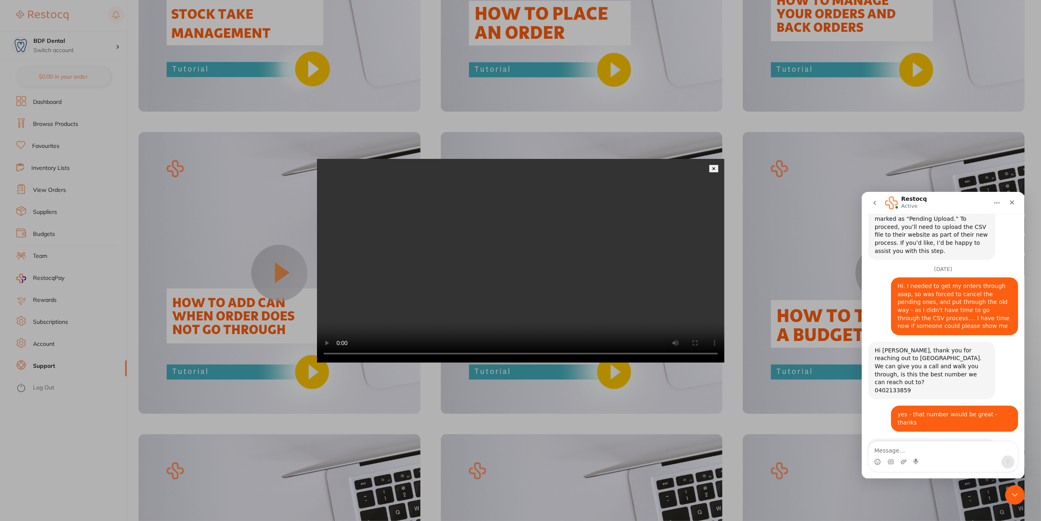
click at [712, 167] on img at bounding box center [714, 169] width 4 height 4
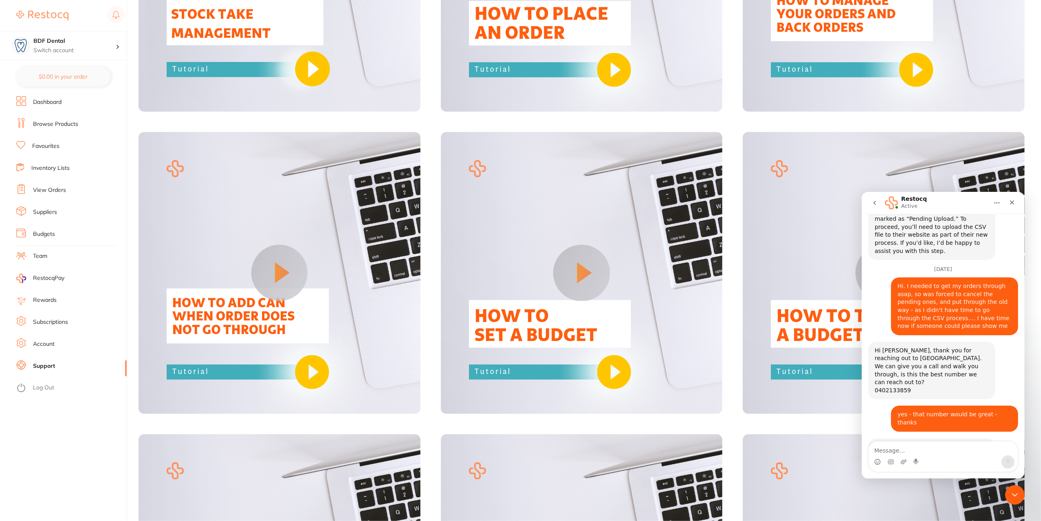
click at [51, 104] on link "Dashboard" at bounding box center [47, 102] width 29 height 8
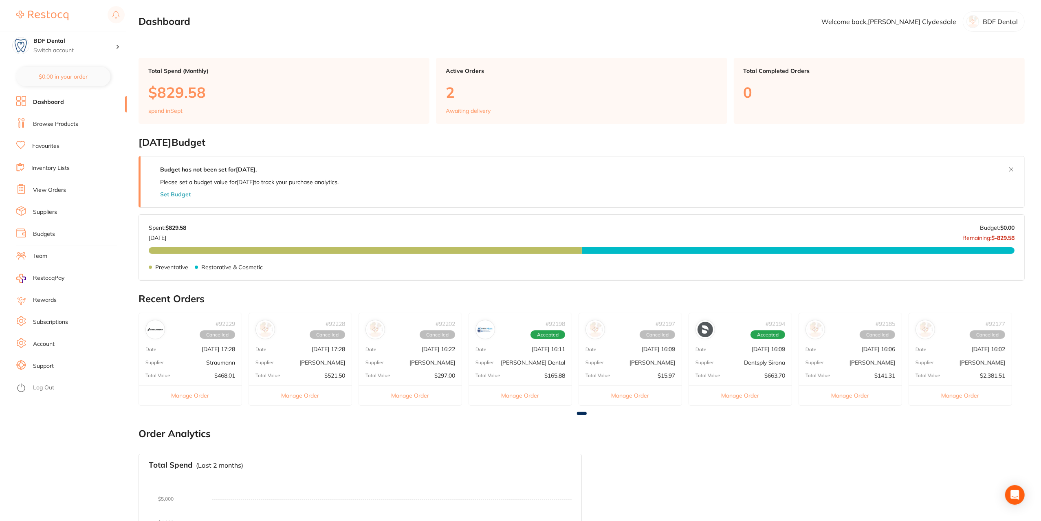
click at [469, 93] on p "2" at bounding box center [581, 92] width 271 height 17
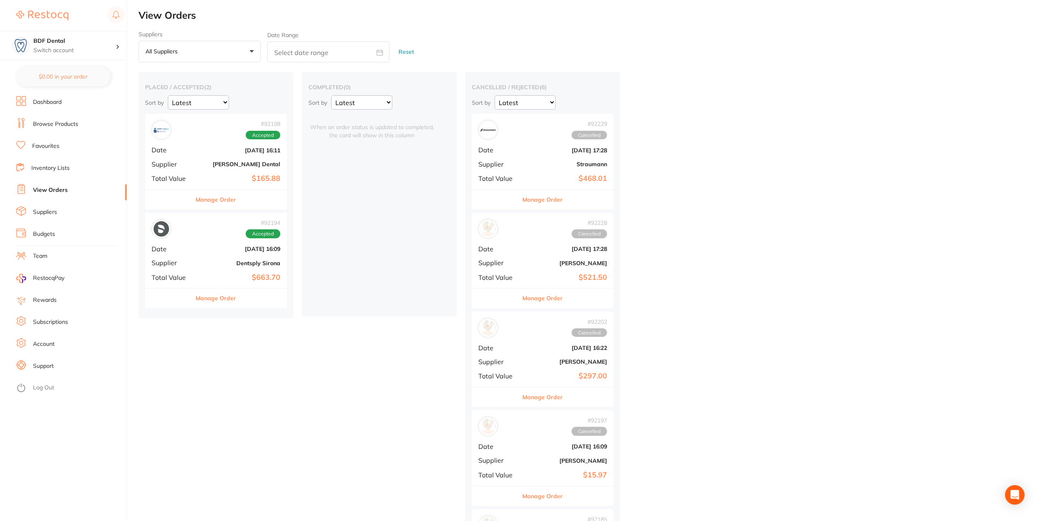
click at [233, 197] on button "Manage Order" at bounding box center [216, 200] width 40 height 20
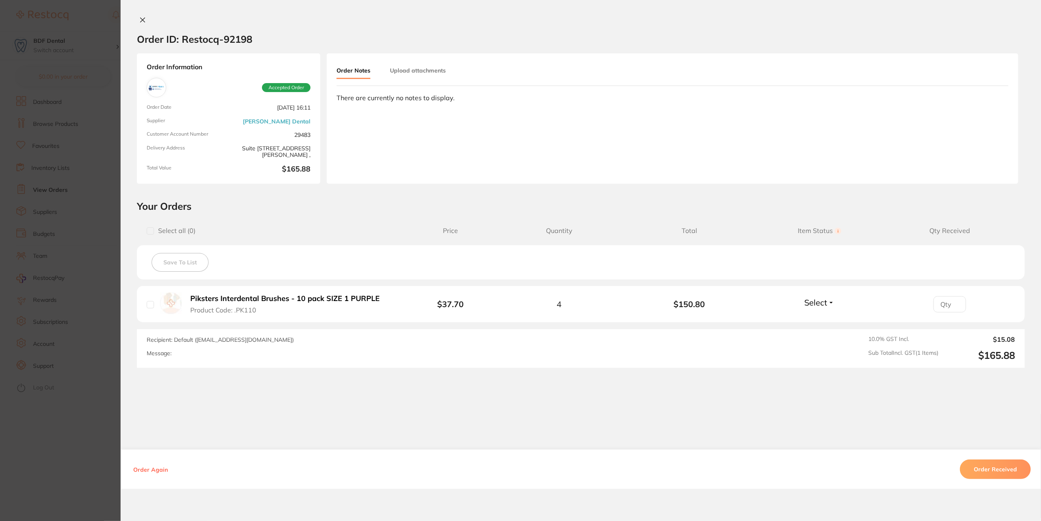
click at [102, 134] on section "Order ID: Restocq- 92198 Order Information Accepted Order Order Date Sept 1 202…" at bounding box center [520, 260] width 1041 height 521
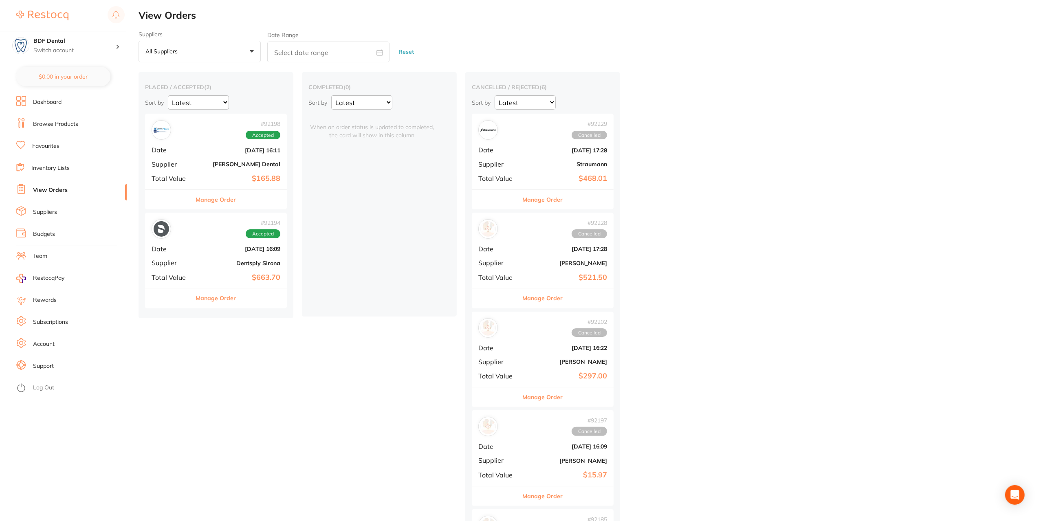
click at [213, 258] on div "# 92194 Accepted Date Sept 1 2025, 16:09 Supplier Dentsply Sirona Total Value $…" at bounding box center [216, 250] width 142 height 75
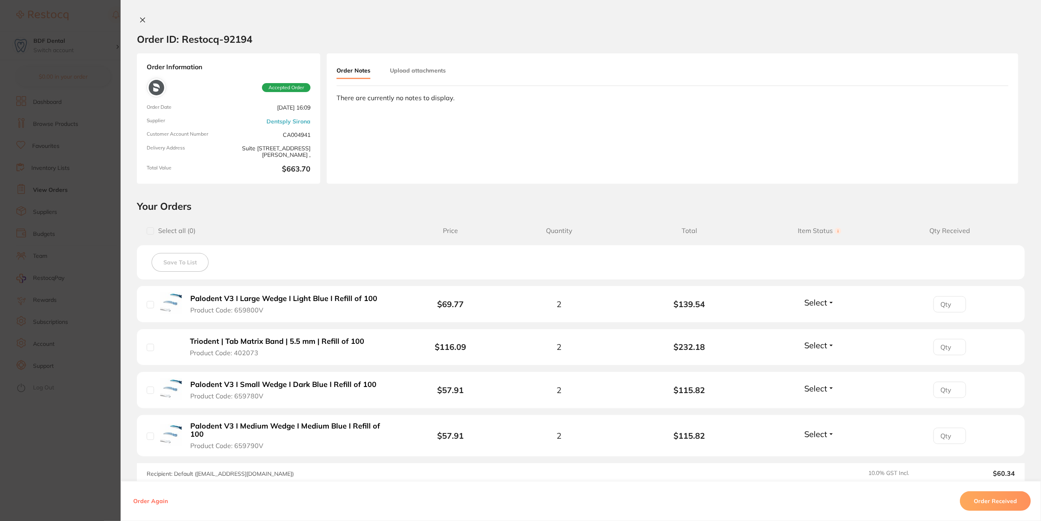
scroll to position [101, 0]
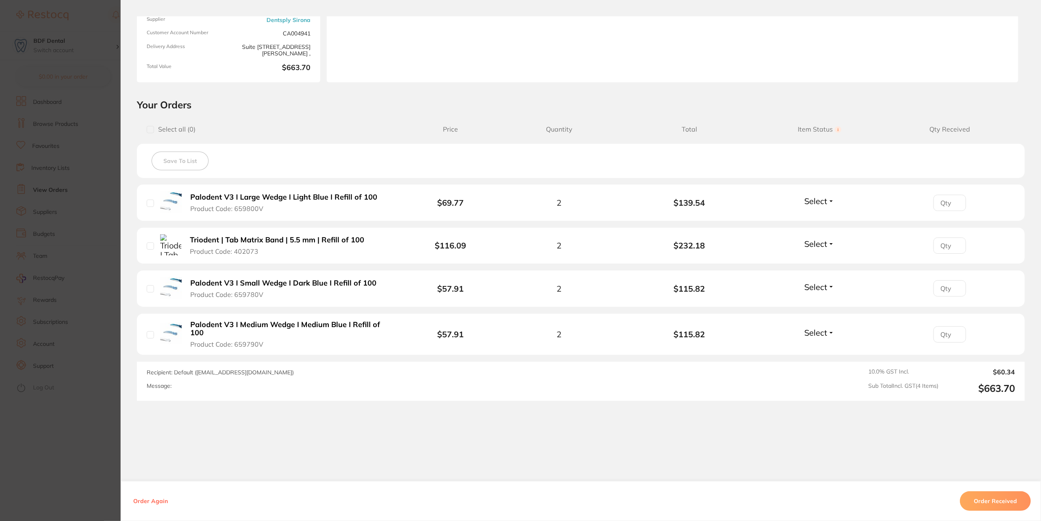
click at [990, 499] on button "Order Received" at bounding box center [995, 501] width 71 height 20
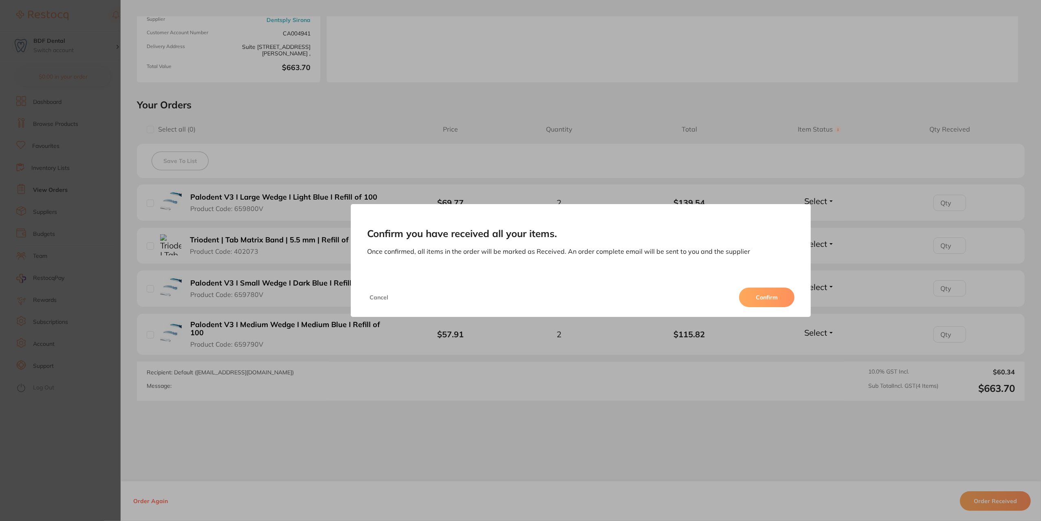
click at [774, 295] on button "Confirm" at bounding box center [766, 298] width 55 height 20
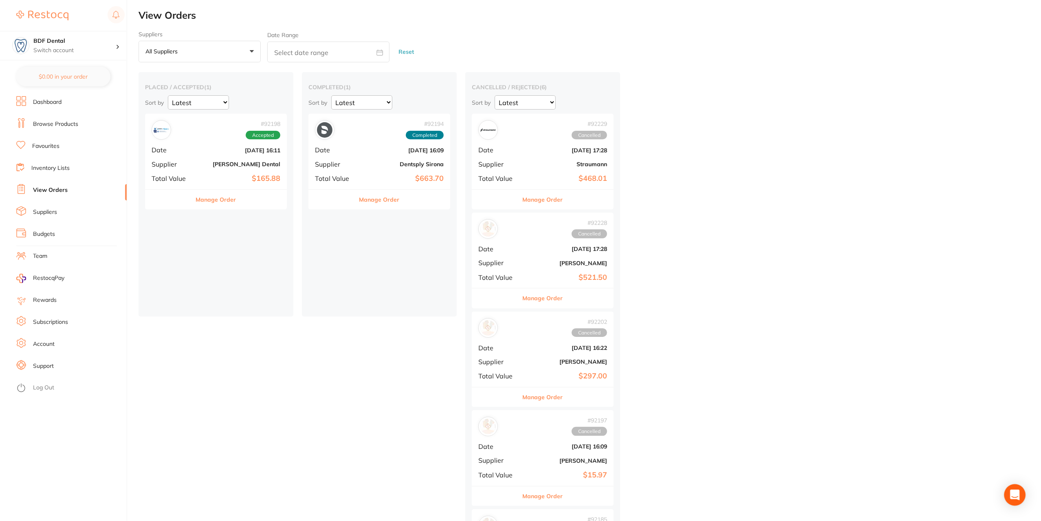
click at [1014, 494] on icon "Open Intercom Messenger" at bounding box center [1014, 495] width 9 height 11
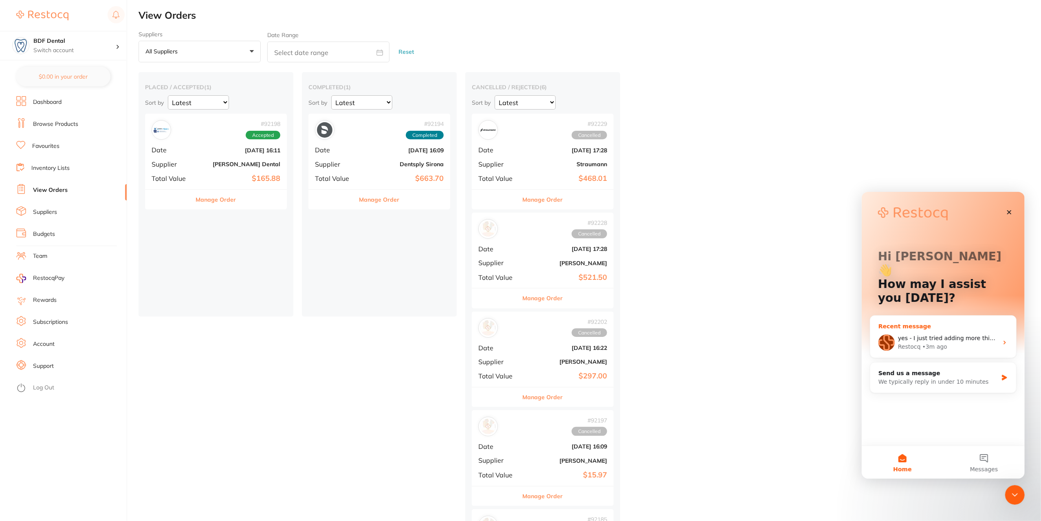
click at [944, 342] on div "Restocq • 3m ago" at bounding box center [947, 346] width 100 height 9
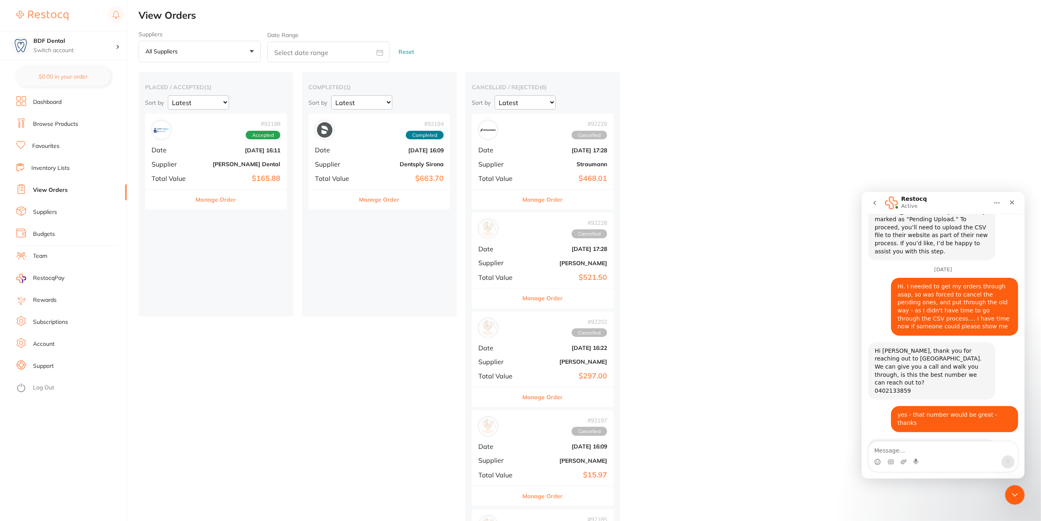
scroll to position [1470, 0]
click at [51, 124] on link "Browse Products" at bounding box center [55, 124] width 45 height 8
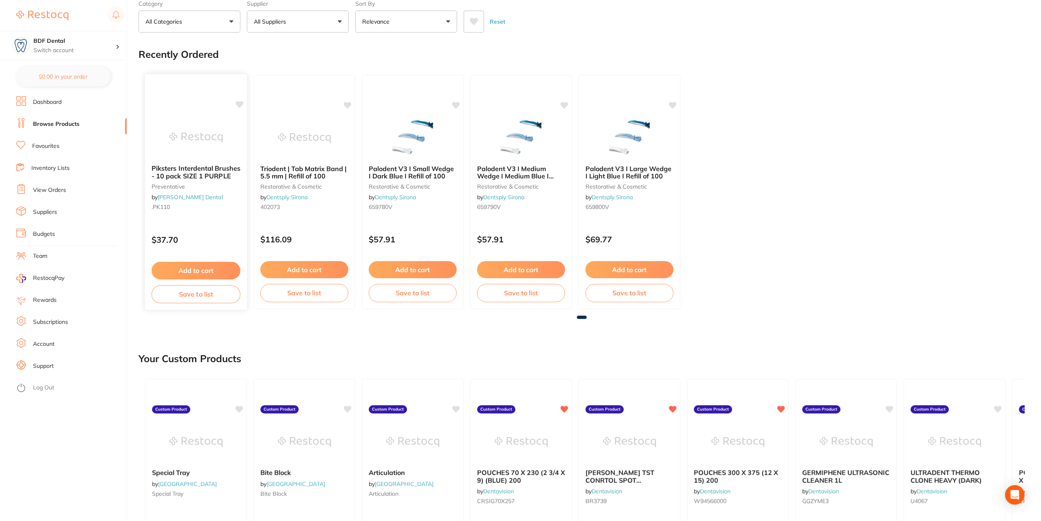
scroll to position [122, 0]
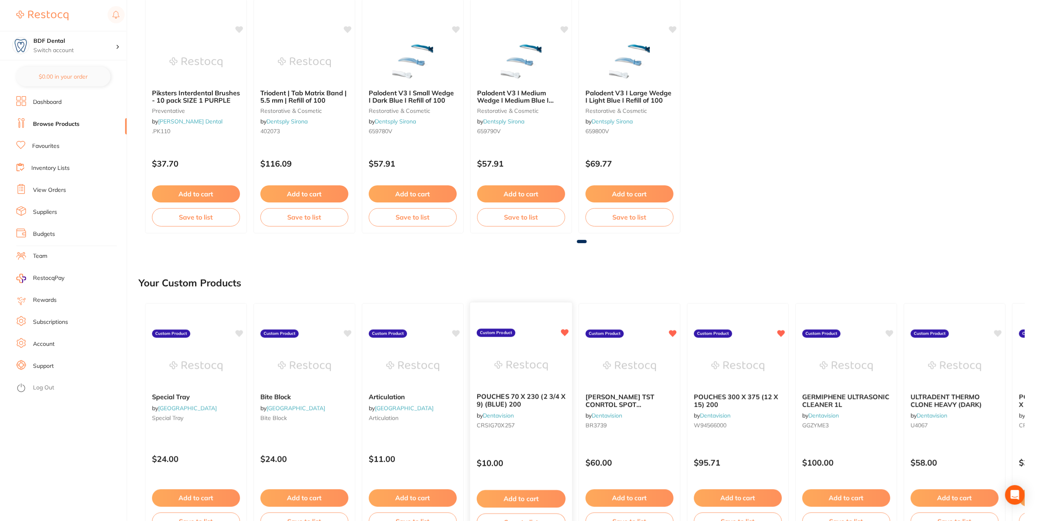
click at [526, 498] on button "Add to cart" at bounding box center [521, 499] width 89 height 18
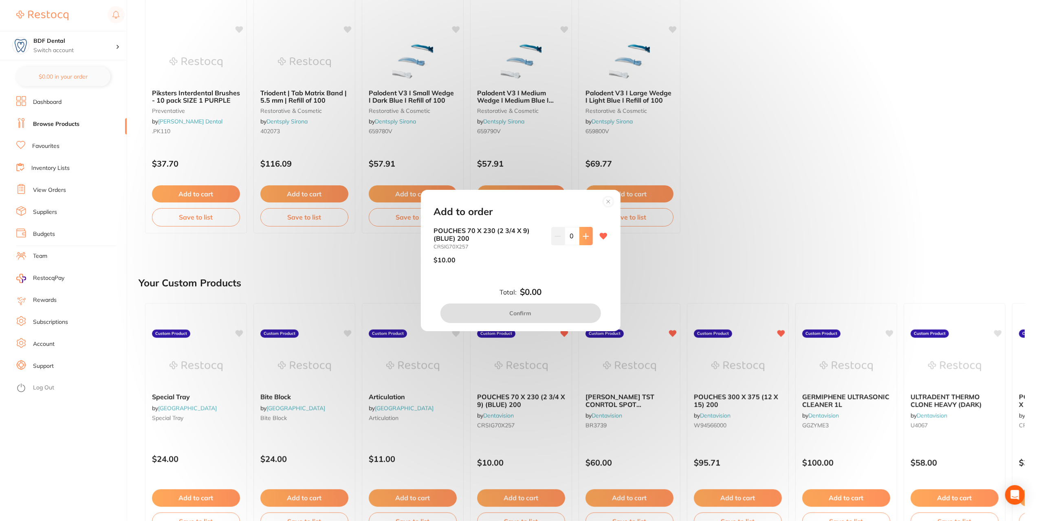
click at [587, 237] on button at bounding box center [585, 236] width 13 height 18
type input "1"
click at [523, 316] on button "Confirm" at bounding box center [520, 313] width 160 height 20
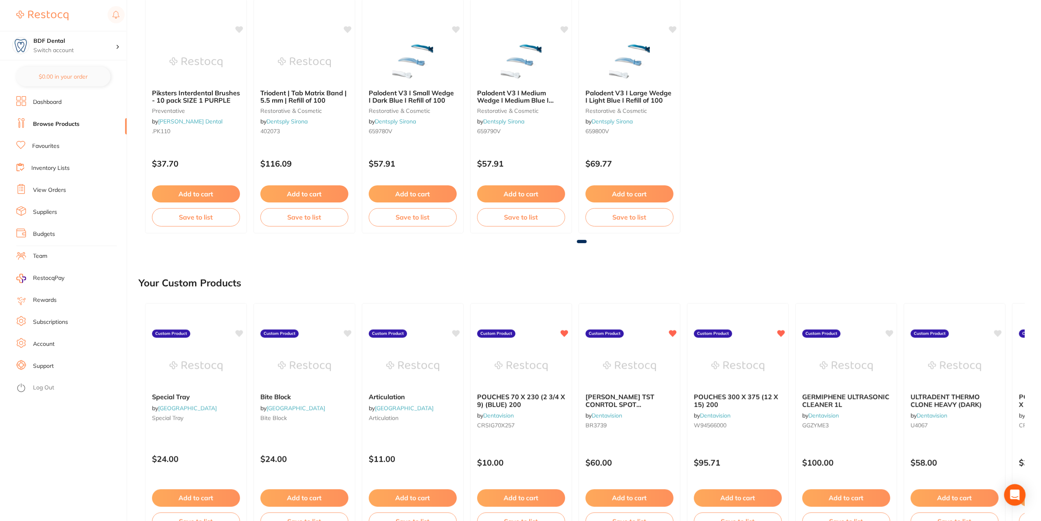
click at [1014, 495] on icon "Open Intercom Messenger" at bounding box center [1014, 495] width 9 height 11
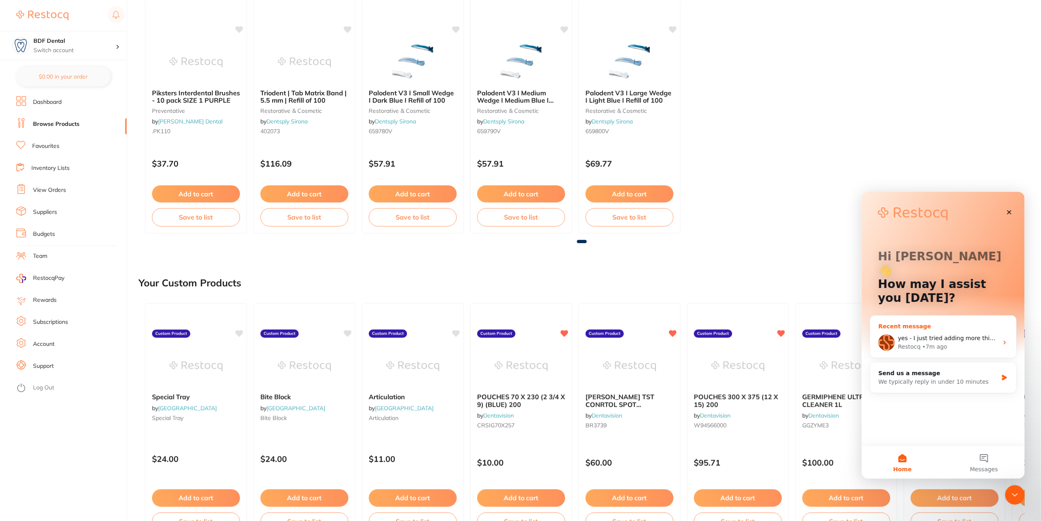
click at [945, 327] on div "yes - I just tried adding more things, and it's still saying $0 in my order... …" at bounding box center [943, 342] width 146 height 30
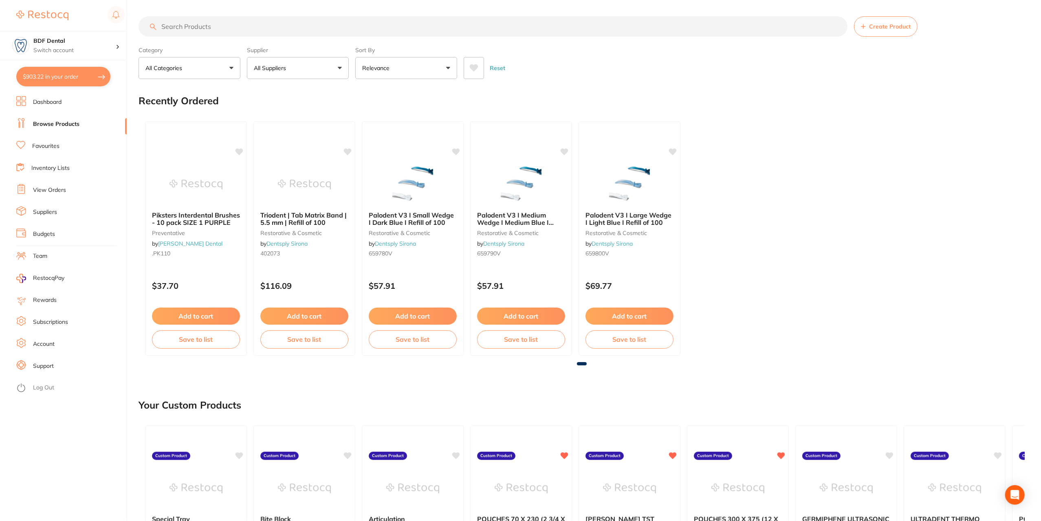
click at [61, 76] on button "$903.22 in your order" at bounding box center [63, 77] width 94 height 20
checkbox input "true"
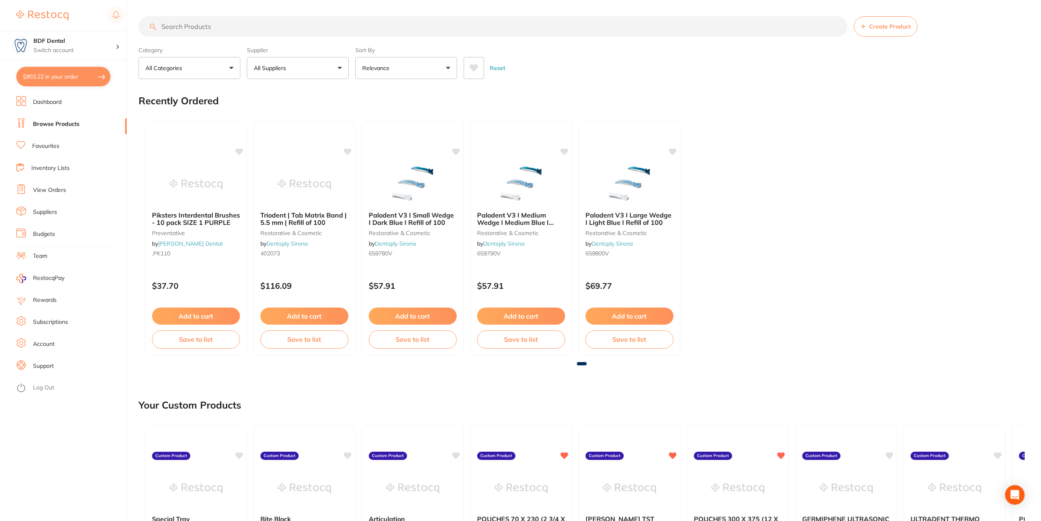
checkbox input "true"
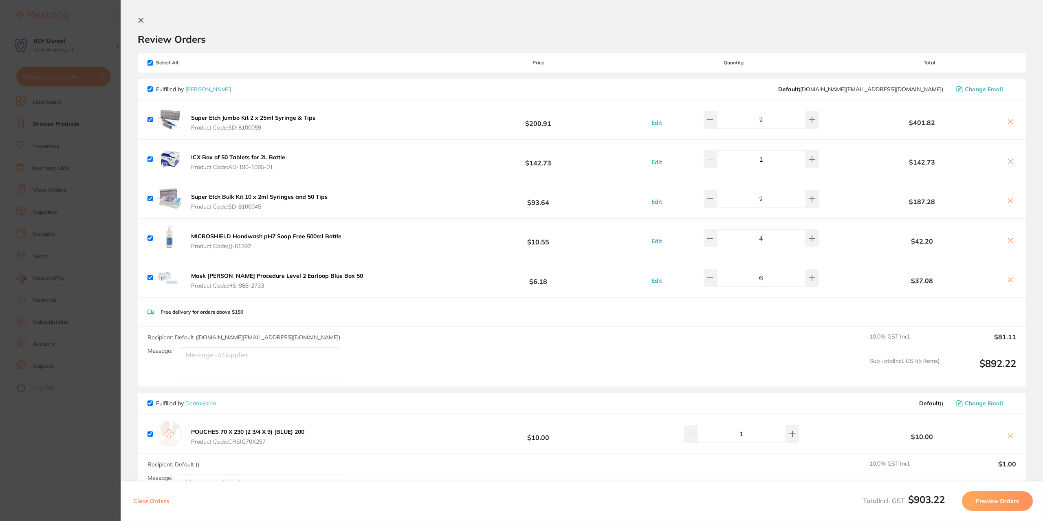
click at [1008, 202] on icon at bounding box center [1010, 201] width 4 height 4
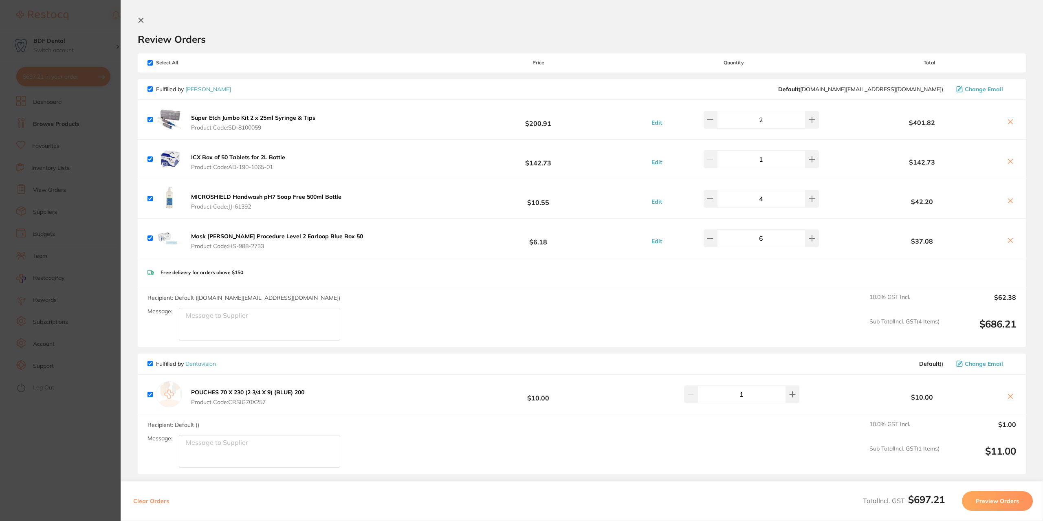
click at [1008, 120] on icon at bounding box center [1010, 122] width 7 height 7
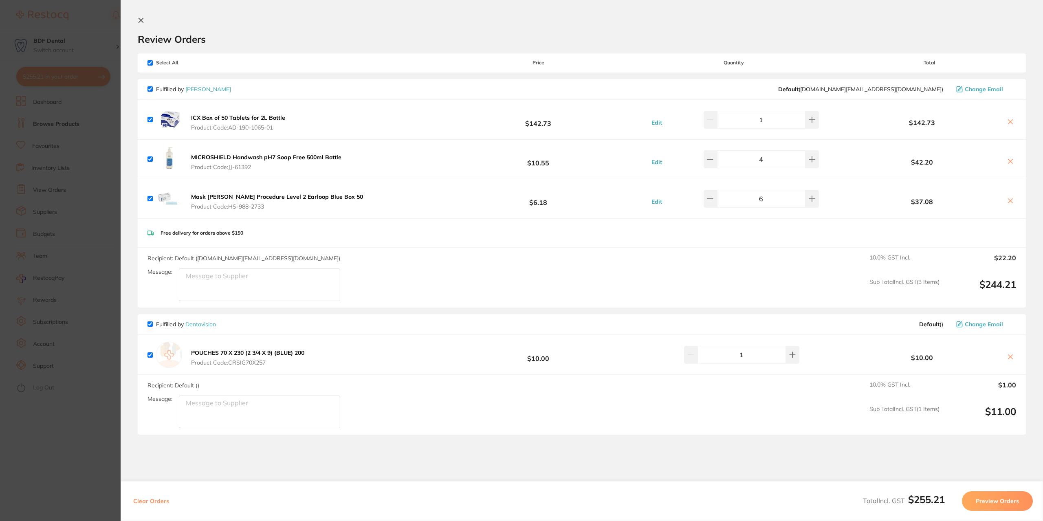
click at [143, 18] on icon at bounding box center [141, 20] width 4 height 4
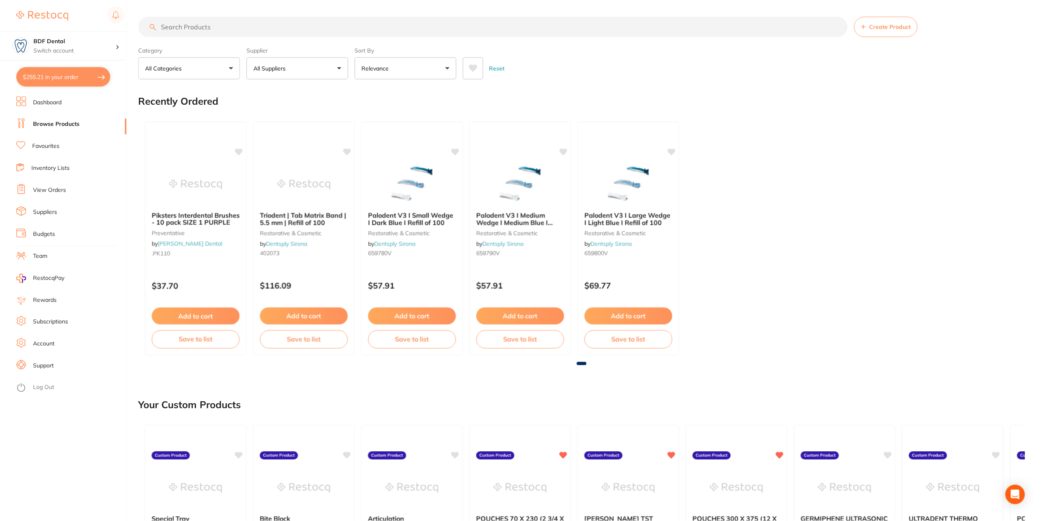
scroll to position [0, 0]
click at [63, 84] on button "$255.21 in your order" at bounding box center [63, 77] width 94 height 20
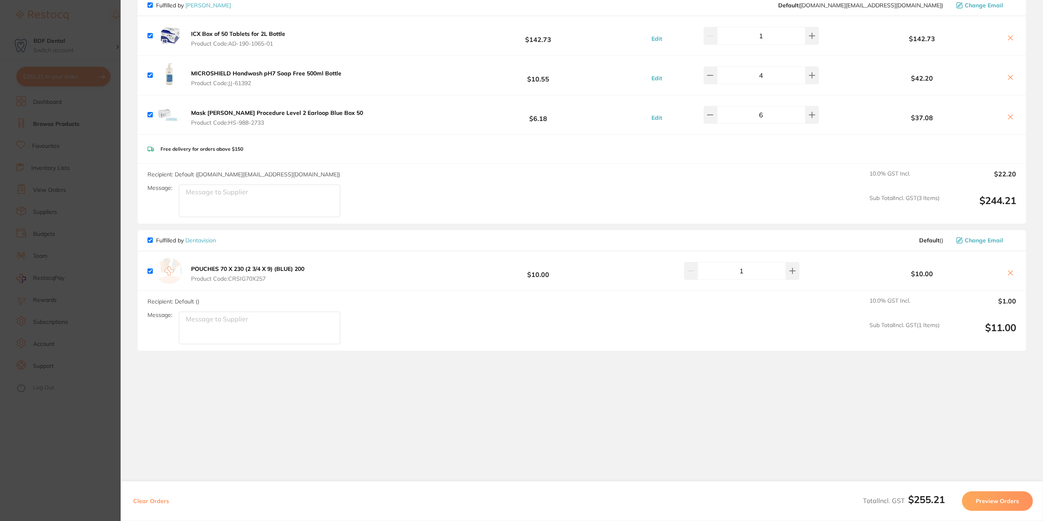
scroll to position [86, 0]
click at [1010, 271] on icon at bounding box center [1010, 271] width 7 height 7
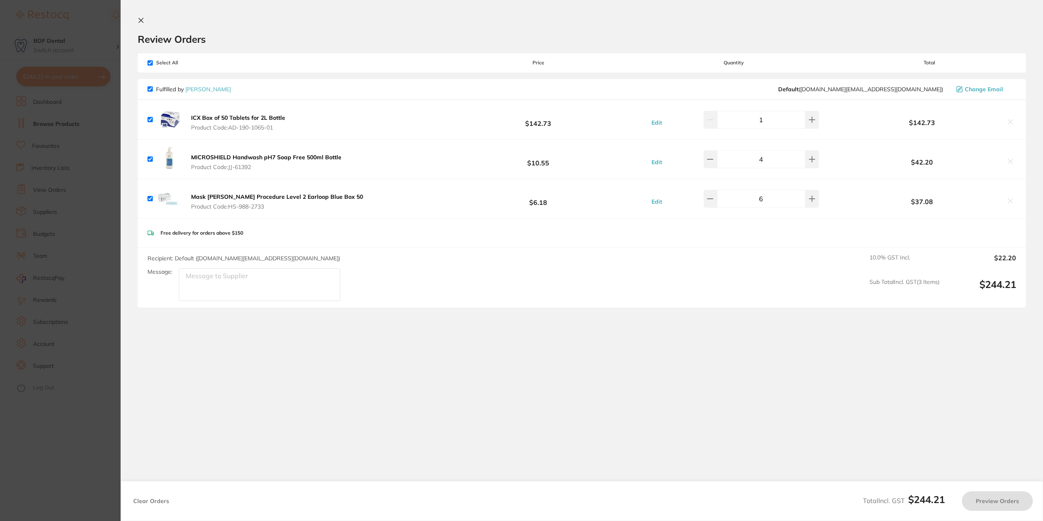
checkbox input "true"
click at [140, 20] on icon at bounding box center [141, 20] width 4 height 4
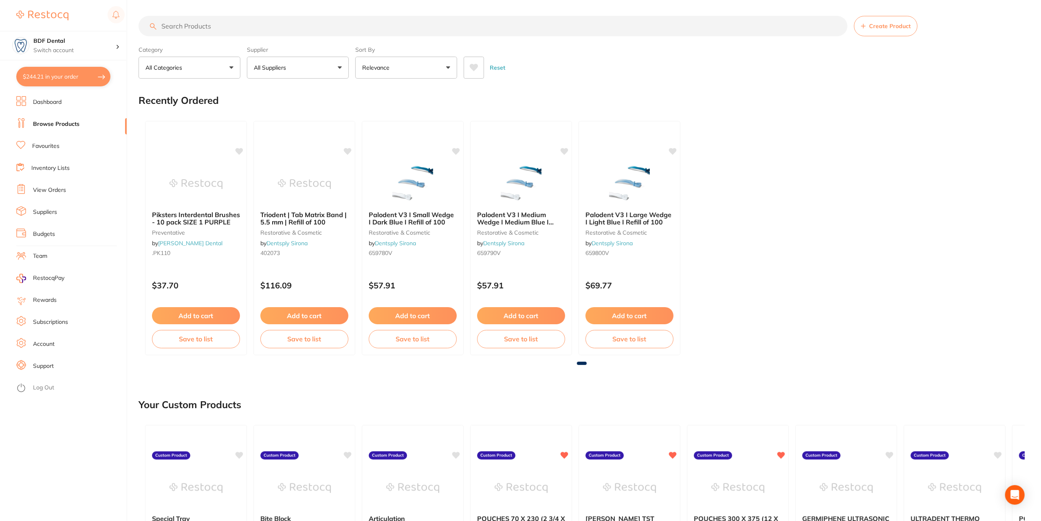
click at [79, 80] on button "$244.21 in your order" at bounding box center [63, 77] width 94 height 20
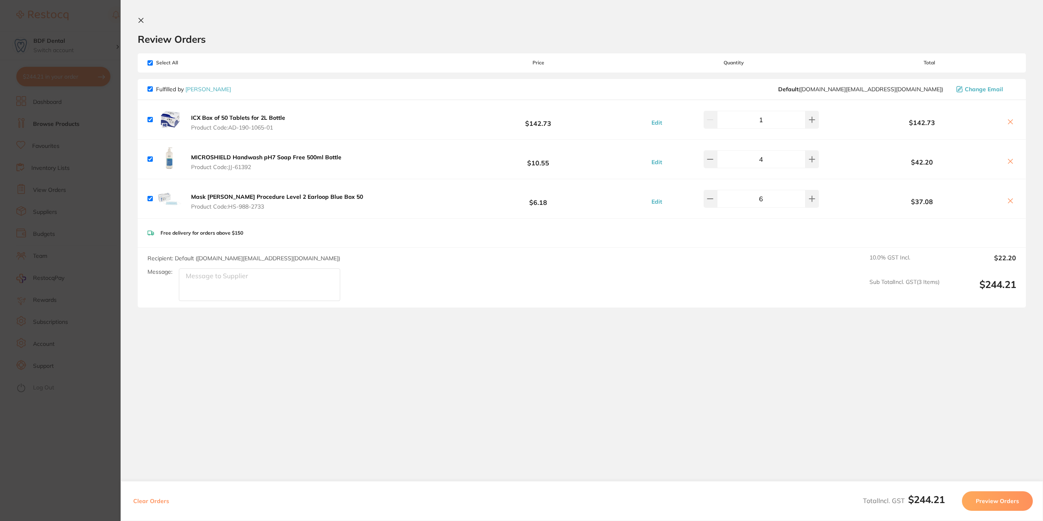
click at [992, 502] on button "Preview Orders" at bounding box center [997, 501] width 71 height 20
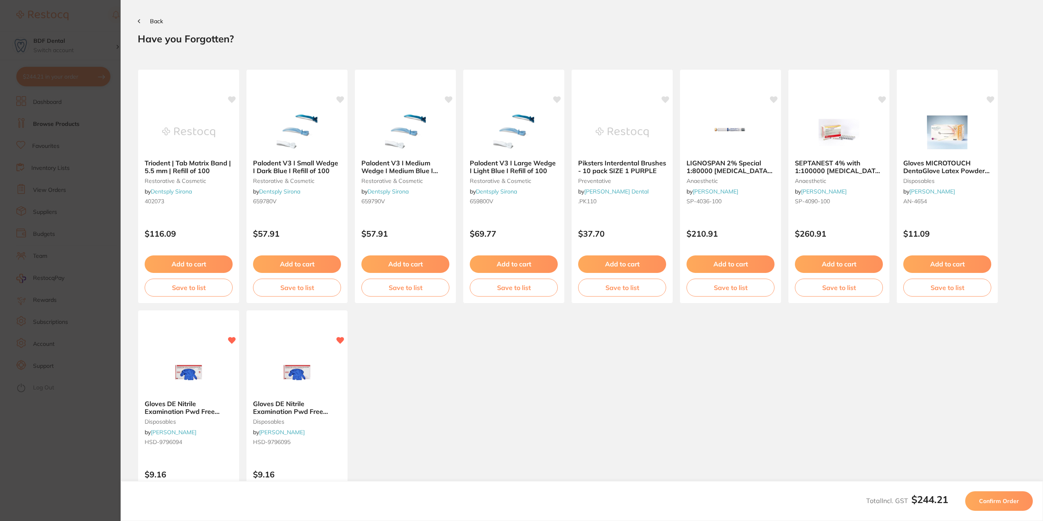
click at [1017, 505] on span "Confirm Order" at bounding box center [999, 500] width 40 height 7
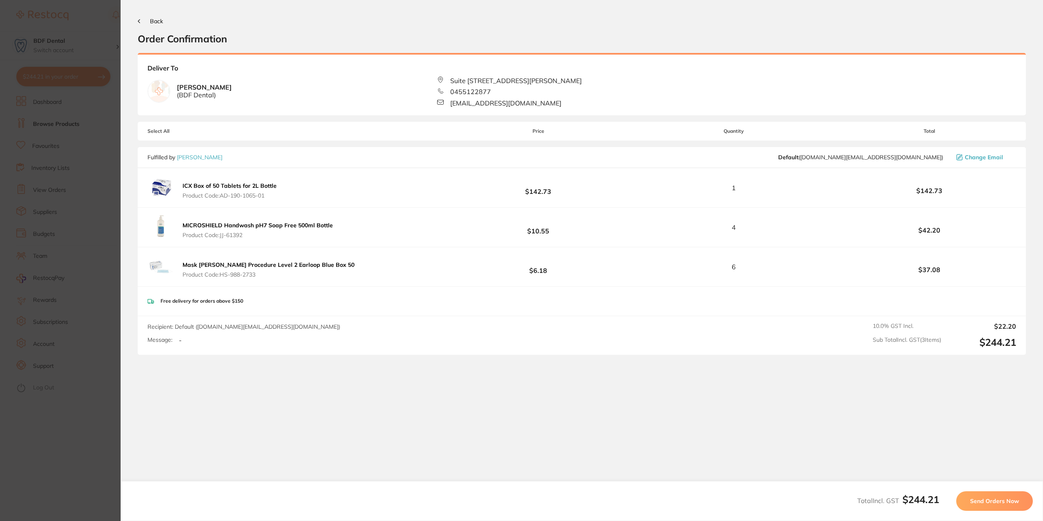
click at [999, 501] on span "Send Orders Now" at bounding box center [994, 500] width 49 height 7
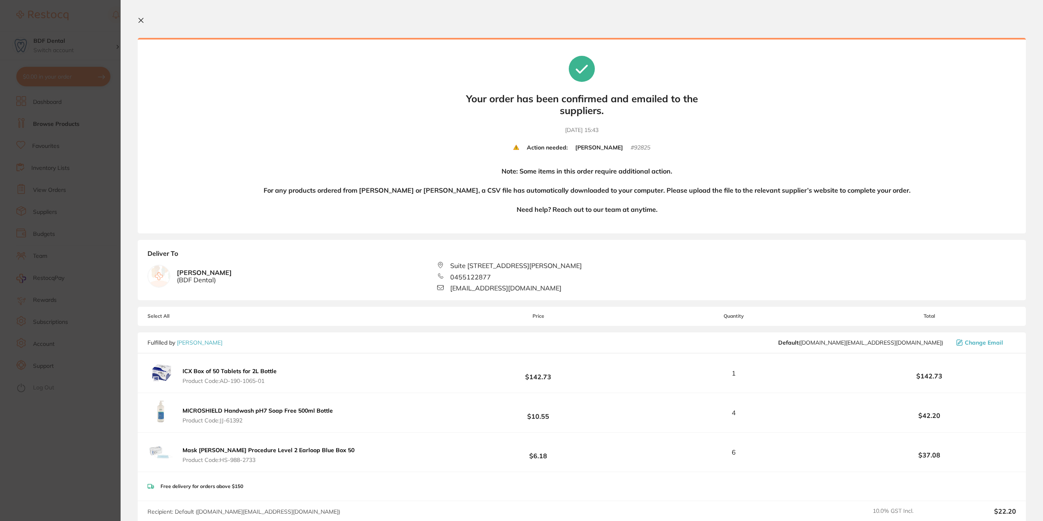
click at [83, 103] on section "Update RRP Set your pre negotiated price for this item. Item Agreed RRP (excl. …" at bounding box center [521, 260] width 1043 height 521
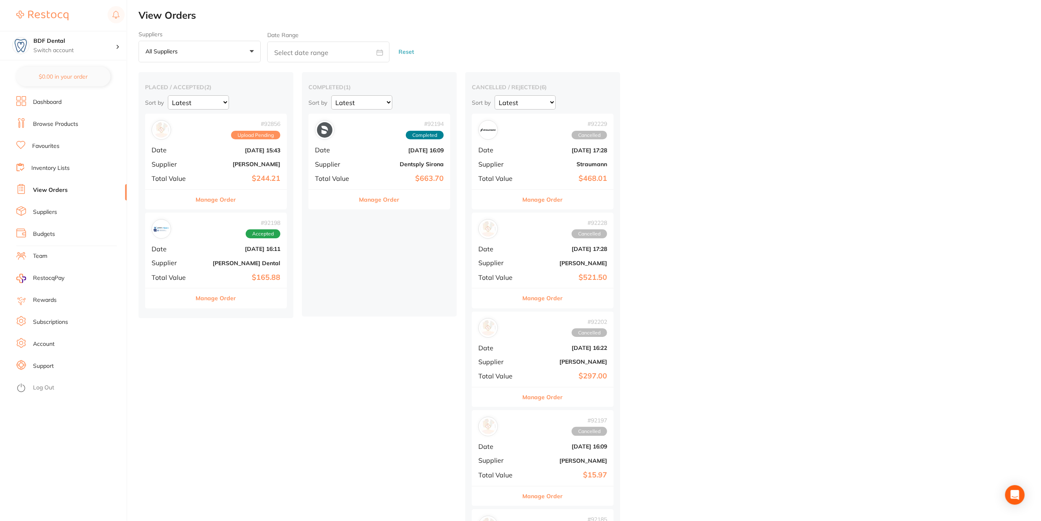
click at [62, 190] on link "View Orders" at bounding box center [50, 190] width 35 height 8
click at [206, 199] on button "Manage Order" at bounding box center [216, 200] width 40 height 20
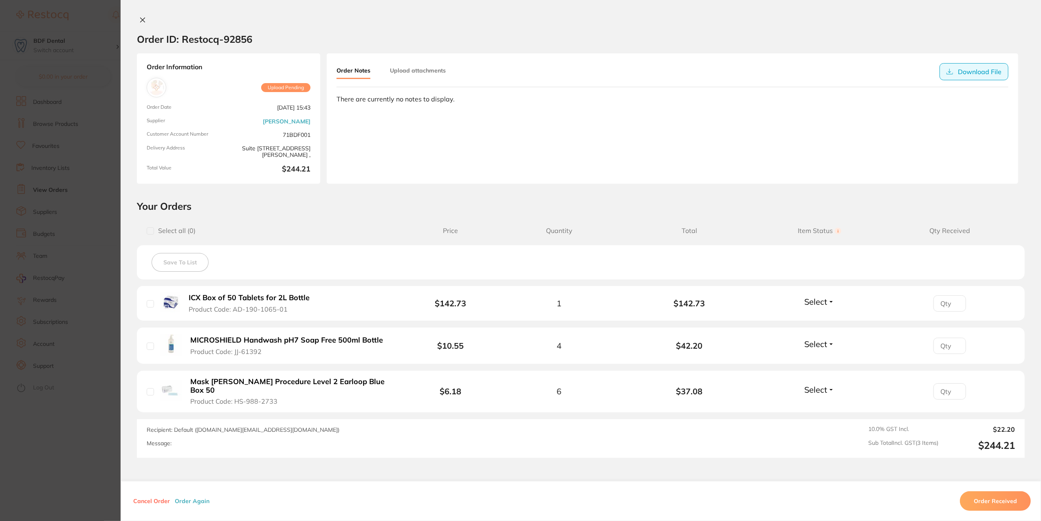
drag, startPoint x: 975, startPoint y: 79, endPoint x: 979, endPoint y: 77, distance: 4.7
click at [976, 79] on button "Download File" at bounding box center [973, 71] width 69 height 17
click at [141, 18] on icon at bounding box center [142, 20] width 7 height 7
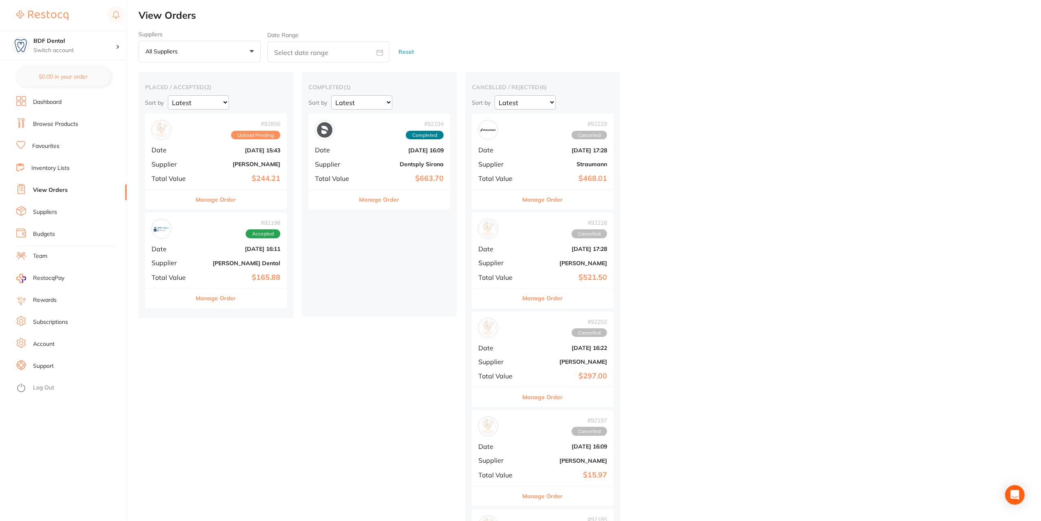
click at [547, 358] on b "[PERSON_NAME]" at bounding box center [565, 361] width 81 height 7
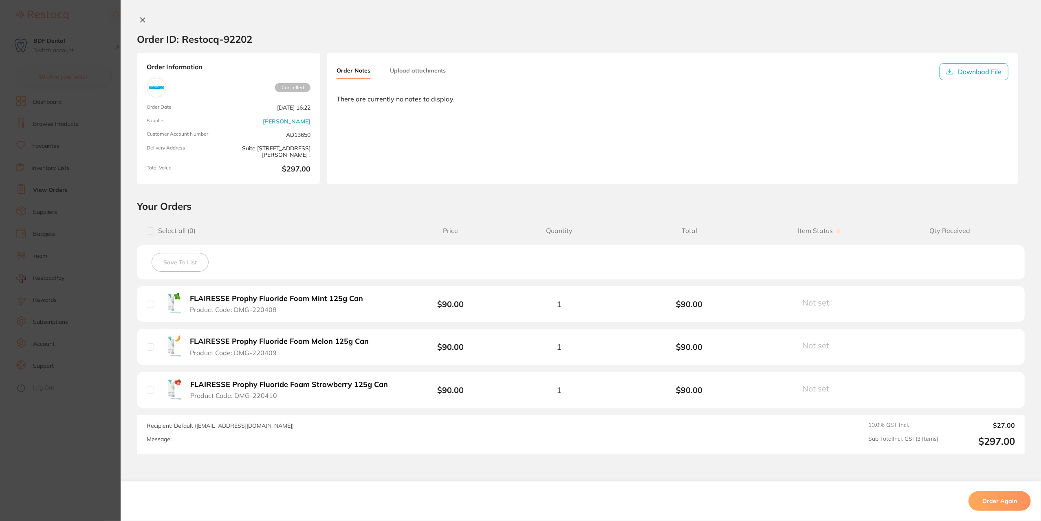
click at [139, 21] on icon at bounding box center [142, 20] width 7 height 7
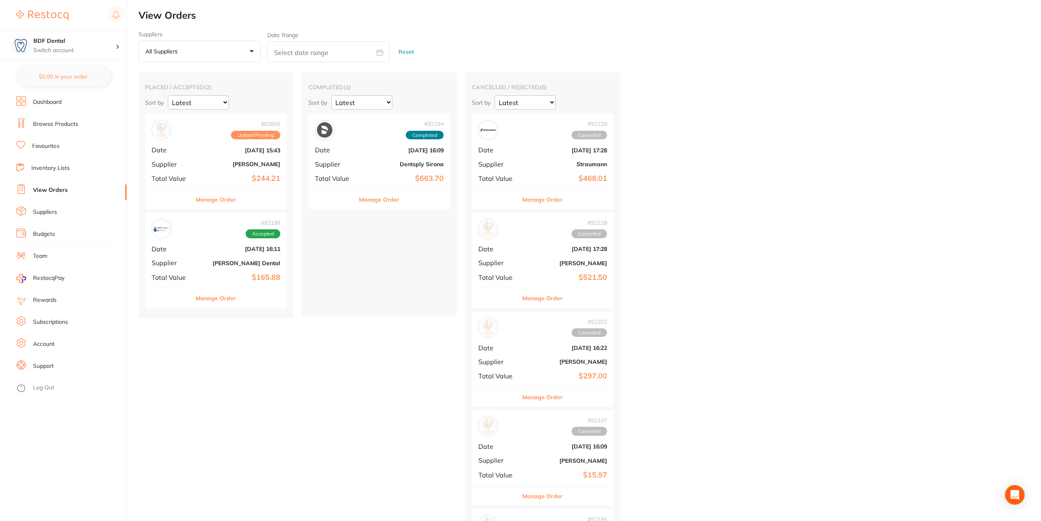
click at [209, 53] on button "All suppliers +0" at bounding box center [199, 52] width 122 height 22
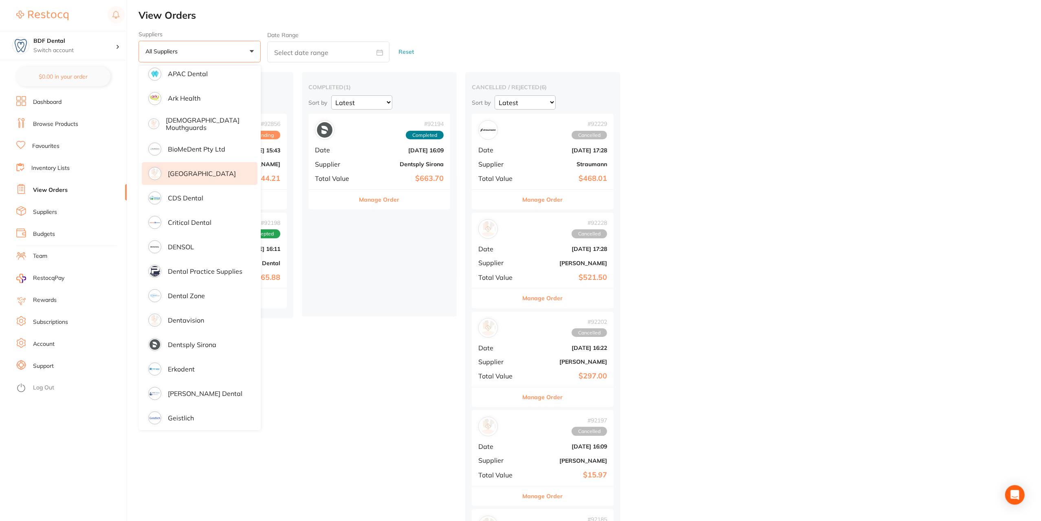
scroll to position [163, 0]
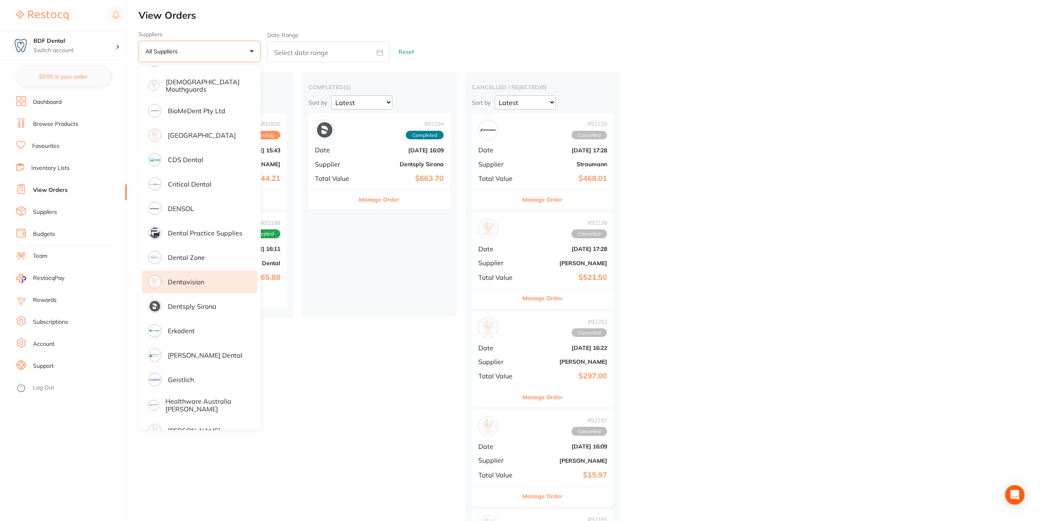
click at [190, 285] on p "Dentavision" at bounding box center [186, 281] width 36 height 7
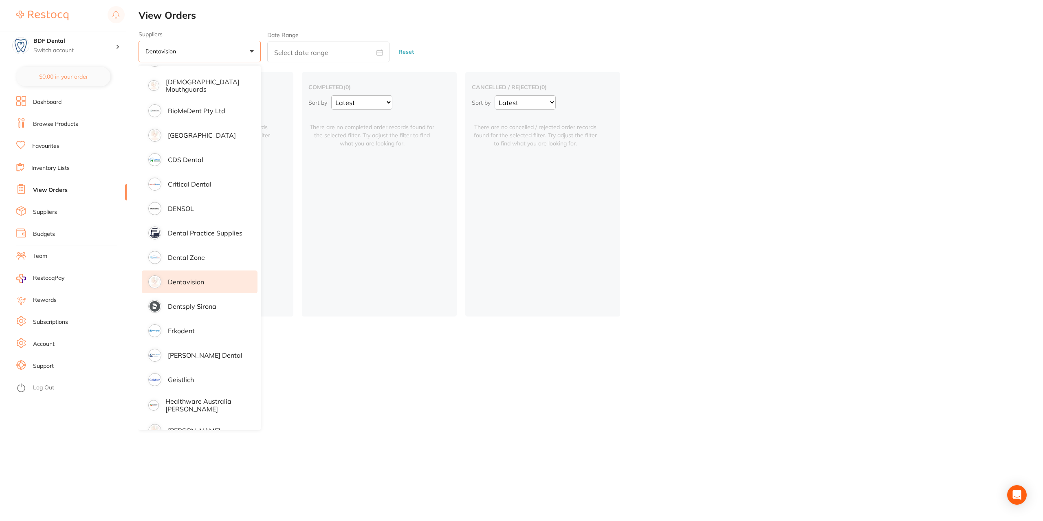
click at [451, 51] on div "Suppliers Dentavision +0 All suppliers AB Orthodontics [PERSON_NAME] AHP Dental…" at bounding box center [590, 47] width 904 height 32
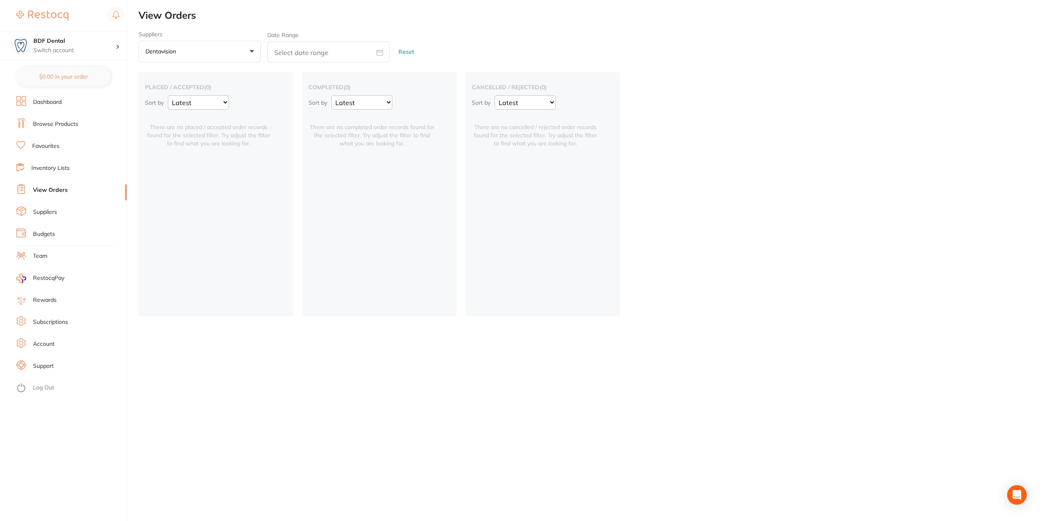
click at [57, 124] on link "Browse Products" at bounding box center [55, 124] width 45 height 8
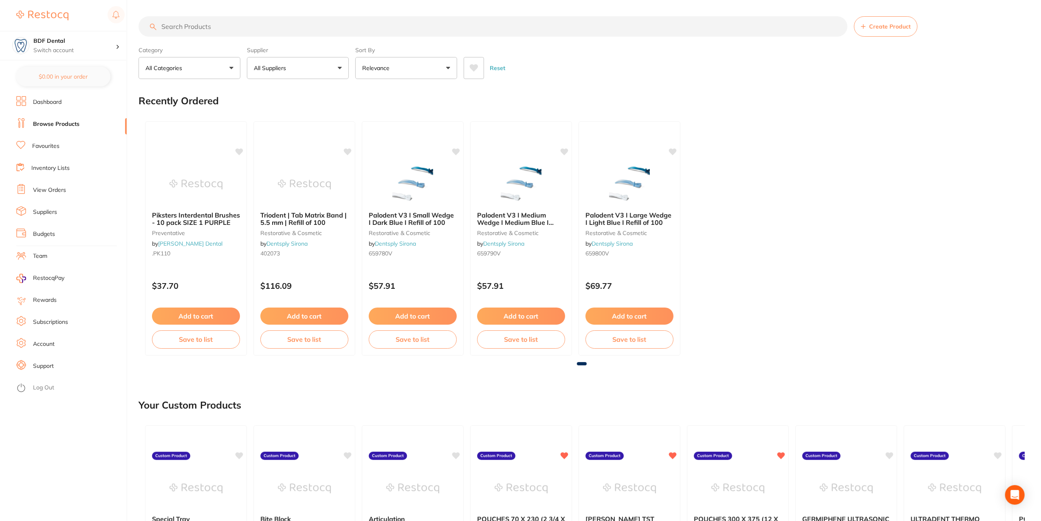
click at [272, 66] on p "All Suppliers" at bounding box center [271, 68] width 35 height 8
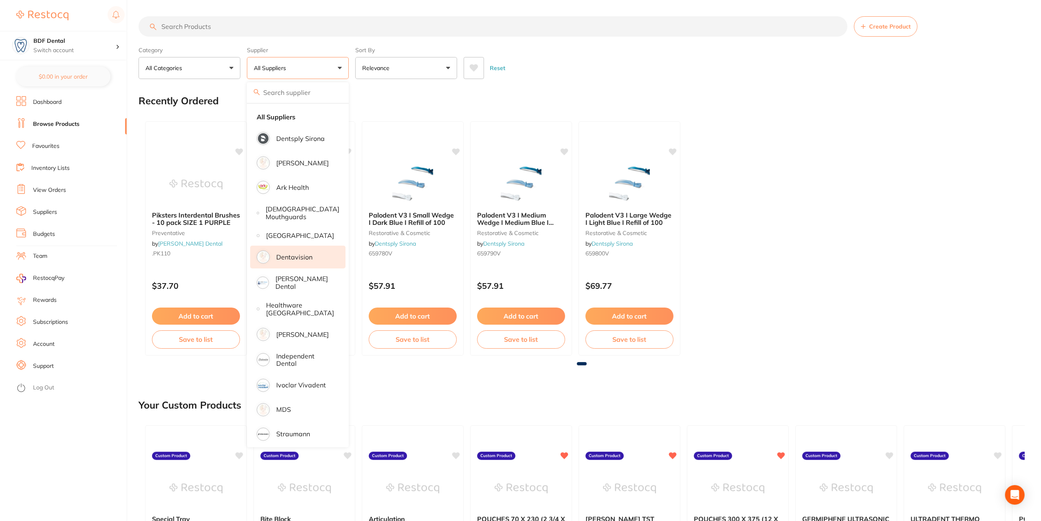
click at [302, 261] on p "Dentavision" at bounding box center [294, 256] width 36 height 7
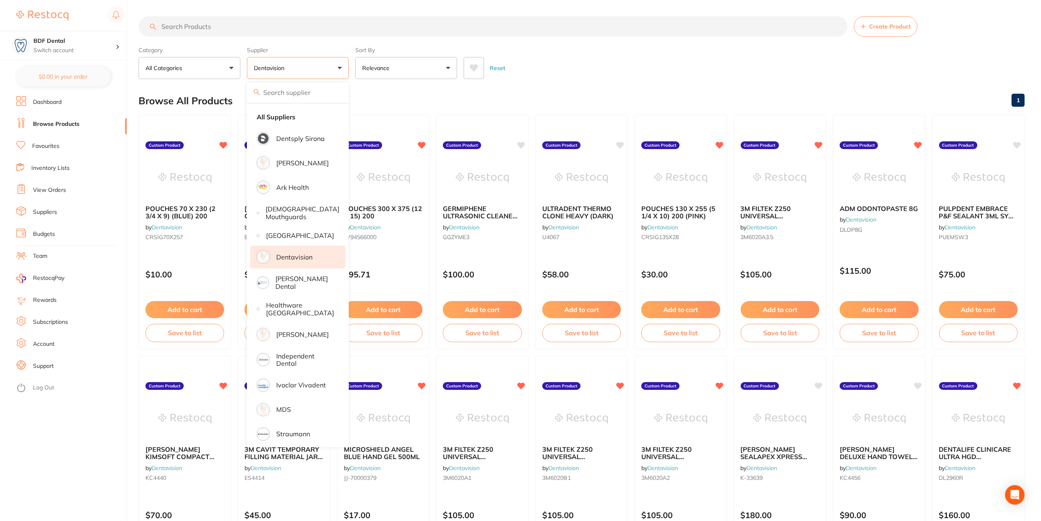
click at [233, 19] on input "search" at bounding box center [492, 26] width 709 height 20
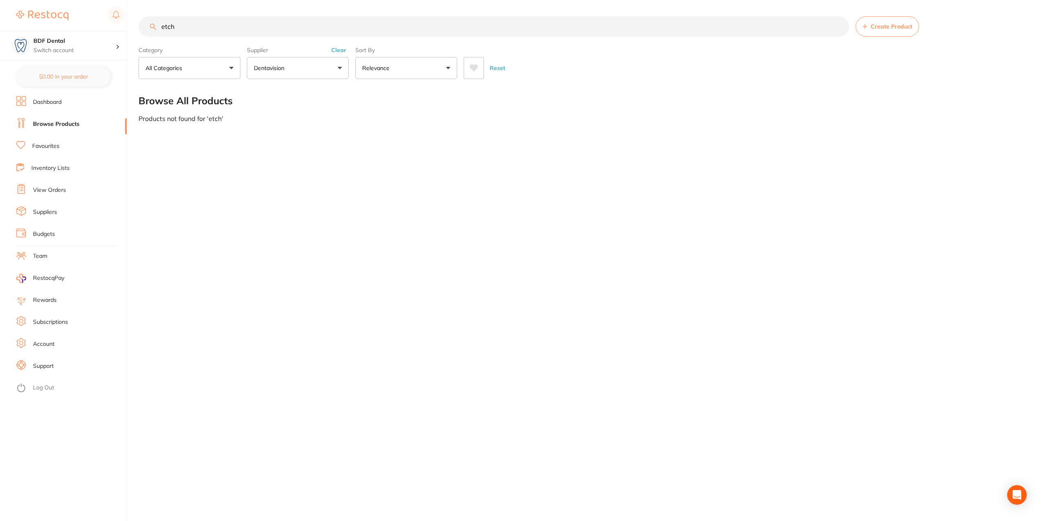
type input "etch"
click at [193, 69] on button "All Categories" at bounding box center [189, 68] width 102 height 22
click at [285, 64] on p "Dentavision" at bounding box center [271, 68] width 34 height 8
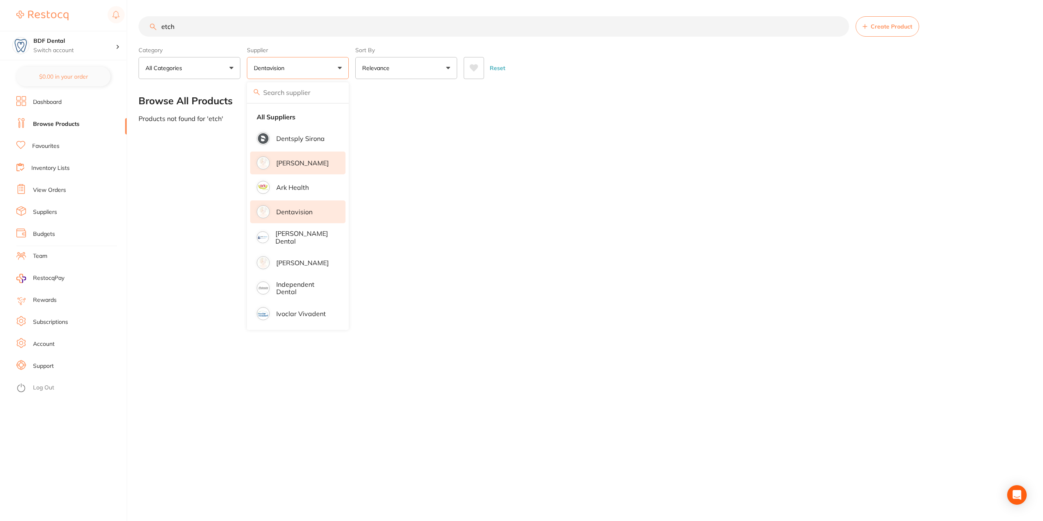
click at [300, 165] on p "[PERSON_NAME]" at bounding box center [302, 162] width 53 height 7
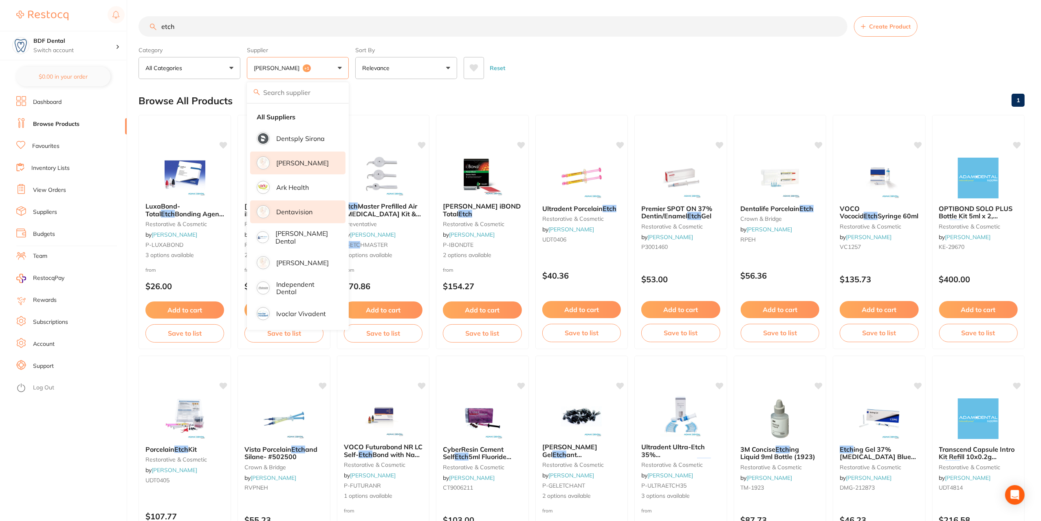
click at [670, 79] on main "etch Create Product Category All Categories All Categories crown & bridge preve…" at bounding box center [589, 436] width 902 height 873
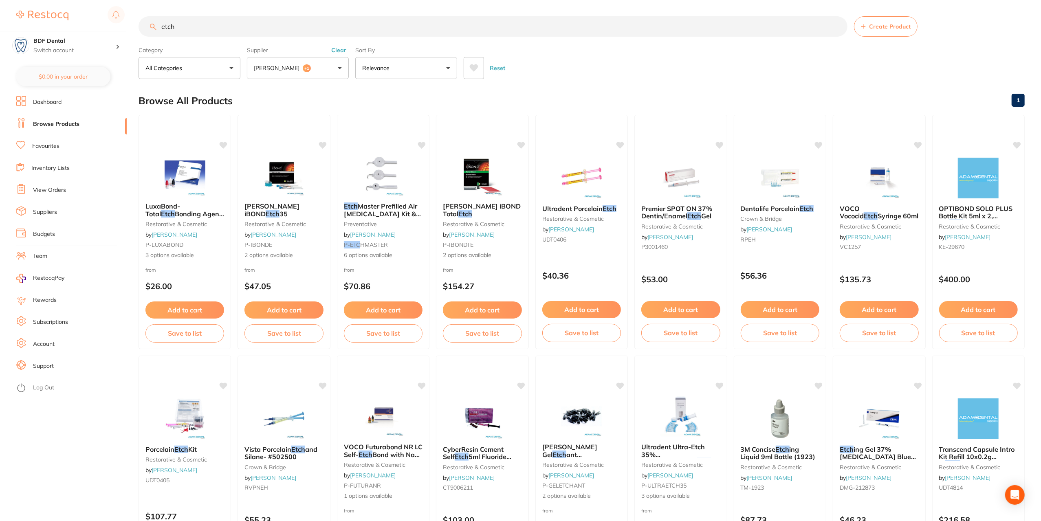
click at [303, 68] on span "+1" at bounding box center [307, 68] width 8 height 8
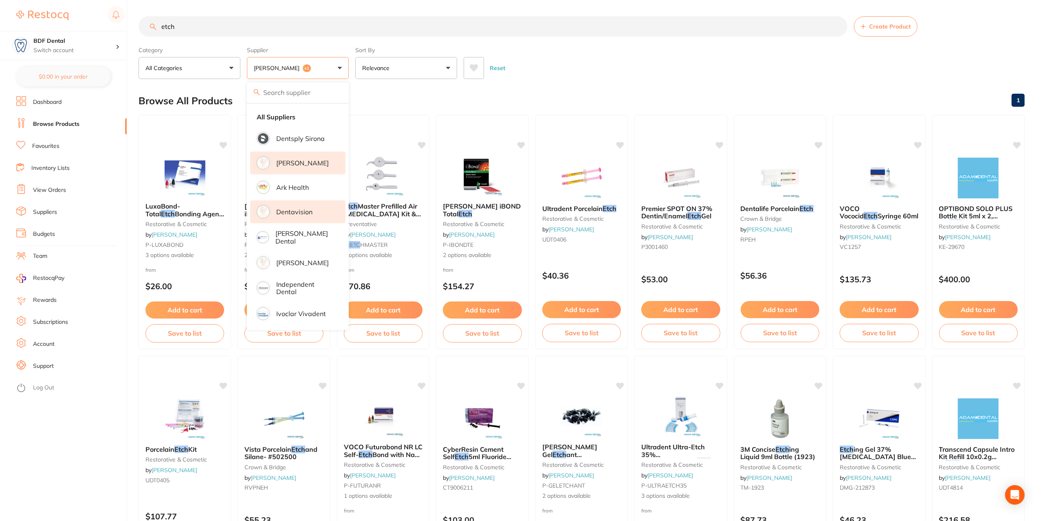
click at [289, 163] on p "[PERSON_NAME]" at bounding box center [302, 162] width 53 height 7
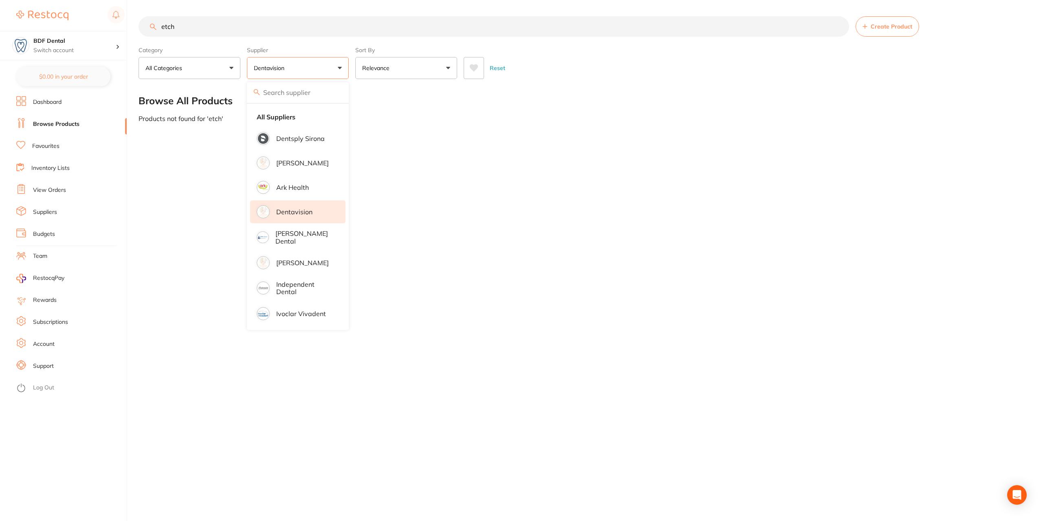
click at [217, 20] on input "etch" at bounding box center [493, 26] width 710 height 20
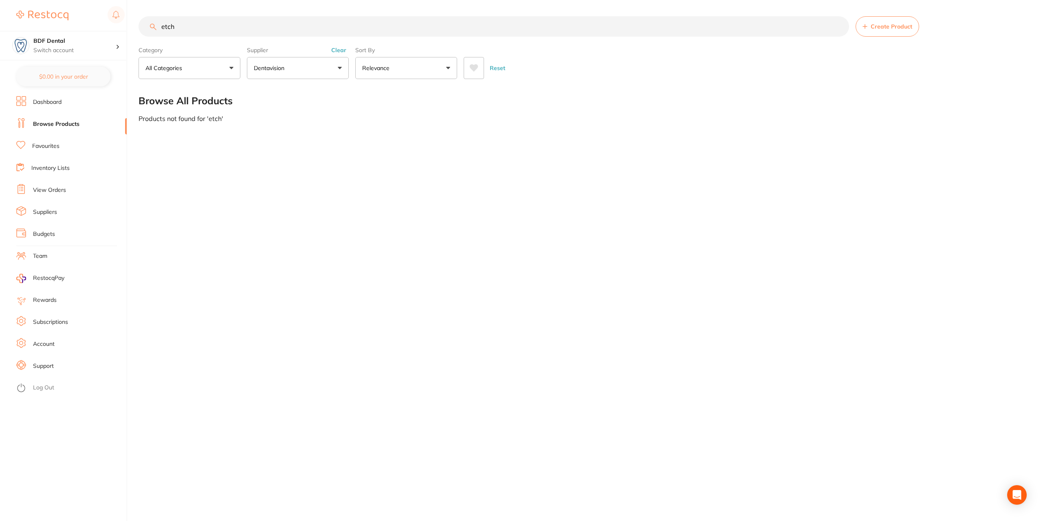
click at [206, 74] on button "All Categories" at bounding box center [189, 68] width 102 height 22
drag, startPoint x: 194, startPoint y: 24, endPoint x: 146, endPoint y: 24, distance: 48.1
click at [146, 24] on input "etch" at bounding box center [493, 26] width 710 height 20
click at [169, 68] on p "All Categories" at bounding box center [165, 68] width 40 height 8
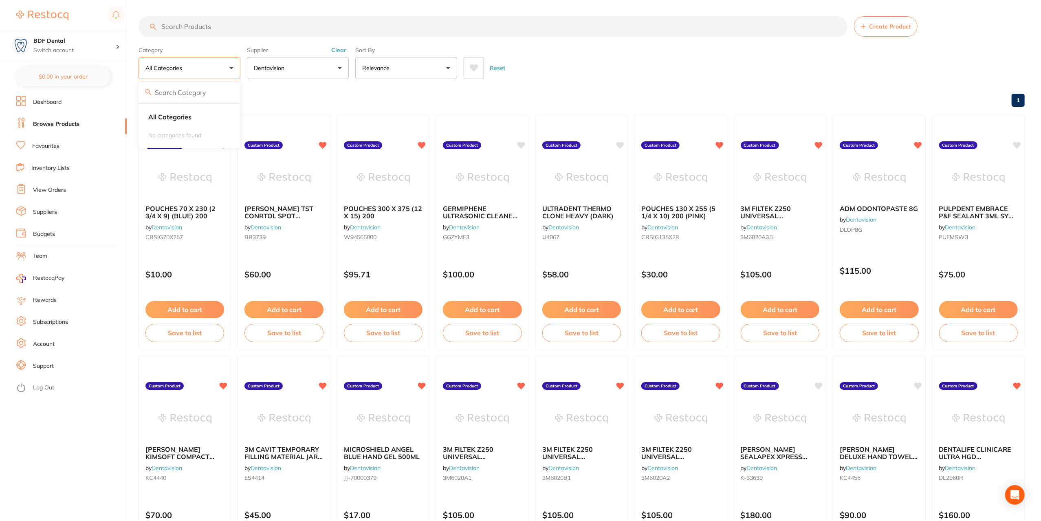
click at [193, 89] on input "search" at bounding box center [189, 92] width 102 height 20
click at [193, 62] on button "All Categories" at bounding box center [189, 68] width 102 height 22
click at [233, 66] on button "All Categories" at bounding box center [189, 68] width 102 height 22
click at [196, 25] on input "search" at bounding box center [492, 26] width 709 height 20
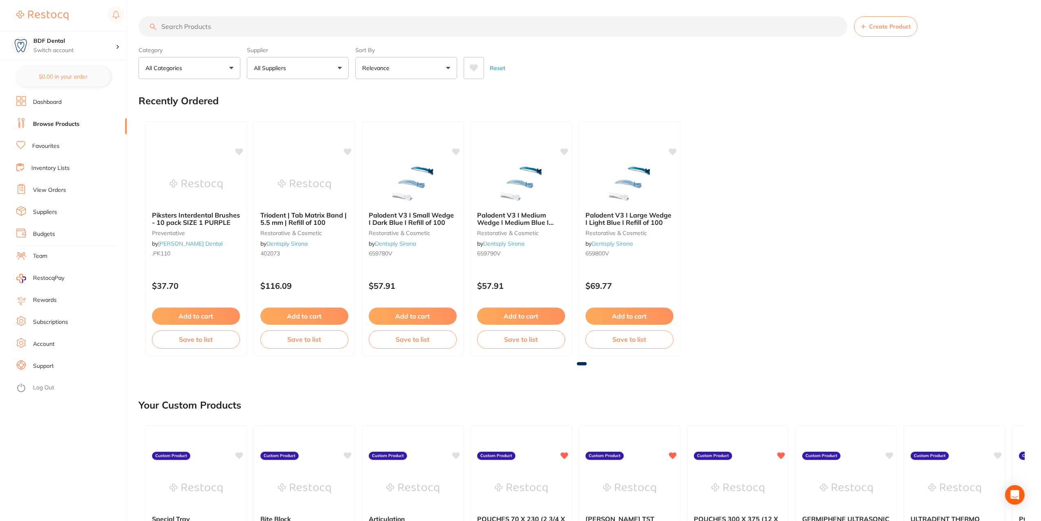
click at [206, 70] on button "All Categories" at bounding box center [189, 68] width 102 height 22
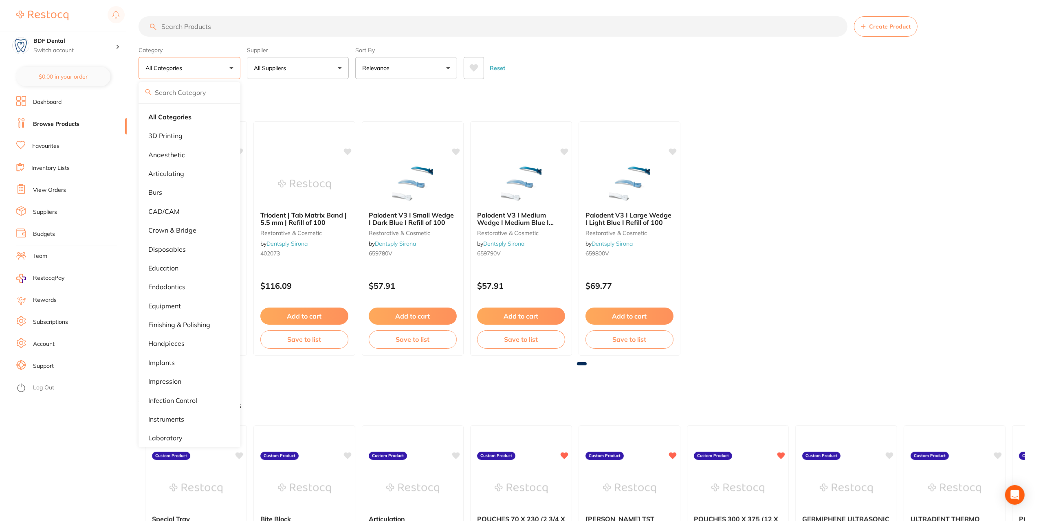
click at [288, 72] on button "All Suppliers" at bounding box center [298, 68] width 102 height 22
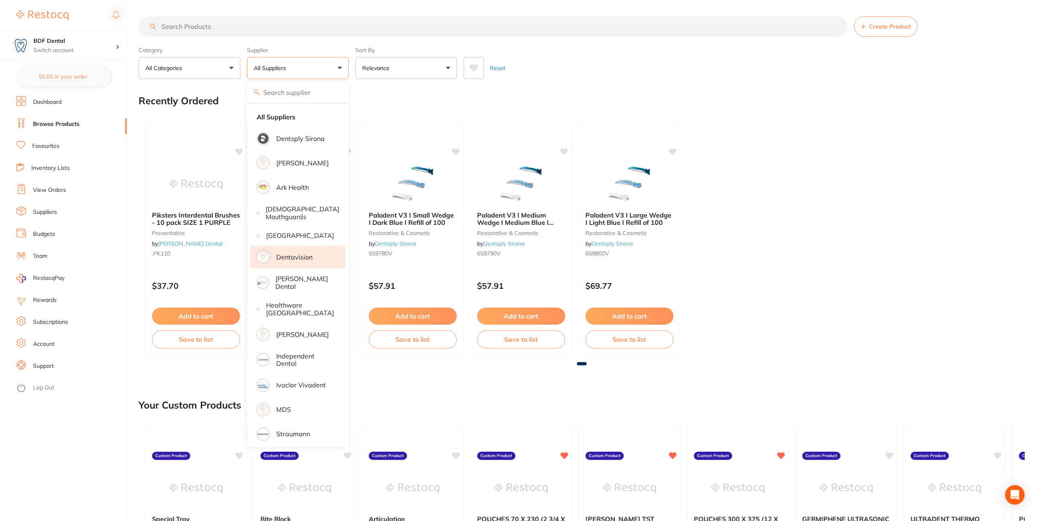
click at [299, 257] on li "Dentavision" at bounding box center [297, 257] width 95 height 23
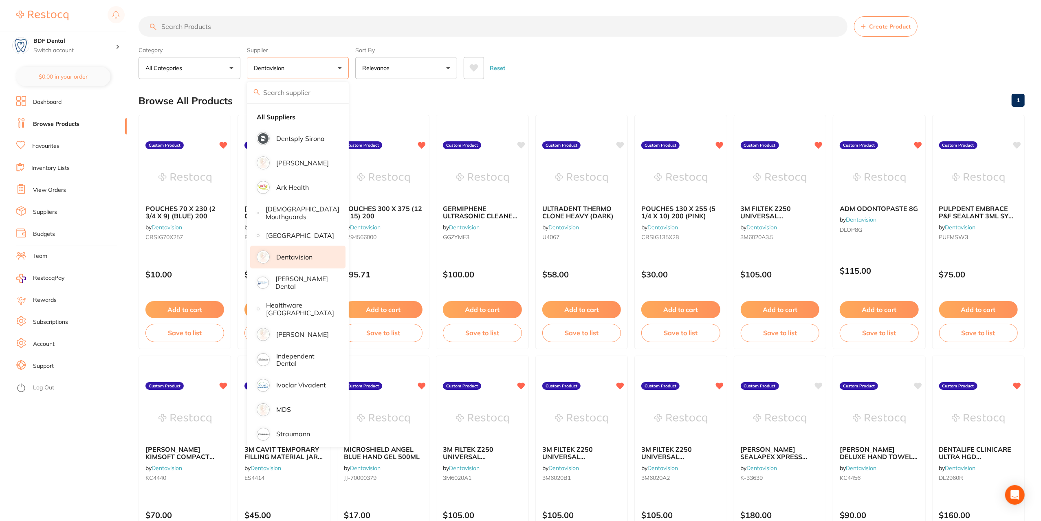
click at [181, 64] on p "All Categories" at bounding box center [165, 68] width 40 height 8
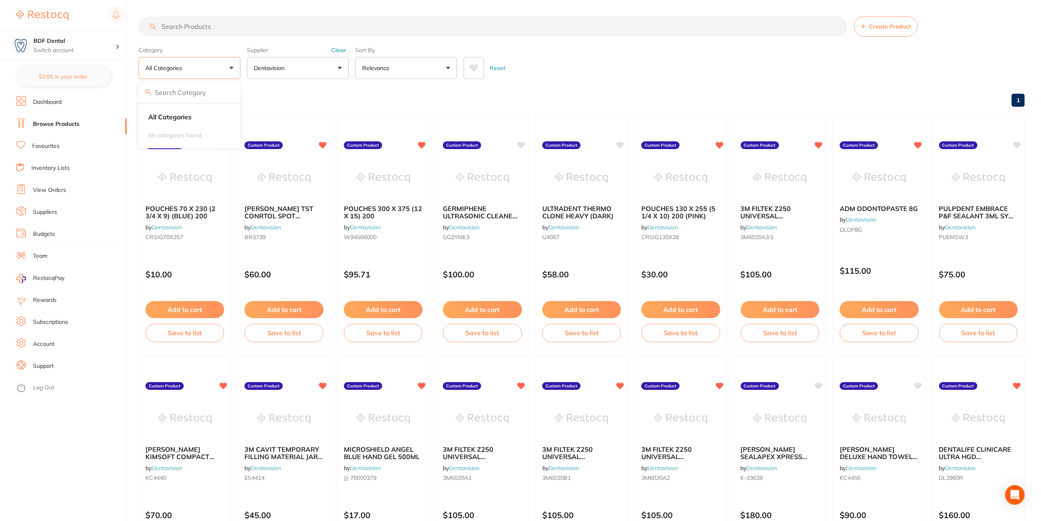
click at [231, 27] on input "search" at bounding box center [492, 26] width 709 height 20
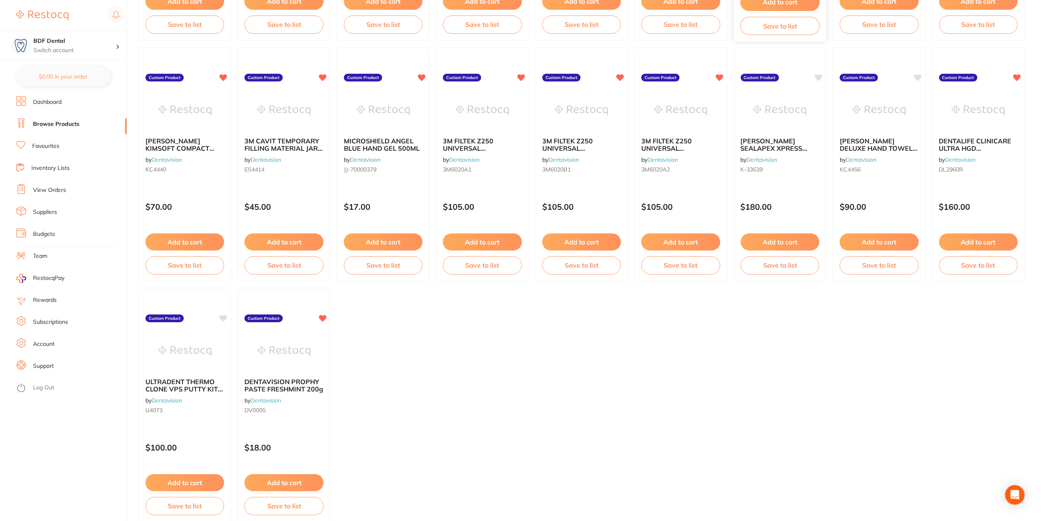
scroll to position [351, 0]
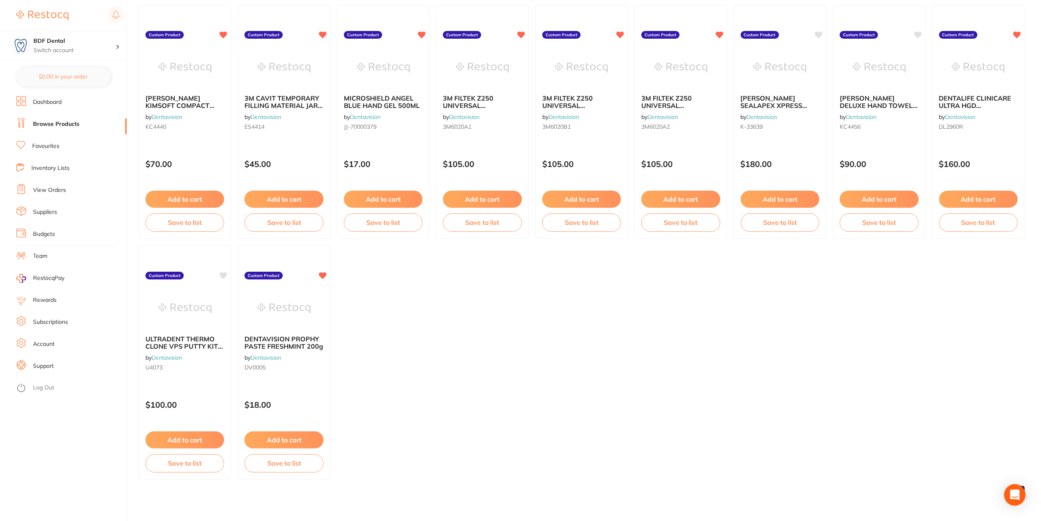
click at [1016, 496] on icon "Open Intercom Messenger" at bounding box center [1014, 495] width 9 height 11
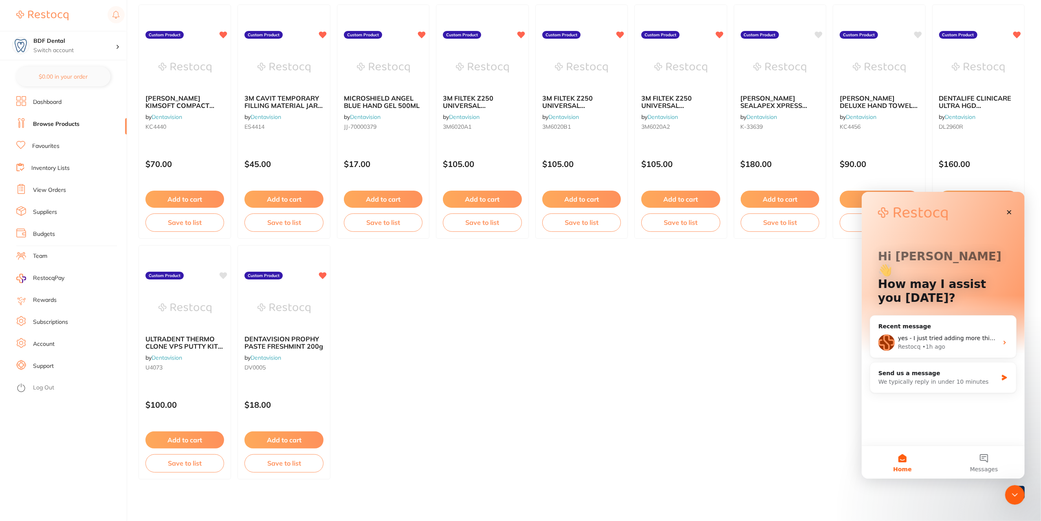
scroll to position [0, 0]
click at [912, 334] on span "yes - I just tried adding more things, and it's still saying $0 in my order..." at bounding box center [1000, 337] width 207 height 7
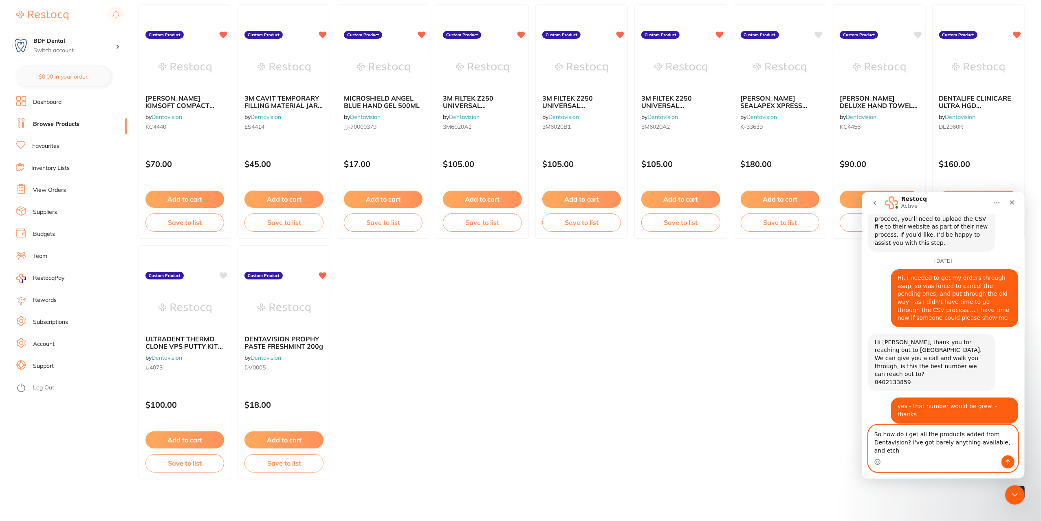
scroll to position [1486, 0]
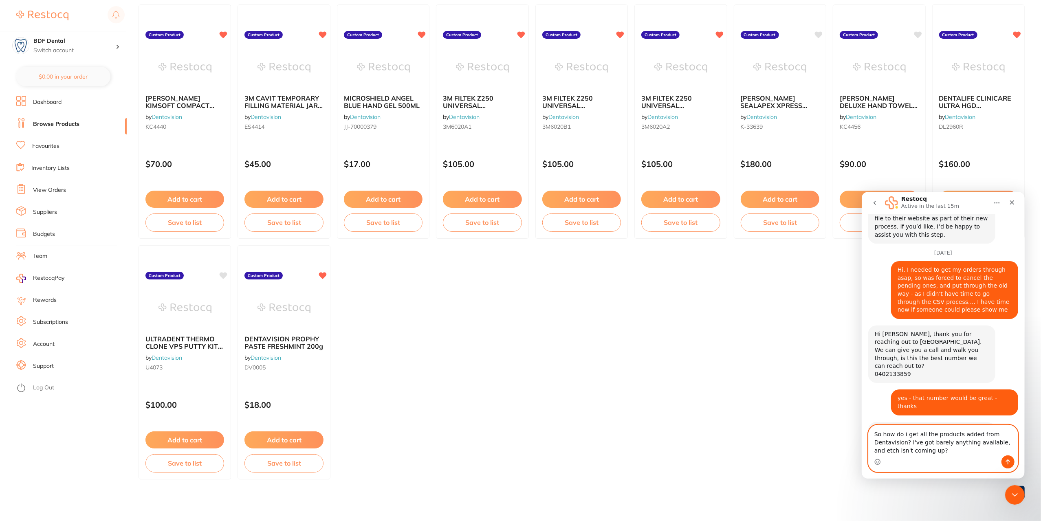
click at [973, 432] on textarea "So how do i get all the products added from Dentavision? I've got barely anythi…" at bounding box center [942, 440] width 149 height 30
type textarea "So how do i get all the products added into restocq from Dentavision? I've got …"
click at [1008, 460] on icon "Send a message…" at bounding box center [1007, 461] width 4 height 5
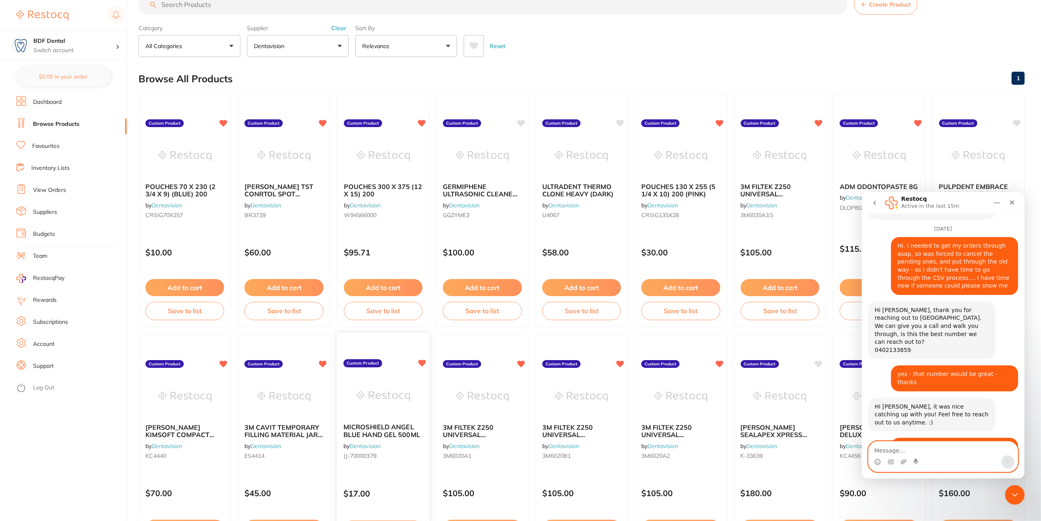
scroll to position [0, 0]
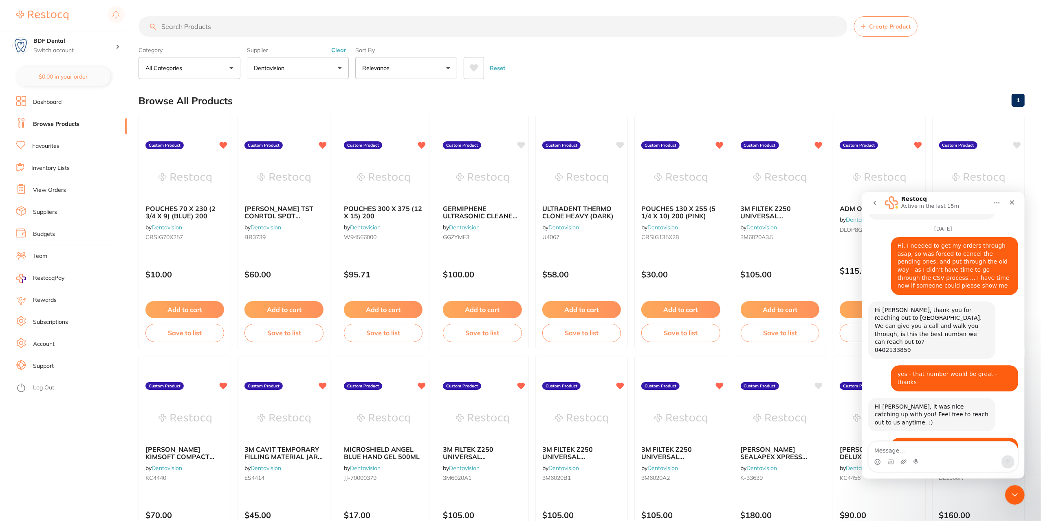
click at [193, 68] on button "All Categories" at bounding box center [189, 68] width 102 height 22
click at [901, 443] on textarea "Message…" at bounding box center [942, 448] width 149 height 14
type textarea "And dentavision has no drop down categories..."
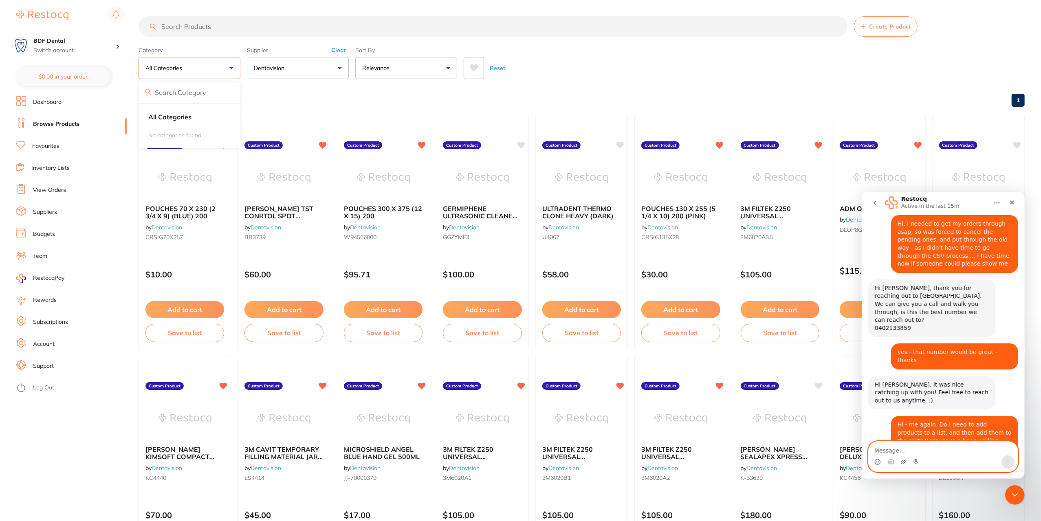
scroll to position [1537, 0]
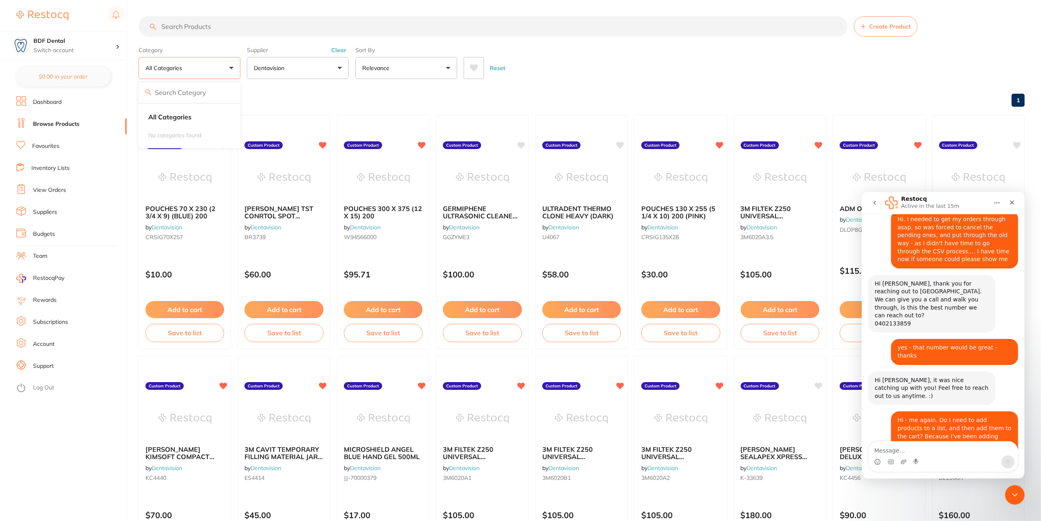
click at [297, 68] on button "Dentavision" at bounding box center [298, 68] width 102 height 22
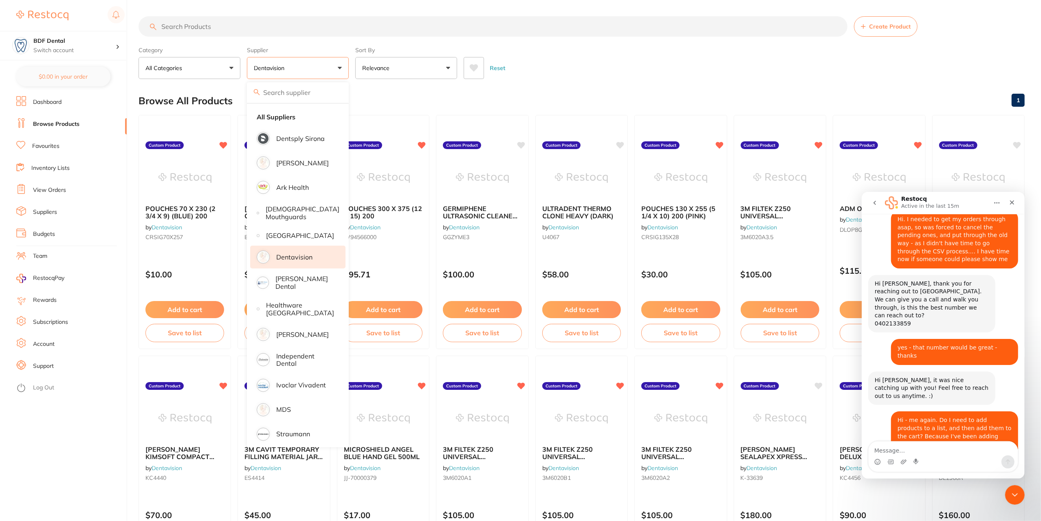
click at [308, 261] on p "Dentavision" at bounding box center [294, 256] width 36 height 7
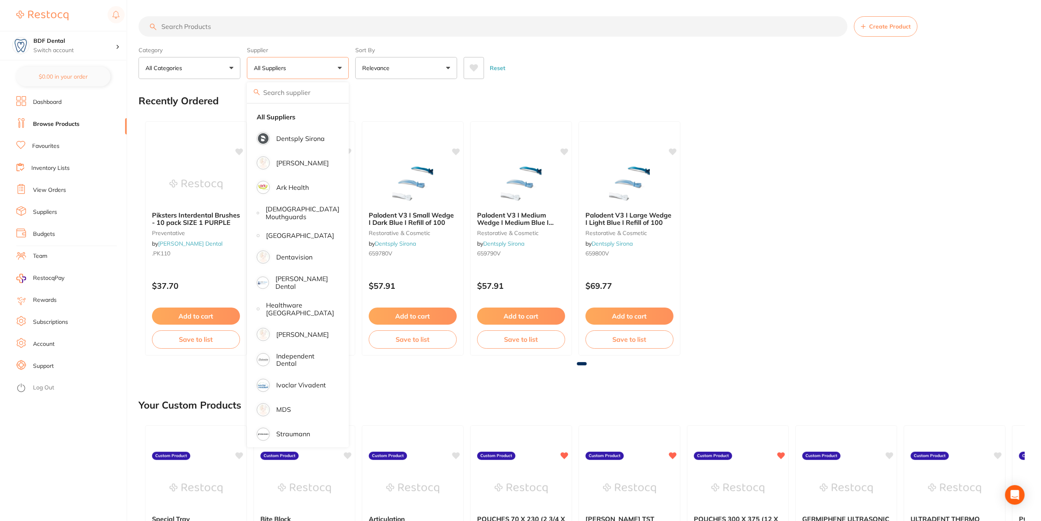
click at [576, 88] on div "Recently Ordered" at bounding box center [581, 100] width 886 height 27
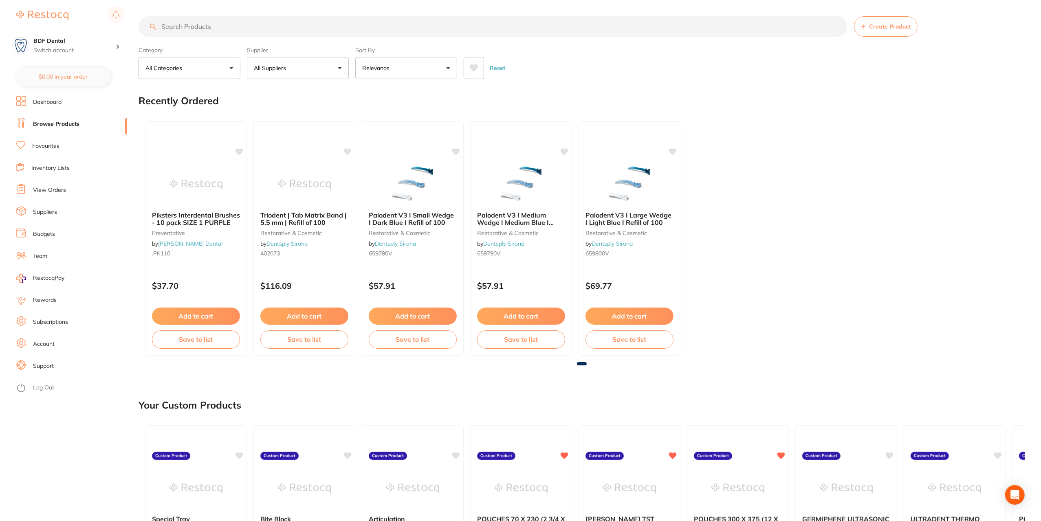
click at [305, 66] on button "All Suppliers" at bounding box center [298, 68] width 102 height 22
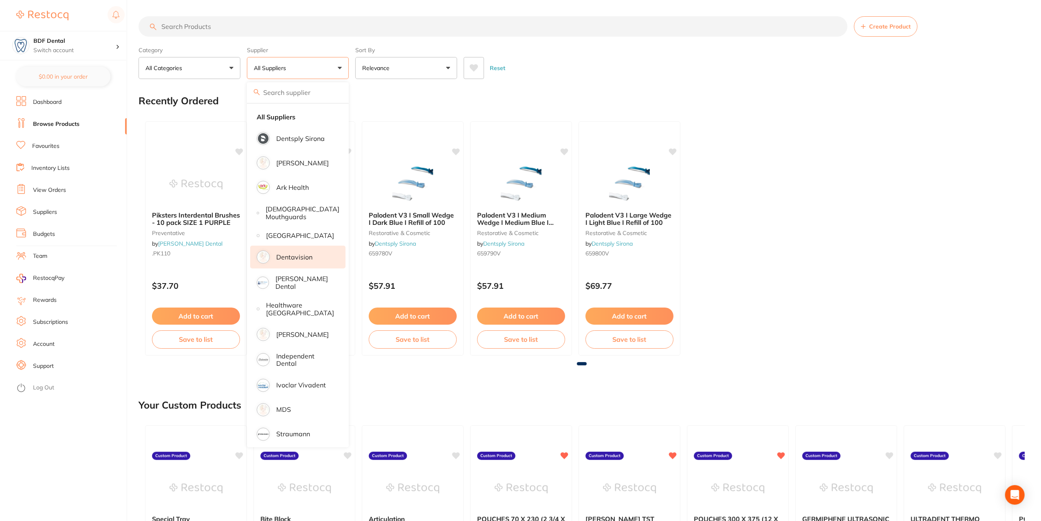
click at [291, 261] on p "Dentavision" at bounding box center [294, 256] width 36 height 7
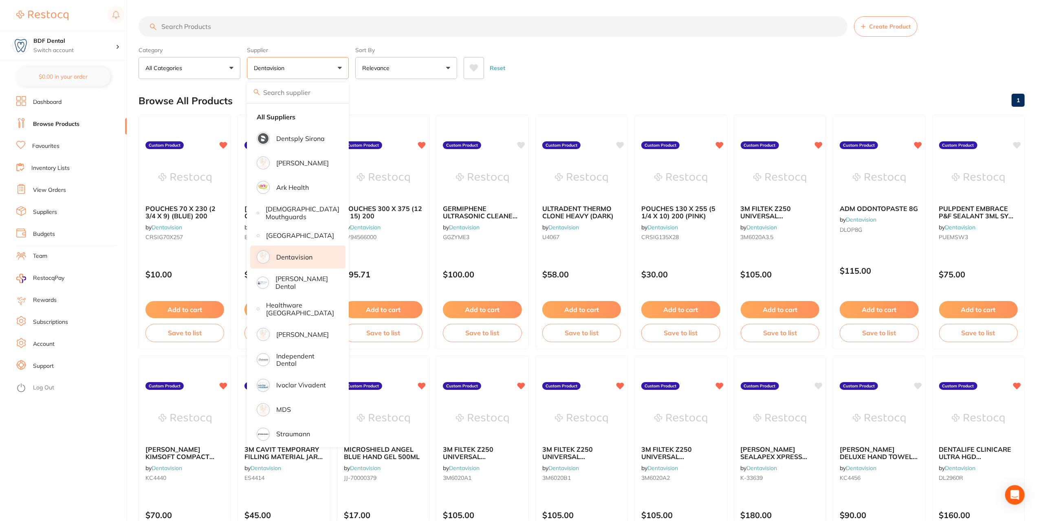
click at [608, 79] on div "Reset" at bounding box center [740, 65] width 554 height 29
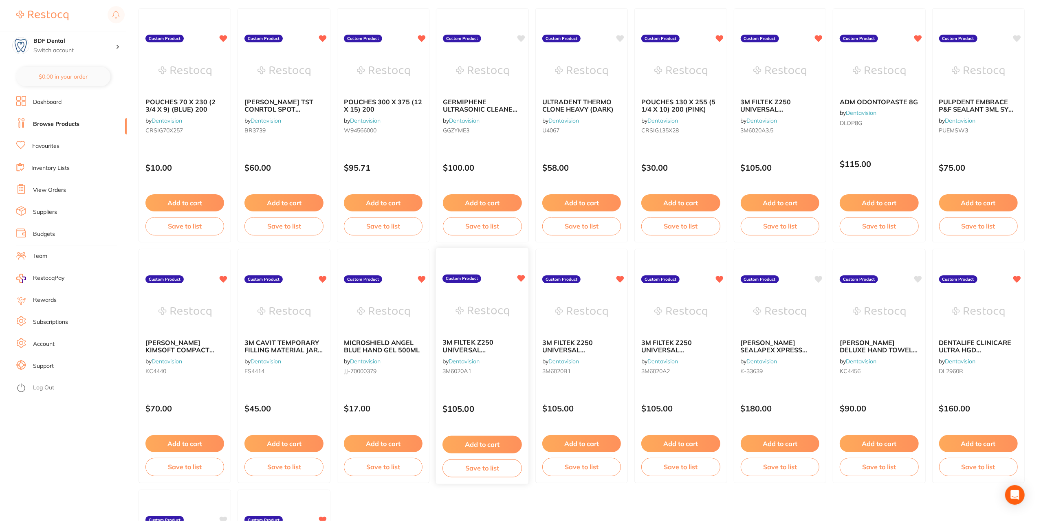
scroll to position [0, 0]
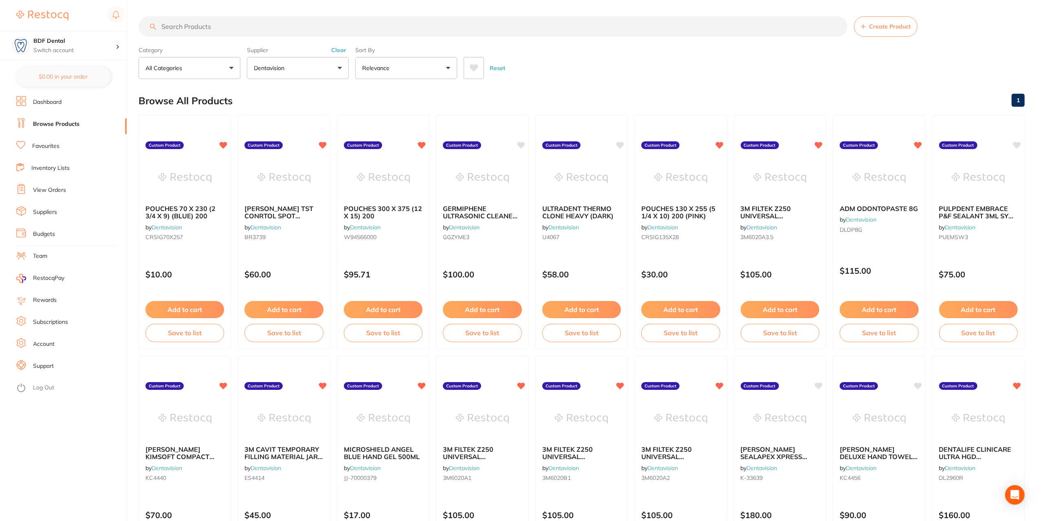
click at [194, 31] on input "search" at bounding box center [492, 26] width 709 height 20
click at [1008, 492] on div "Open Intercom Messenger" at bounding box center [1015, 495] width 22 height 22
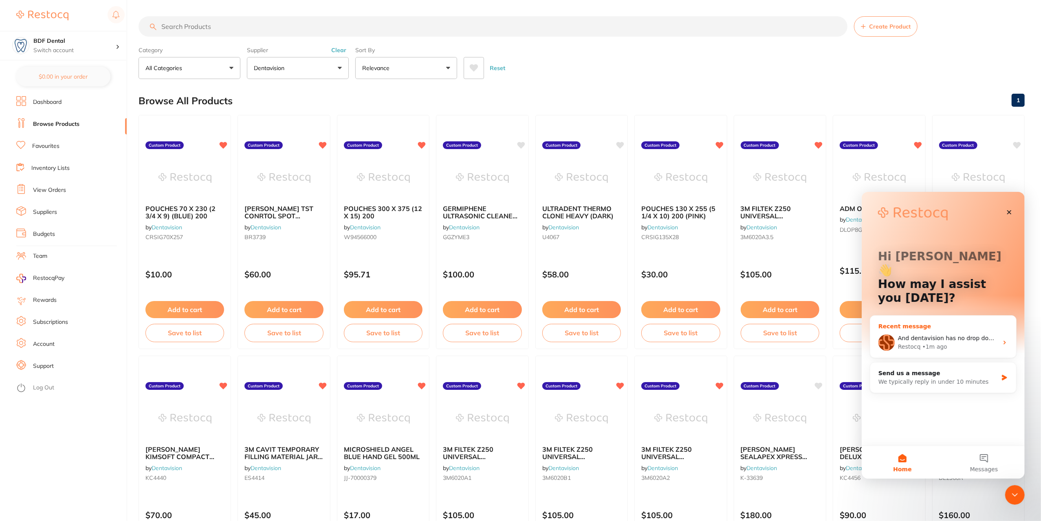
click at [975, 334] on span "And dentavision has no drop down categories..." at bounding box center [965, 337] width 136 height 7
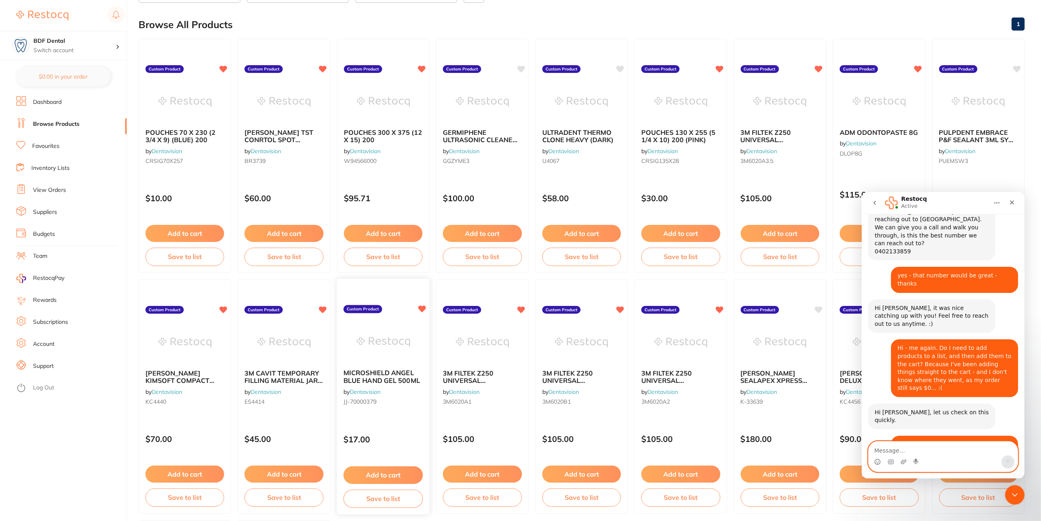
scroll to position [163, 0]
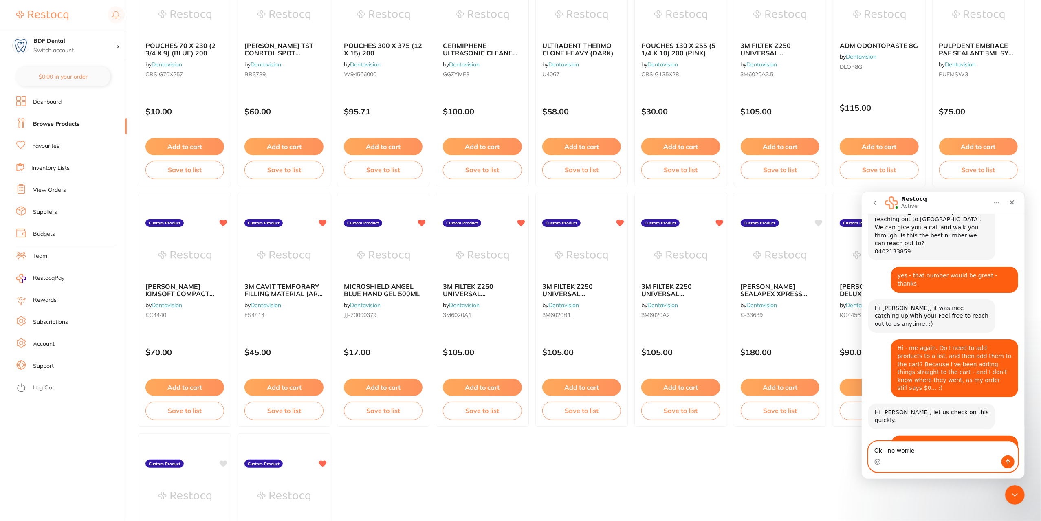
type textarea "Ok - no worries"
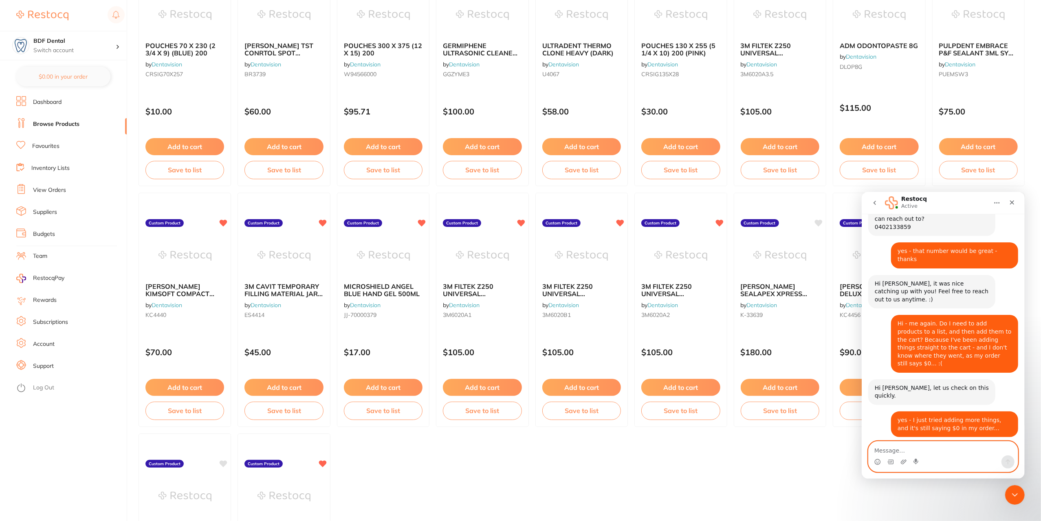
paste textarea "ULTRADENT ULTRA ETCH SYRINGE KIT 20X 1.2ML & 40X BLUE MICRO TIPS"
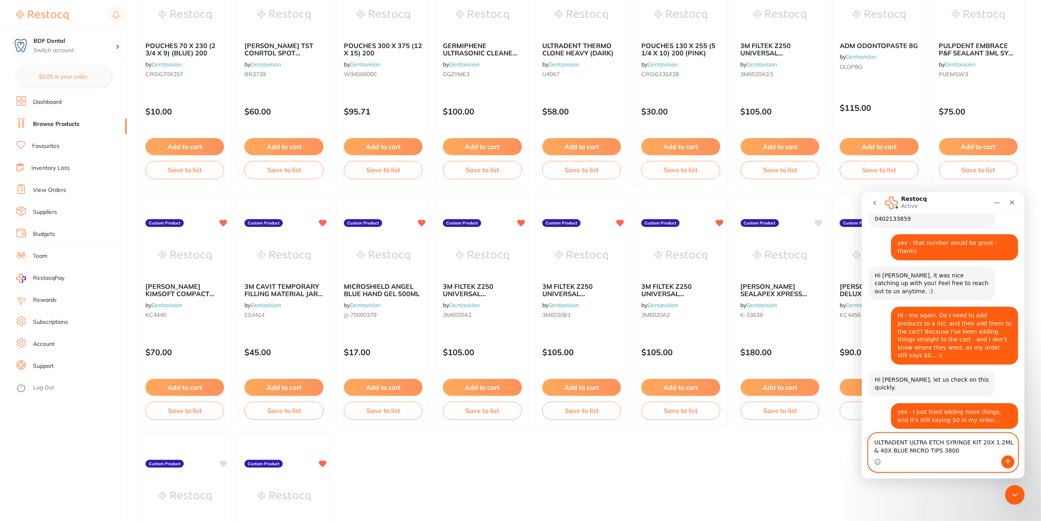
click at [933, 452] on textarea "ULTRADENT ULTRA ETCH SYRINGE KIT 20X 1.2ML & 40X BLUE MICRO TIPS 3800" at bounding box center [942, 444] width 149 height 22
click at [931, 453] on textarea "ULTRADENT ULTRA ETCH SYRINGE KIT 20X 1.2ML & 40X BLUE MICRO TIPS 3800" at bounding box center [942, 444] width 149 height 22
click at [872, 440] on textarea "ULTRADENT ULTRA ETCH SYRINGE KIT 20X 1.2ML & 40X BLUE MICRO TIPS. Product code:…" at bounding box center [942, 444] width 149 height 22
type textarea "ULTRADENT ULTRA ETCH SYRINGE KIT 20X 1.2ML & 40X BLUE MICRO TIPS. Product code:…"
click at [1008, 463] on icon "Send a message…" at bounding box center [1007, 461] width 7 height 7
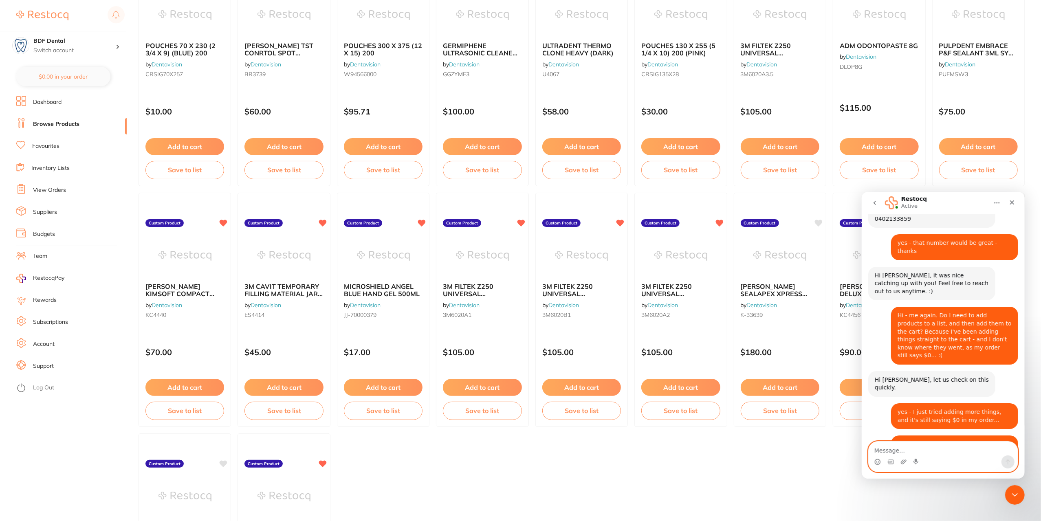
scroll to position [1668, 0]
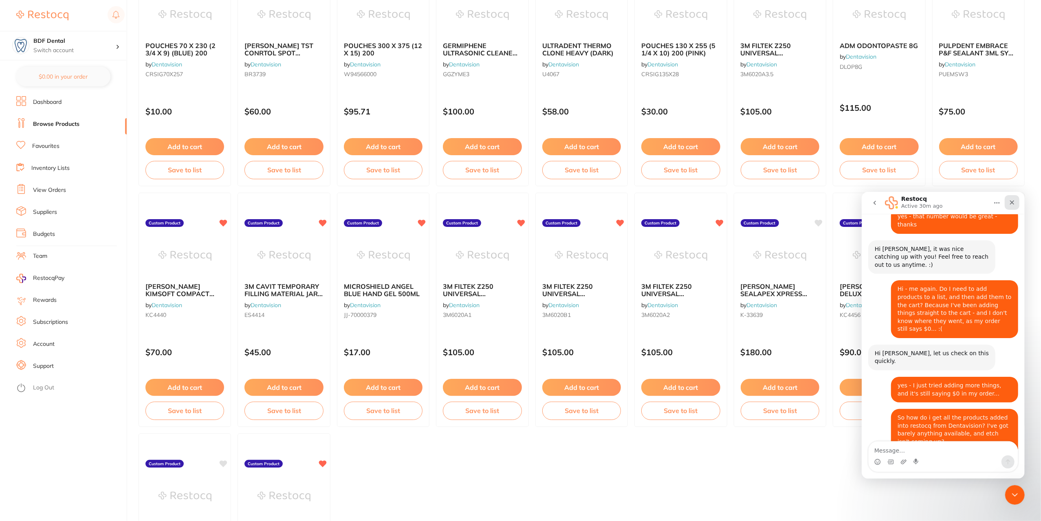
click at [1009, 200] on icon "Close" at bounding box center [1011, 202] width 7 height 7
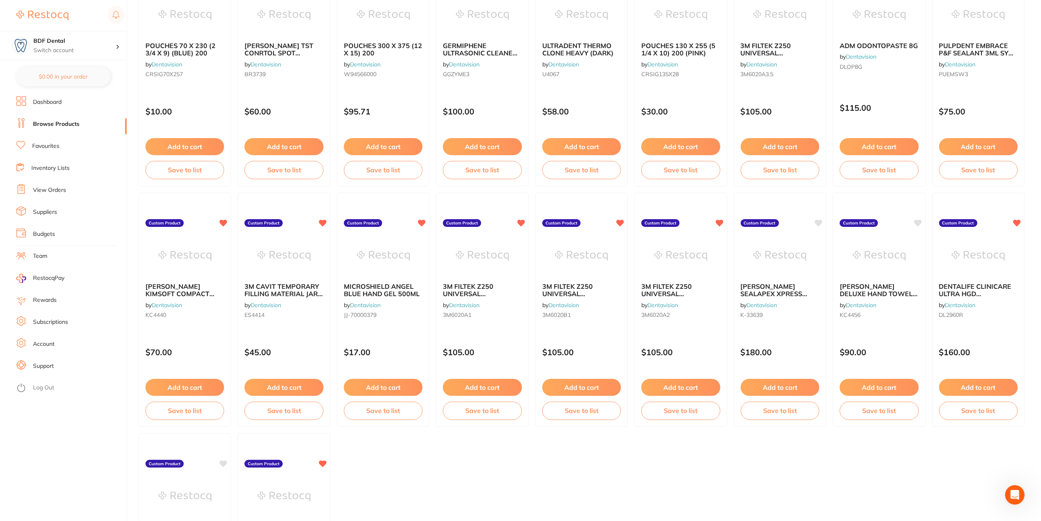
click at [64, 171] on link "Inventory Lists" at bounding box center [50, 168] width 38 height 8
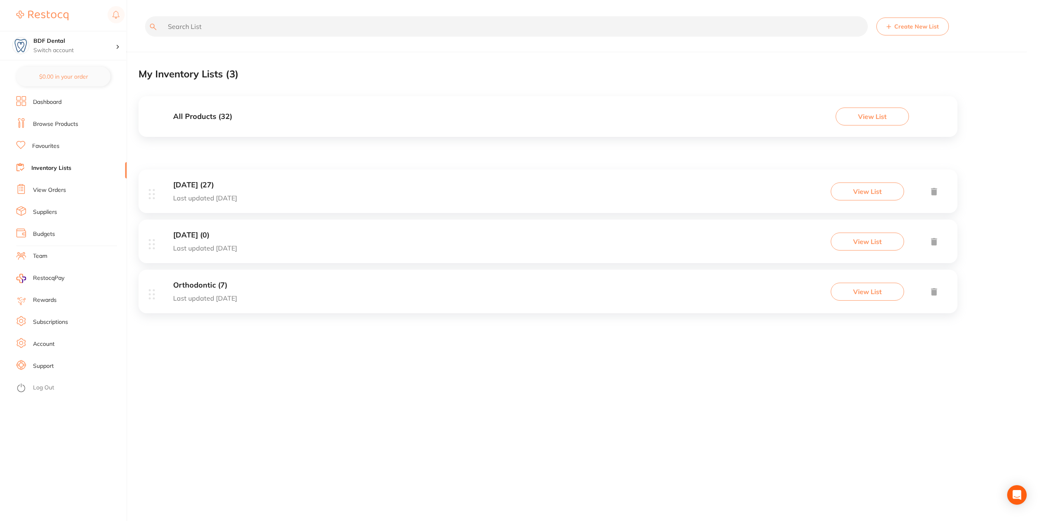
click at [55, 188] on link "View Orders" at bounding box center [49, 190] width 33 height 8
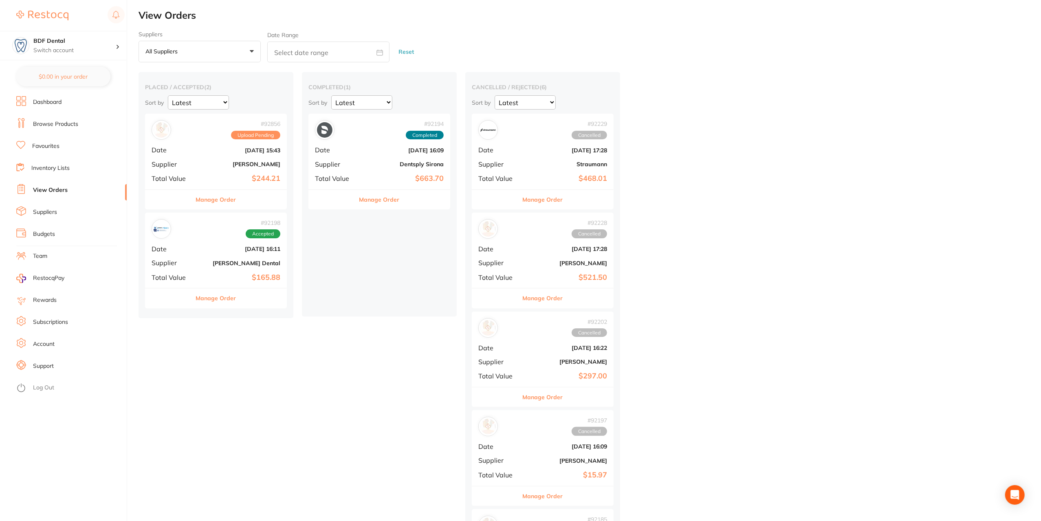
click at [55, 230] on link "Budgets" at bounding box center [44, 234] width 22 height 8
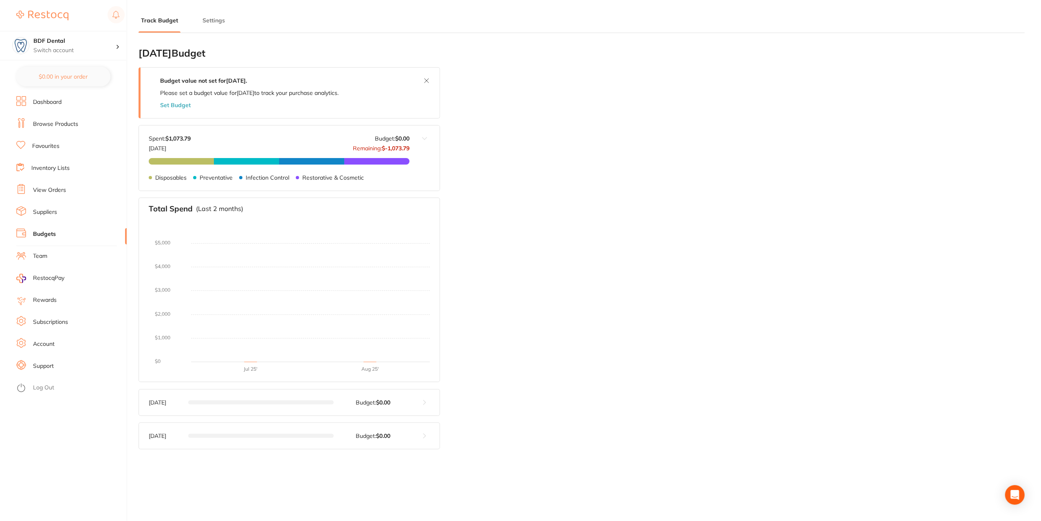
click at [44, 189] on link "View Orders" at bounding box center [49, 190] width 33 height 8
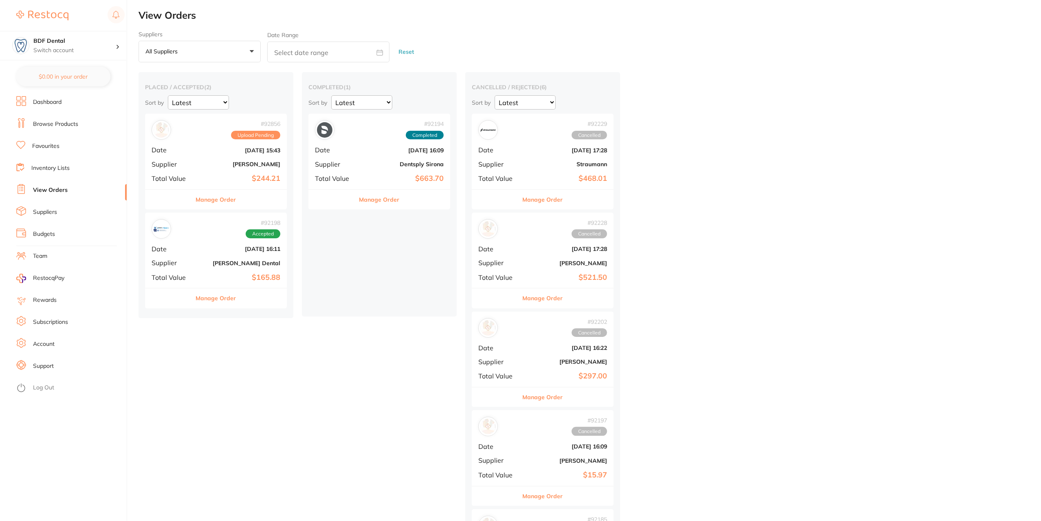
click at [51, 213] on link "Suppliers" at bounding box center [45, 212] width 24 height 8
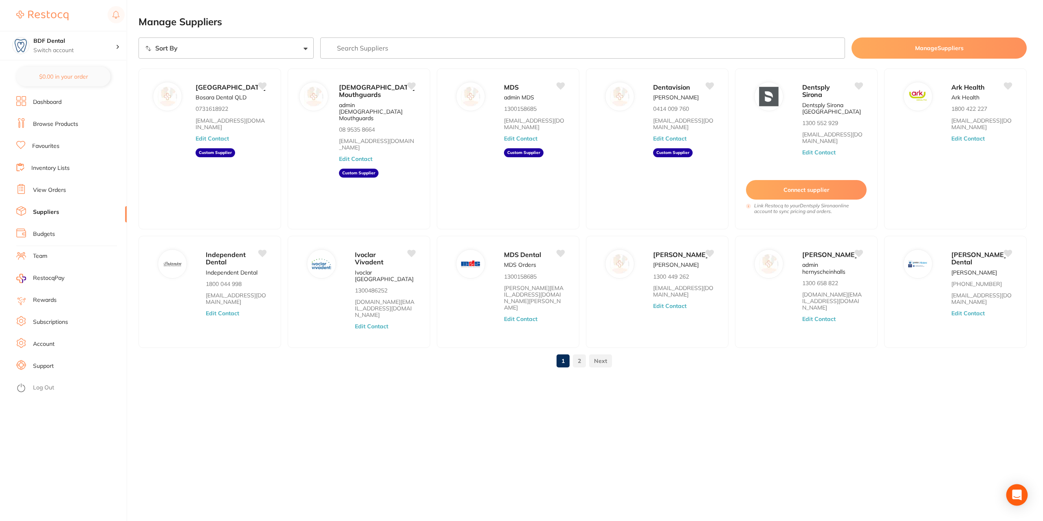
click at [1015, 493] on icon "Open Intercom Messenger" at bounding box center [1016, 495] width 9 height 11
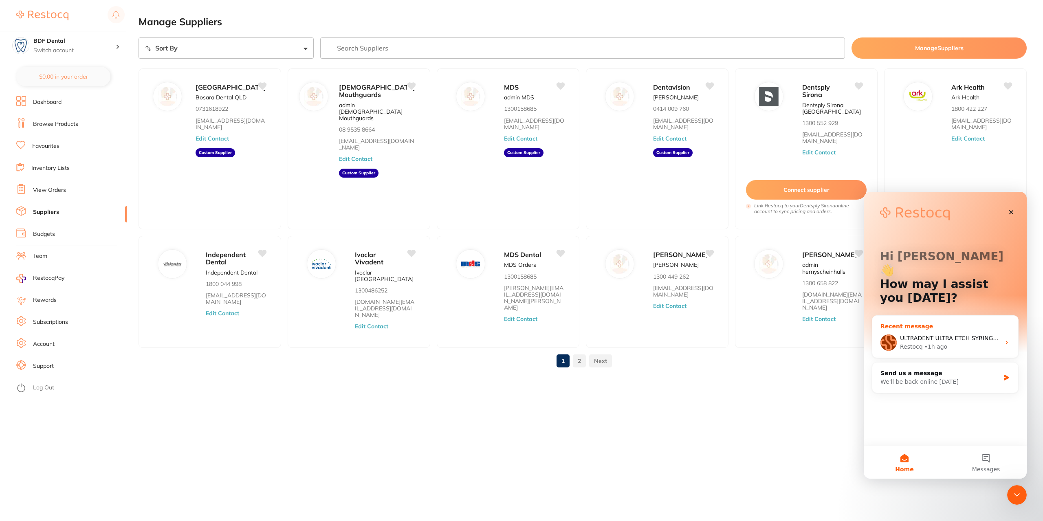
click at [962, 343] on div "Restocq • 1h ago" at bounding box center [950, 347] width 100 height 9
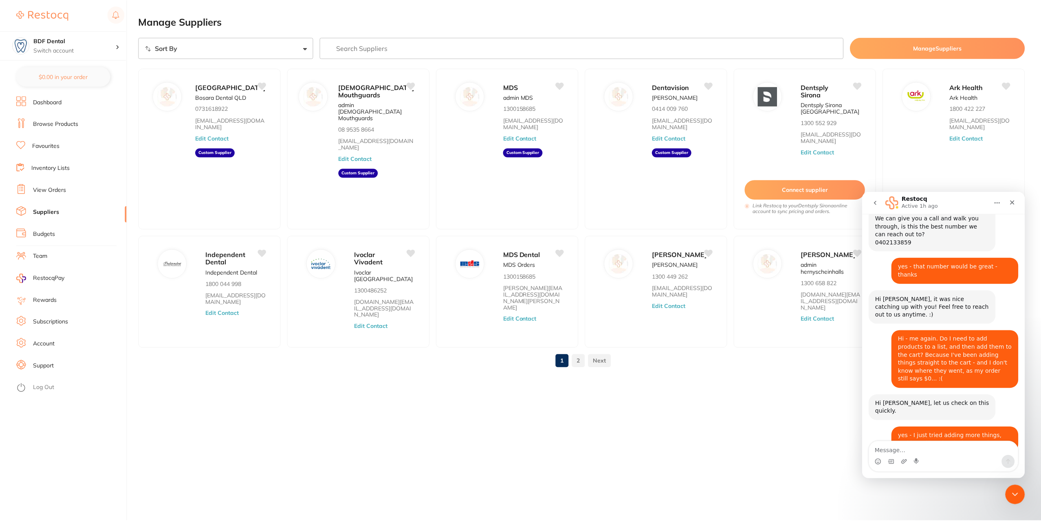
scroll to position [1668, 0]
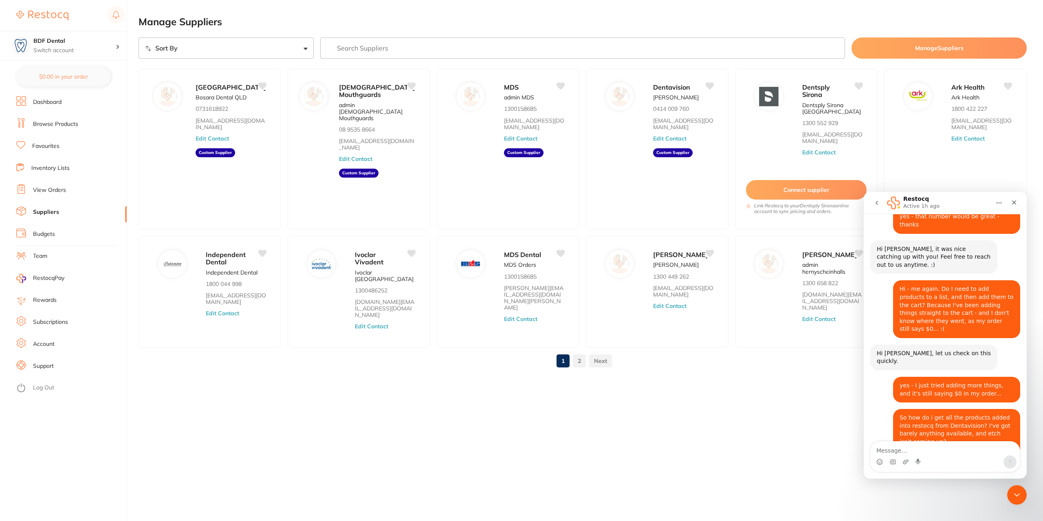
drag, startPoint x: 53, startPoint y: 123, endPoint x: 125, endPoint y: 92, distance: 78.8
click at [53, 123] on link "Browse Products" at bounding box center [55, 124] width 45 height 8
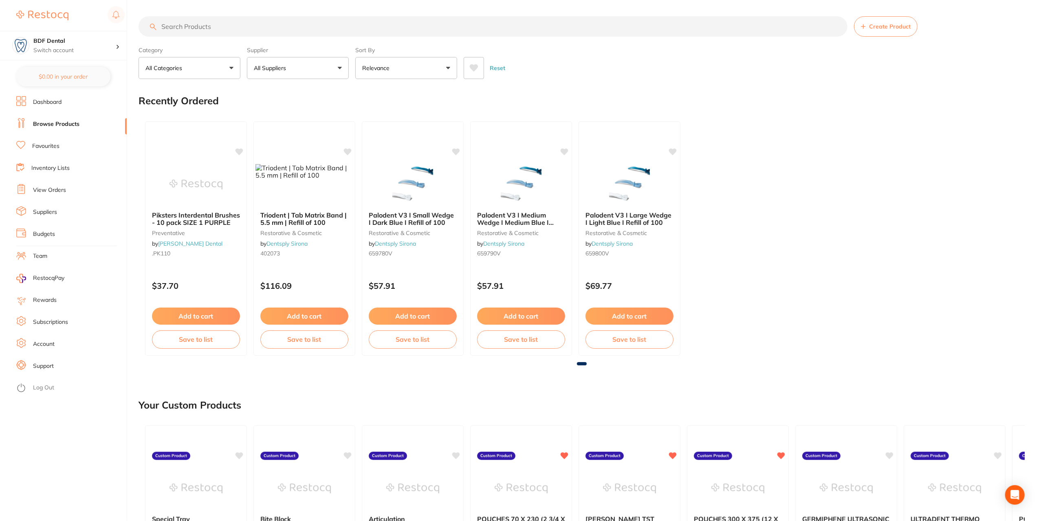
click at [218, 68] on button "All Categories" at bounding box center [189, 68] width 102 height 22
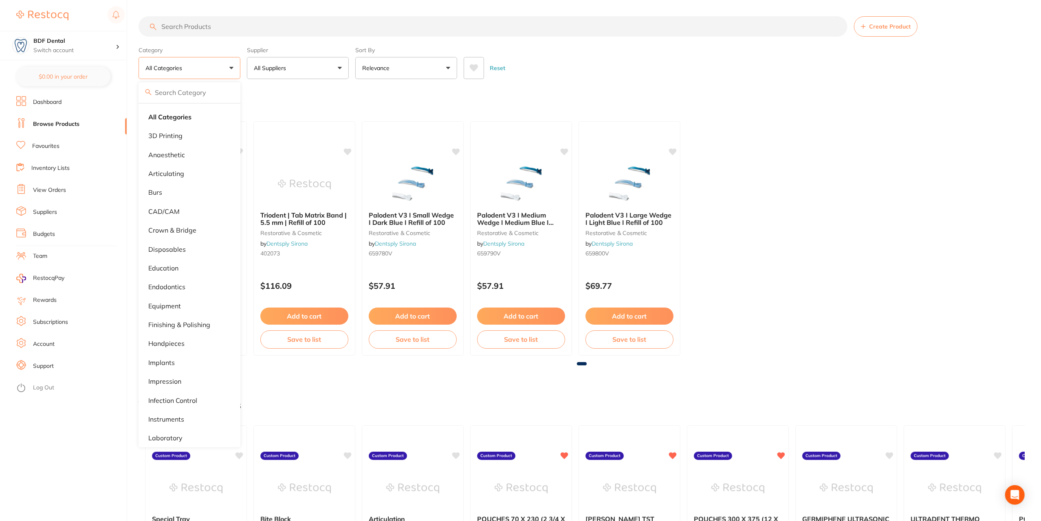
click at [291, 70] on button "All Suppliers" at bounding box center [298, 68] width 102 height 22
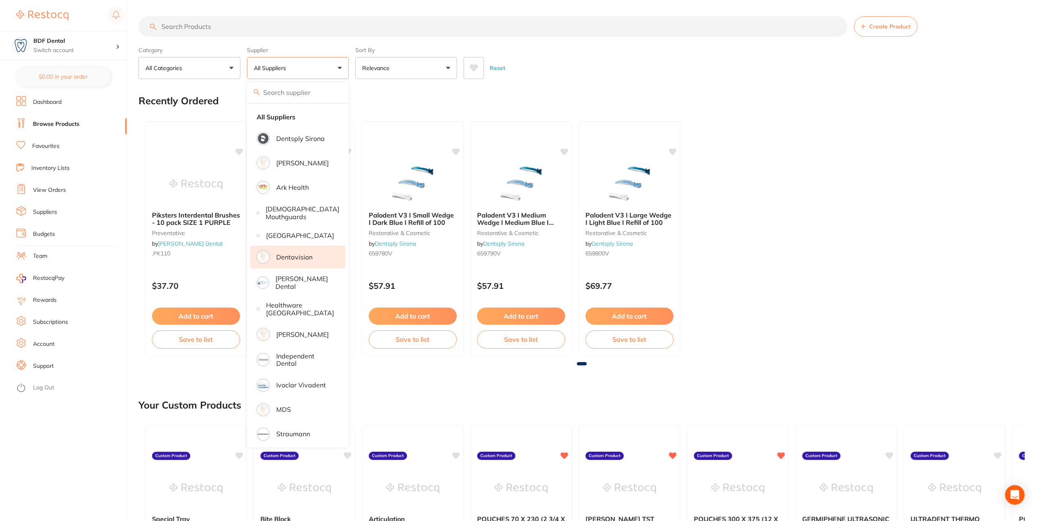
click at [298, 261] on p "Dentavision" at bounding box center [294, 256] width 36 height 7
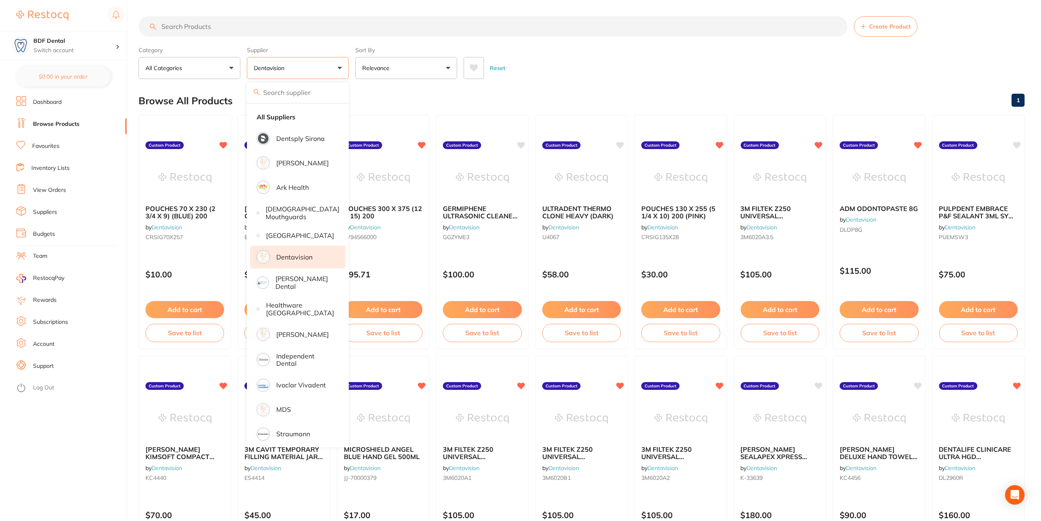
click at [204, 69] on button "All Categories" at bounding box center [189, 68] width 102 height 22
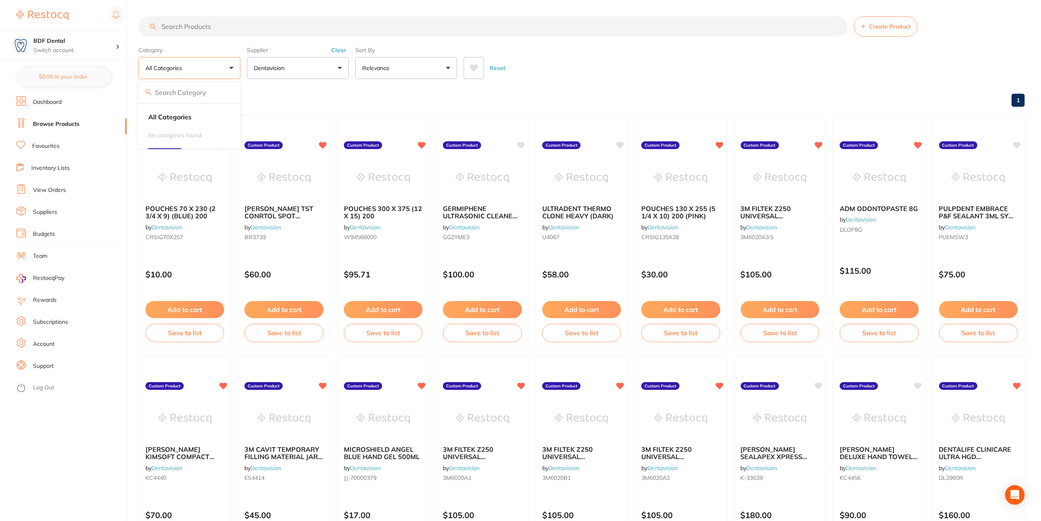
click at [209, 73] on button "All Categories" at bounding box center [189, 68] width 102 height 22
click at [246, 28] on input "search" at bounding box center [492, 26] width 709 height 20
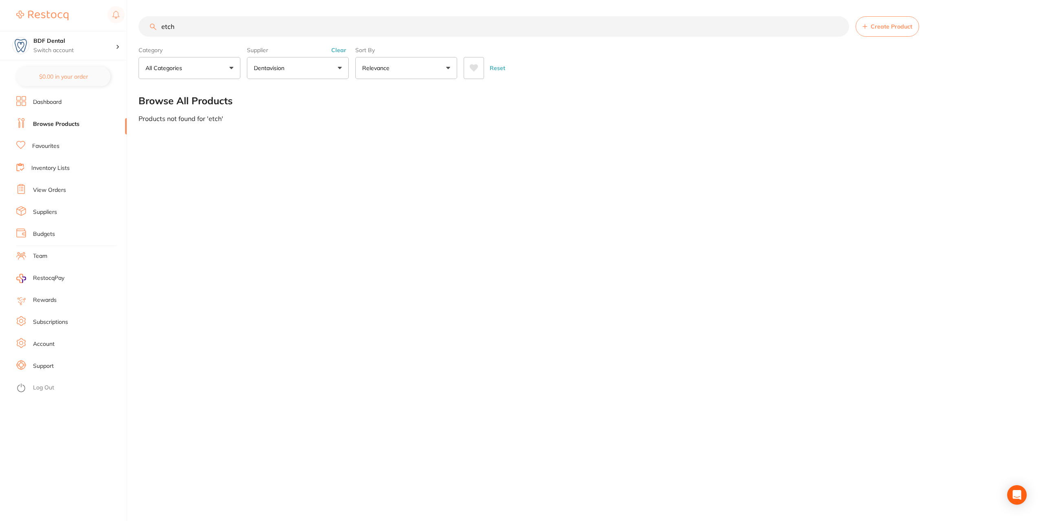
type input "etch"
